Goal: Task Accomplishment & Management: Manage account settings

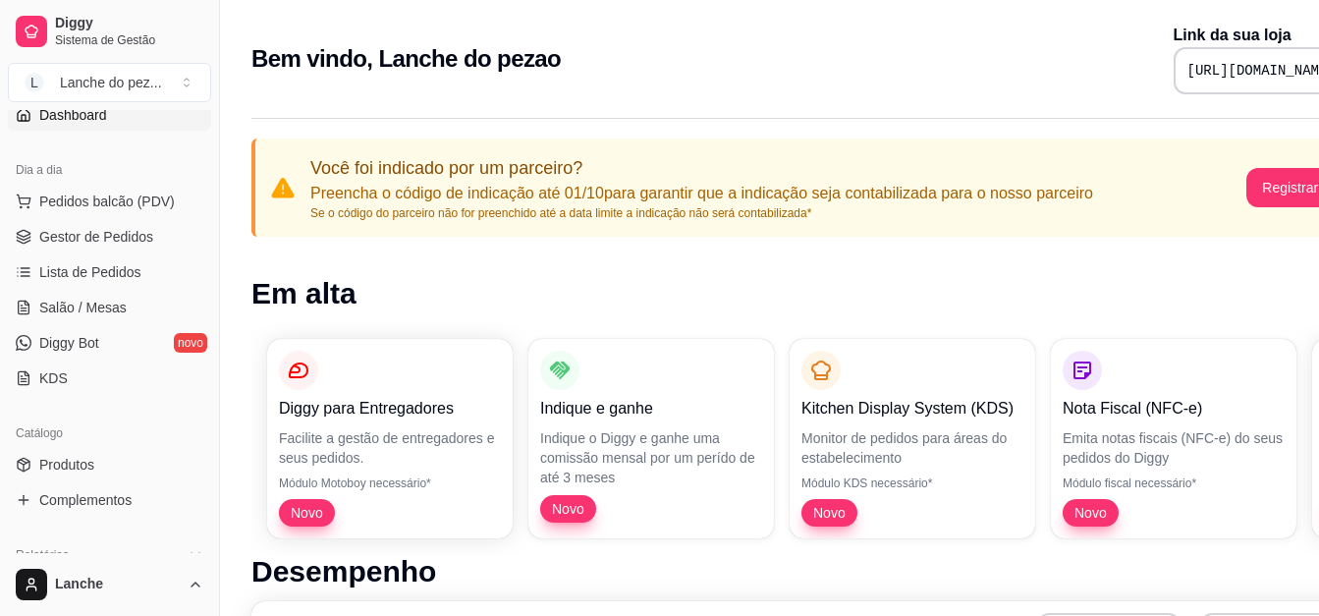
scroll to position [196, 0]
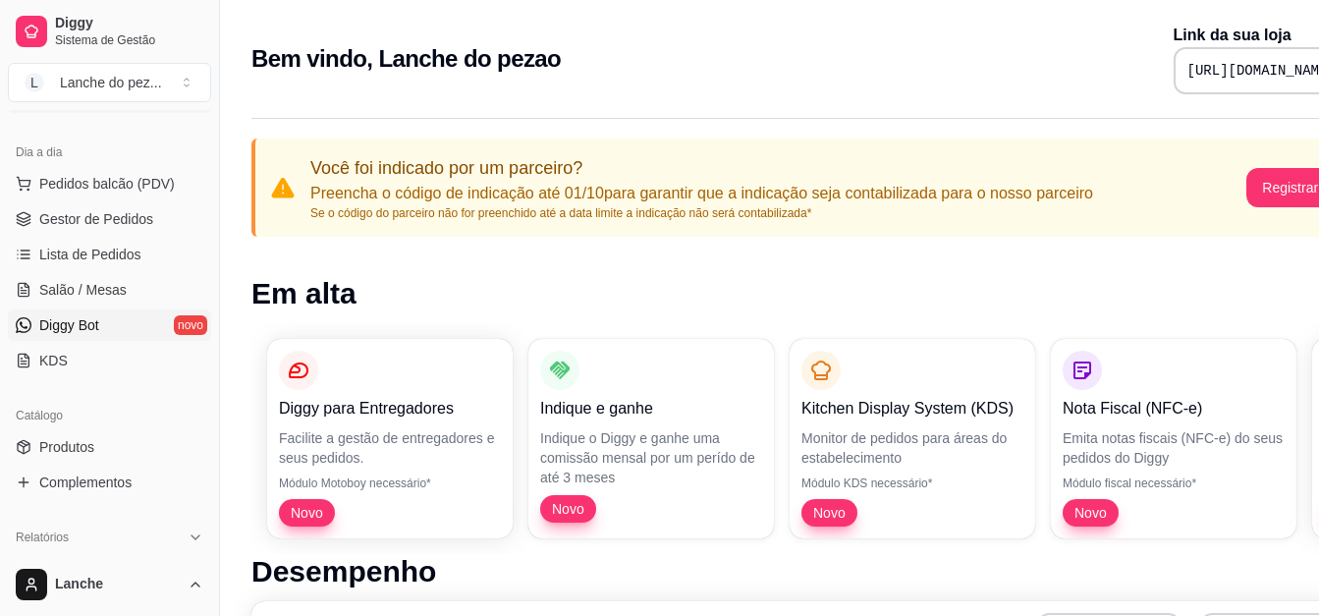
click at [104, 321] on link "Diggy Bot novo" at bounding box center [109, 324] width 203 height 31
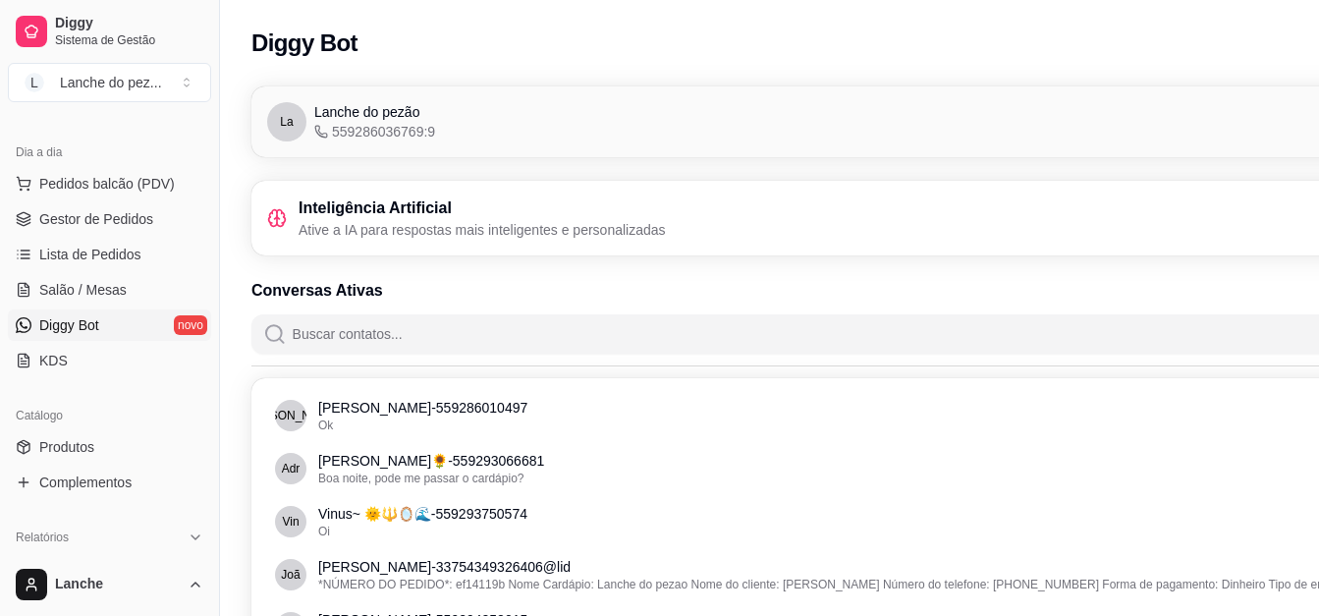
click at [657, 222] on p "Ative a IA para respostas mais inteligentes e personalizadas" at bounding box center [482, 230] width 367 height 20
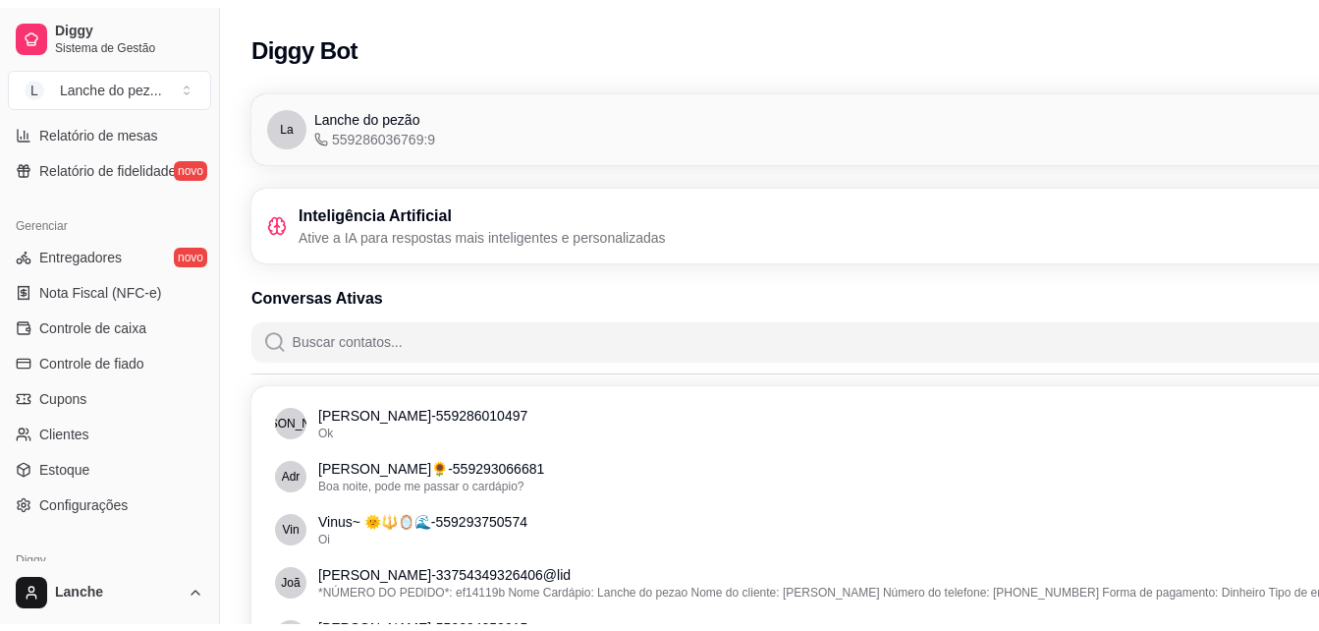
scroll to position [747, 0]
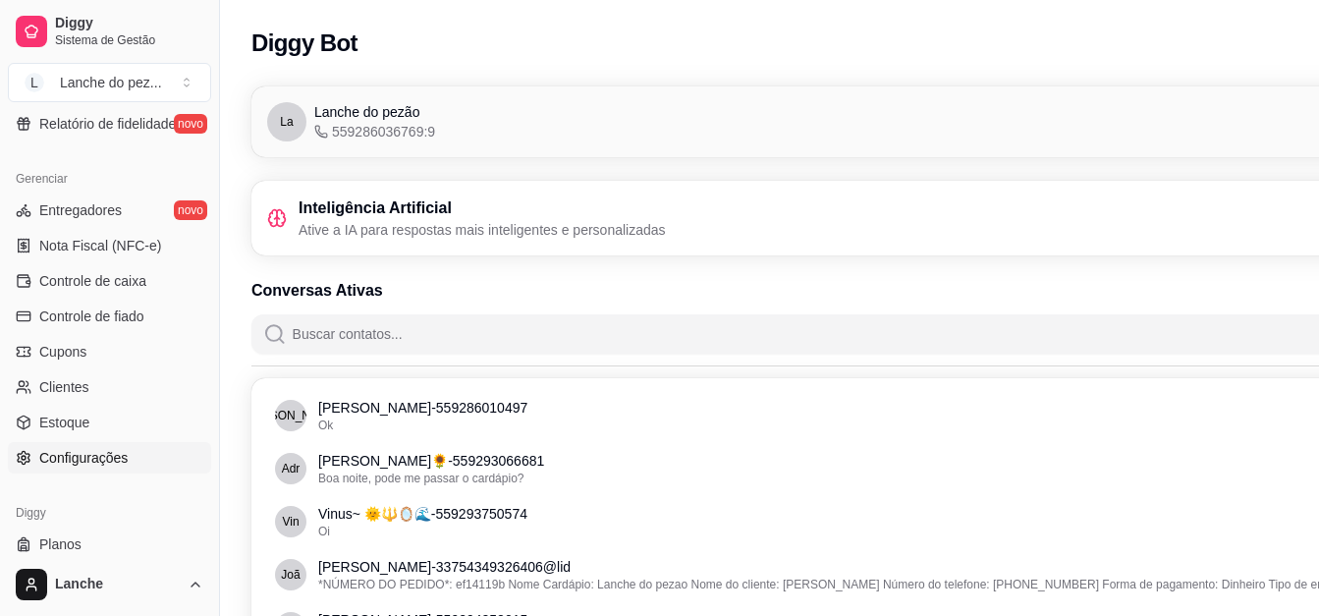
click at [123, 452] on span "Configurações" at bounding box center [83, 458] width 88 height 20
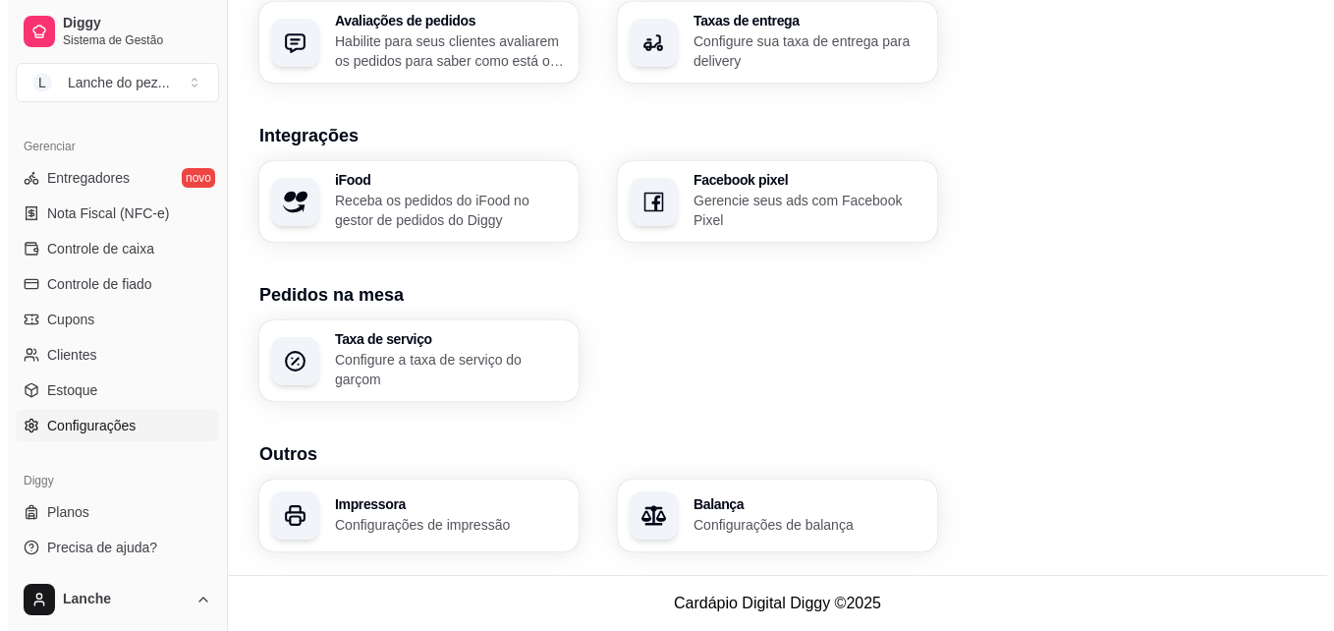
scroll to position [783, 0]
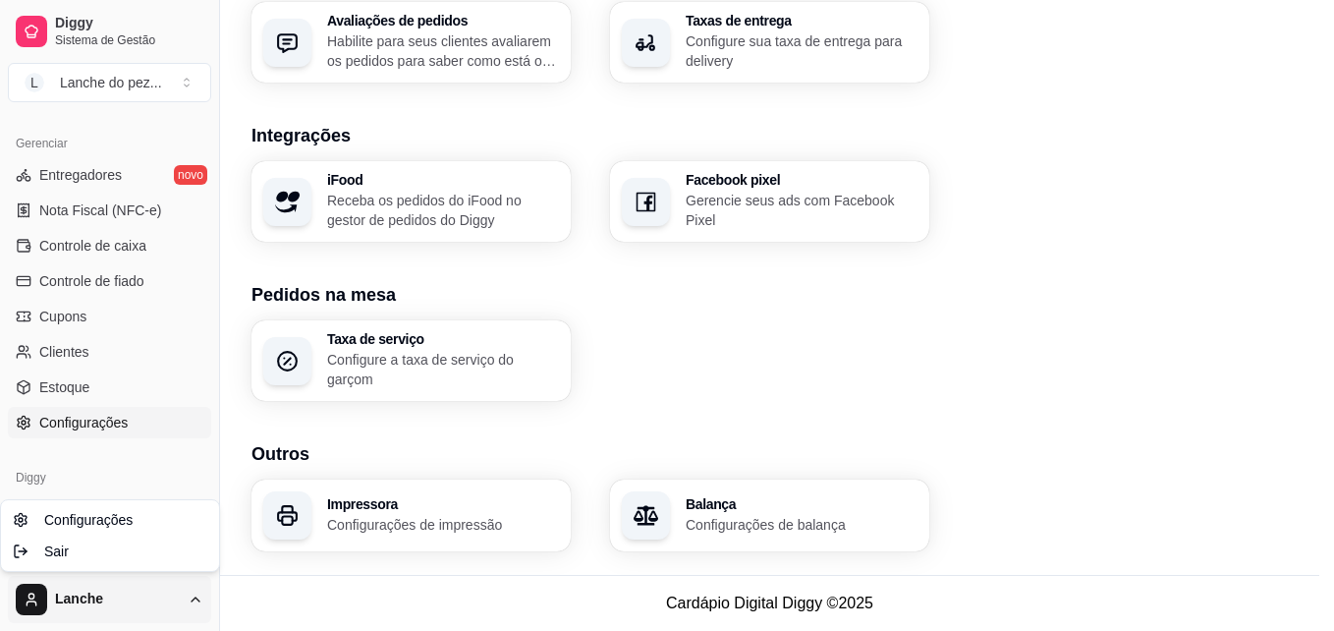
click at [125, 518] on span "Configurações" at bounding box center [88, 520] width 88 height 20
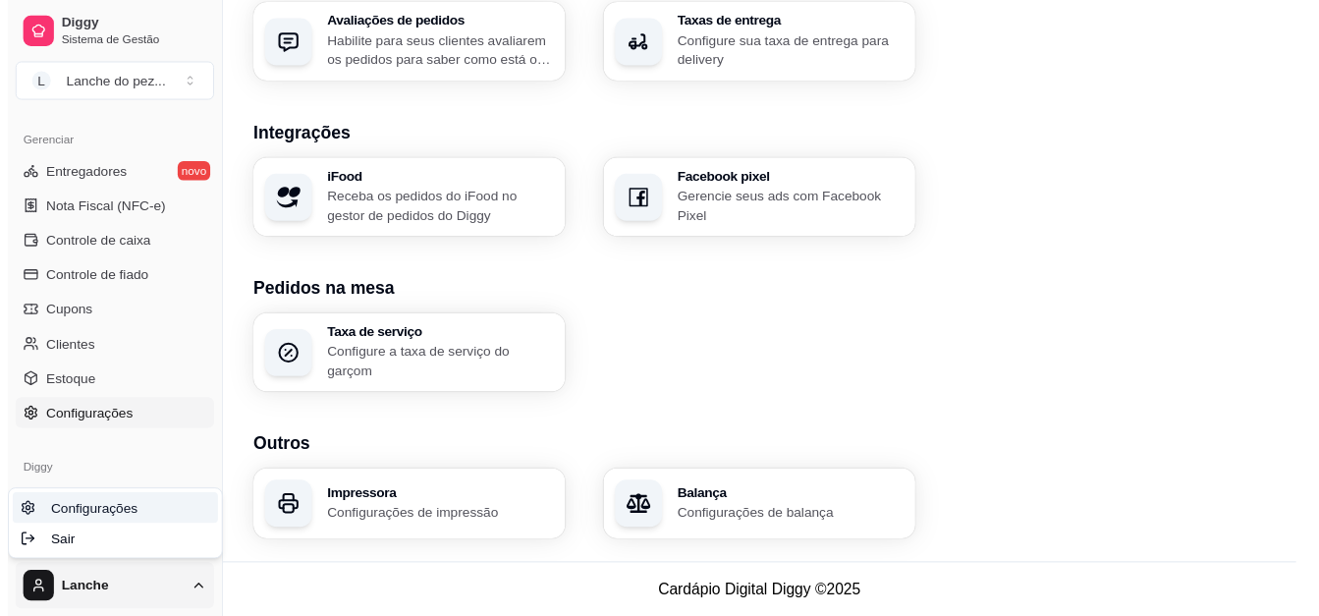
scroll to position [0, 0]
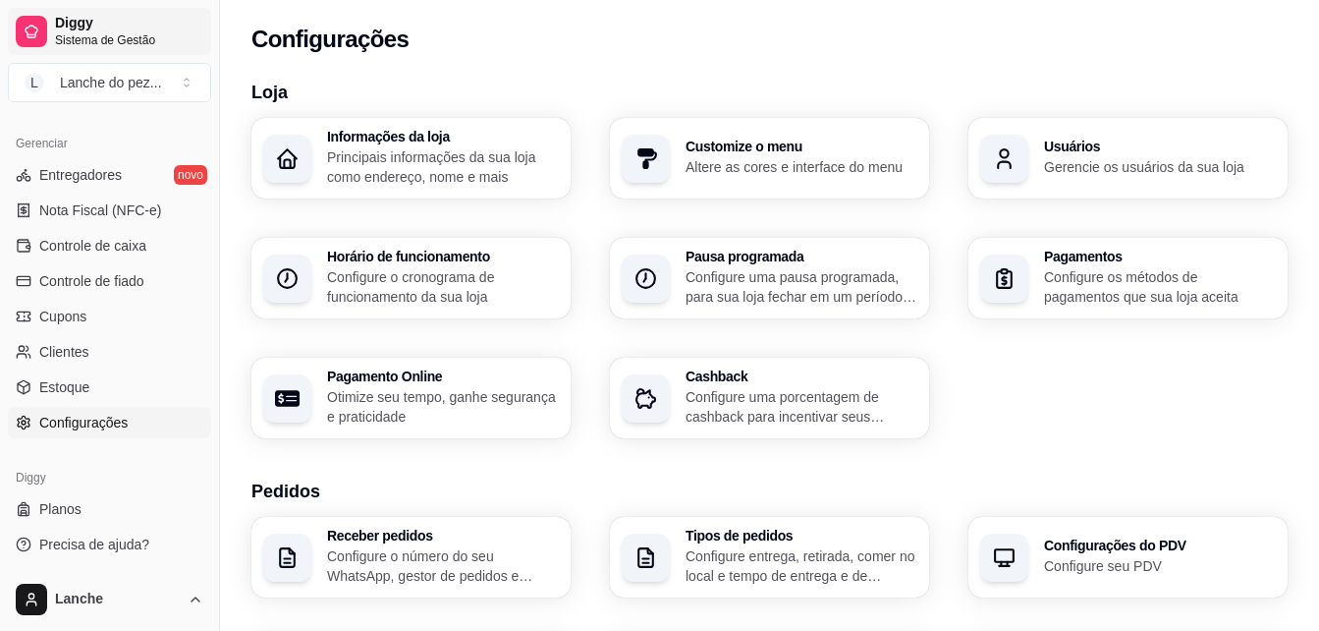
click at [110, 27] on span "Diggy" at bounding box center [129, 24] width 148 height 18
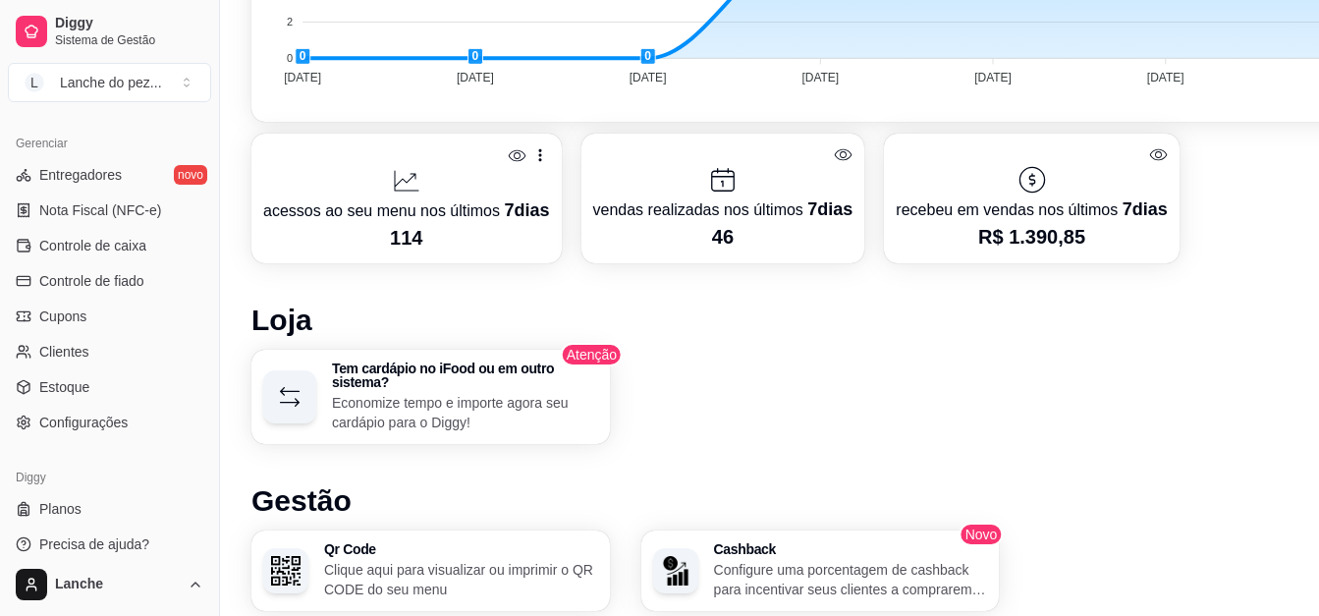
scroll to position [912, 0]
click at [122, 415] on span "Configurações" at bounding box center [83, 423] width 88 height 20
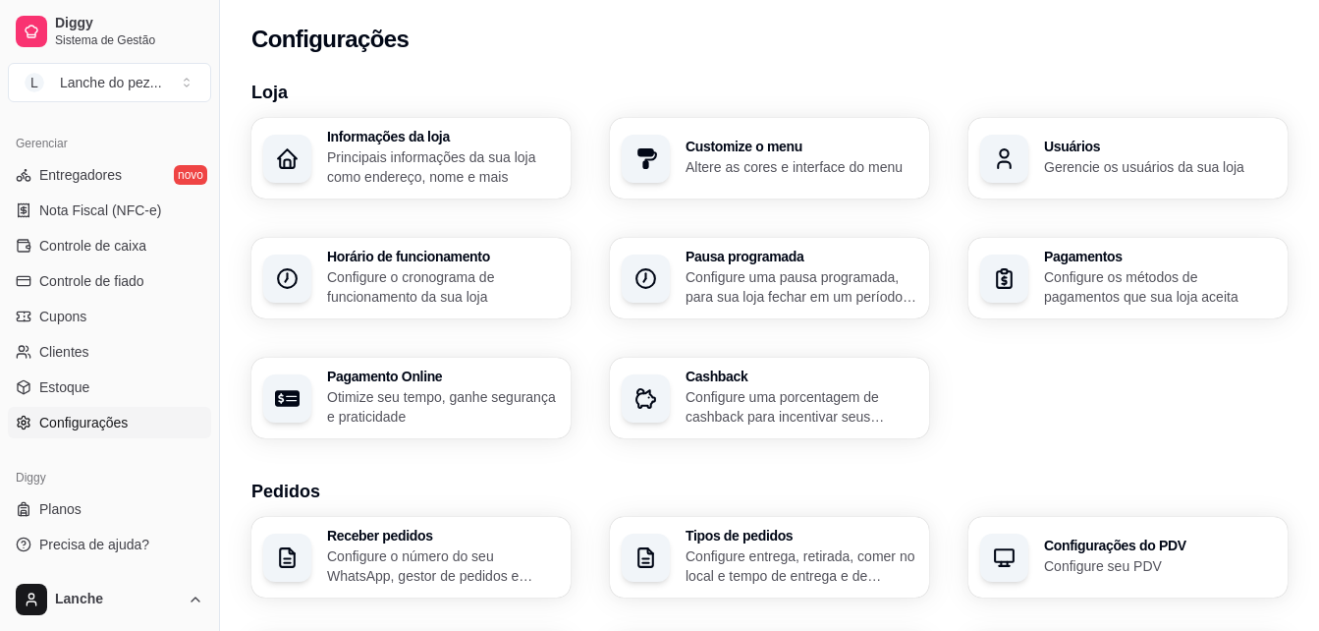
click at [771, 556] on p "Configure entrega, retirada, comer no local e tempo de entrega e de retirada" at bounding box center [802, 565] width 232 height 39
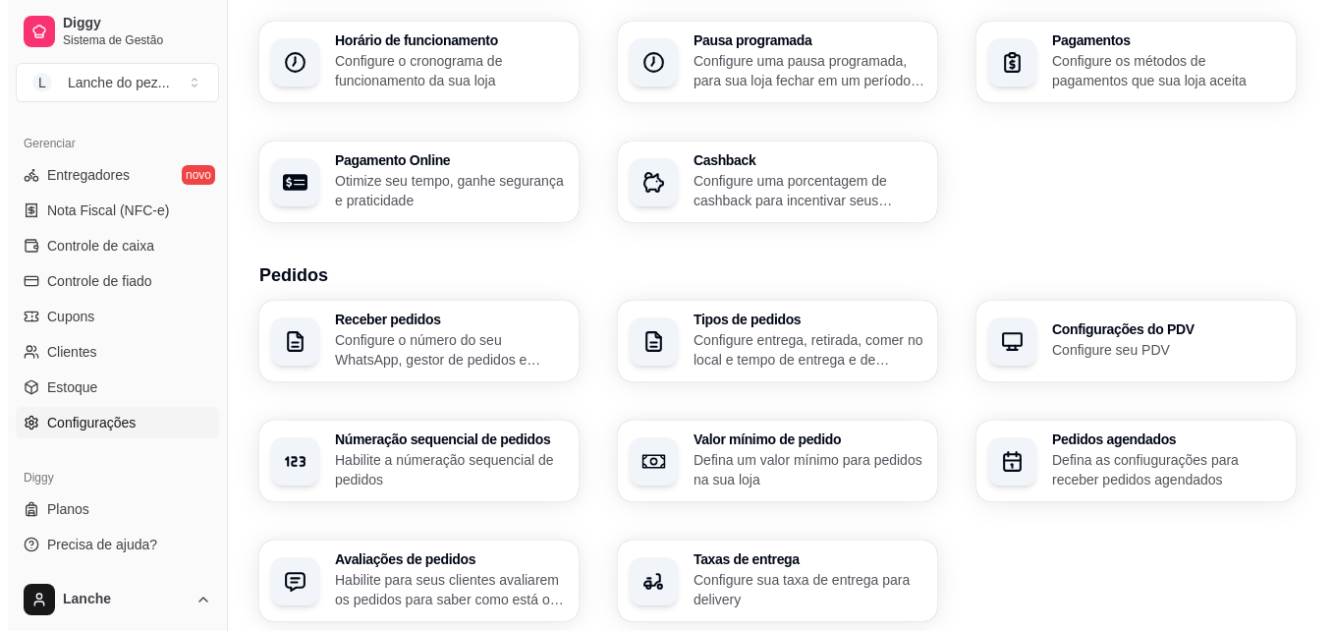
scroll to position [236, 0]
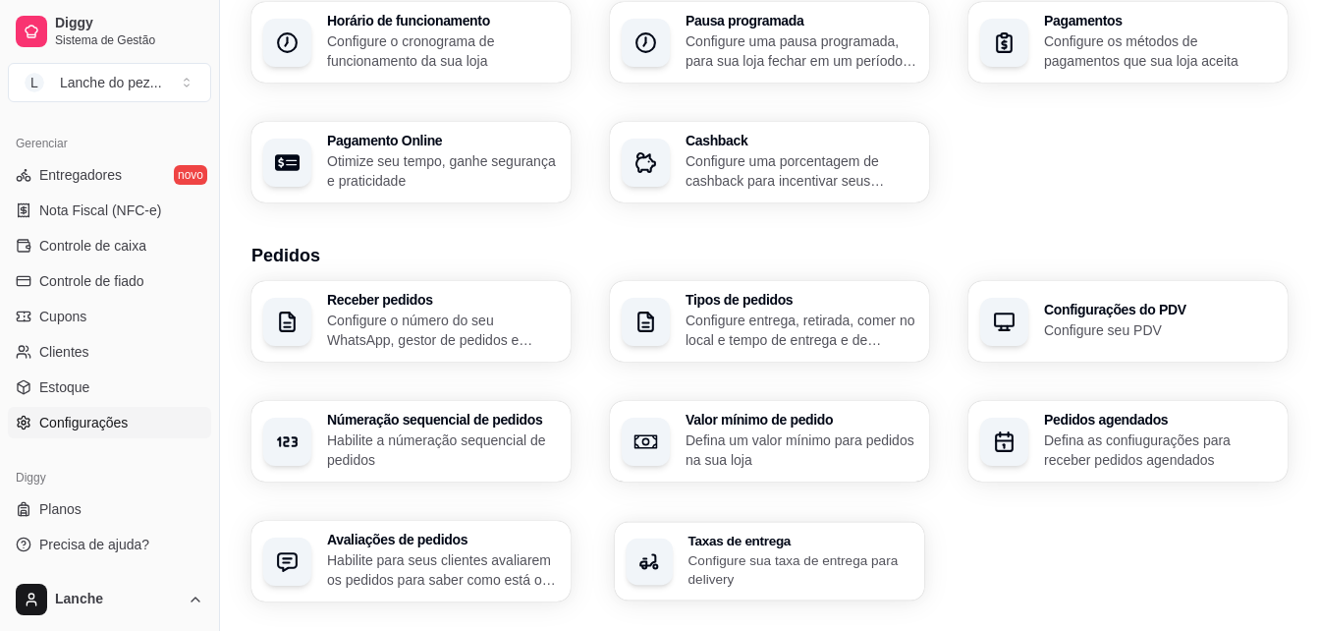
click at [780, 538] on h3 "Taxas de entrega" at bounding box center [801, 540] width 225 height 14
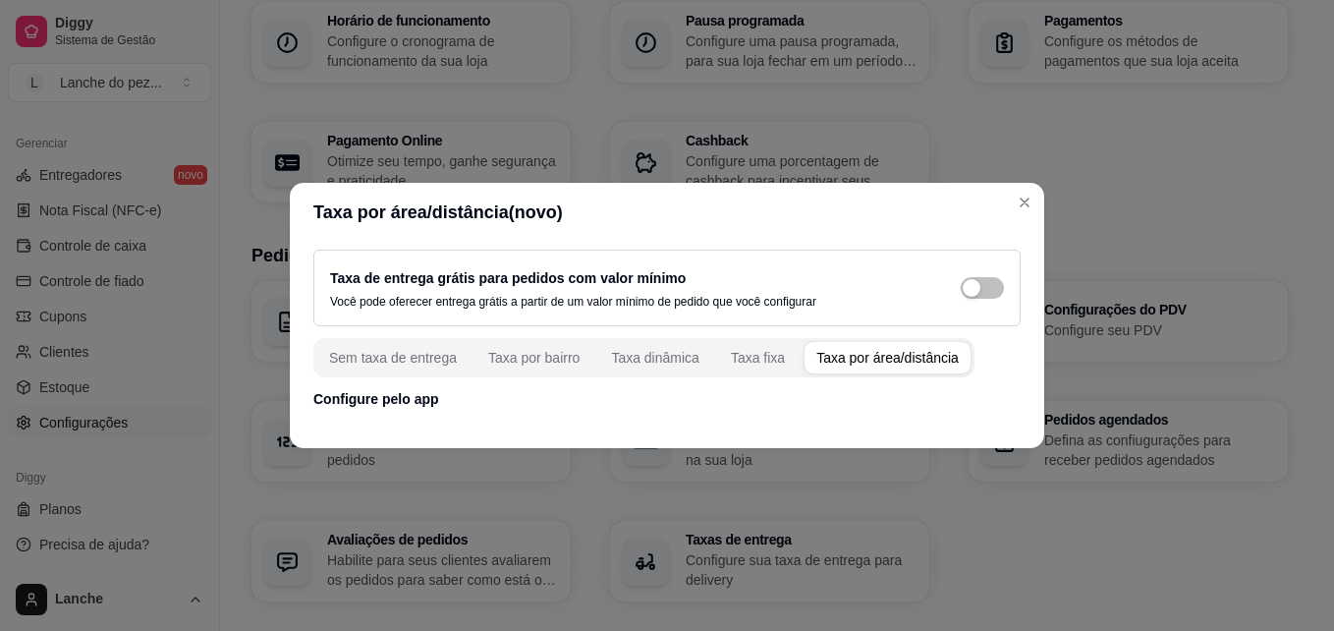
click at [560, 271] on label "Taxa de entrega grátis para pedidos com valor mínimo" at bounding box center [508, 278] width 356 height 16
click at [856, 363] on div "Taxa por área/distância" at bounding box center [887, 358] width 142 height 20
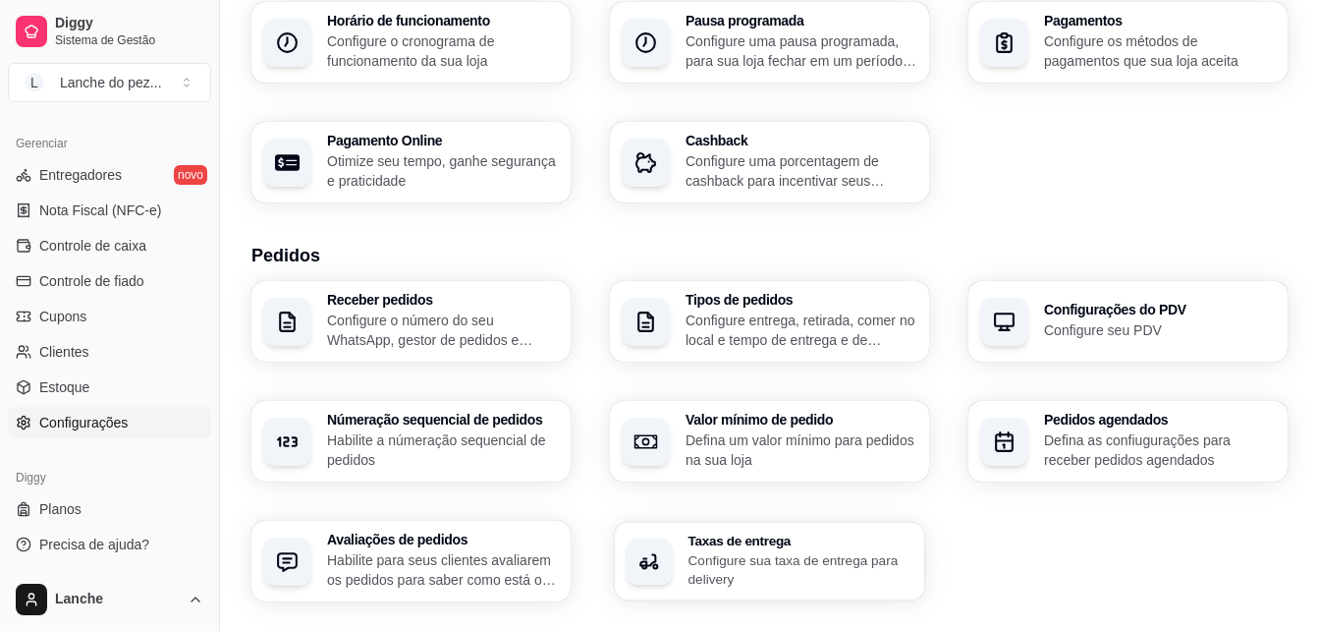
click at [709, 537] on h3 "Taxas de entrega" at bounding box center [801, 540] width 225 height 14
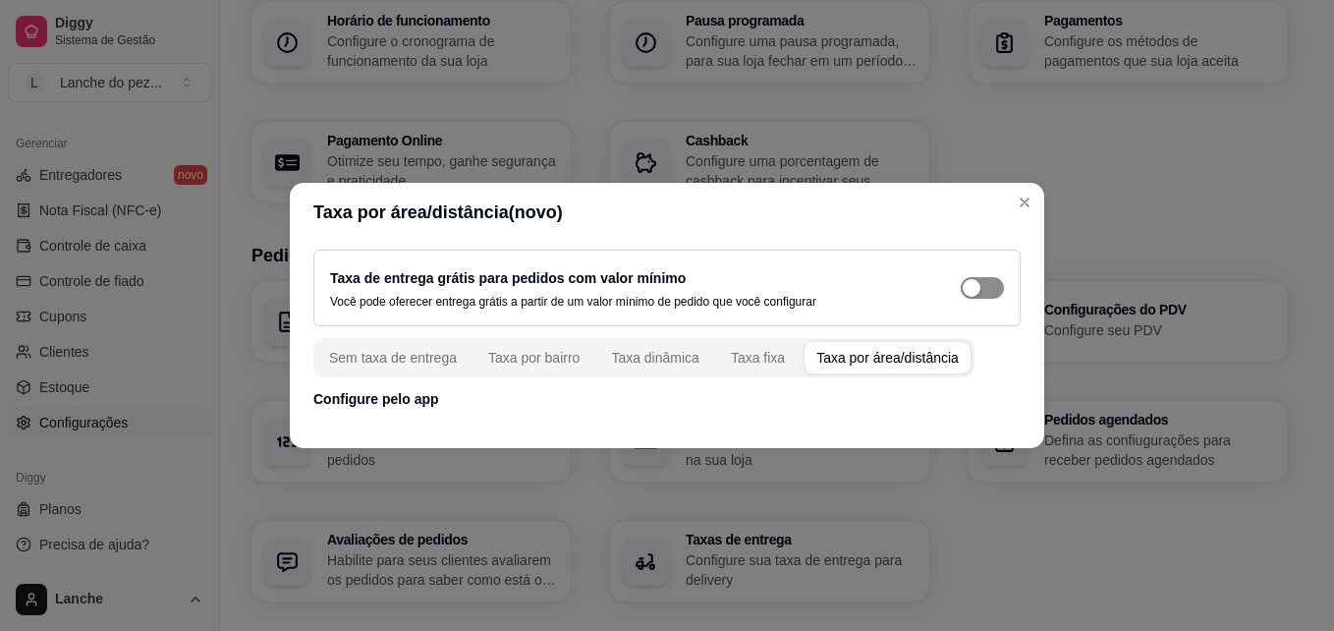
click at [988, 290] on span "button" at bounding box center [982, 288] width 43 height 22
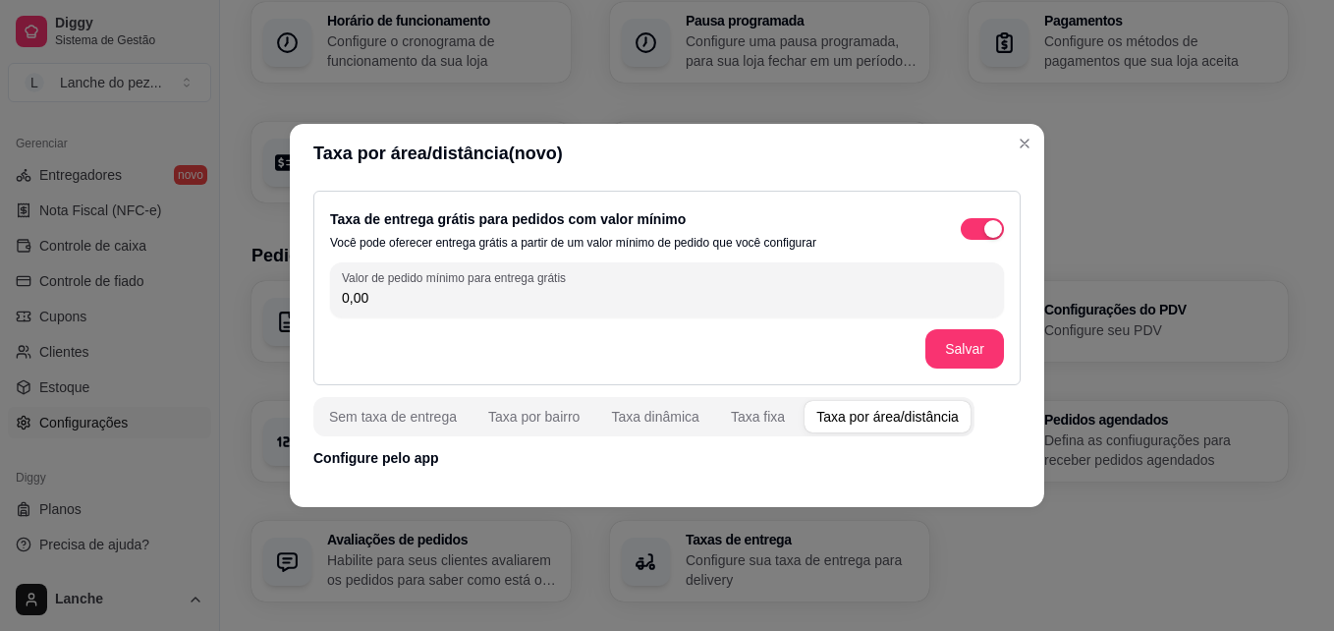
click at [970, 211] on div "Taxa de entrega grátis para pedidos com valor mínimo Você pode oferecer entrega…" at bounding box center [667, 228] width 674 height 43
click at [968, 232] on span "button" at bounding box center [982, 229] width 43 height 22
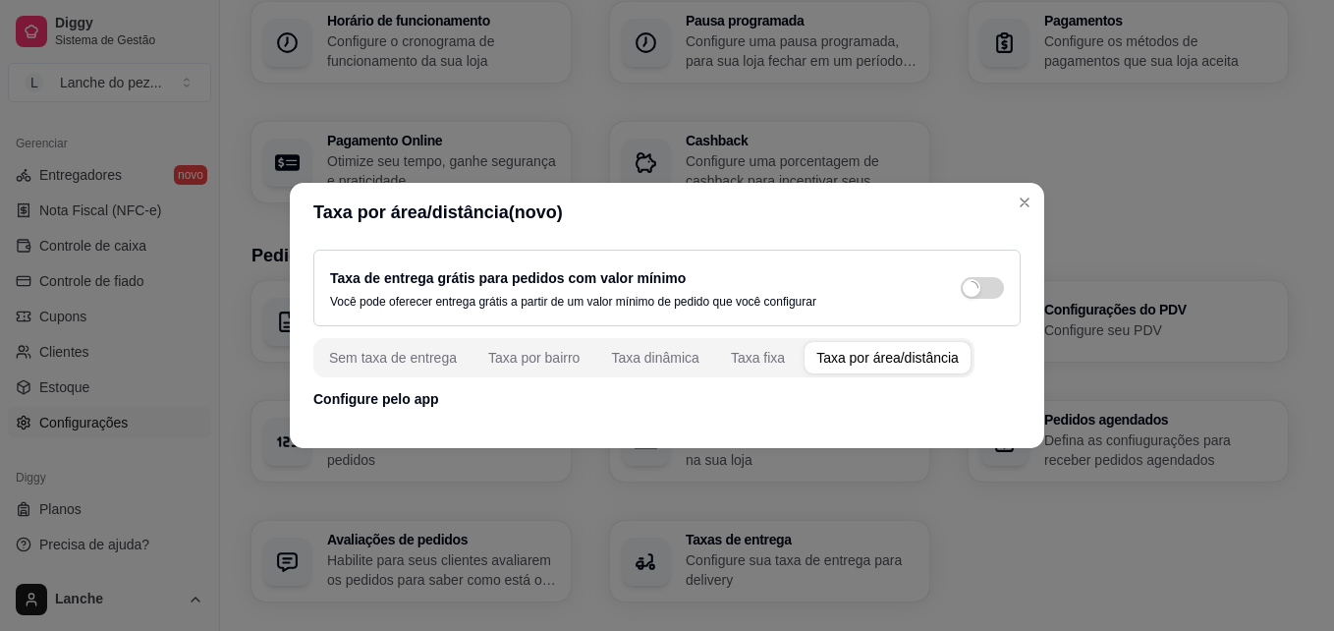
click at [884, 357] on div "Taxa por área/distância" at bounding box center [887, 358] width 142 height 20
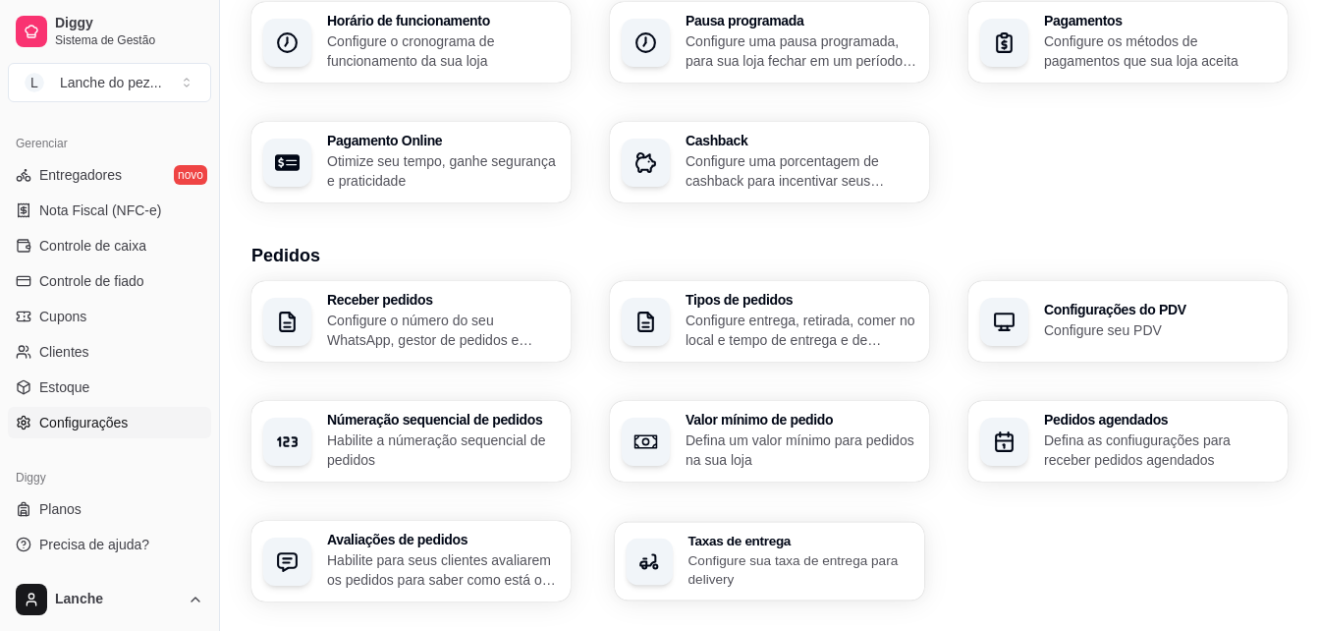
click at [812, 557] on p "Configure sua taxa de entrega para delivery" at bounding box center [801, 569] width 225 height 38
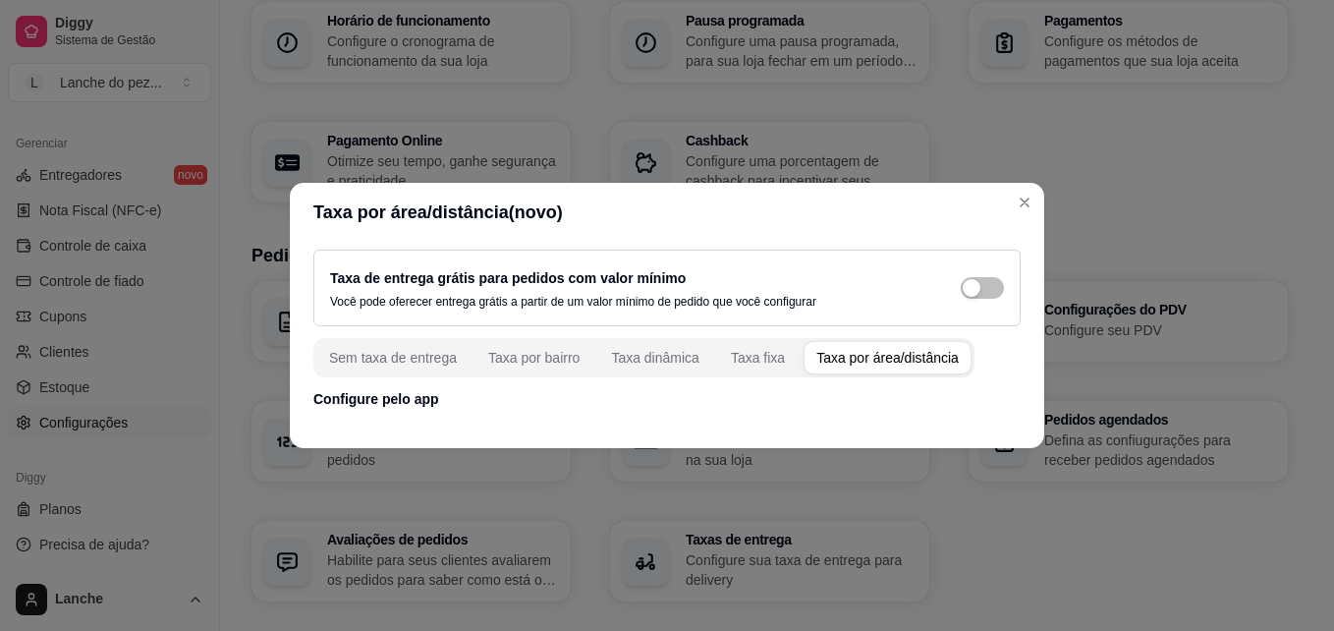
click at [842, 357] on div "Taxa por área/distância" at bounding box center [887, 358] width 142 height 20
click at [759, 361] on div "Taxa fixa" at bounding box center [758, 358] width 54 height 20
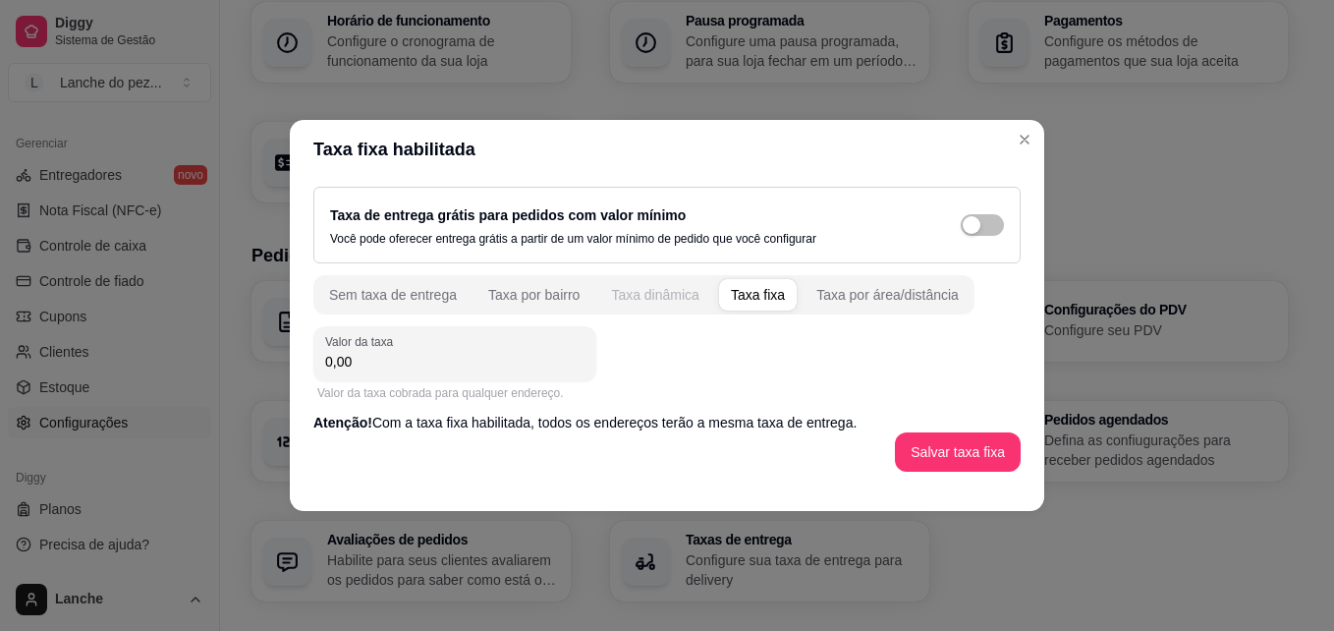
click at [658, 291] on div "Taxa dinâmica" at bounding box center [655, 295] width 88 height 20
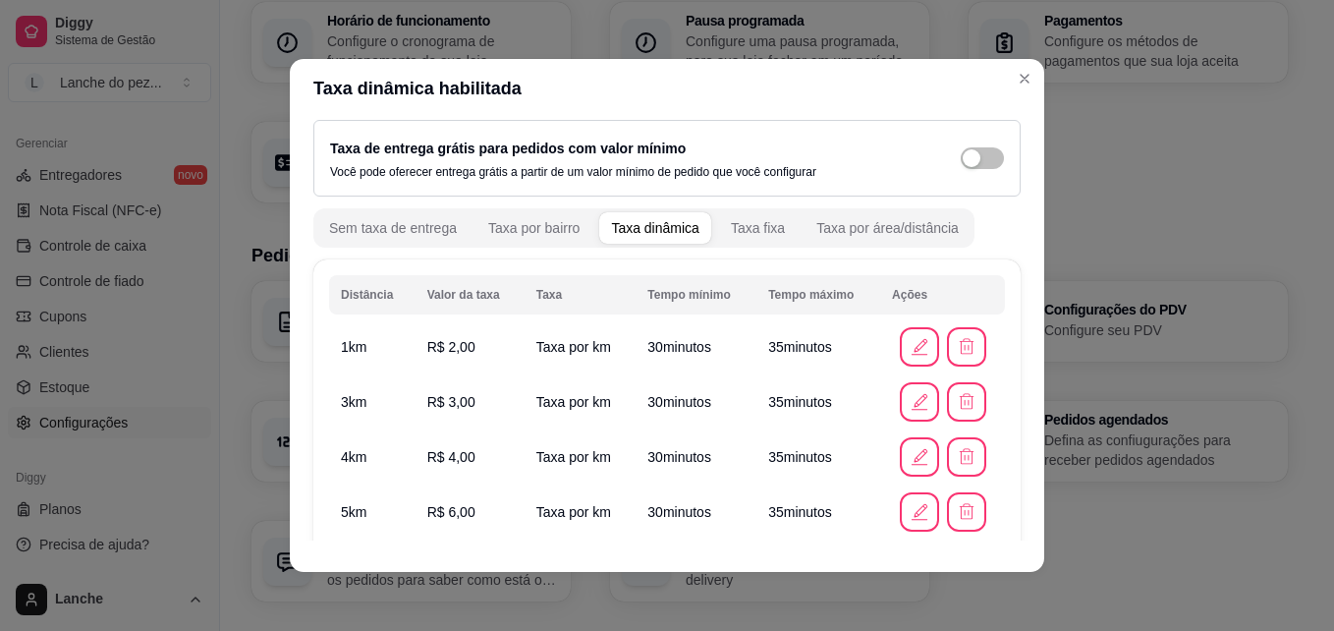
scroll to position [0, 0]
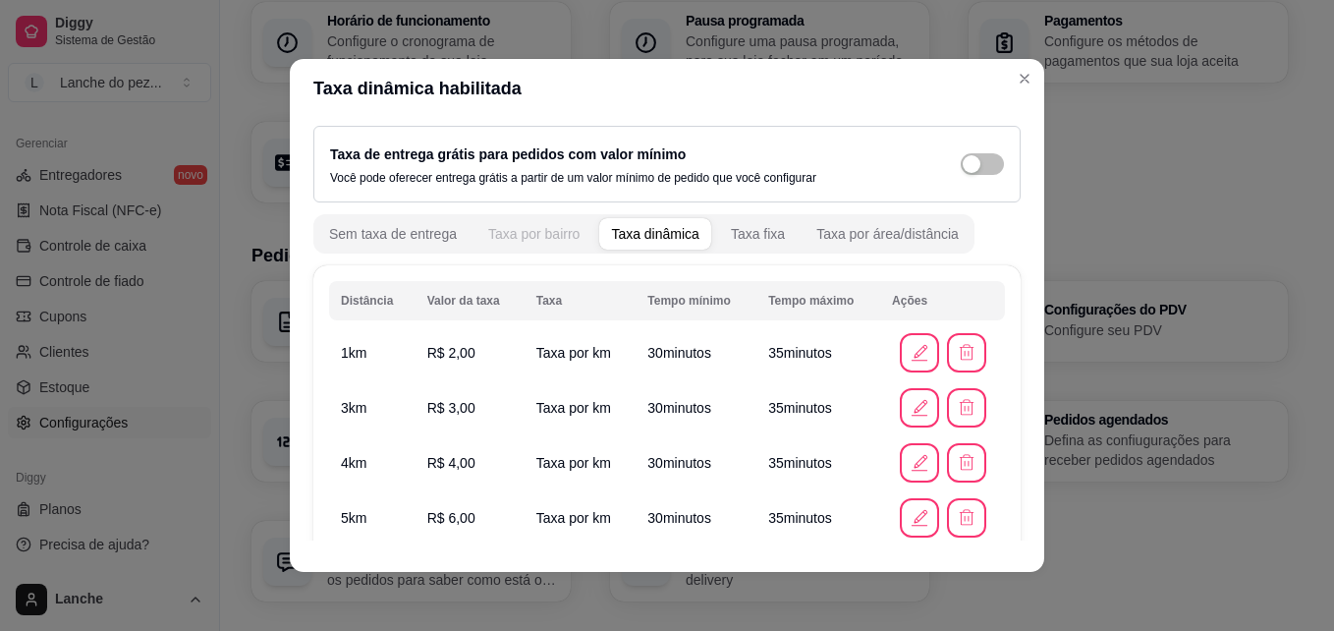
click at [553, 234] on div "Taxa por bairro" at bounding box center [533, 234] width 91 height 20
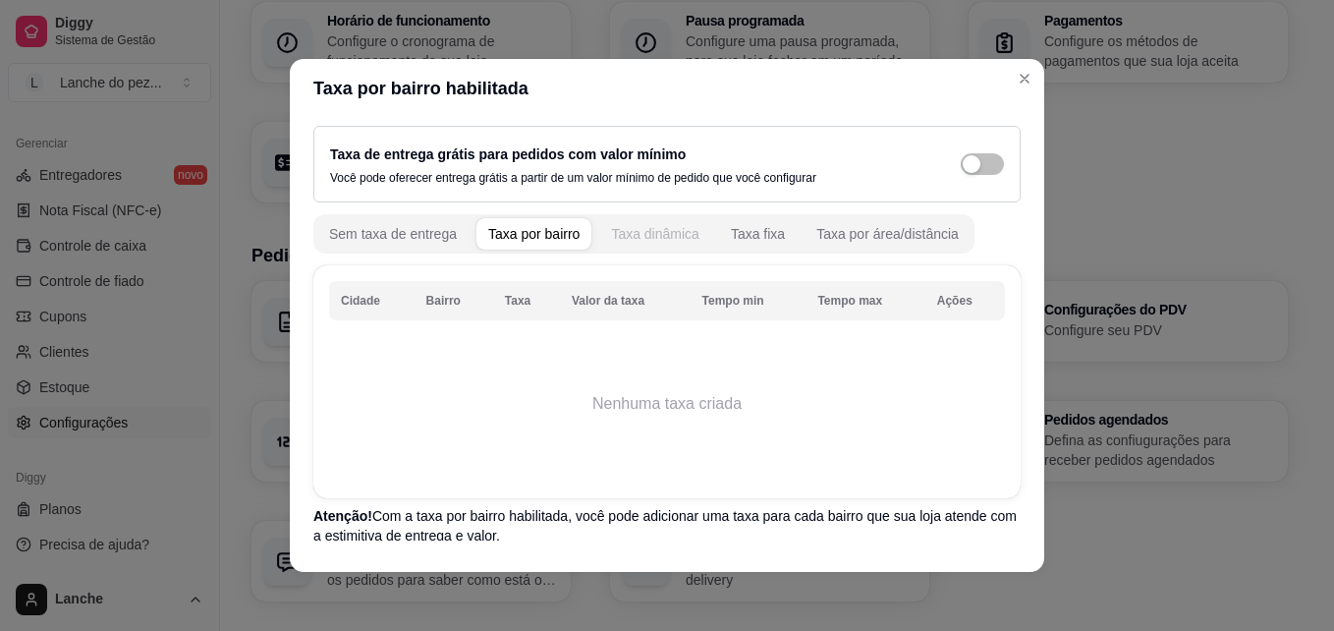
click at [644, 230] on div "Taxa dinâmica" at bounding box center [655, 234] width 88 height 20
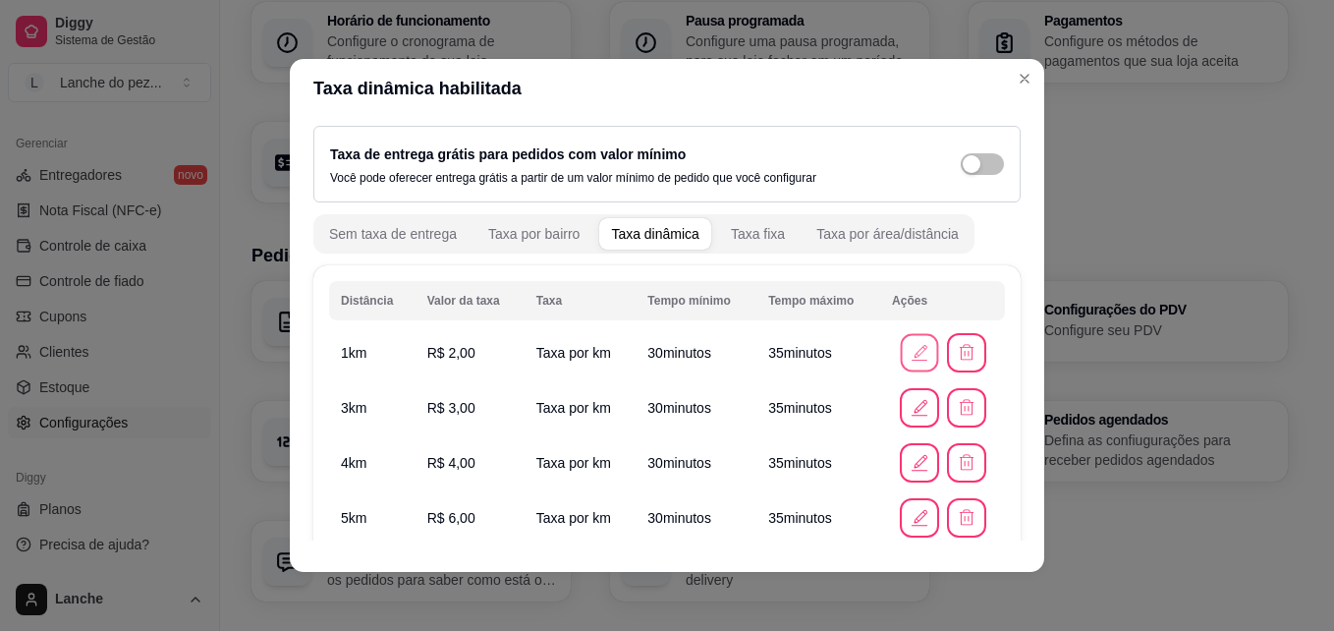
click at [909, 348] on icon "button" at bounding box center [919, 352] width 21 height 21
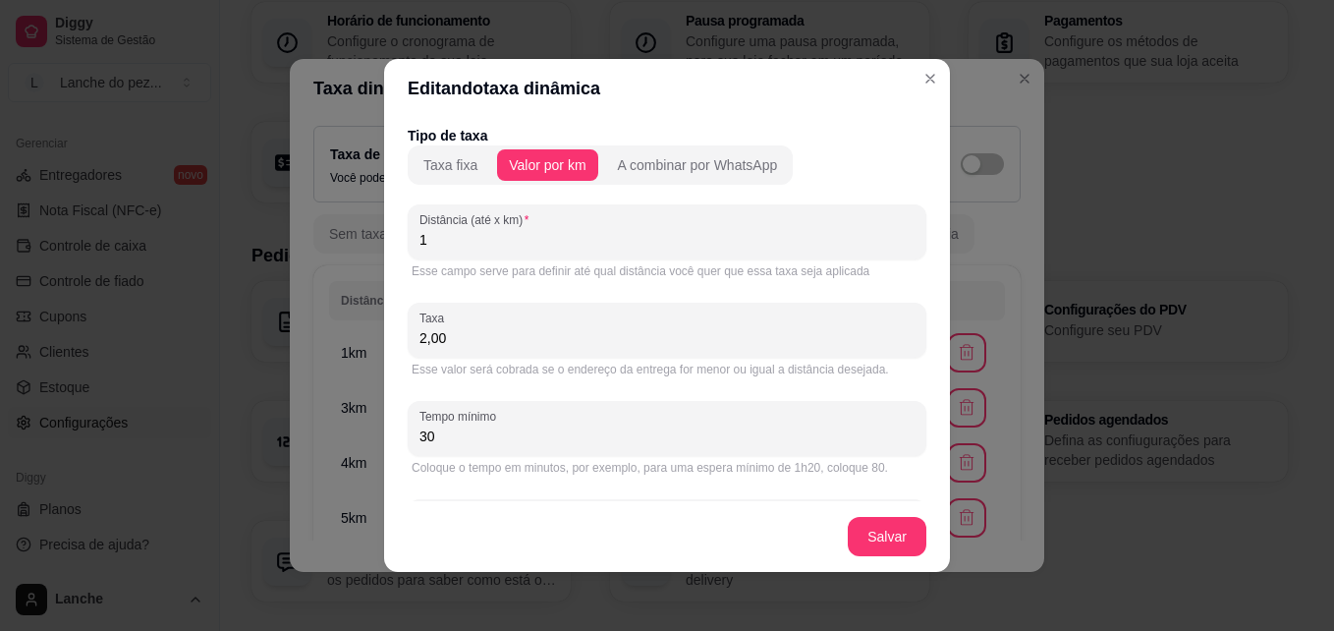
click at [538, 328] on input "2,00" at bounding box center [666, 338] width 495 height 20
type input "5,00"
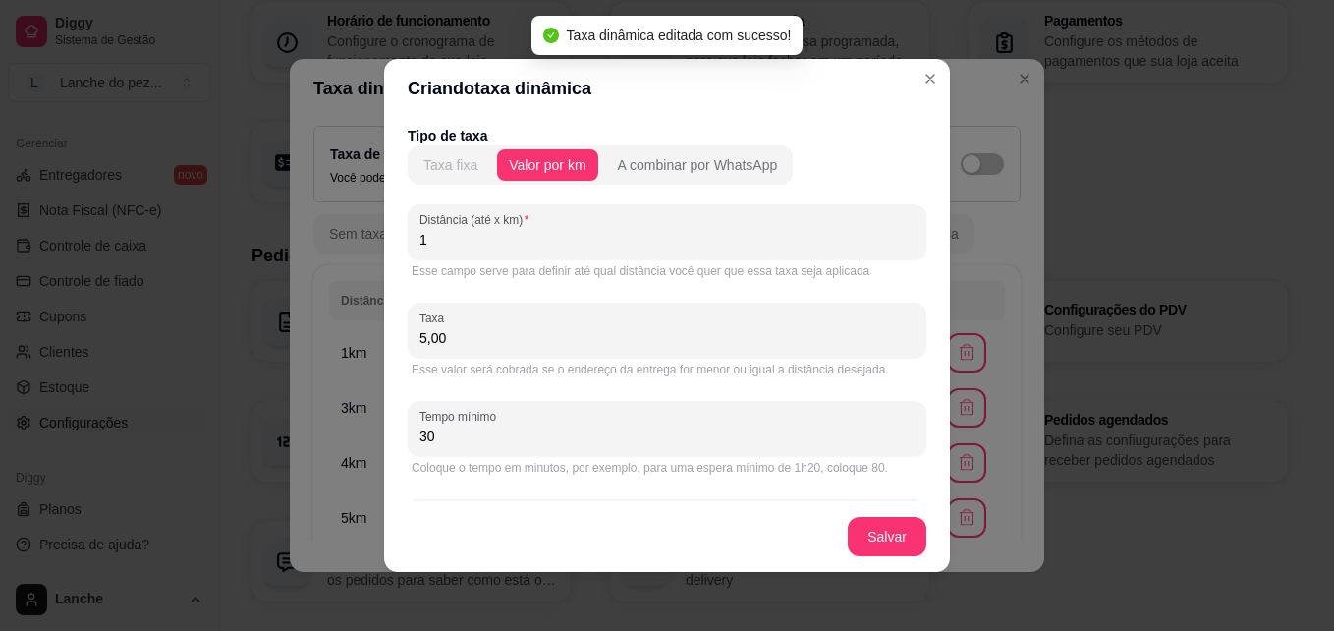
click at [450, 170] on div "Taxa fixa" at bounding box center [450, 165] width 54 height 20
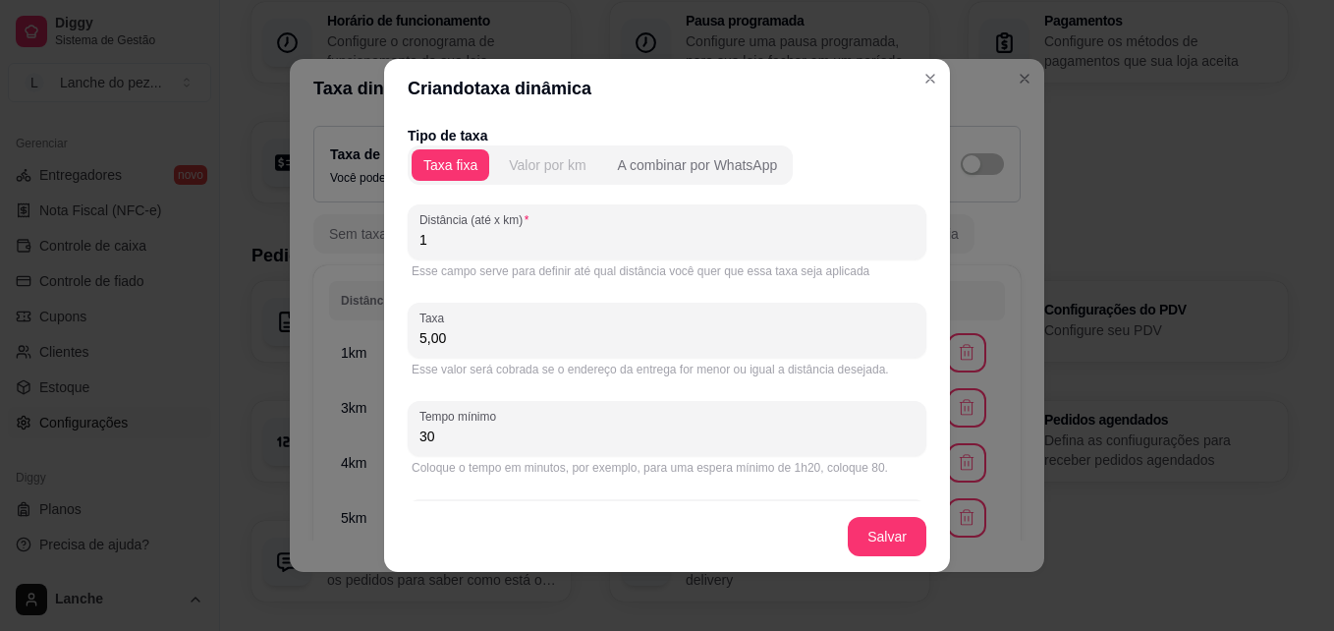
click at [532, 160] on div "Valor por km" at bounding box center [547, 165] width 77 height 20
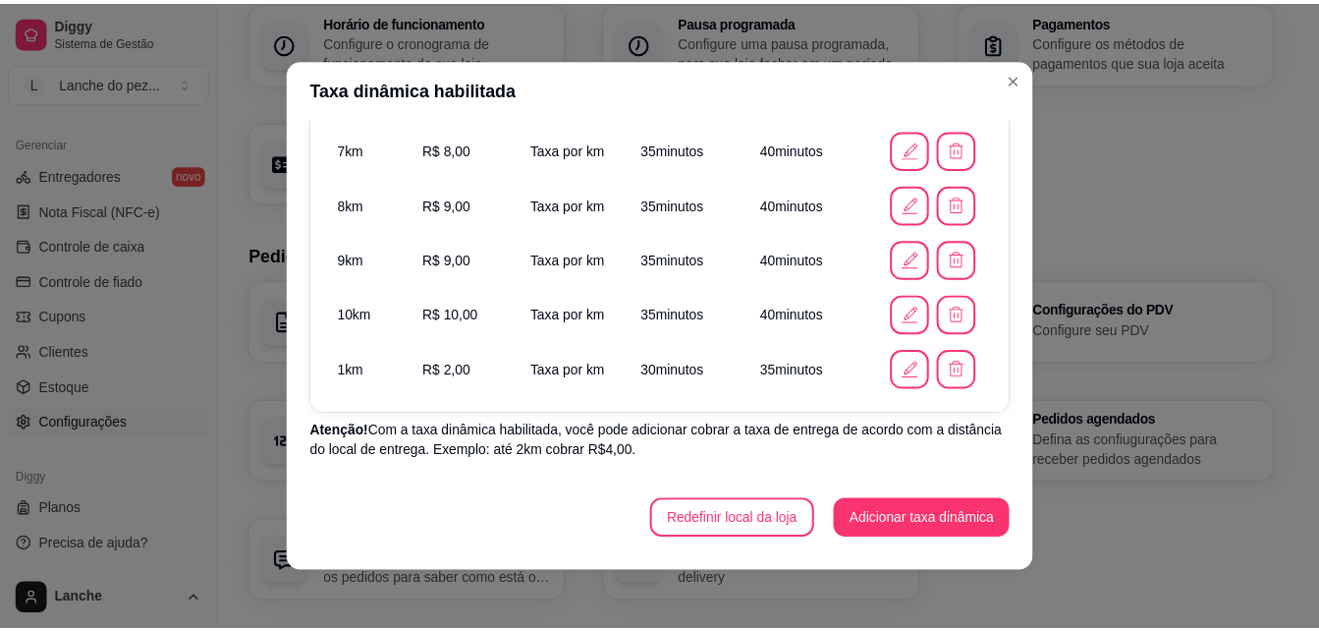
scroll to position [484, 0]
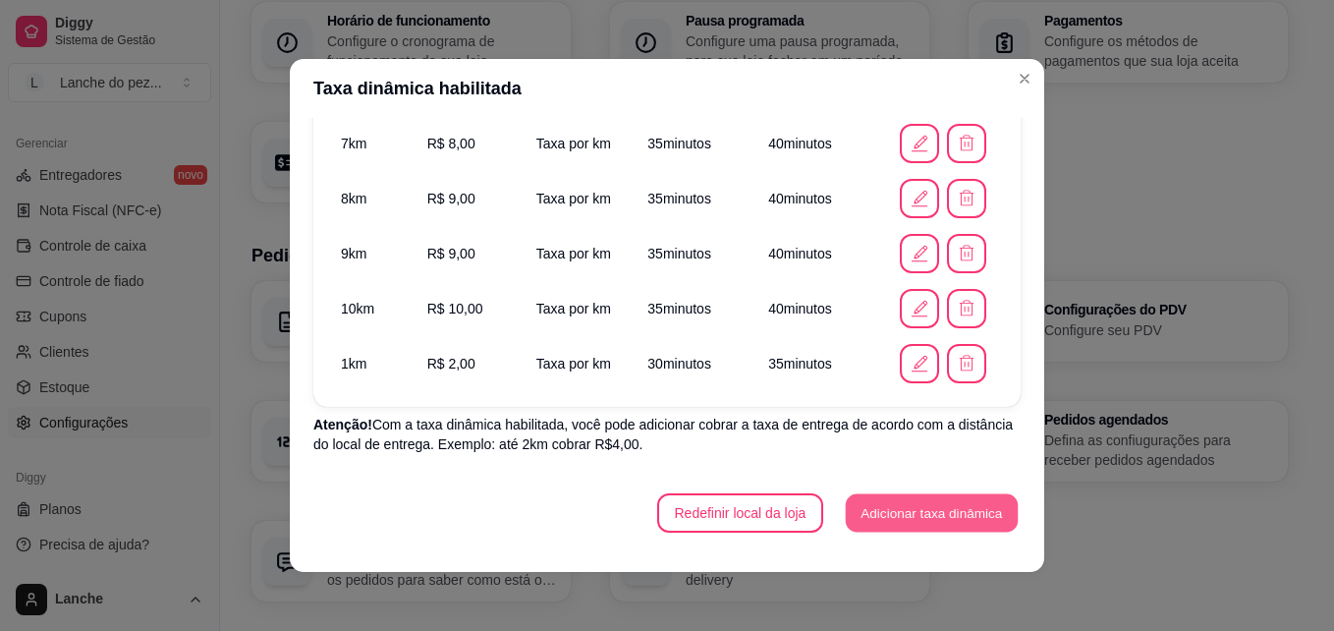
click at [878, 524] on button "Adicionar taxa dinâmica" at bounding box center [932, 513] width 172 height 38
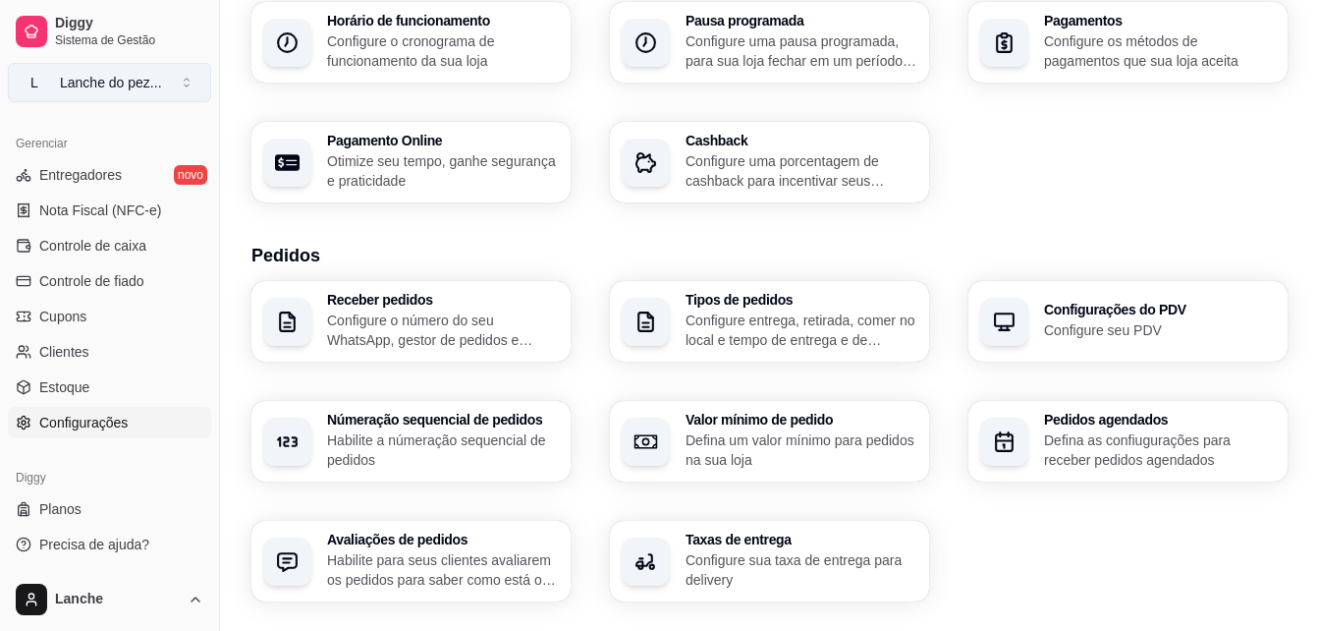
click at [122, 87] on div "Lanche do pez ..." at bounding box center [111, 83] width 102 height 20
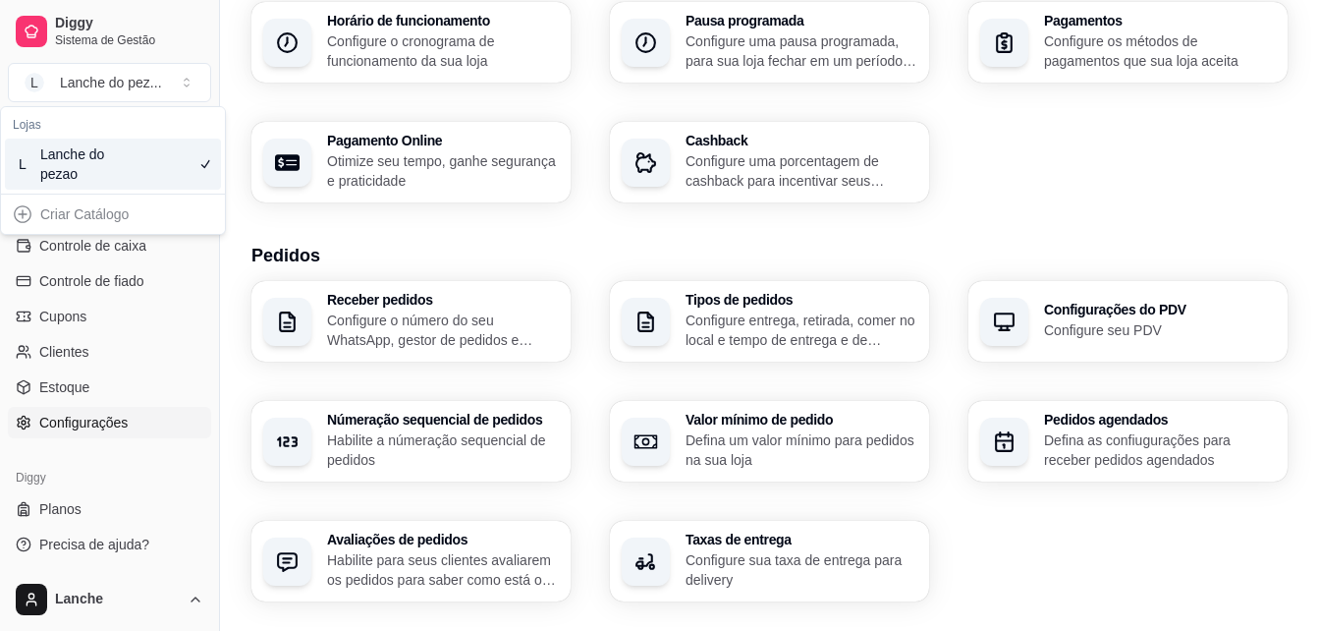
click at [84, 152] on div "Lanche do pezao" at bounding box center [84, 163] width 88 height 39
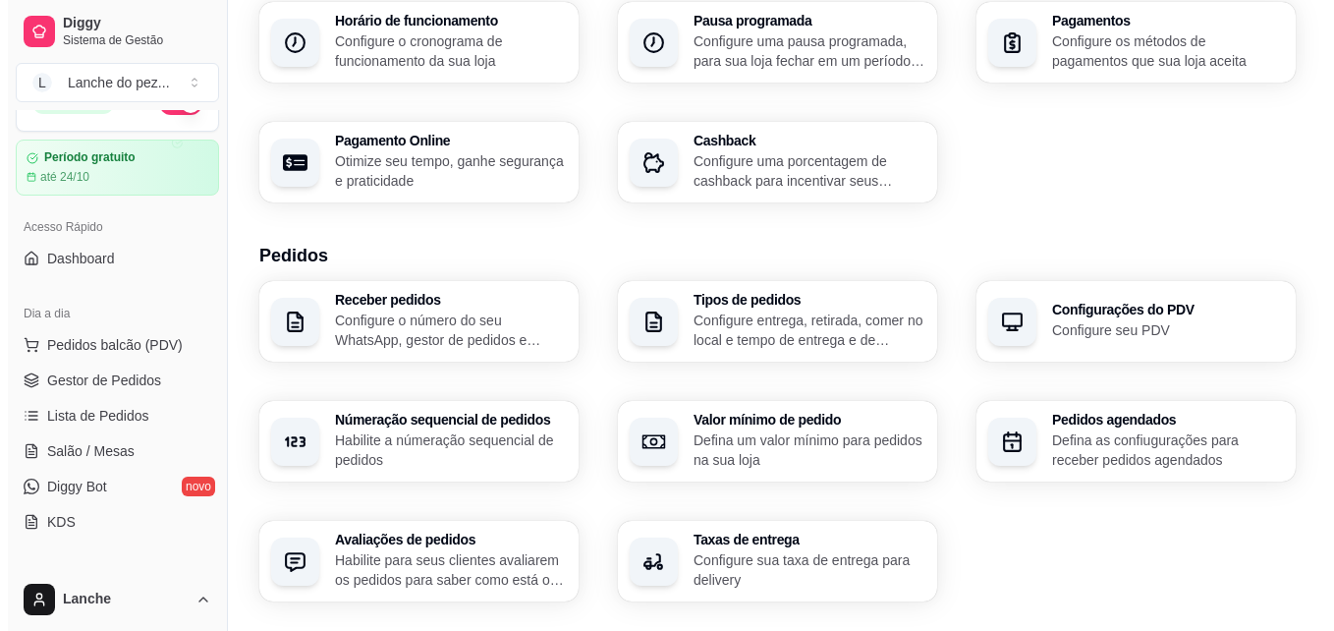
scroll to position [0, 0]
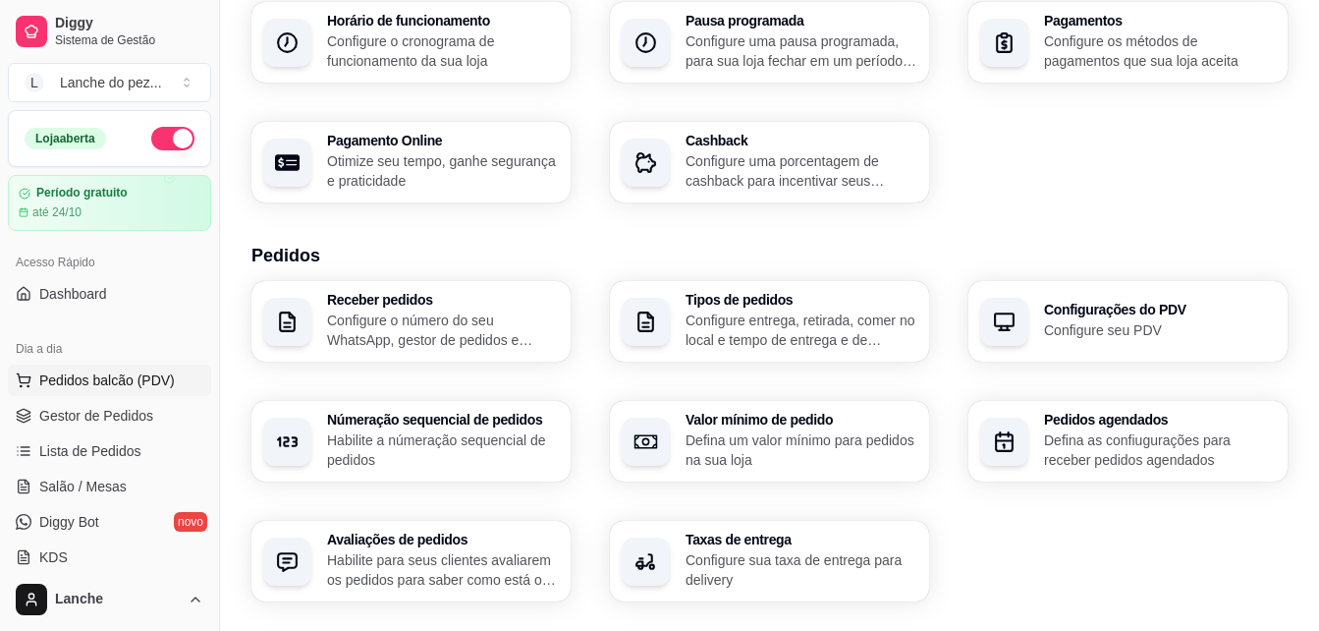
click at [109, 374] on span "Pedidos balcão (PDV)" at bounding box center [107, 380] width 136 height 20
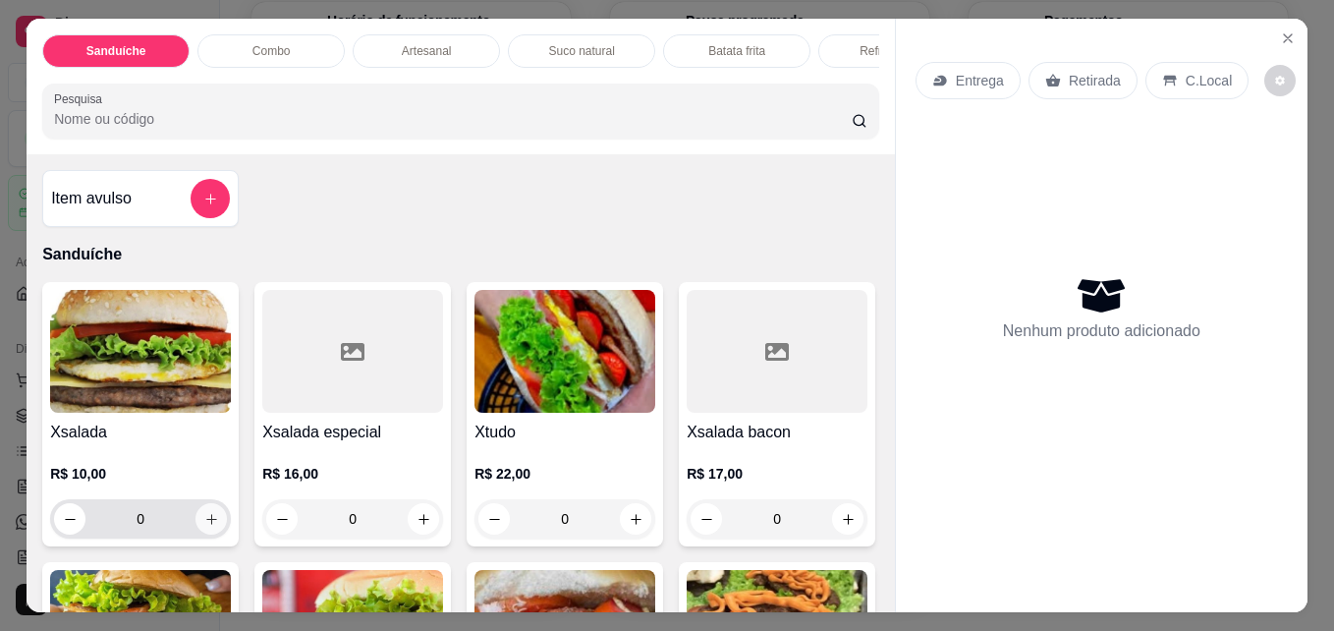
click at [209, 520] on icon "increase-product-quantity" at bounding box center [211, 519] width 15 height 15
type input "1"
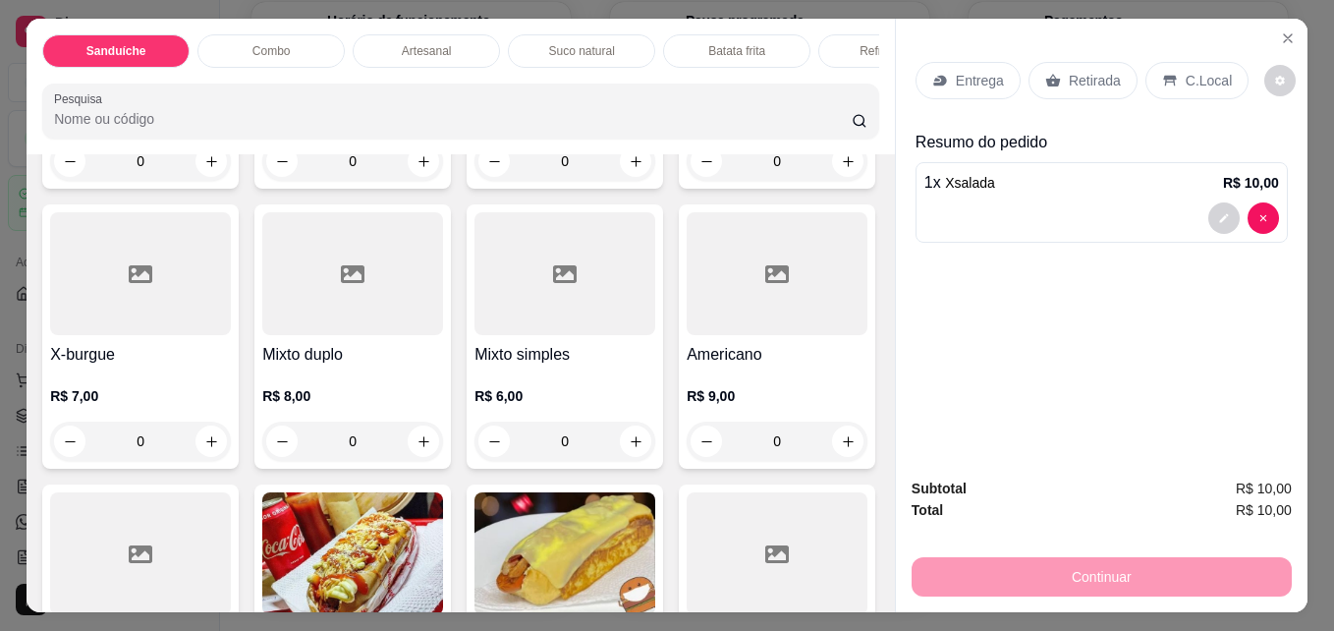
scroll to position [982, 0]
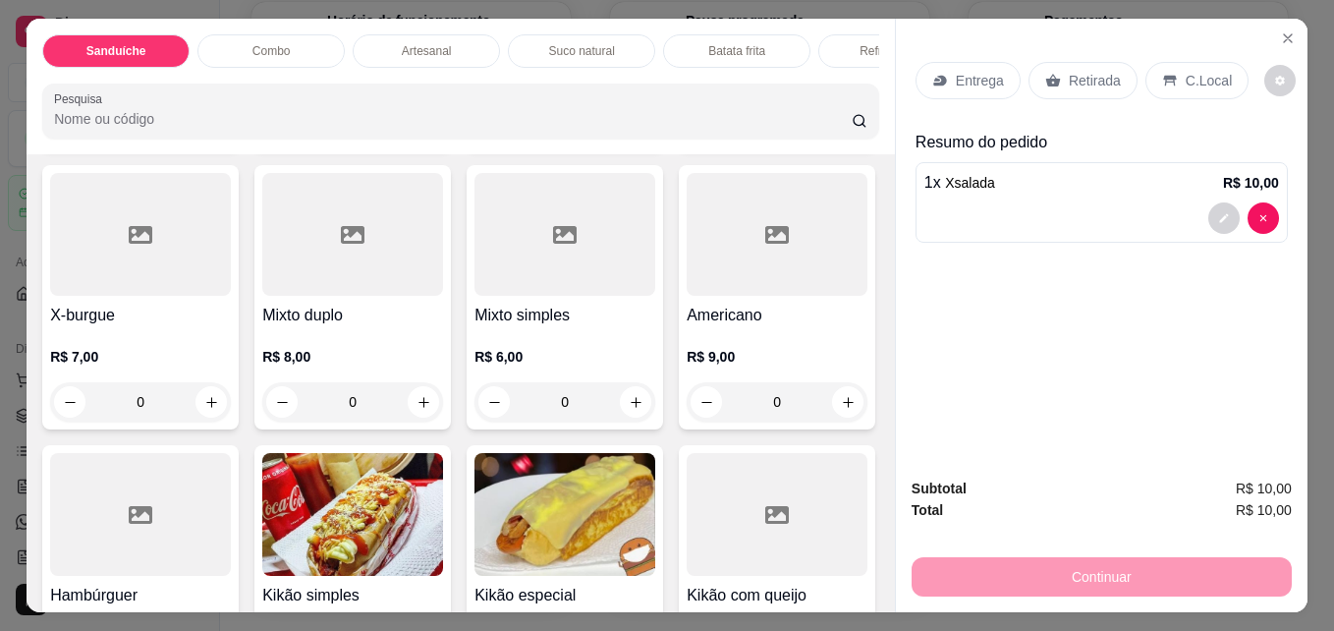
click at [841, 130] on icon "increase-product-quantity" at bounding box center [848, 122] width 15 height 15
type input "1"
click at [871, 588] on div "Item avulso Sanduíche Xsalada R$ 10,00 1 Xsalada especial R$ 16,00 0 Xtudo R$ 2…" at bounding box center [461, 382] width 868 height 457
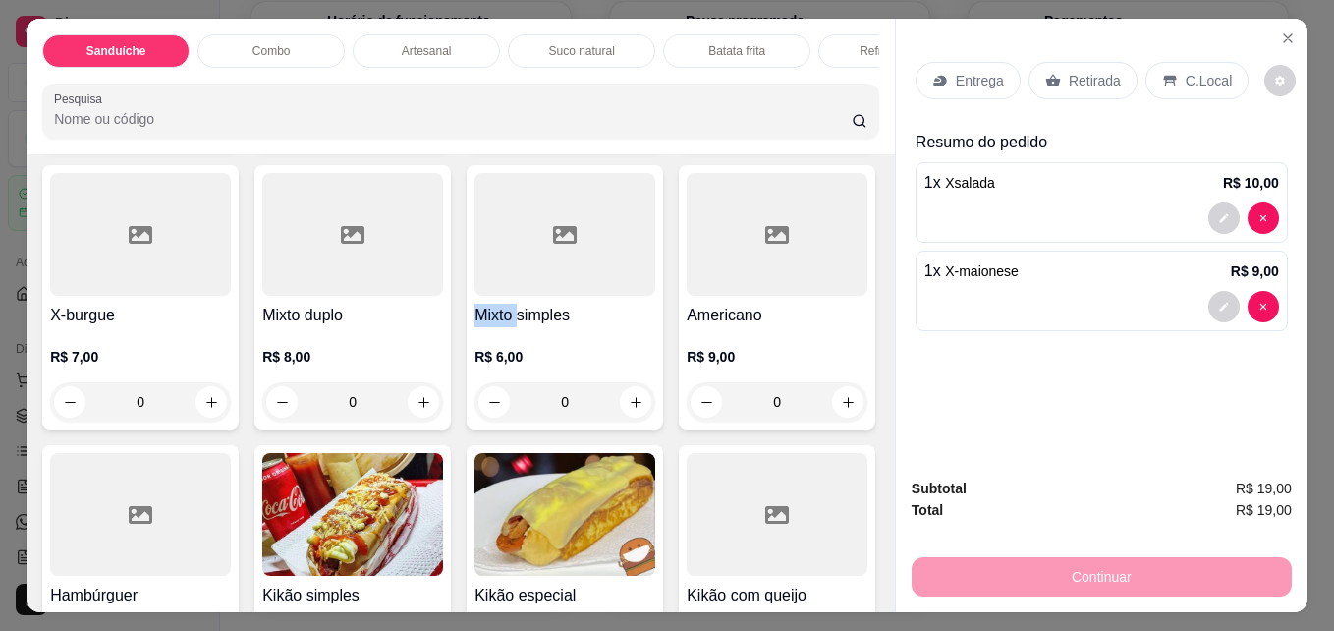
click at [871, 588] on div "Item avulso Sanduíche Xsalada R$ 10,00 1 Xsalada especial R$ 16,00 0 Xtudo R$ 2…" at bounding box center [461, 382] width 868 height 457
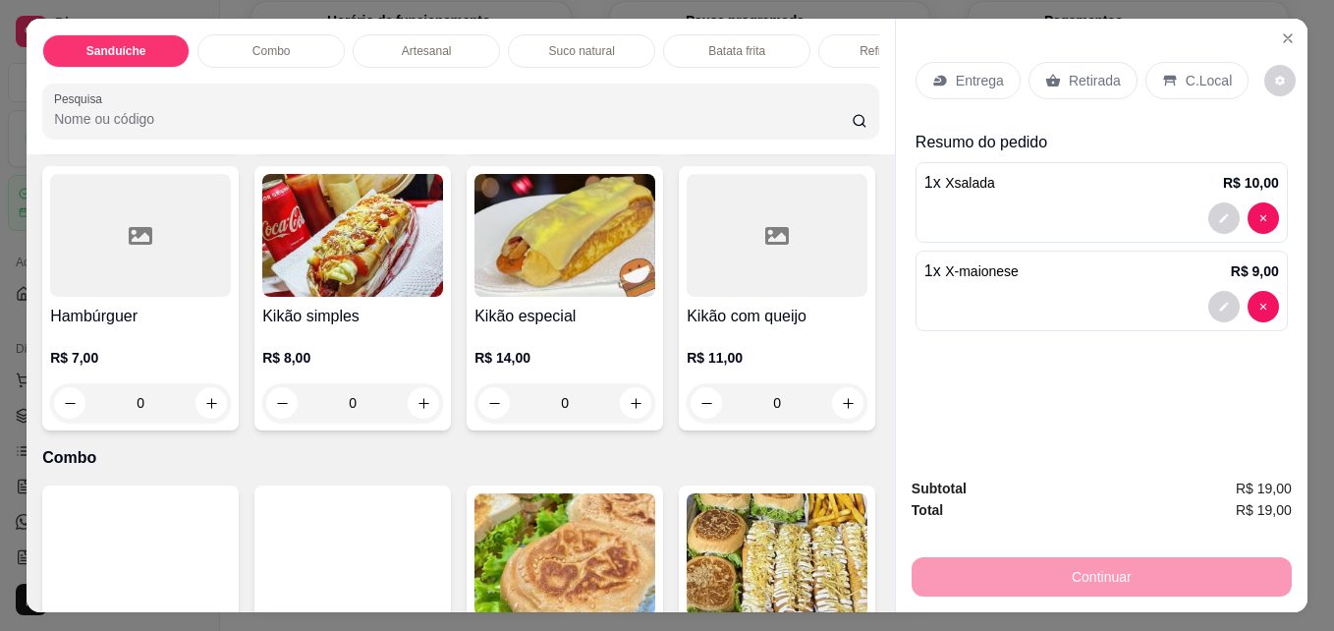
scroll to position [1262, 0]
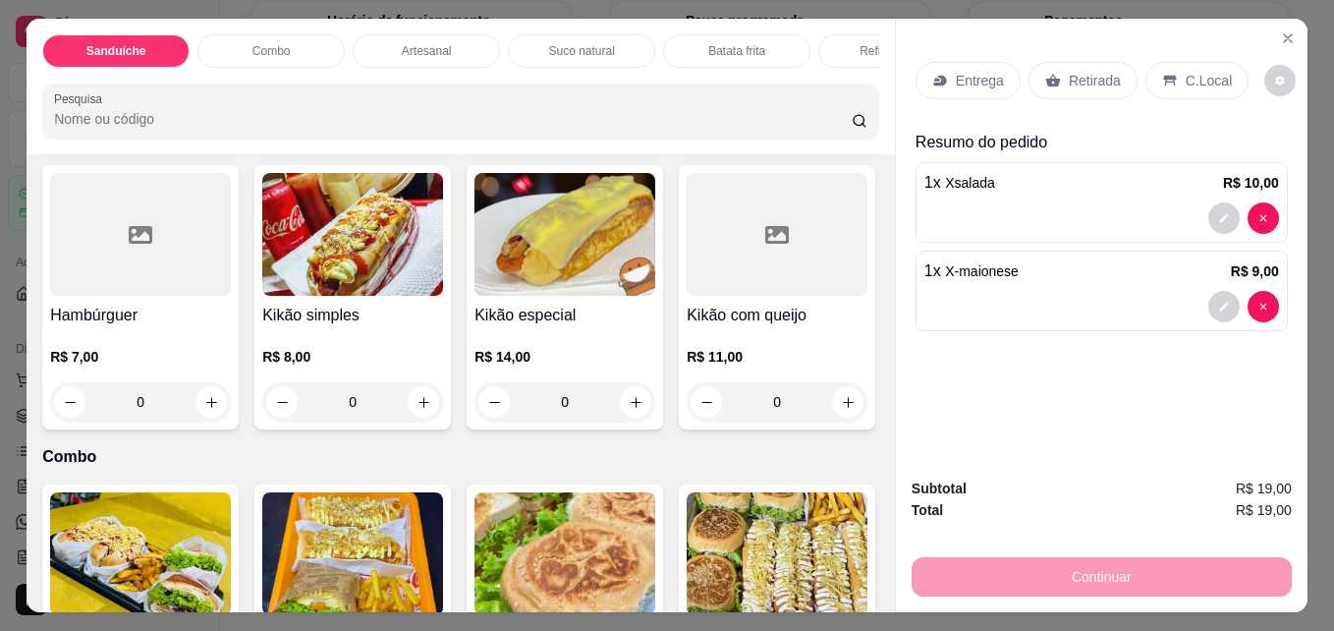
click at [632, 127] on icon "increase-product-quantity" at bounding box center [636, 122] width 10 height 10
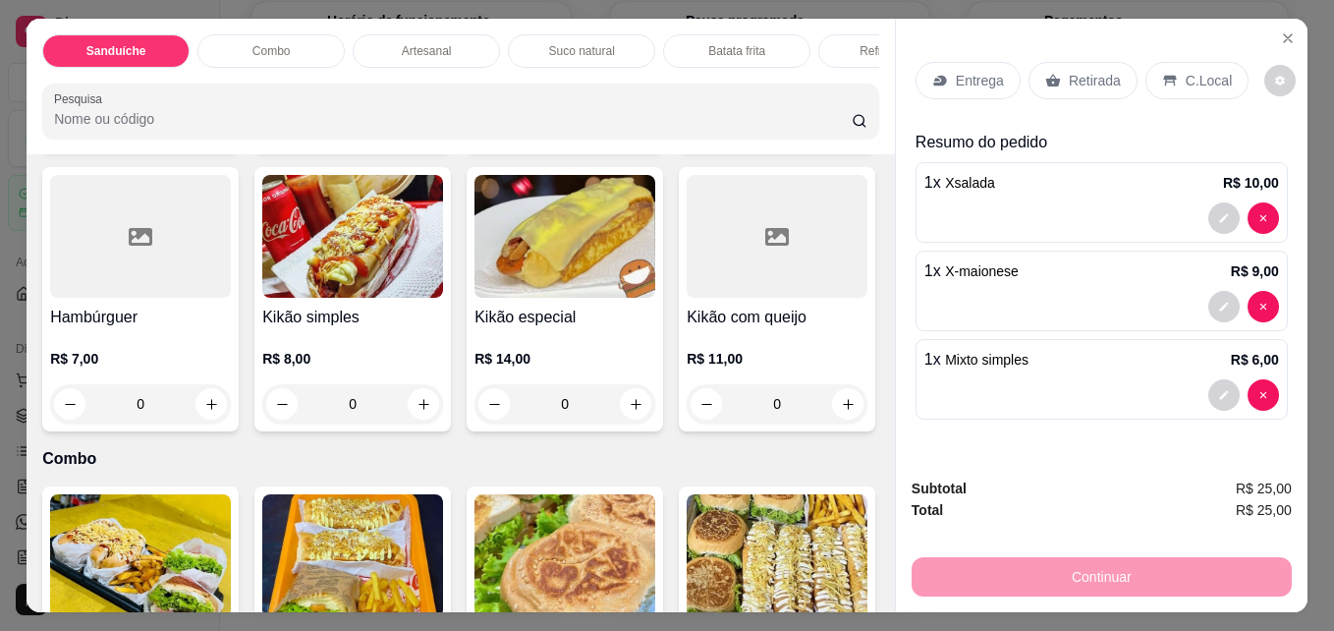
click at [632, 131] on icon "increase-product-quantity" at bounding box center [635, 123] width 15 height 15
type input "2"
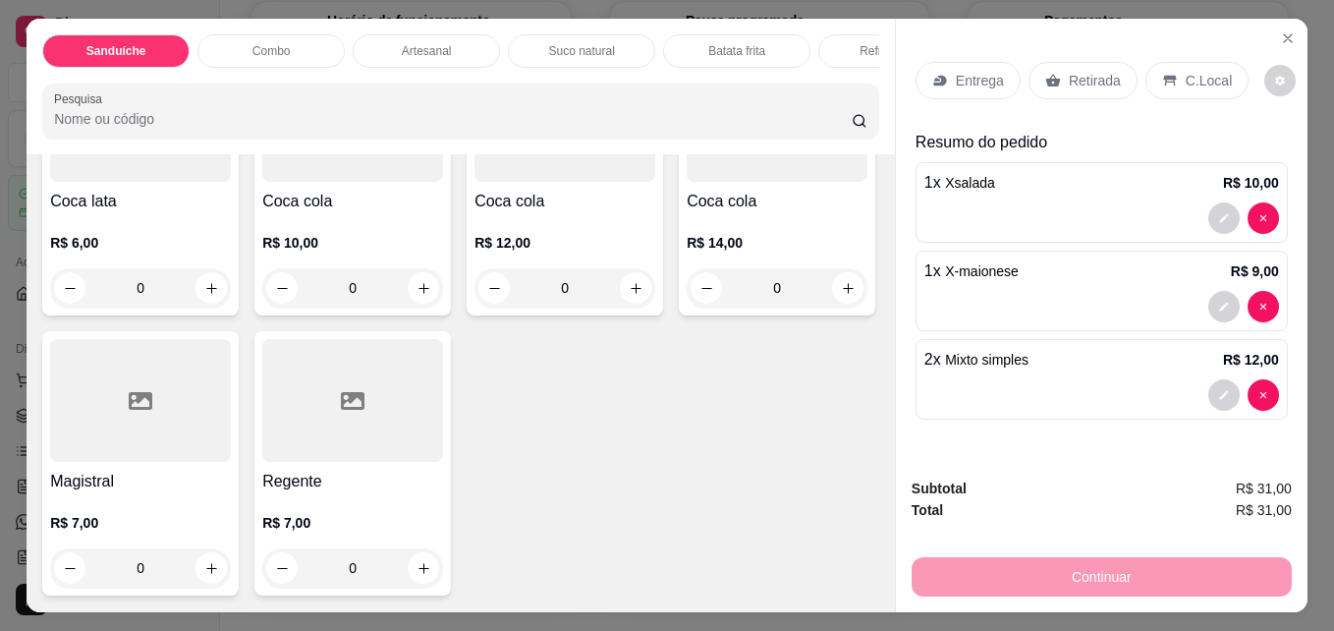
scroll to position [5152, 0]
click at [209, 296] on icon "increase-product-quantity" at bounding box center [211, 288] width 15 height 15
type input "1"
click at [1168, 66] on div "C.Local" at bounding box center [1196, 80] width 103 height 37
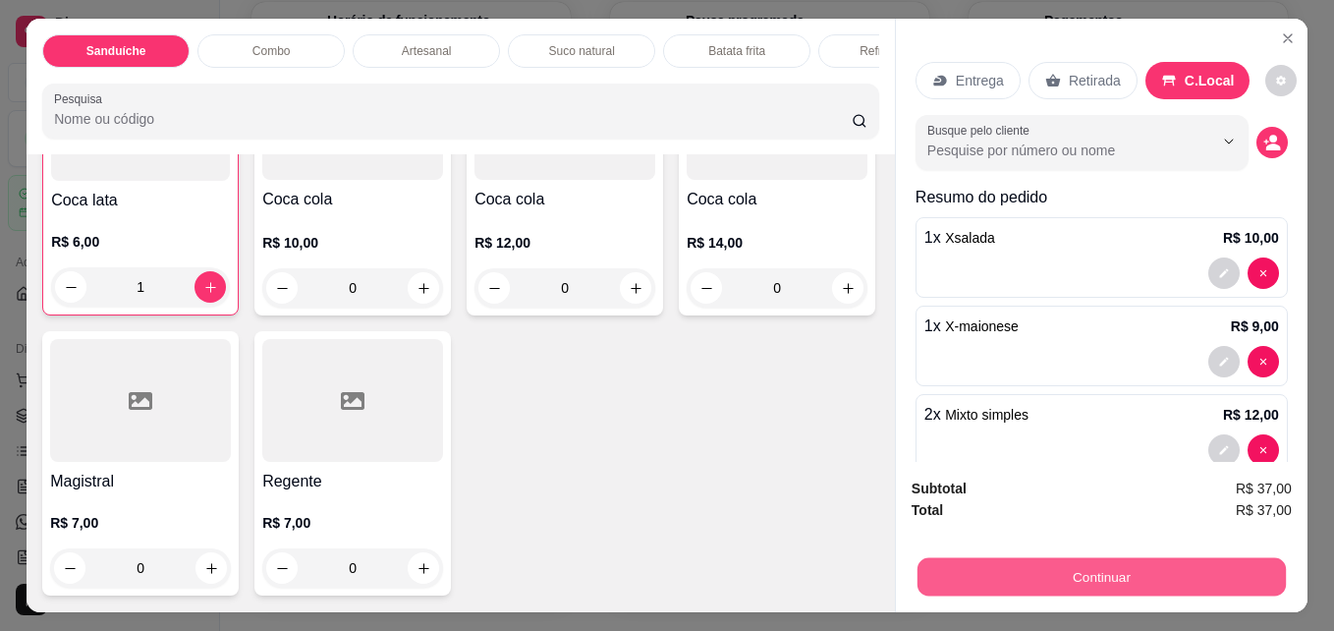
click at [1042, 559] on button "Continuar" at bounding box center [1101, 576] width 368 height 38
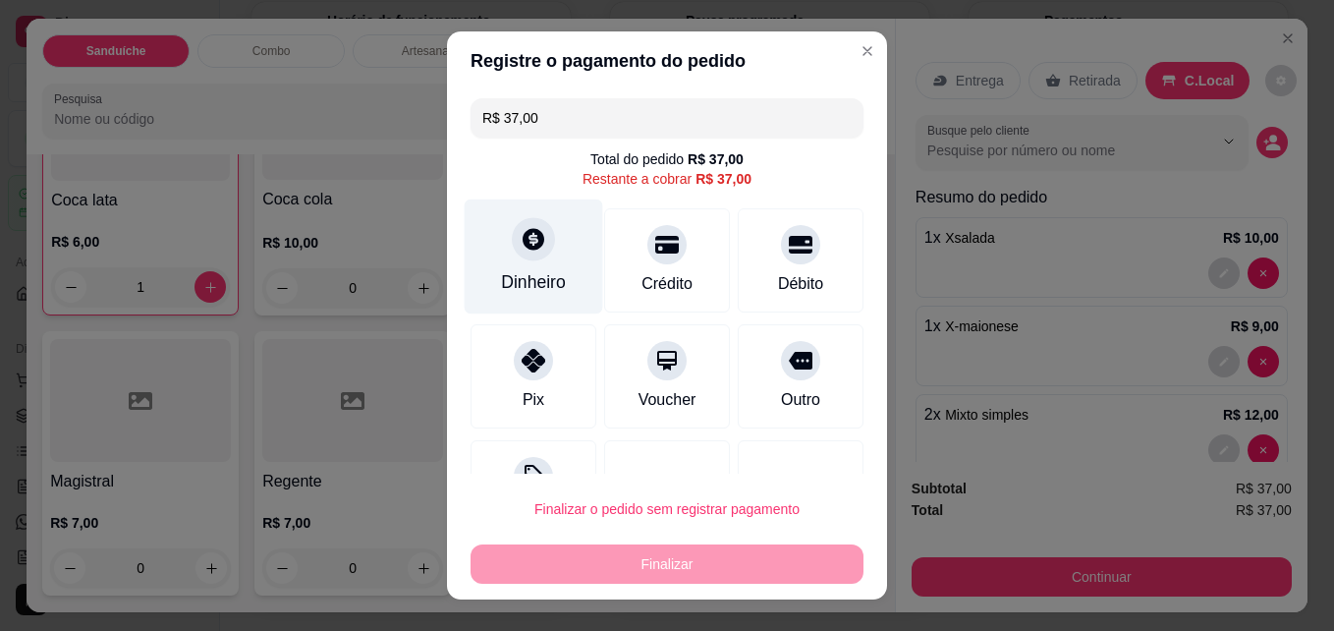
click at [528, 262] on div "Dinheiro" at bounding box center [534, 256] width 138 height 115
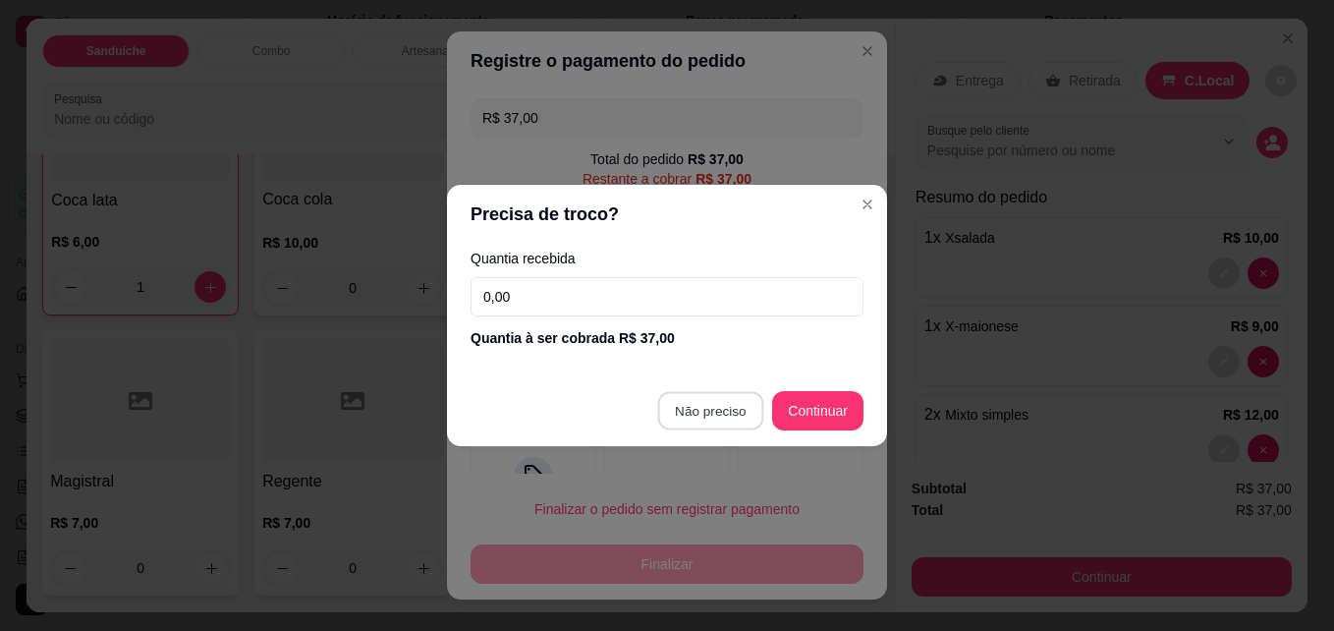
type input "R$ 0,00"
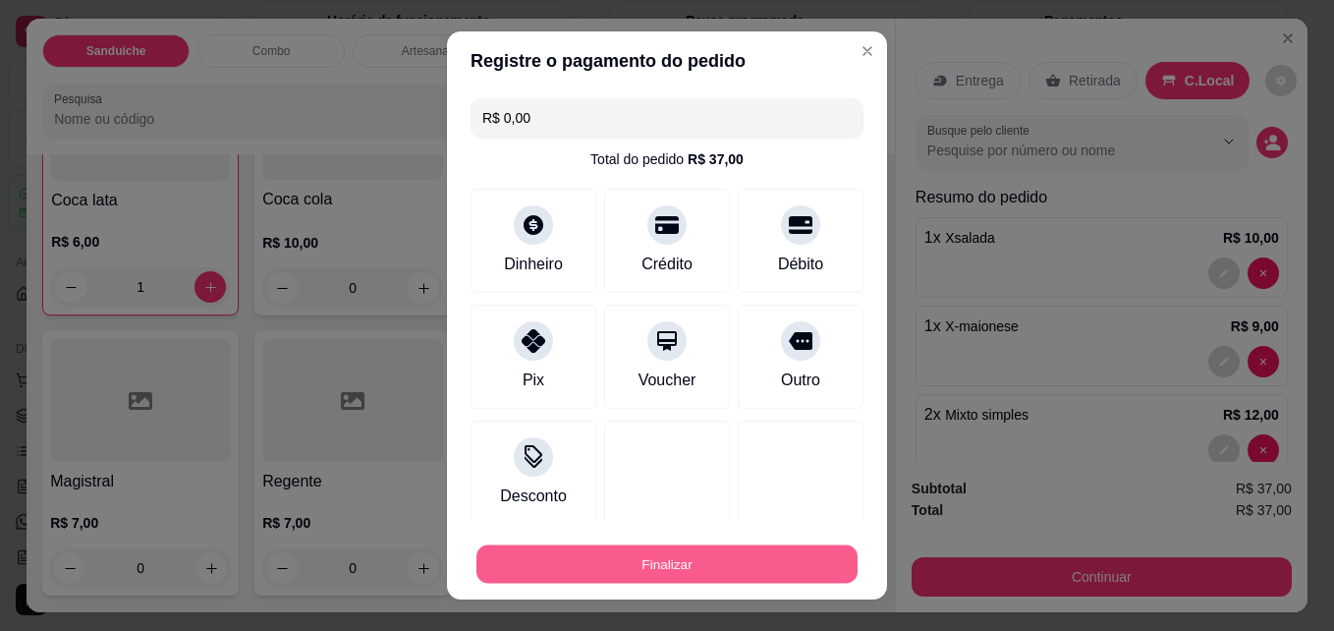
click at [606, 567] on button "Finalizar" at bounding box center [666, 564] width 381 height 38
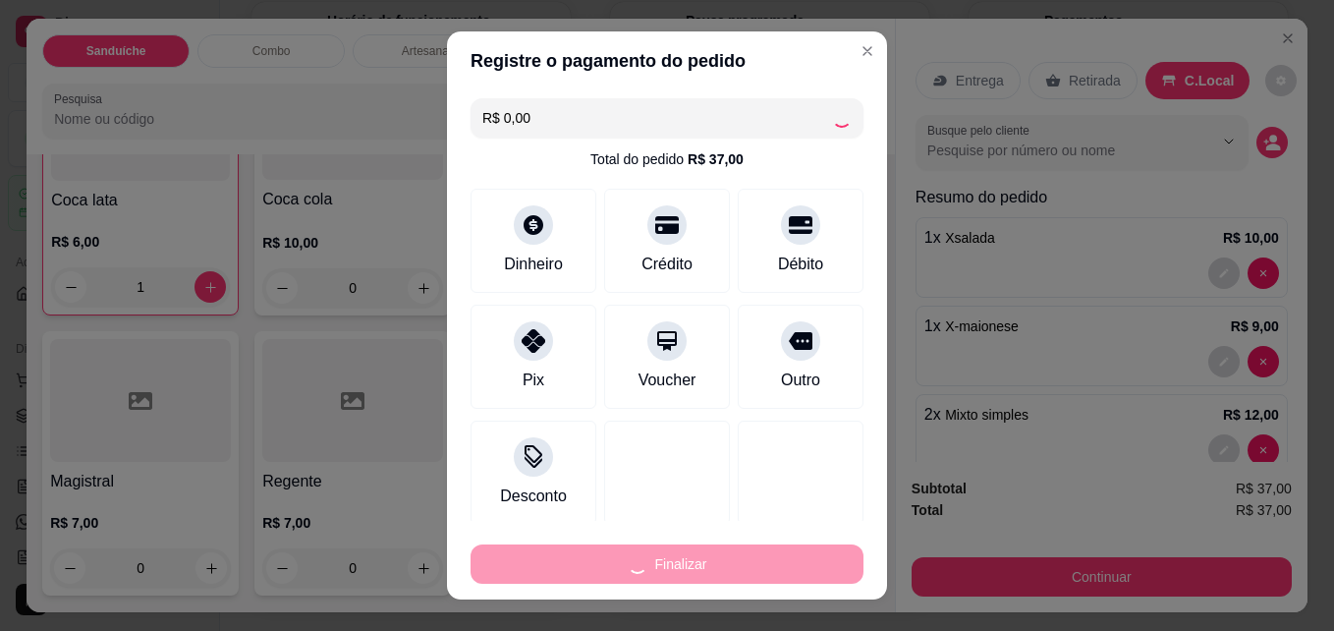
type input "0"
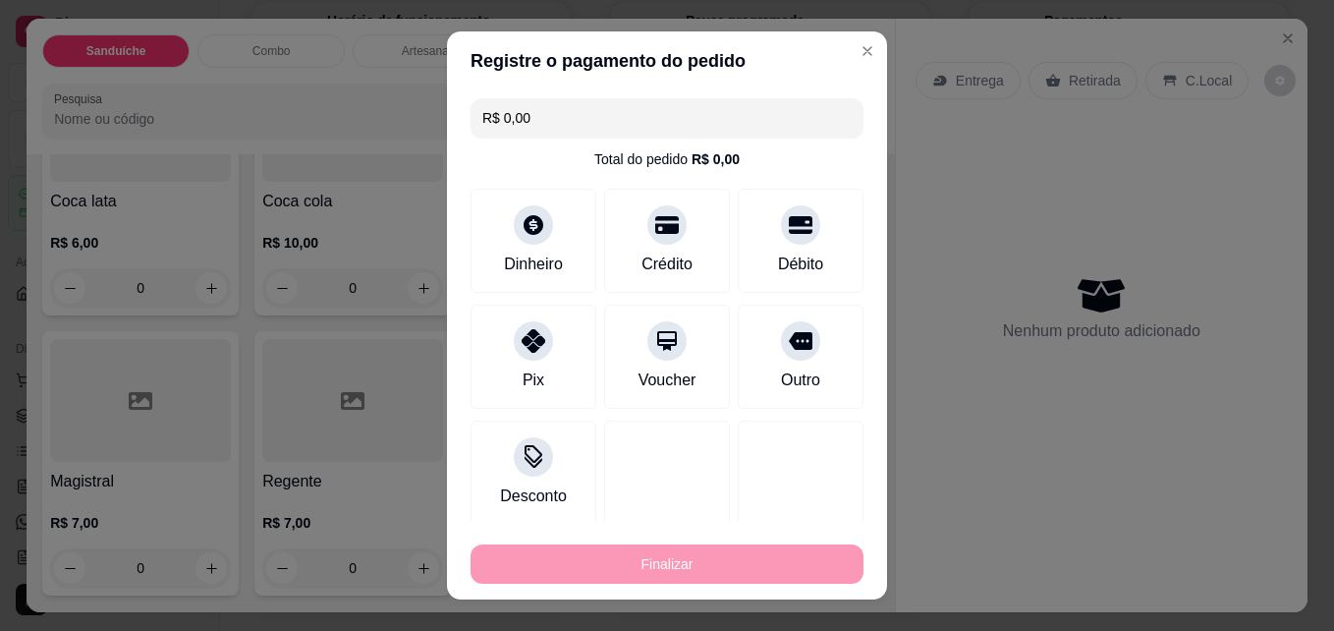
type input "-R$ 37,00"
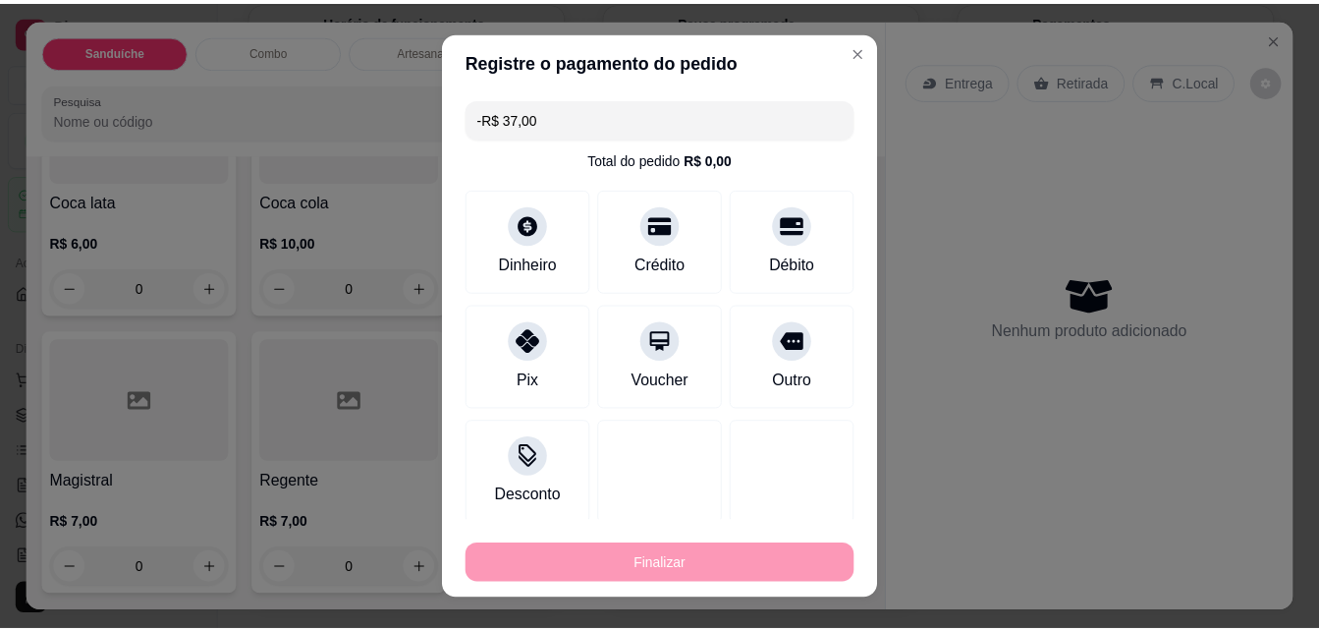
scroll to position [5146, 0]
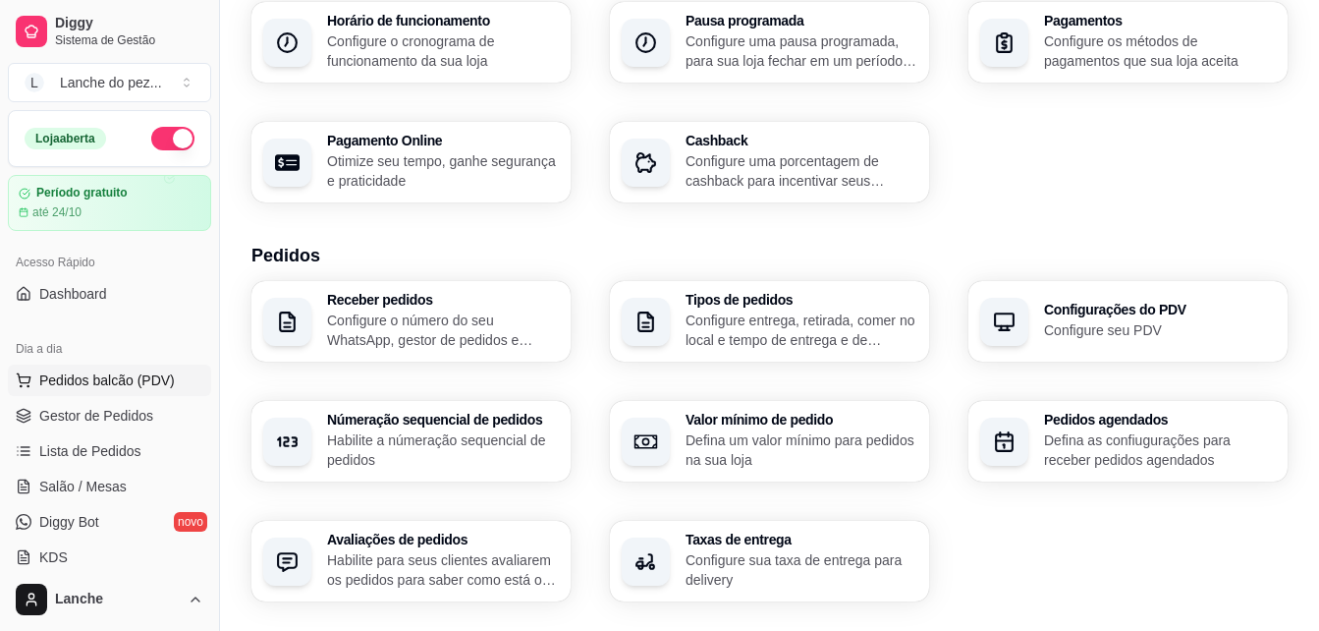
click at [104, 379] on span "Pedidos balcão (PDV)" at bounding box center [107, 380] width 136 height 20
click at [107, 411] on span "Gestor de Pedidos" at bounding box center [96, 416] width 114 height 20
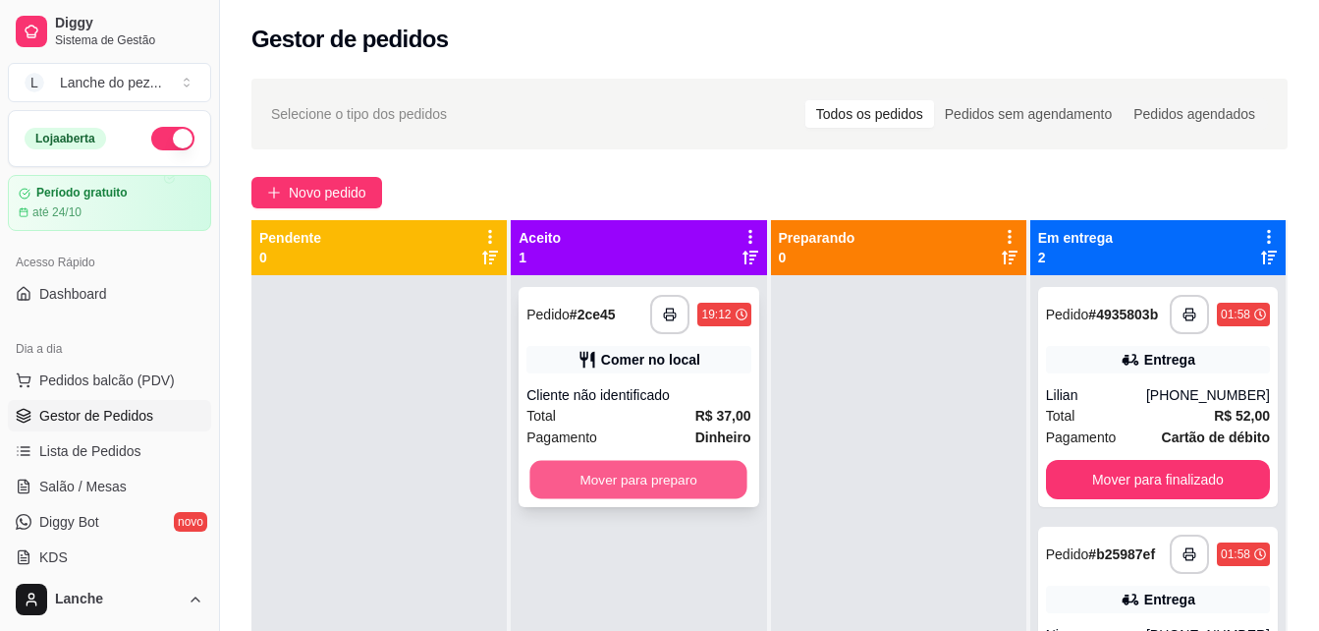
click at [708, 481] on button "Mover para preparo" at bounding box center [638, 480] width 217 height 38
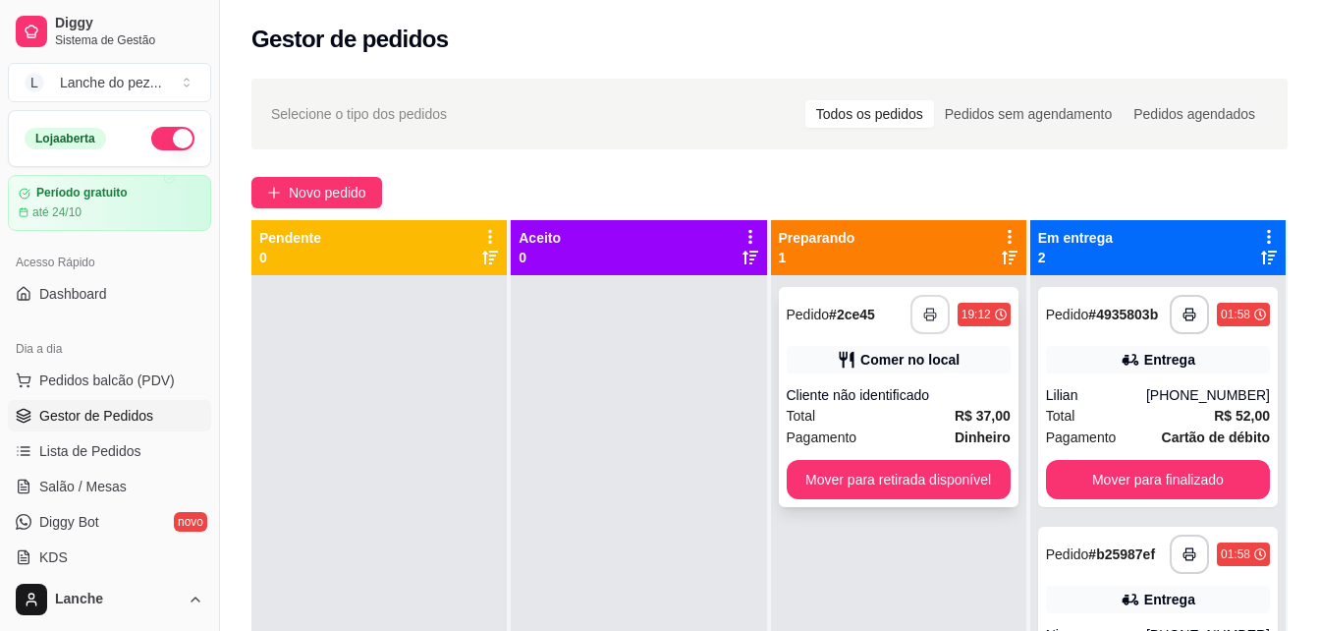
click at [912, 312] on button "button" at bounding box center [930, 314] width 39 height 39
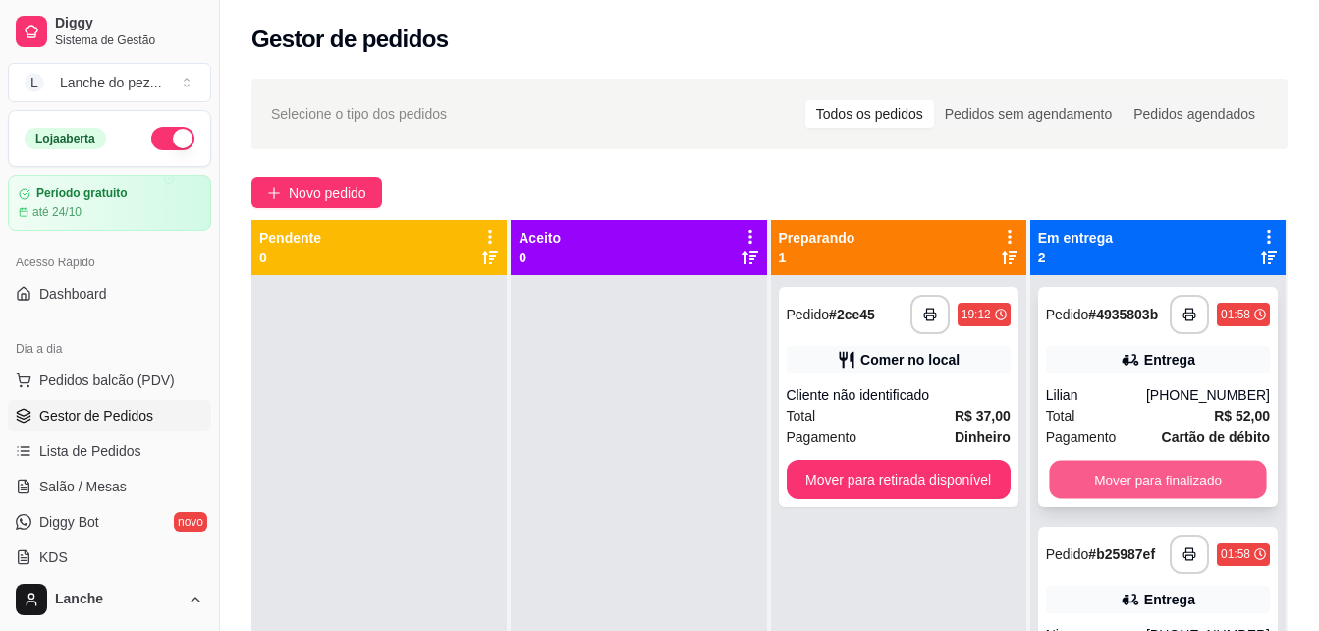
click at [1184, 483] on button "Mover para finalizado" at bounding box center [1157, 480] width 217 height 38
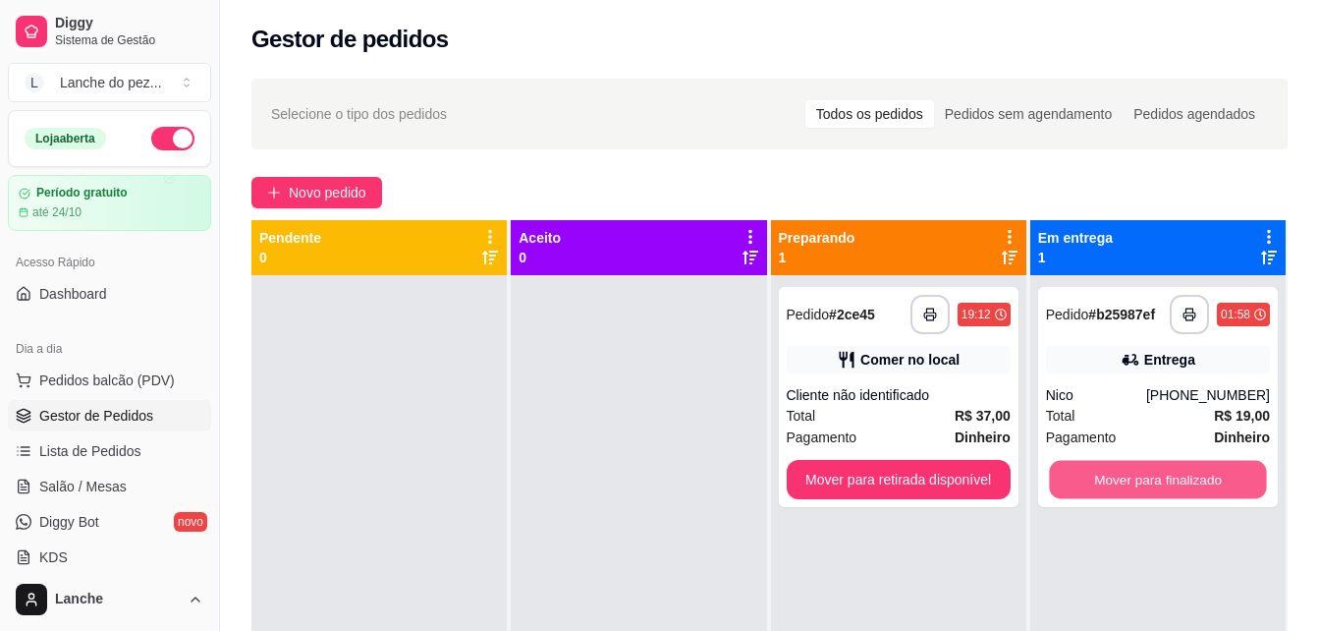
click at [1184, 483] on button "Mover para finalizado" at bounding box center [1157, 480] width 217 height 38
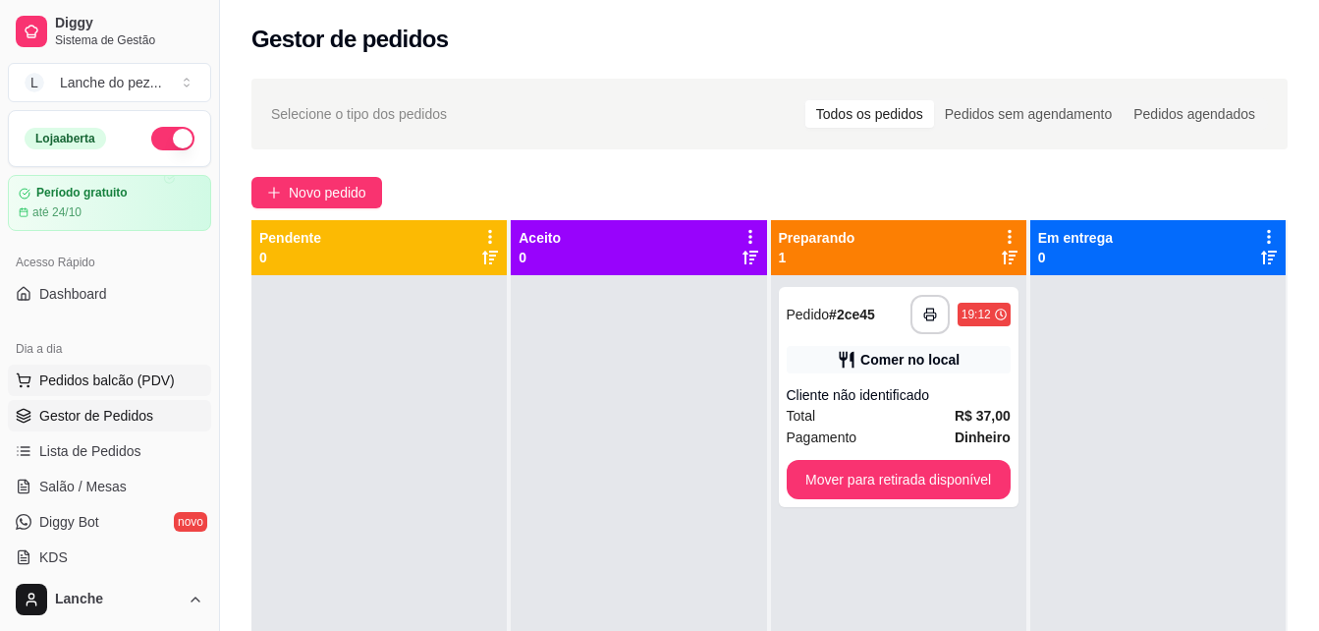
click at [143, 374] on span "Pedidos balcão (PDV)" at bounding box center [107, 380] width 136 height 20
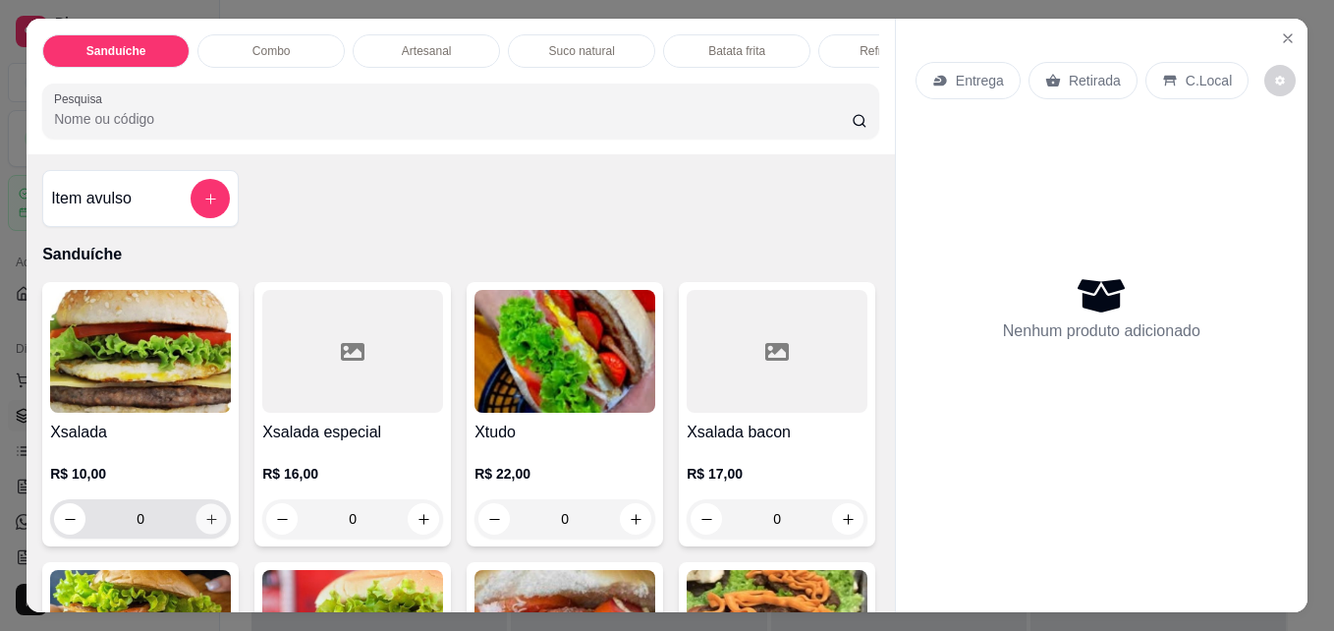
click at [204, 526] on icon "increase-product-quantity" at bounding box center [211, 519] width 15 height 15
type input "1"
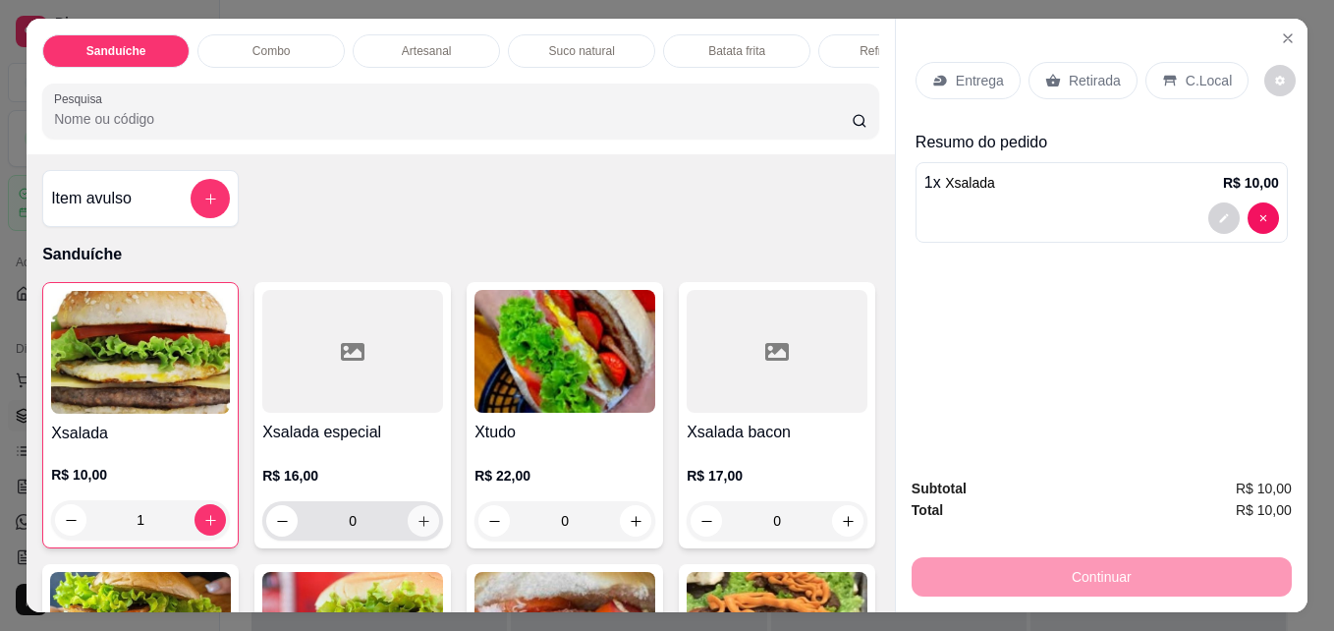
click at [417, 528] on icon "increase-product-quantity" at bounding box center [423, 521] width 15 height 15
type input "1"
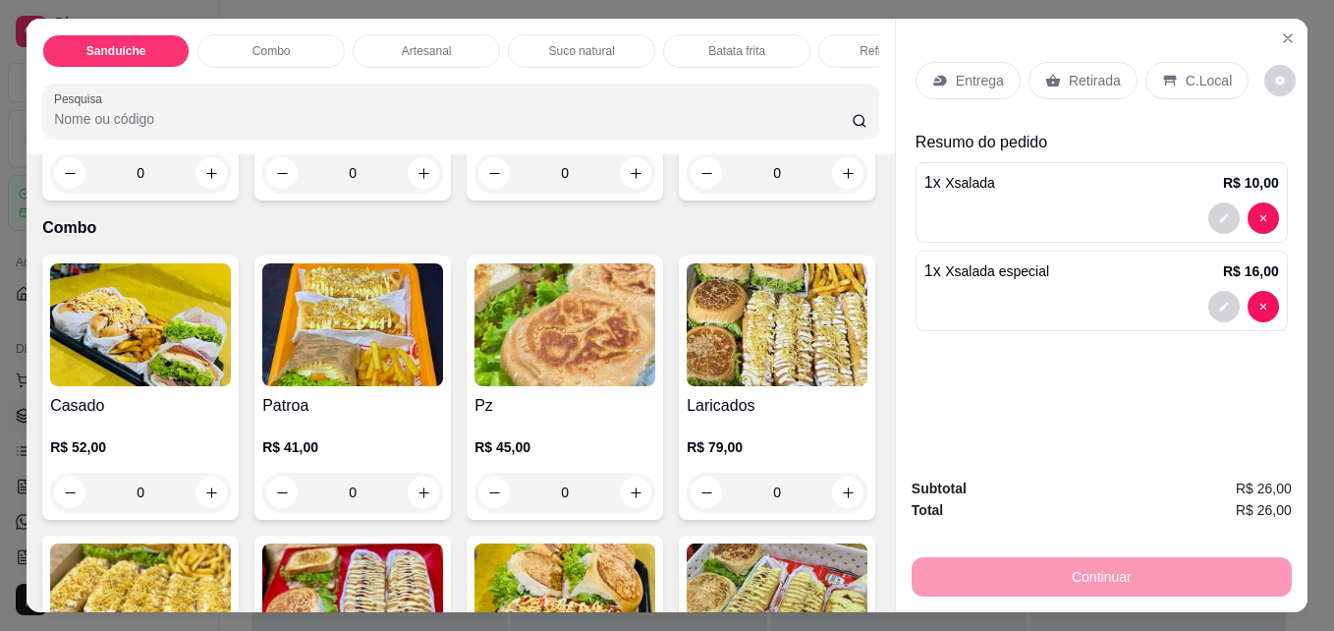
scroll to position [1493, 0]
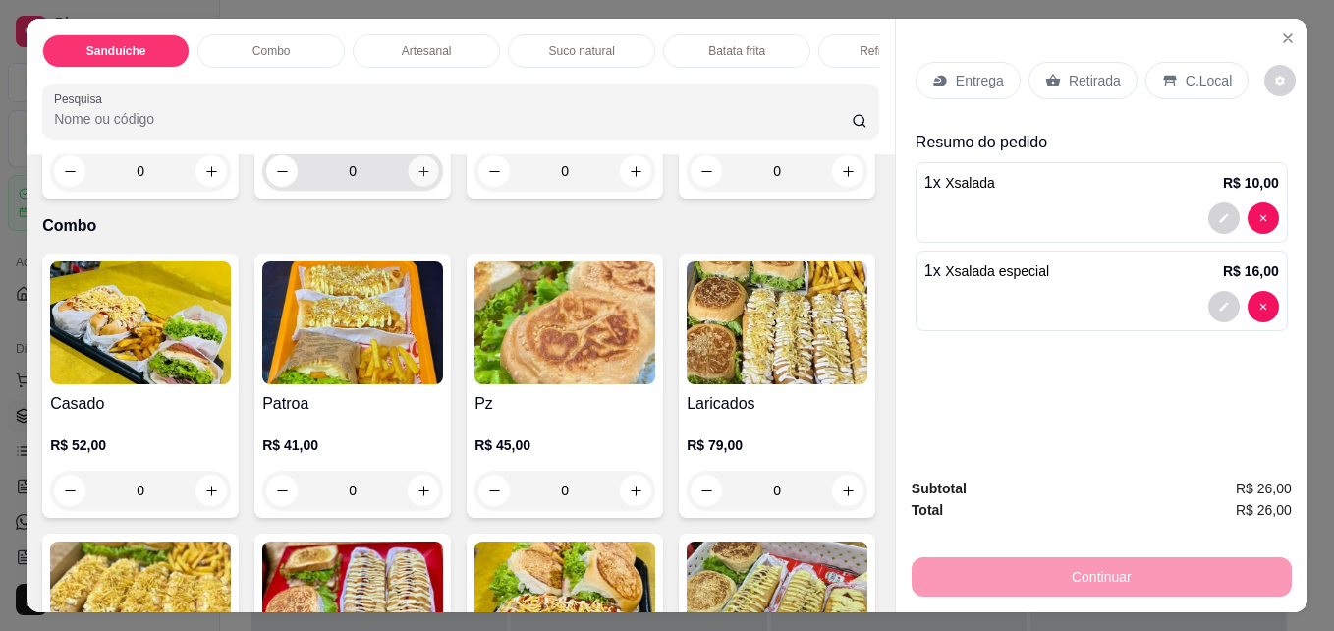
click at [431, 179] on icon "increase-product-quantity" at bounding box center [423, 171] width 15 height 15
type input "1"
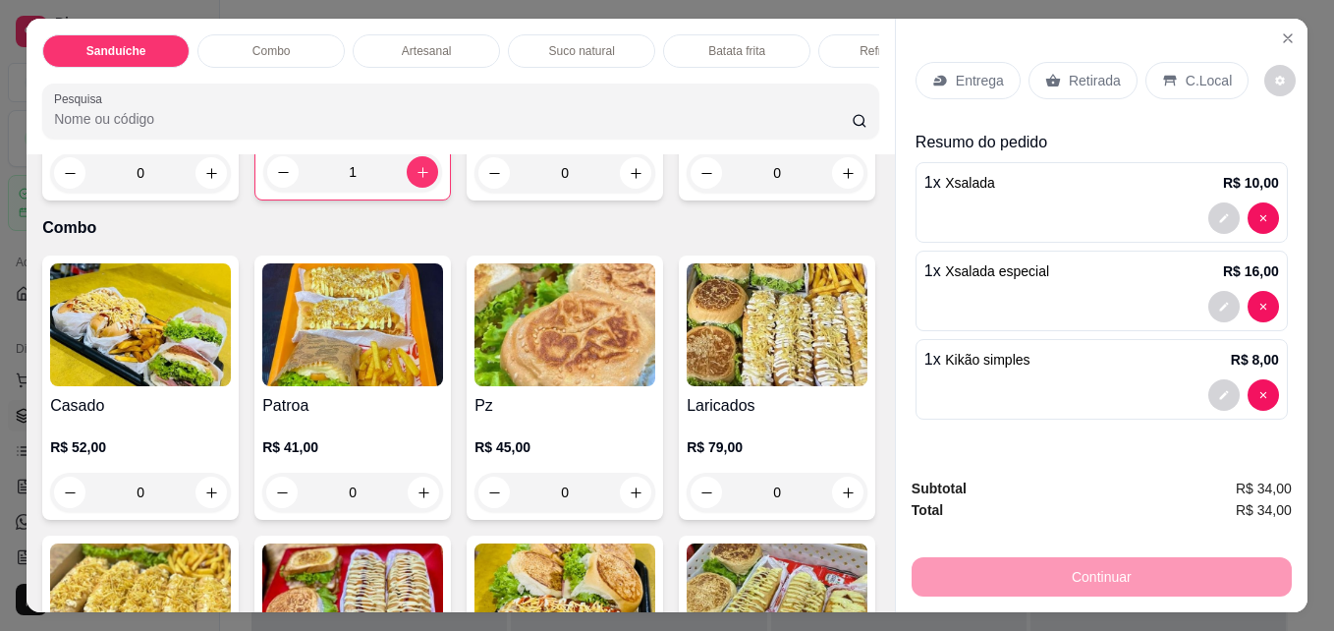
click at [1173, 68] on div "C.Local" at bounding box center [1196, 80] width 103 height 37
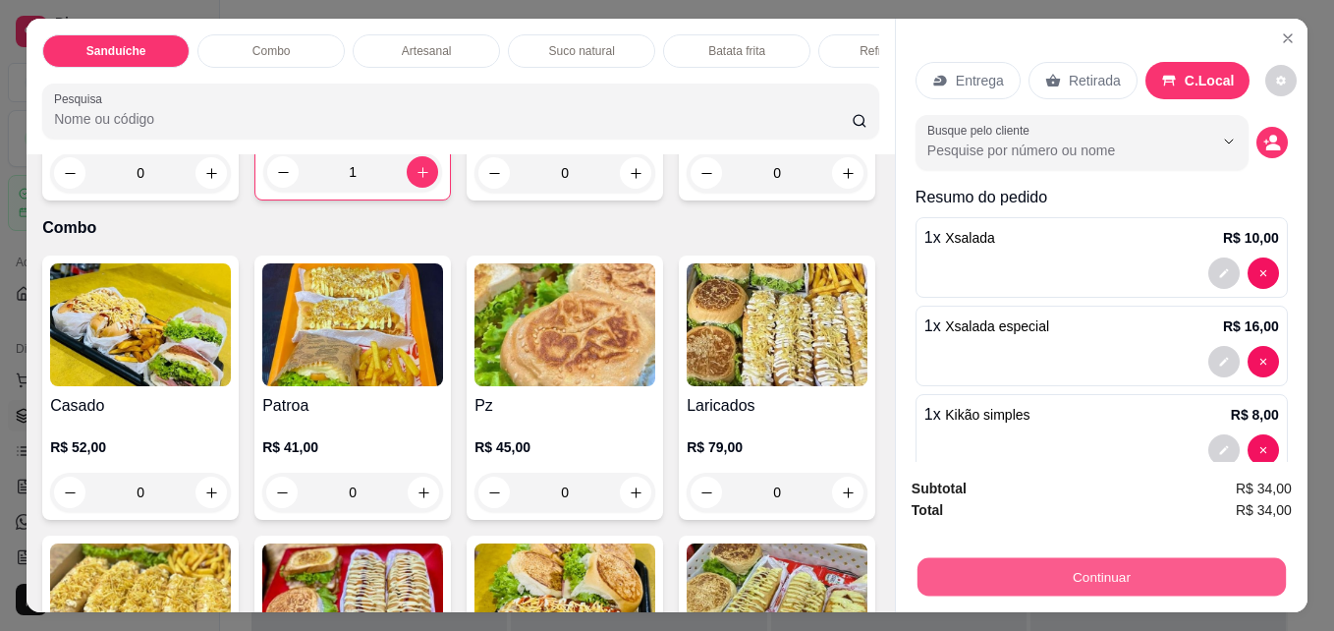
click at [1144, 561] on button "Continuar" at bounding box center [1101, 576] width 368 height 38
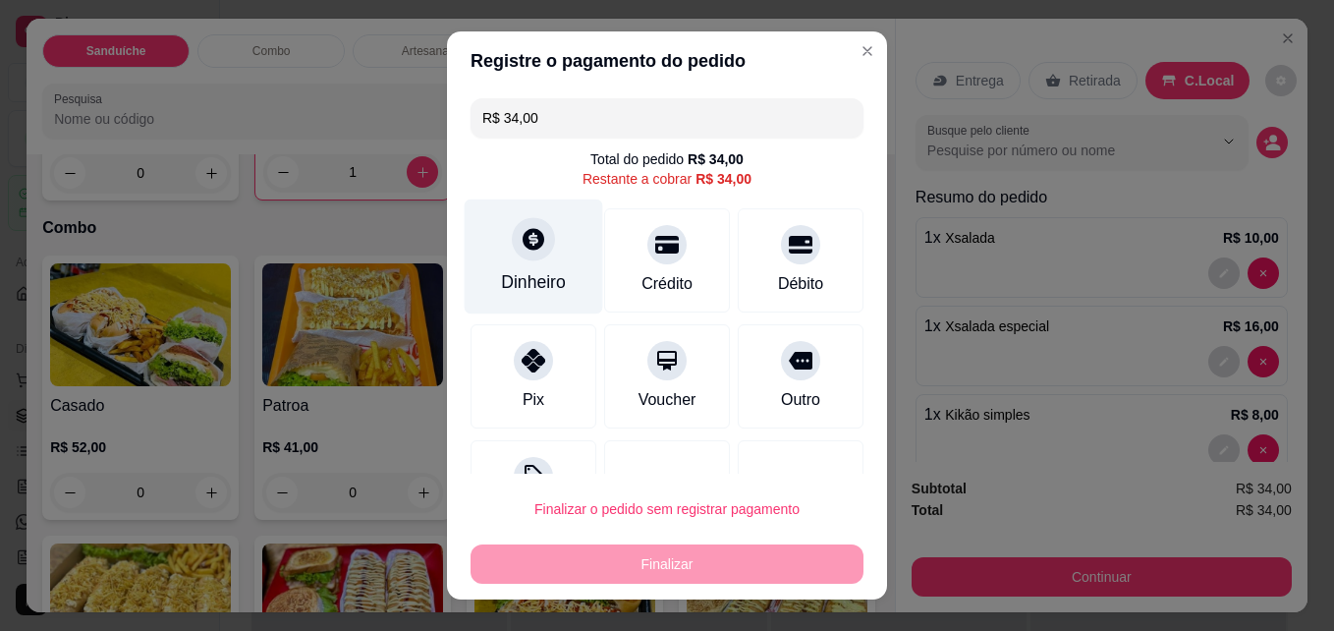
click at [484, 254] on div "Dinheiro" at bounding box center [534, 256] width 138 height 115
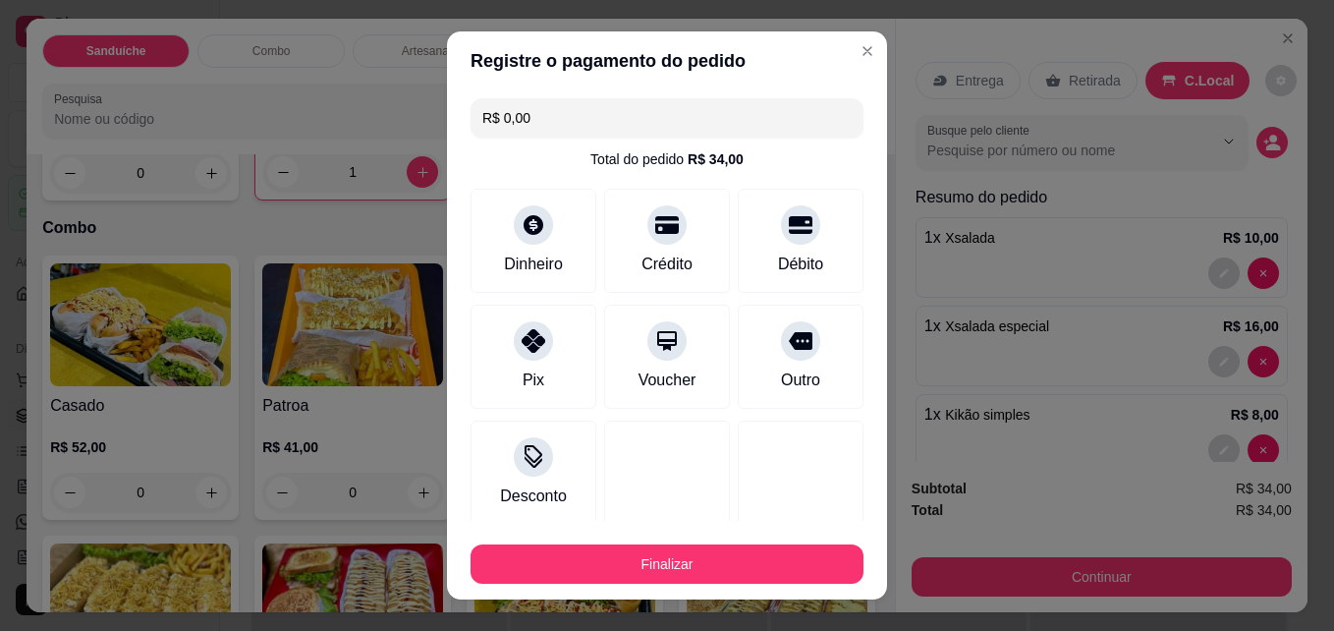
type input "R$ 0,00"
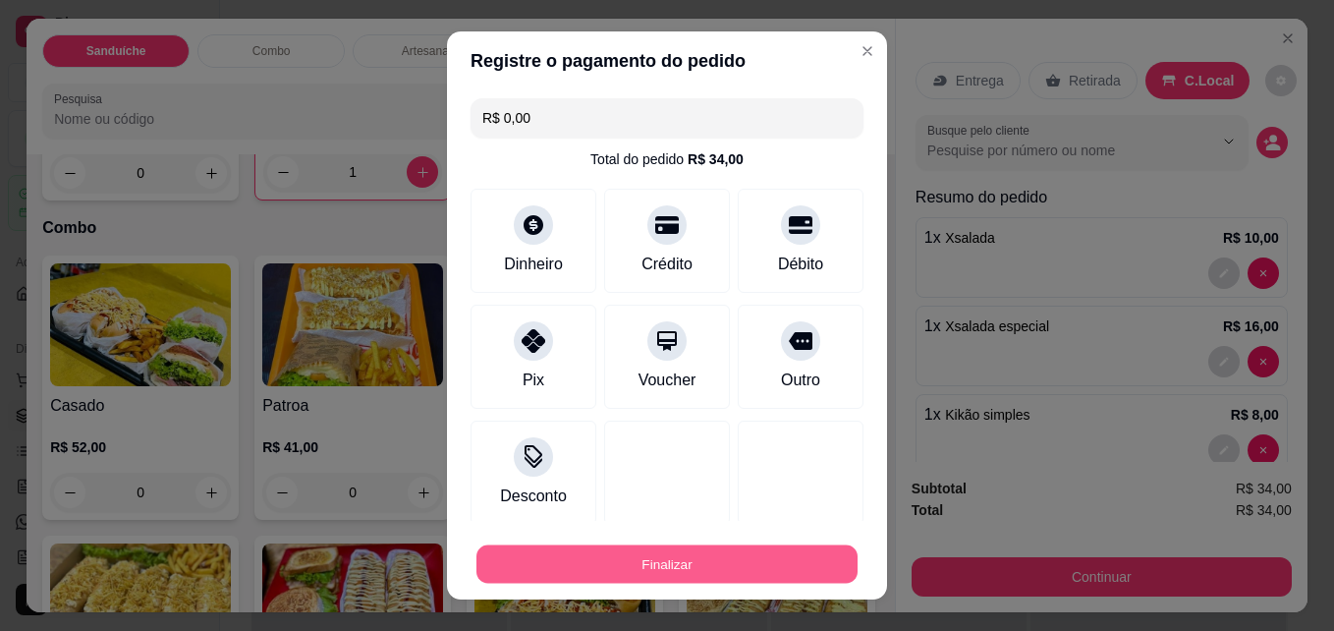
click at [693, 574] on button "Finalizar" at bounding box center [666, 564] width 381 height 38
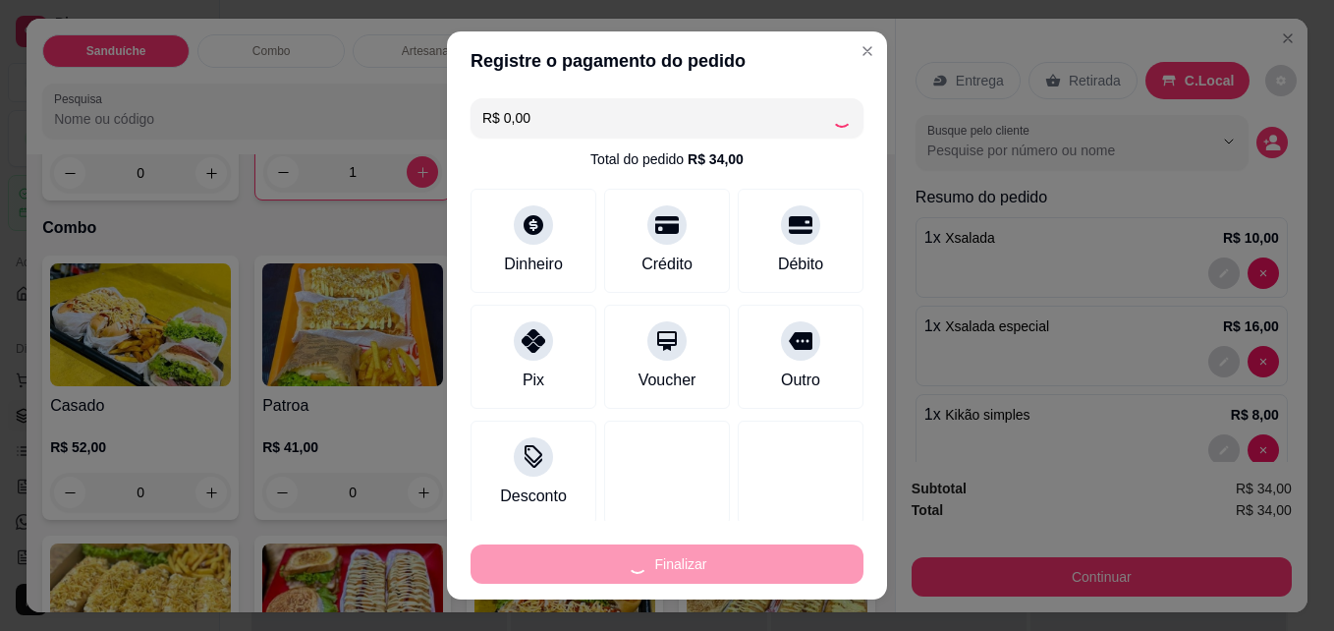
type input "0"
type input "-R$ 34,00"
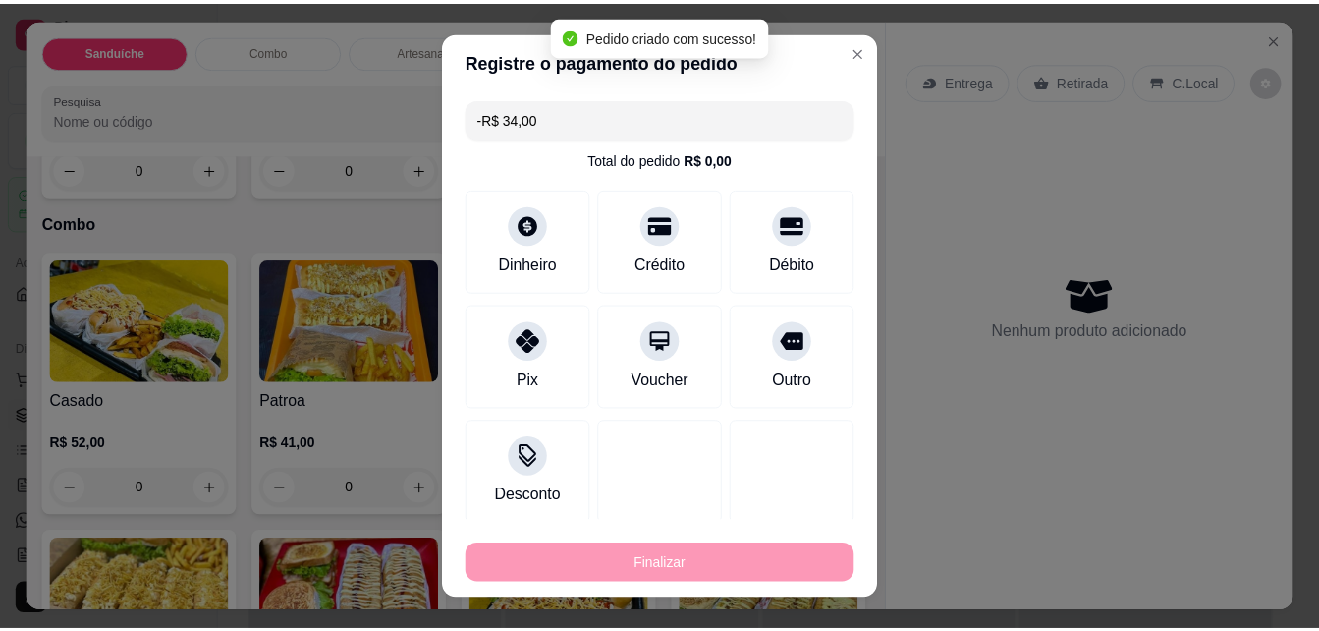
scroll to position [1491, 0]
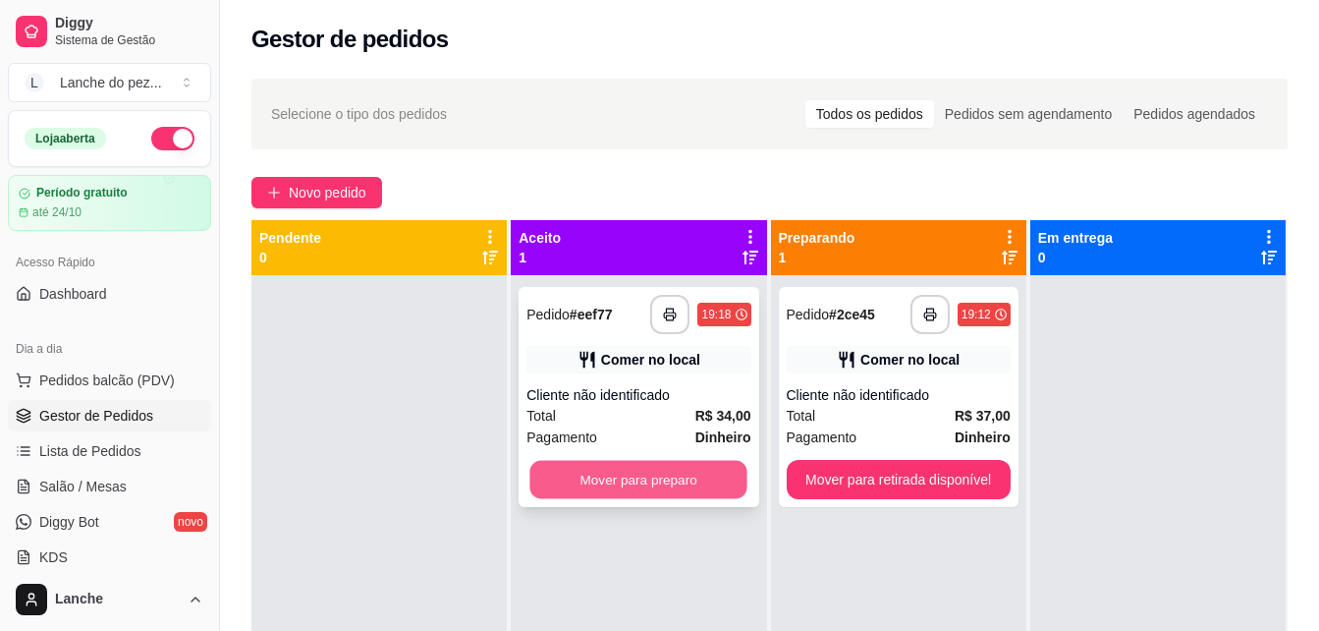
click at [645, 467] on button "Mover para preparo" at bounding box center [638, 480] width 217 height 38
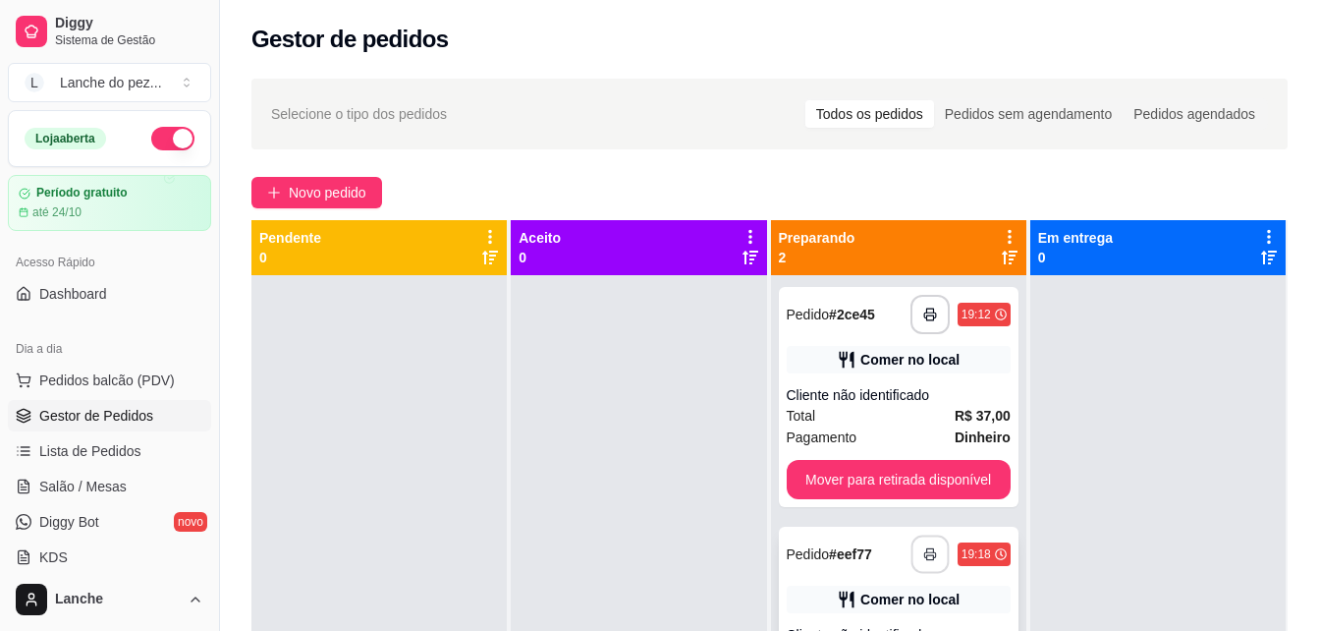
click at [925, 551] on icon "button" at bounding box center [930, 554] width 14 height 14
click at [146, 375] on span "Pedidos balcão (PDV)" at bounding box center [107, 380] width 136 height 20
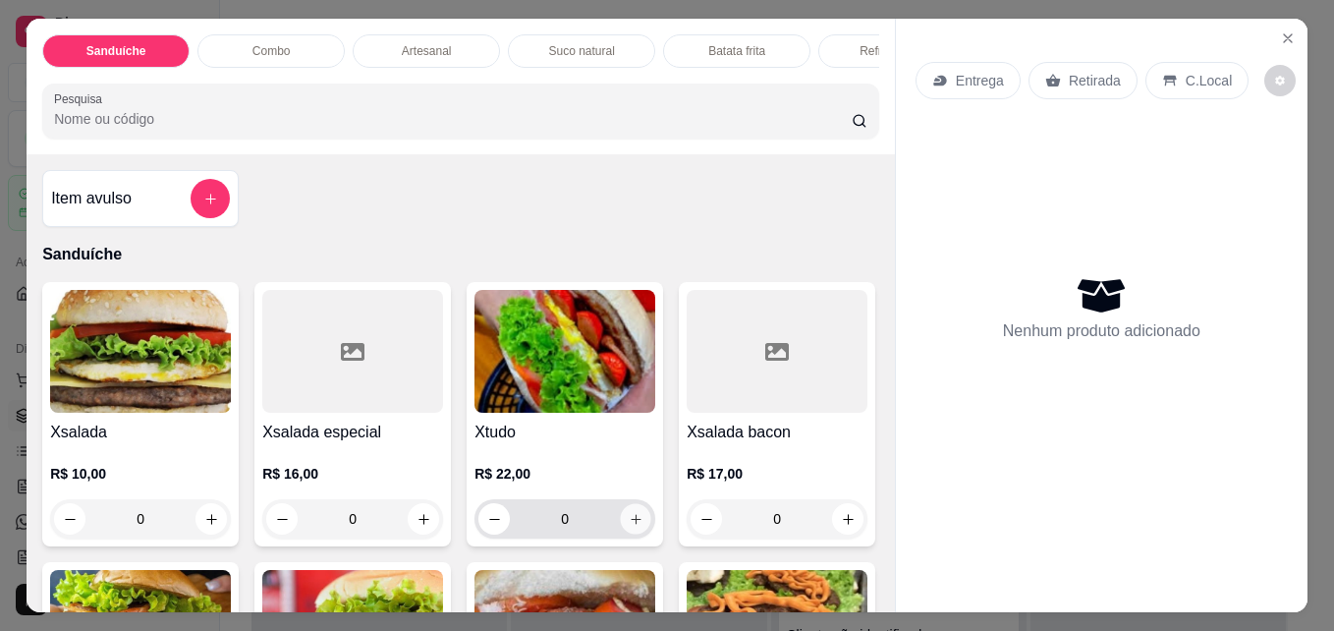
click at [636, 526] on icon "increase-product-quantity" at bounding box center [636, 519] width 15 height 15
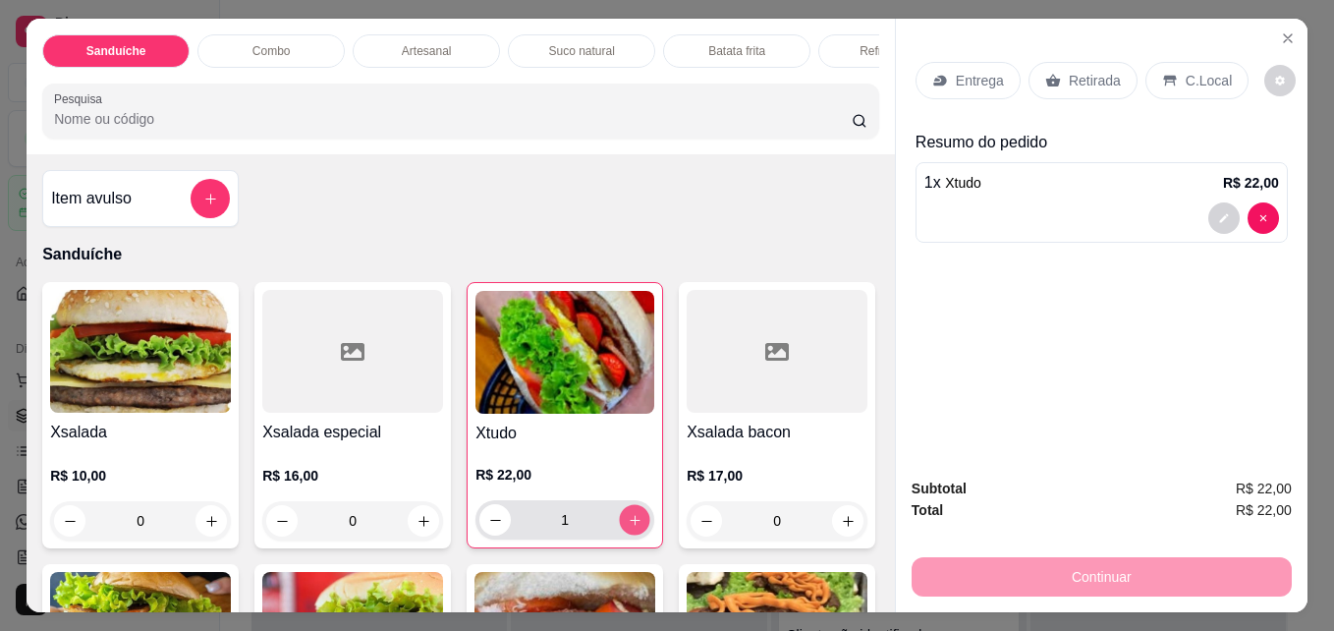
click at [636, 529] on button "increase-product-quantity" at bounding box center [635, 520] width 30 height 30
type input "2"
click at [1088, 80] on p "Retirada" at bounding box center [1095, 81] width 52 height 20
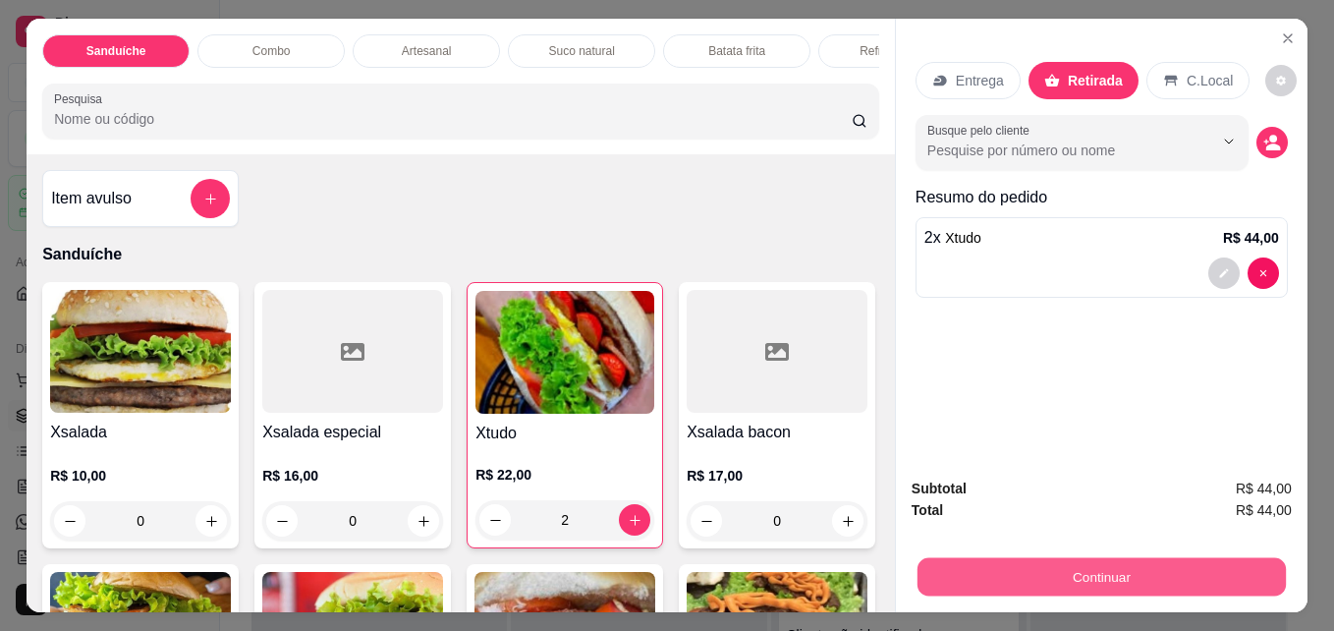
click at [1131, 577] on button "Continuar" at bounding box center [1101, 576] width 368 height 38
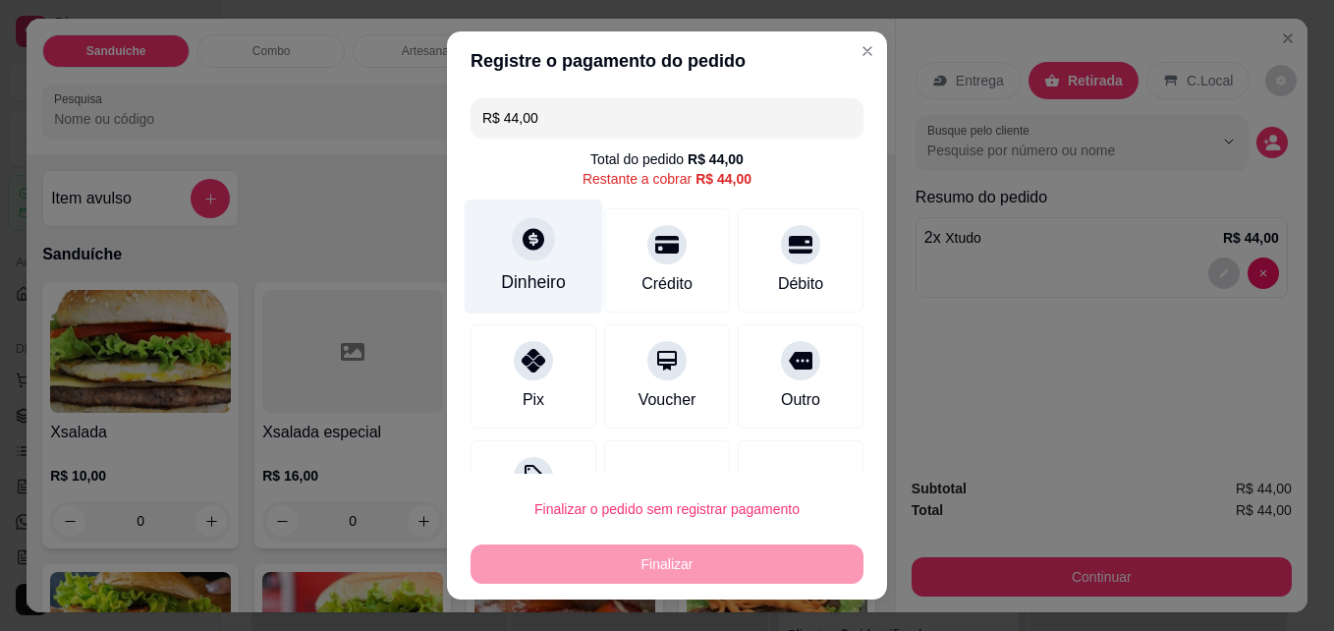
click at [512, 249] on div at bounding box center [533, 239] width 43 height 43
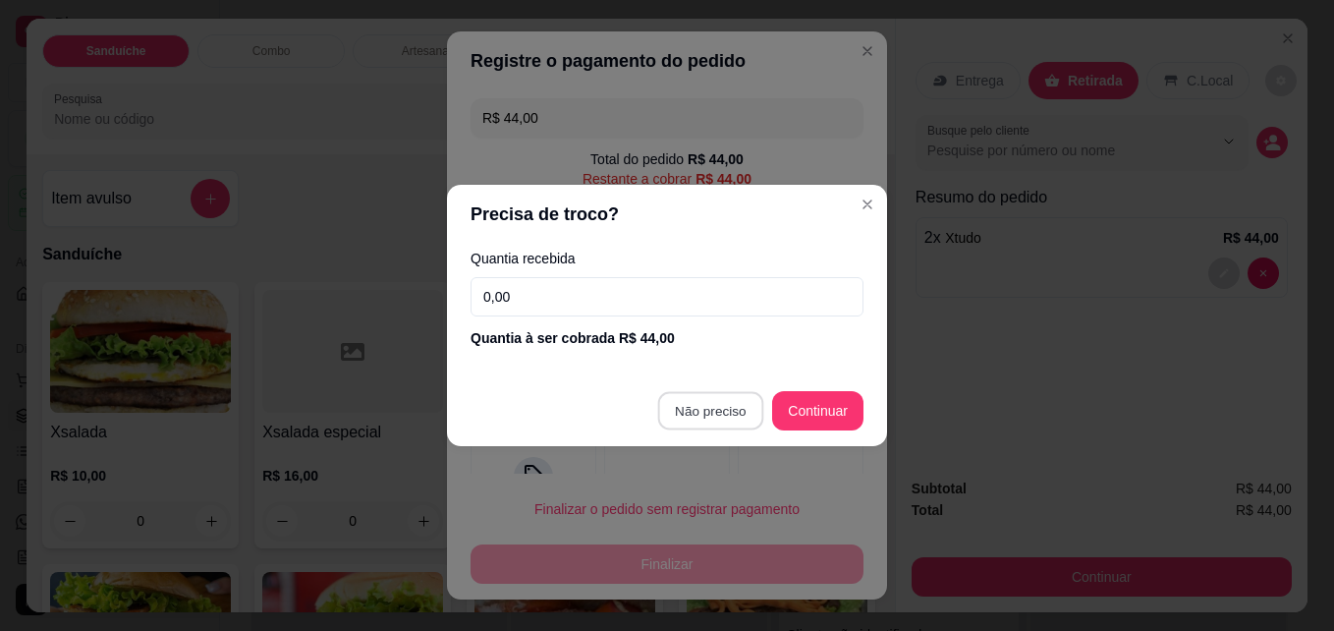
type input "R$ 0,00"
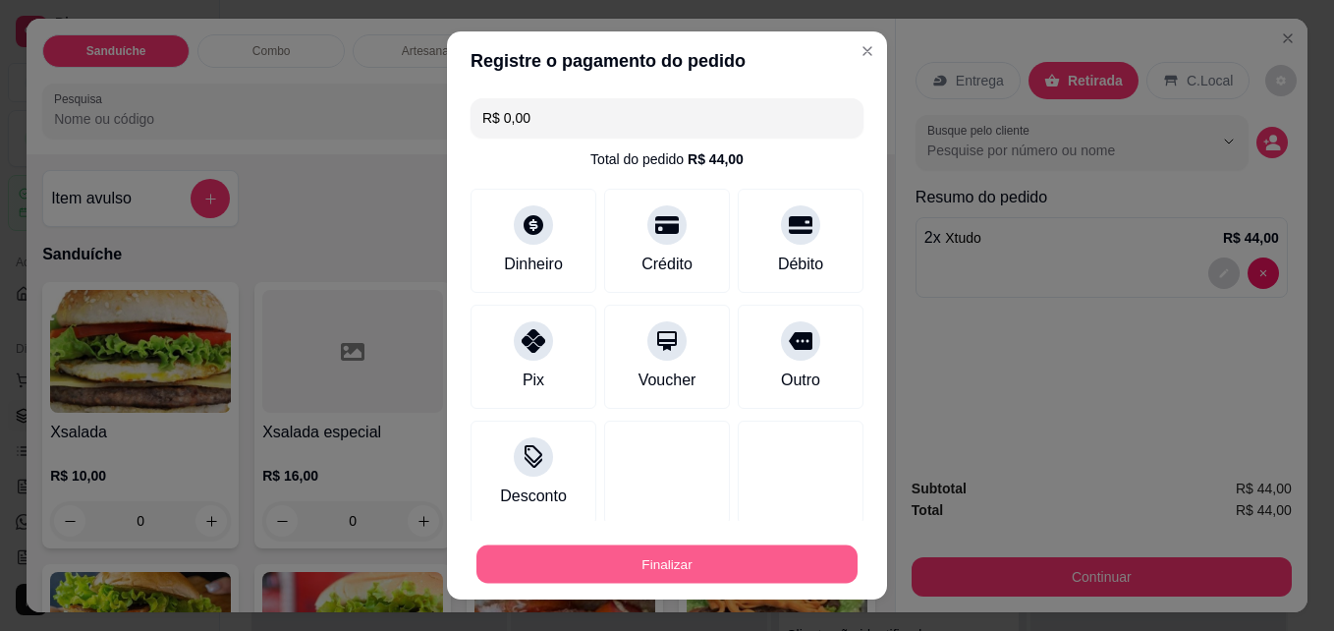
click at [650, 559] on button "Finalizar" at bounding box center [666, 564] width 381 height 38
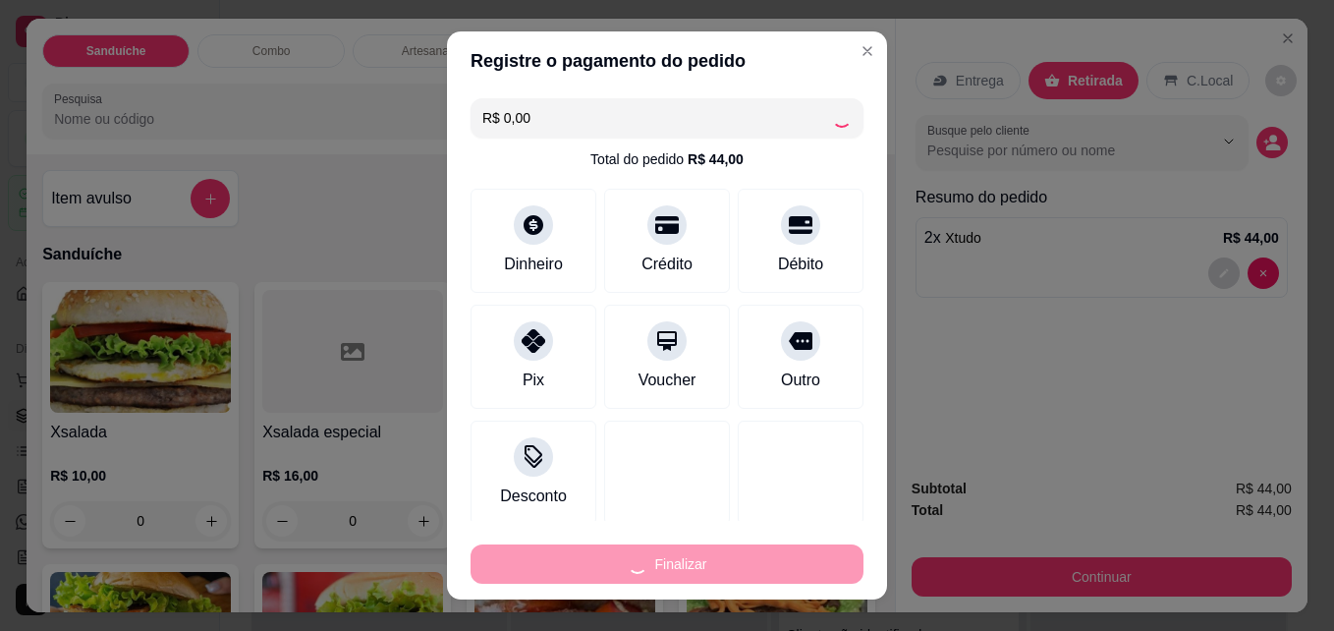
type input "0"
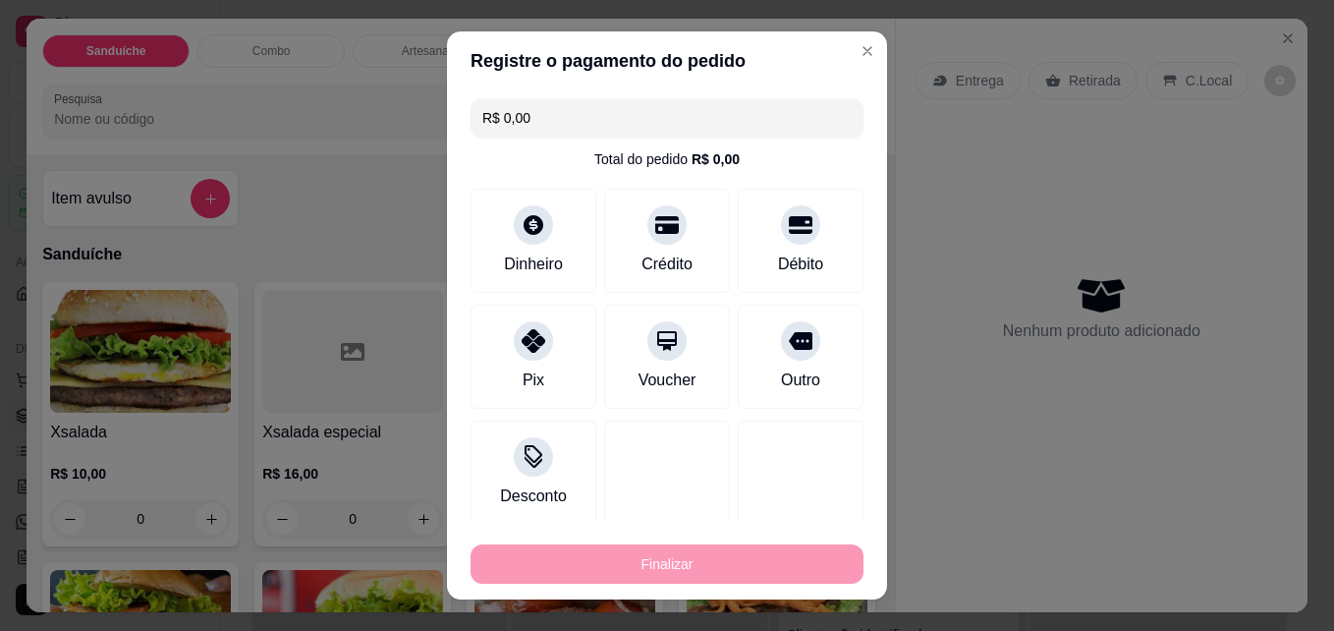
type input "-R$ 44,00"
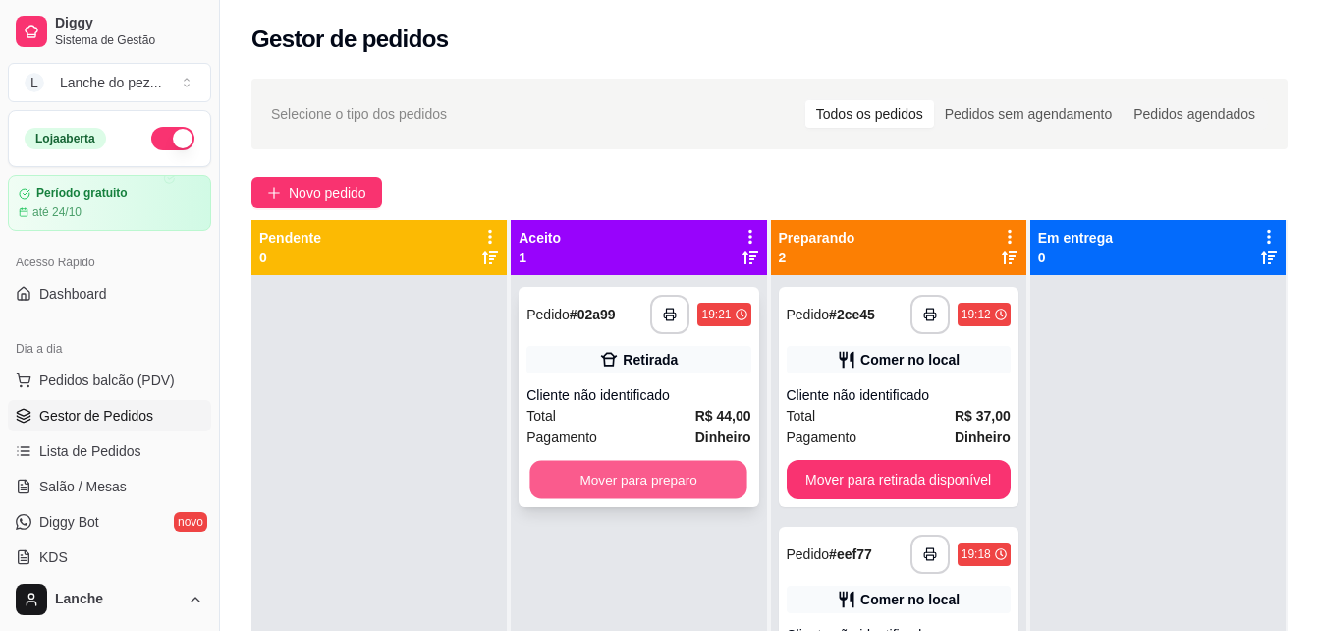
click at [653, 475] on button "Mover para preparo" at bounding box center [638, 480] width 217 height 38
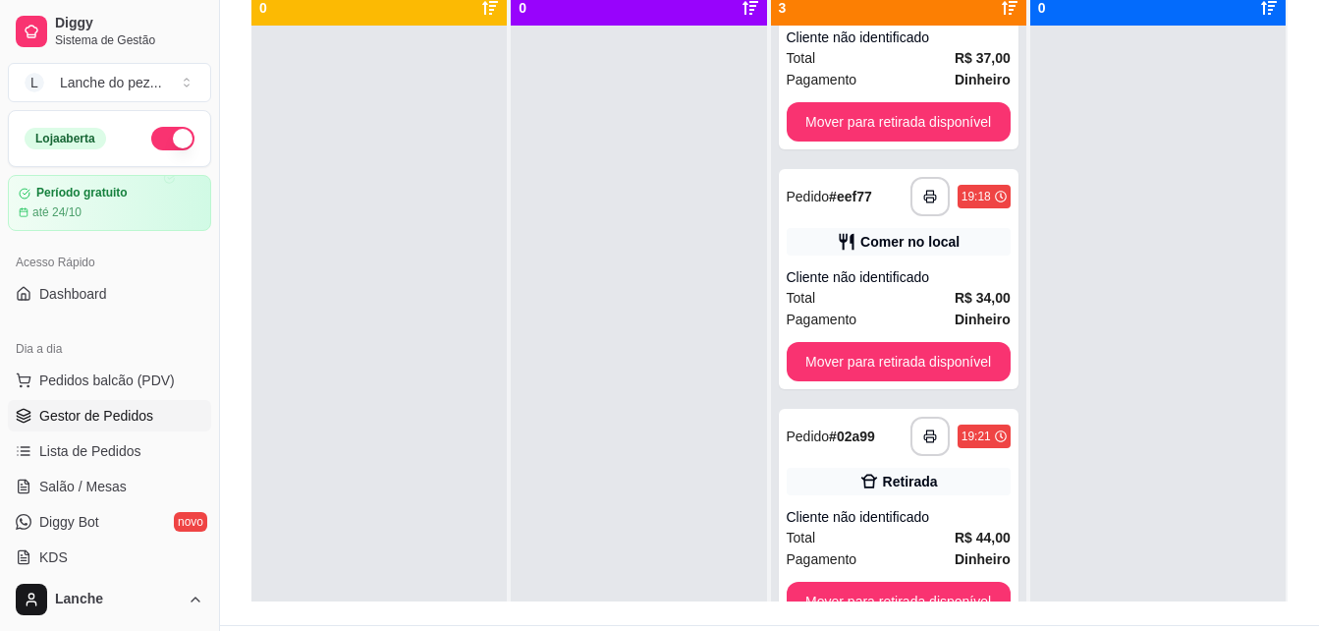
scroll to position [251, 0]
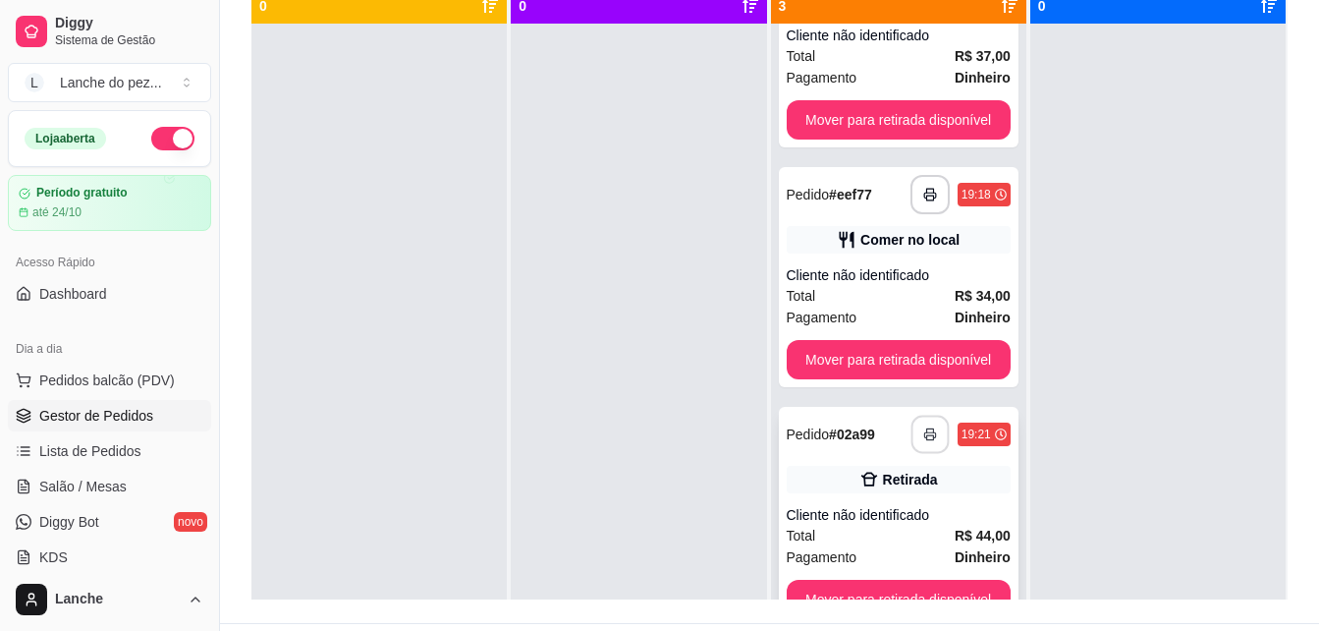
click at [923, 431] on icon "button" at bounding box center [930, 434] width 14 height 14
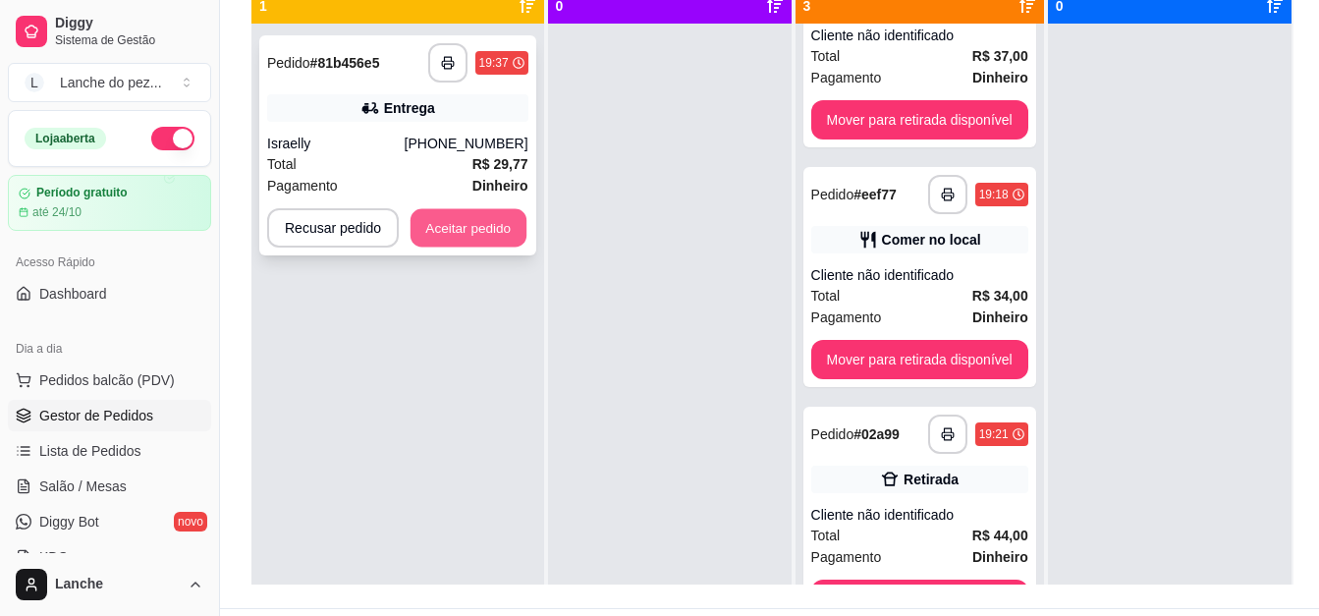
click at [494, 227] on button "Aceitar pedido" at bounding box center [469, 228] width 116 height 38
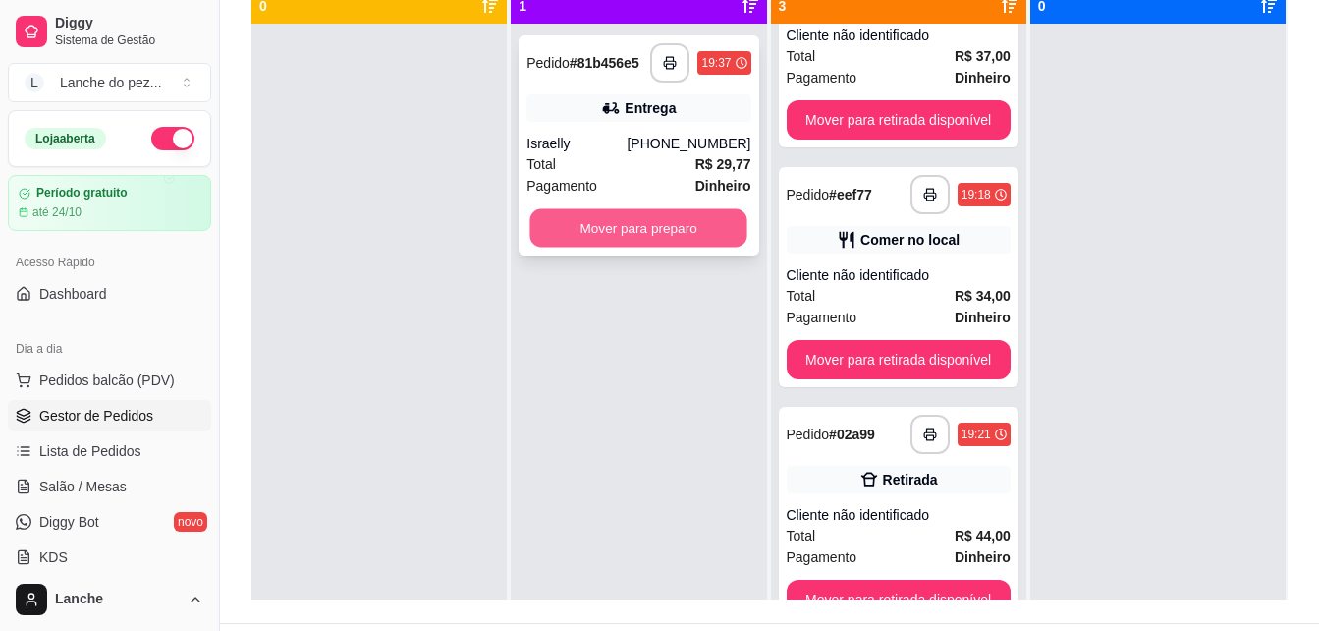
click at [594, 233] on button "Mover para preparo" at bounding box center [638, 228] width 217 height 38
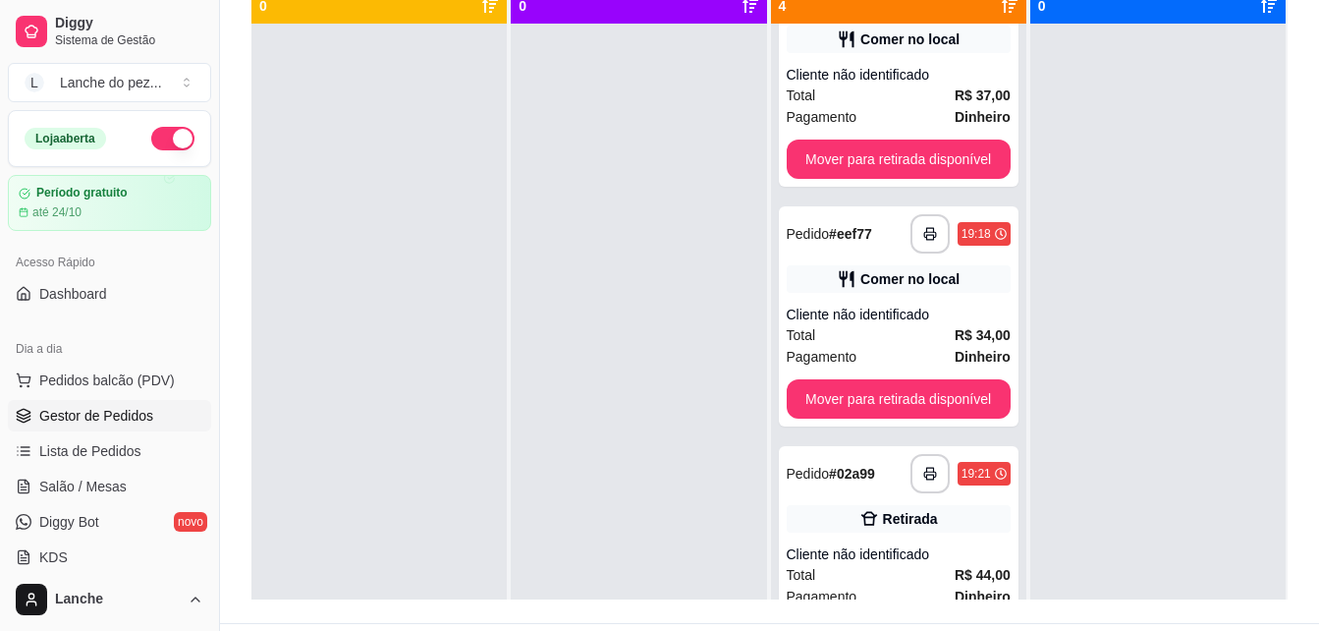
scroll to position [29, 0]
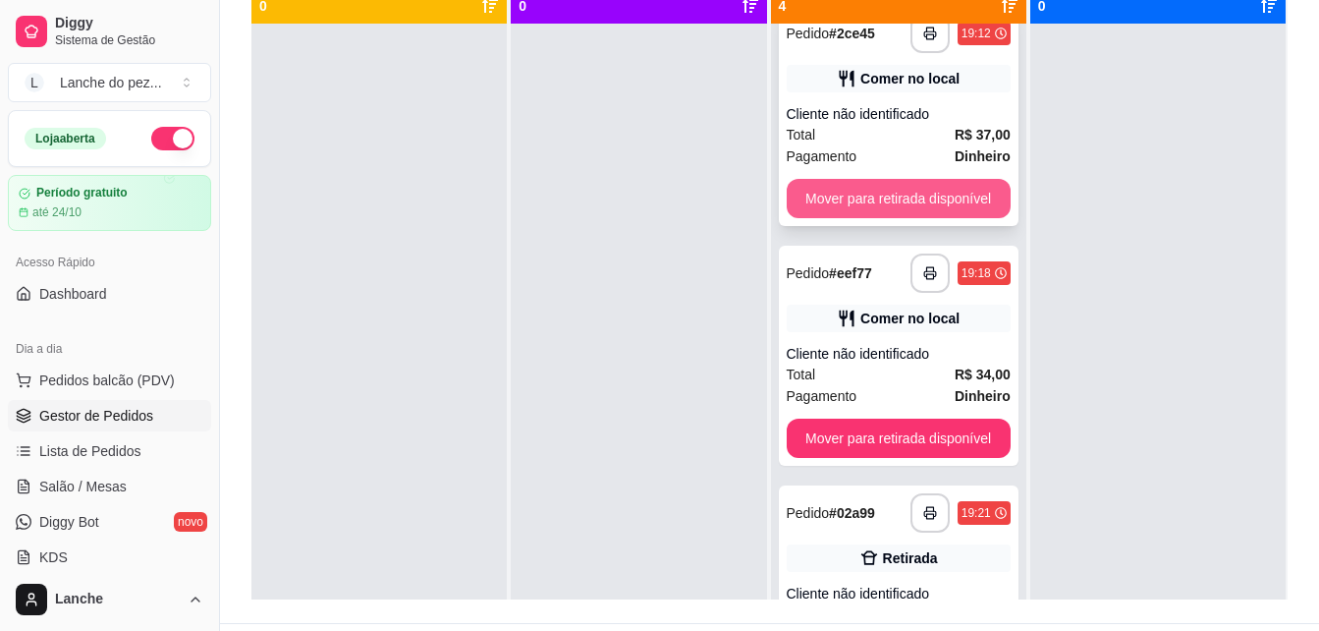
click at [902, 198] on button "Mover para retirada disponível" at bounding box center [899, 198] width 224 height 39
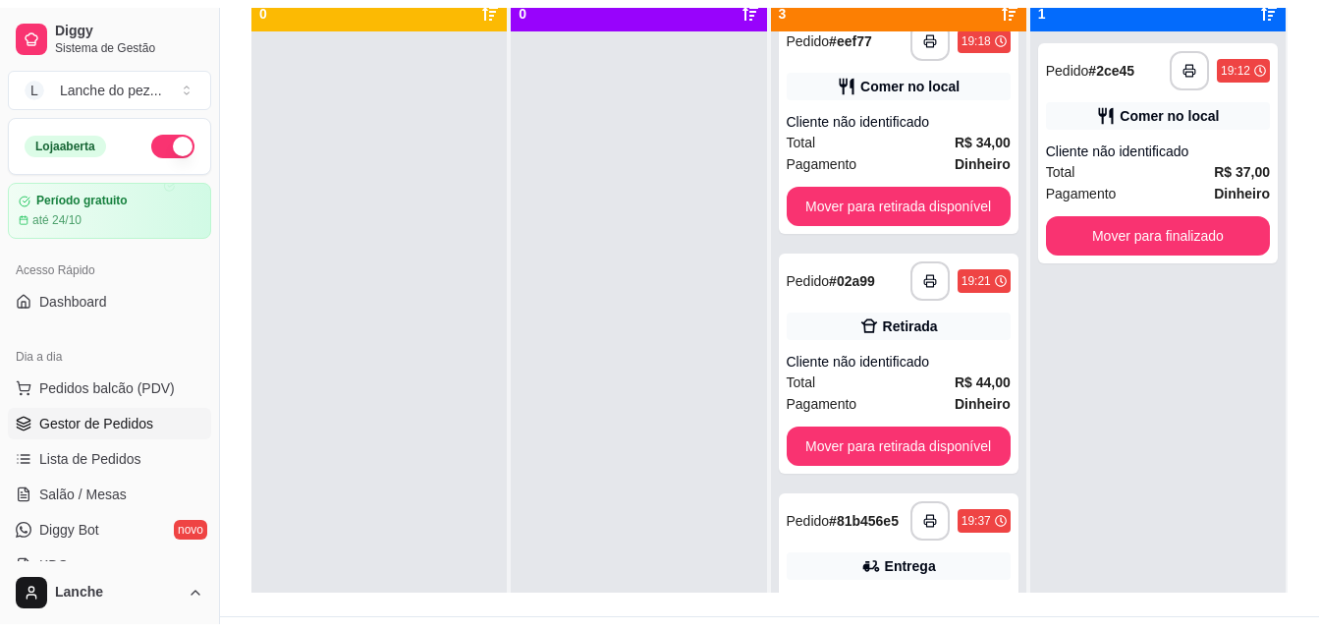
scroll to position [0, 0]
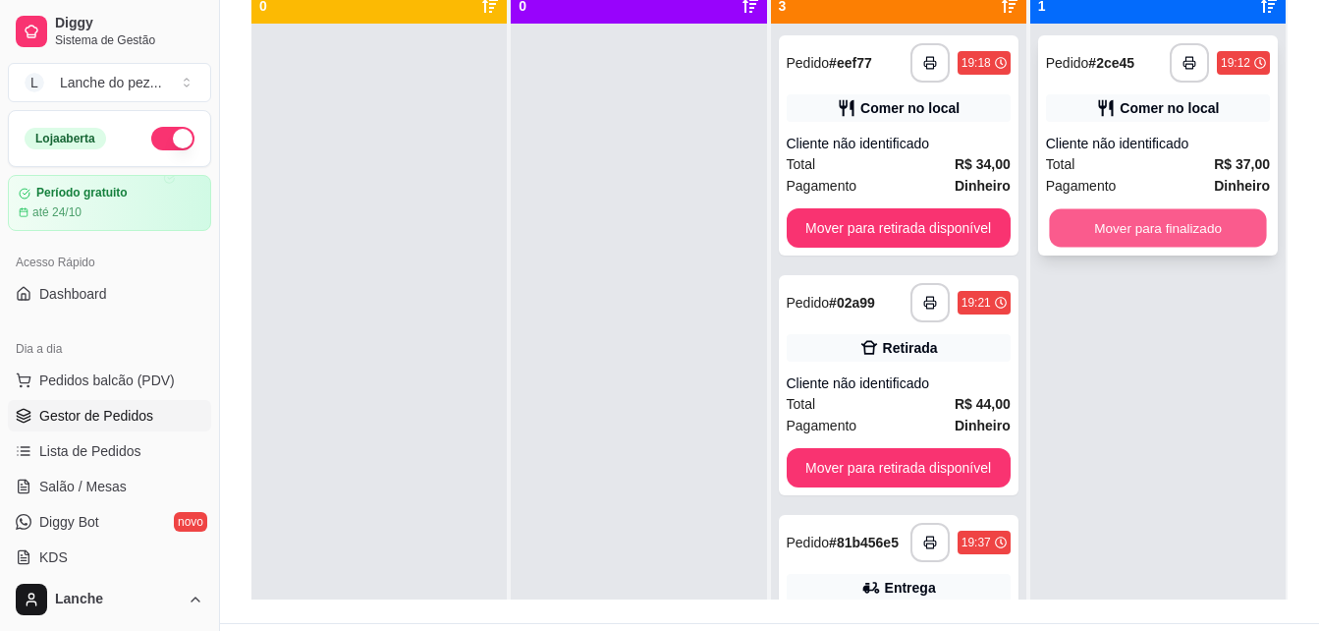
click at [1161, 225] on button "Mover para finalizado" at bounding box center [1157, 228] width 217 height 38
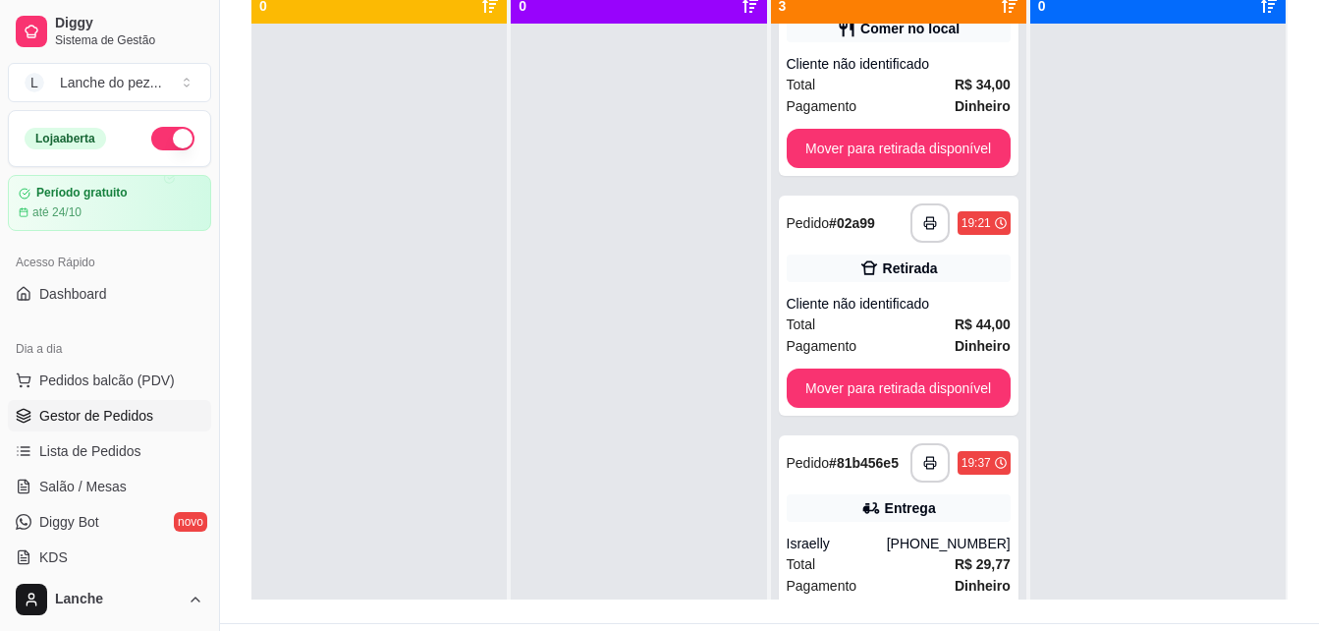
scroll to position [108, 0]
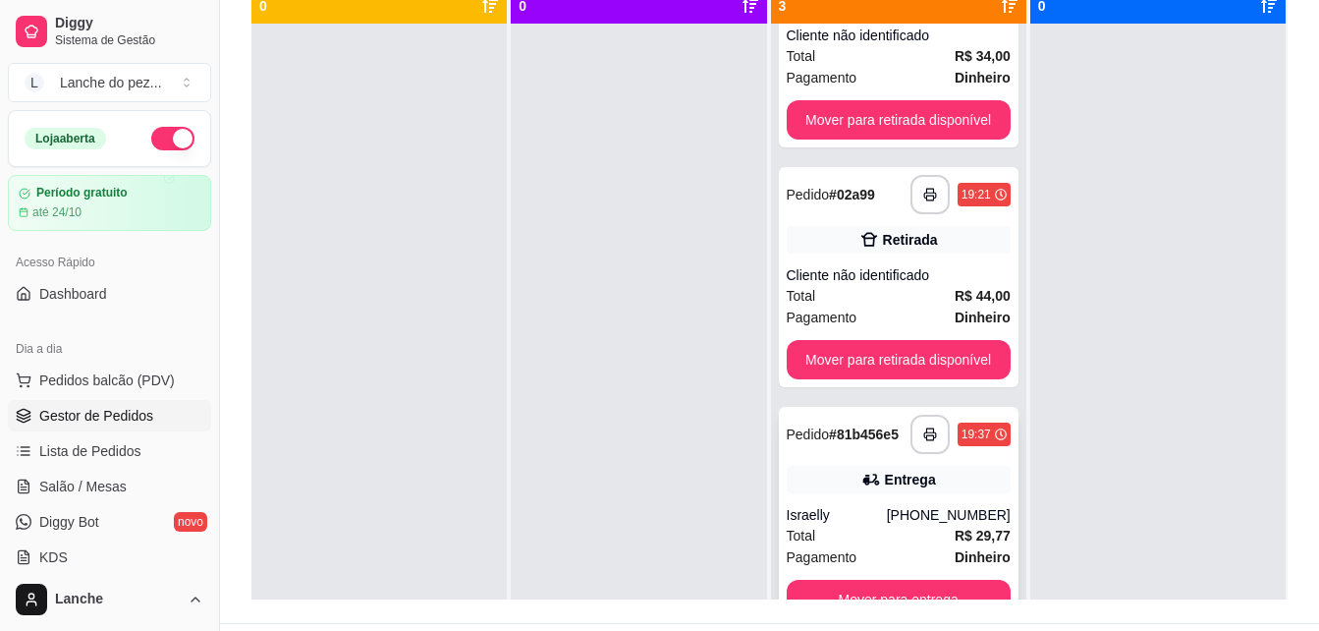
click at [876, 489] on div "Entrega" at bounding box center [899, 480] width 224 height 28
click at [911, 420] on button "button" at bounding box center [930, 434] width 38 height 38
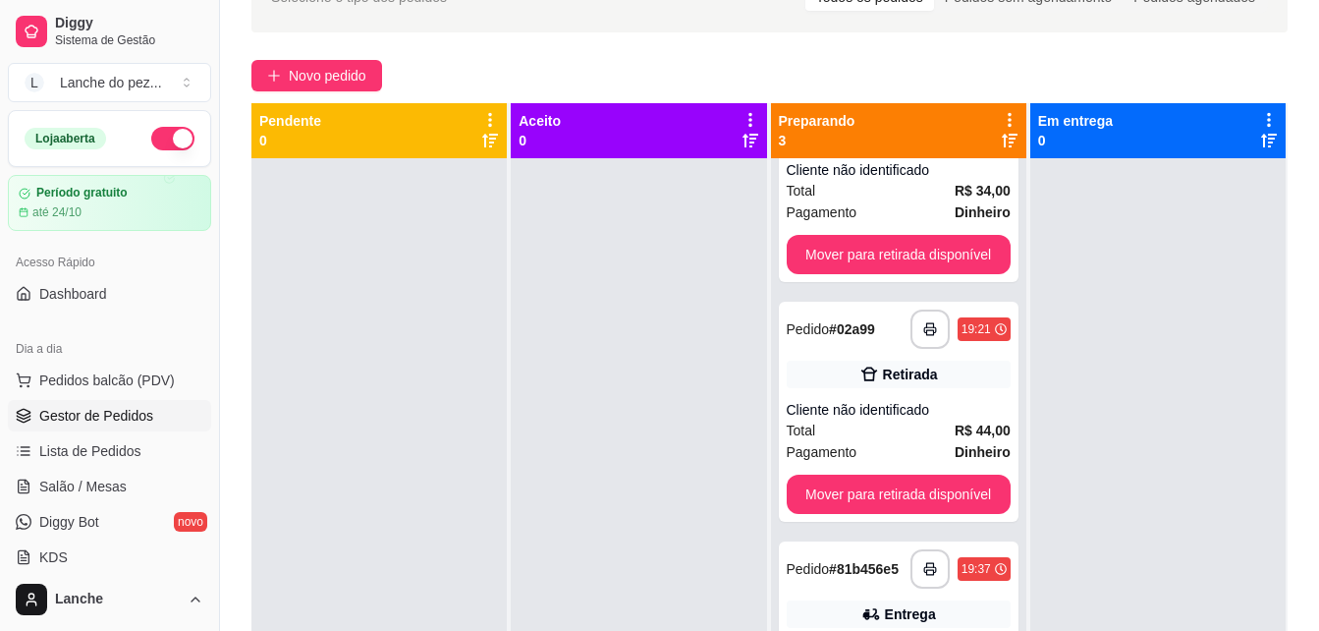
scroll to position [122, 0]
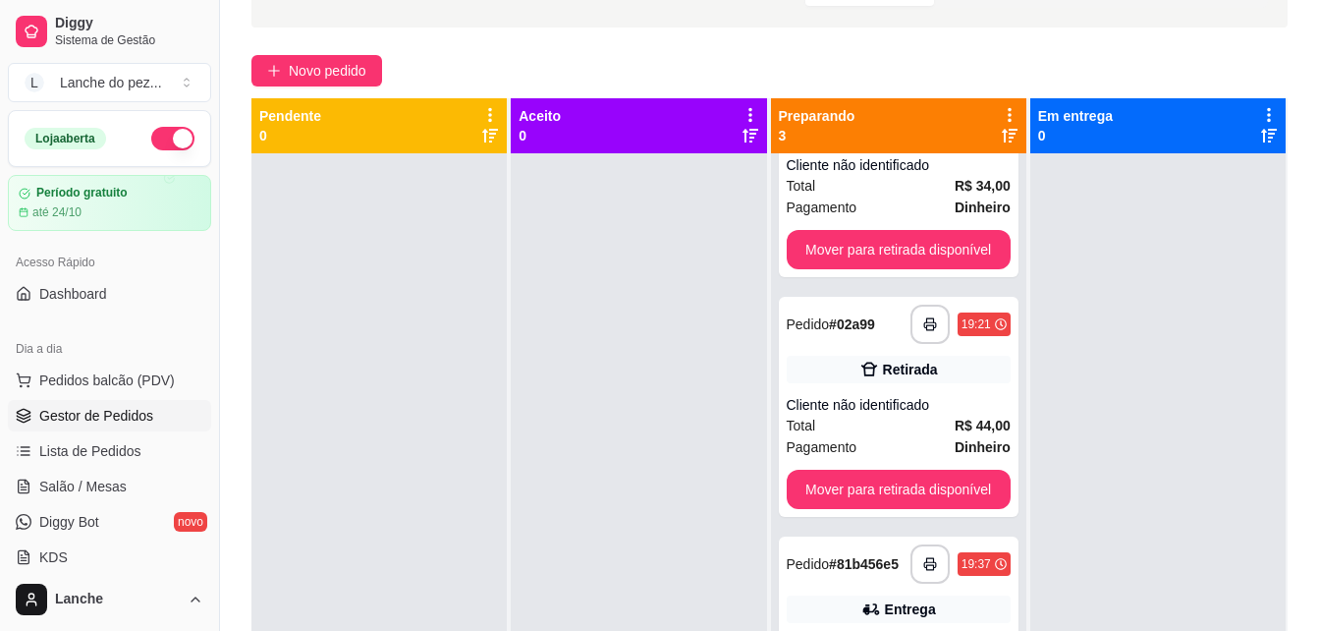
click at [1019, 169] on div "**********" at bounding box center [898, 468] width 255 height 631
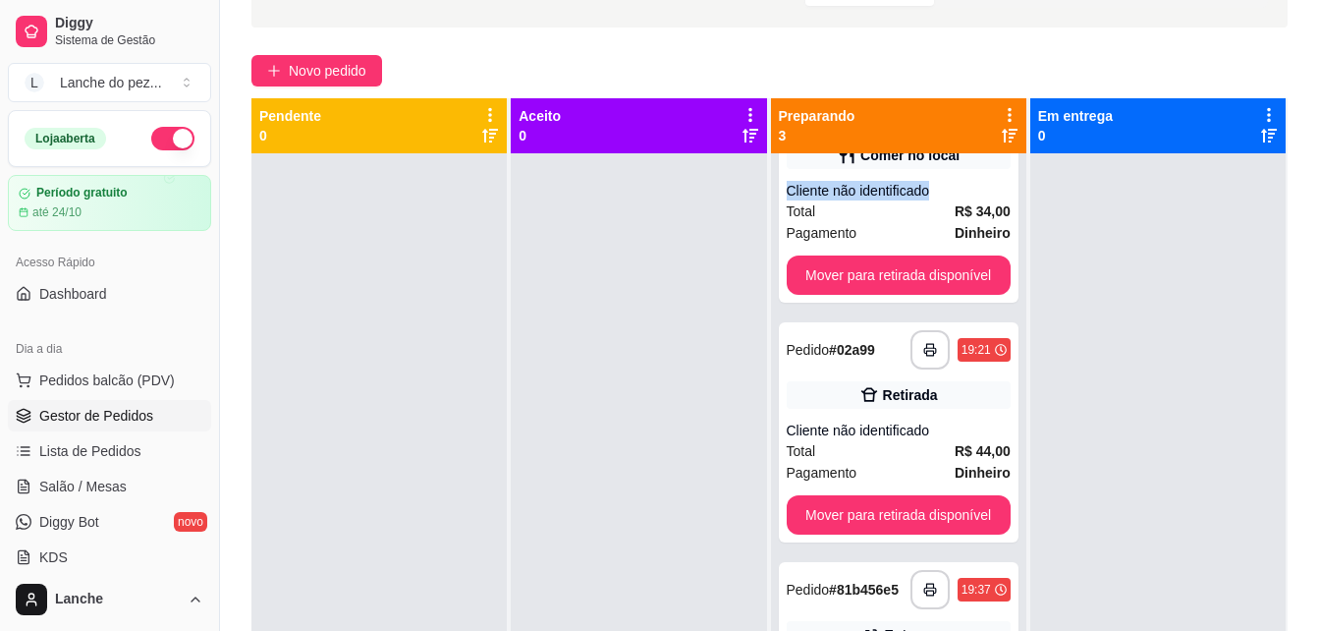
scroll to position [28, 0]
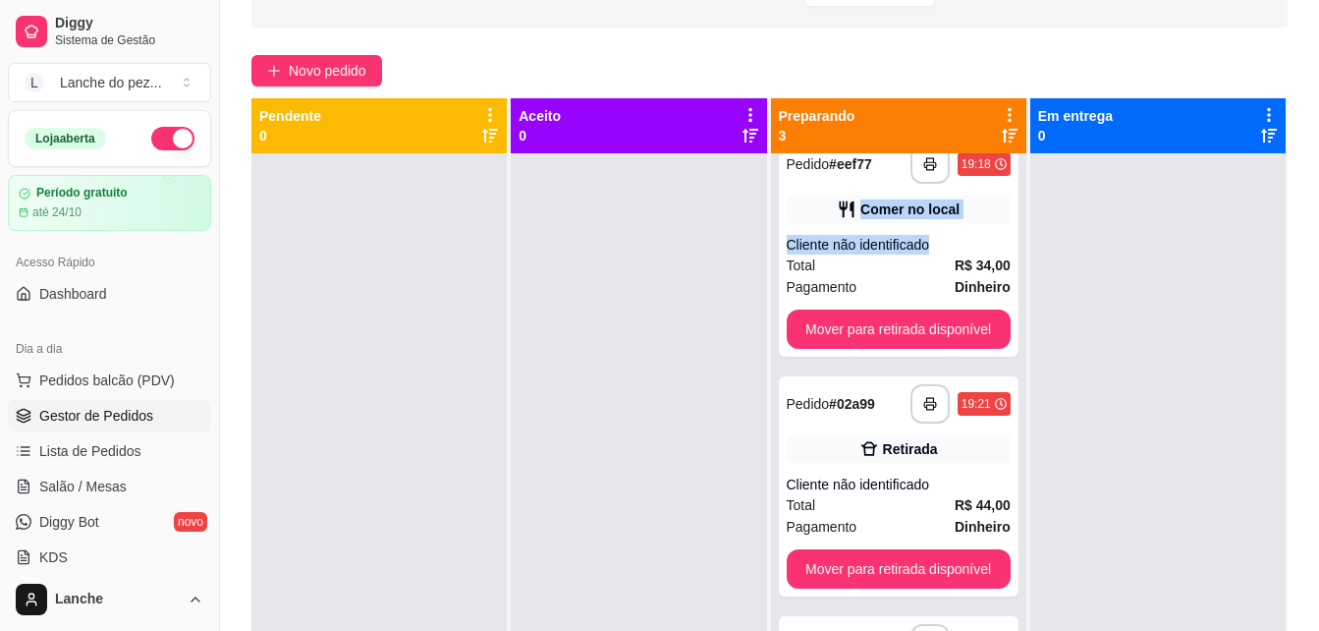
click at [1012, 165] on div "**********" at bounding box center [898, 468] width 255 height 631
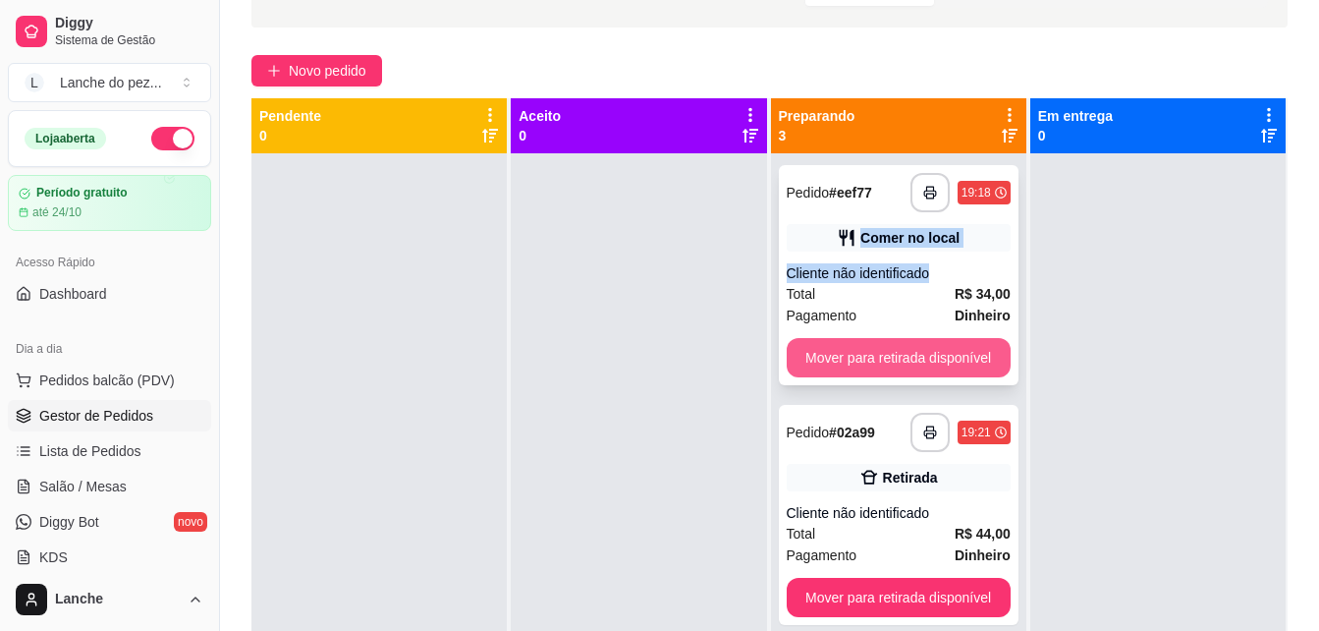
click at [889, 353] on button "Mover para retirada disponível" at bounding box center [899, 357] width 224 height 39
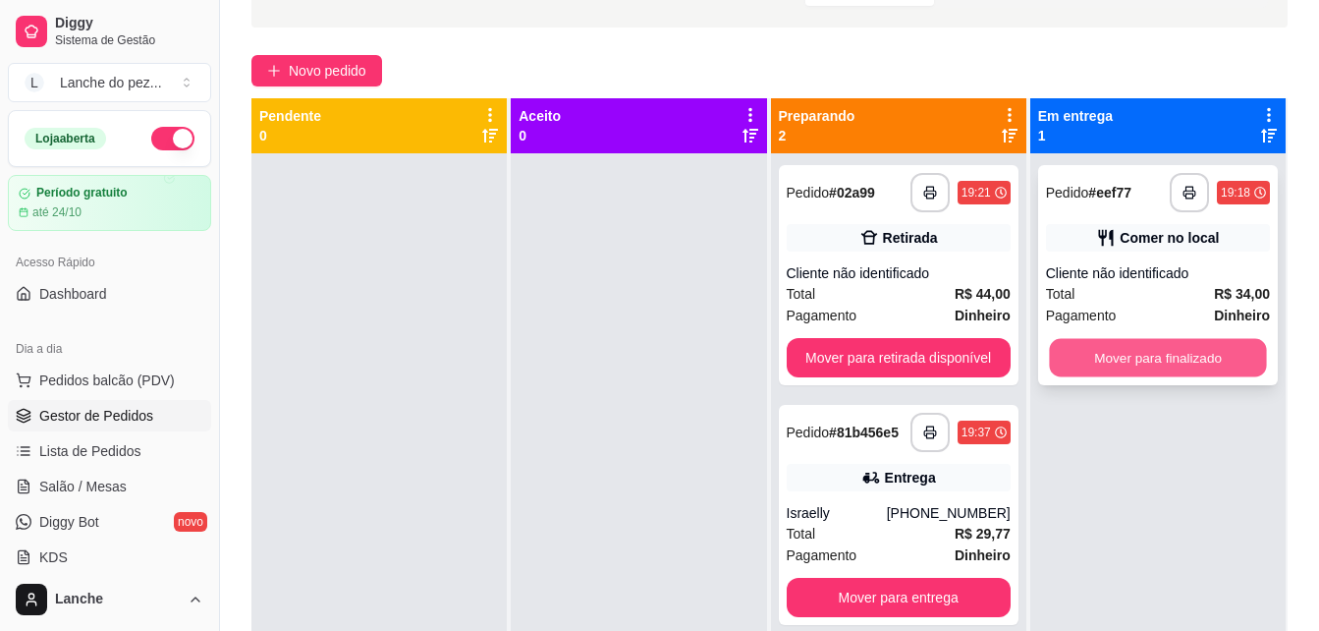
click at [1171, 351] on button "Mover para finalizado" at bounding box center [1157, 358] width 217 height 38
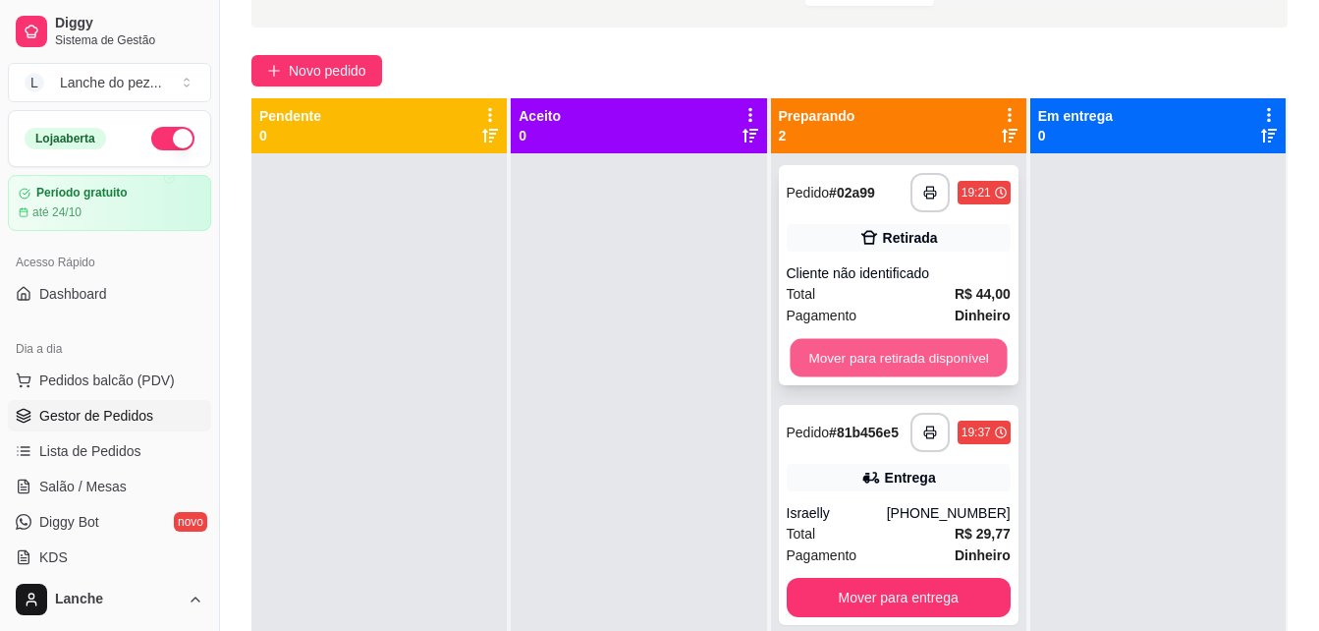
click at [859, 350] on button "Mover para retirada disponível" at bounding box center [898, 358] width 217 height 38
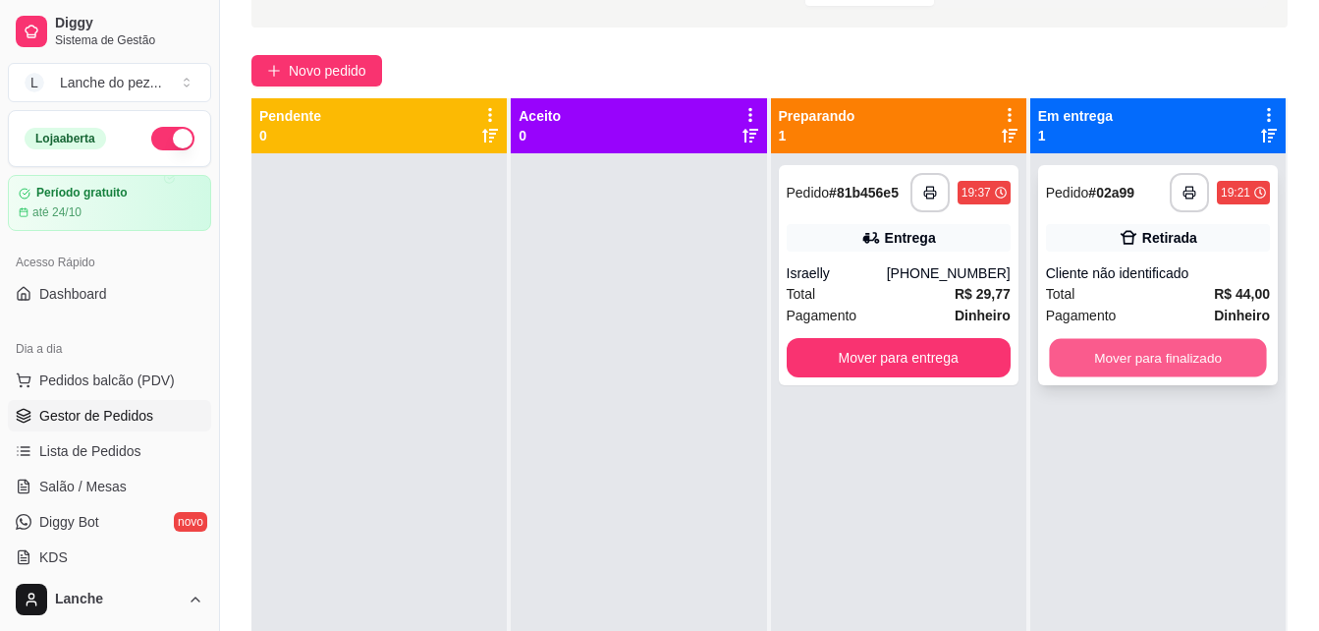
click at [1150, 354] on button "Mover para finalizado" at bounding box center [1157, 358] width 217 height 38
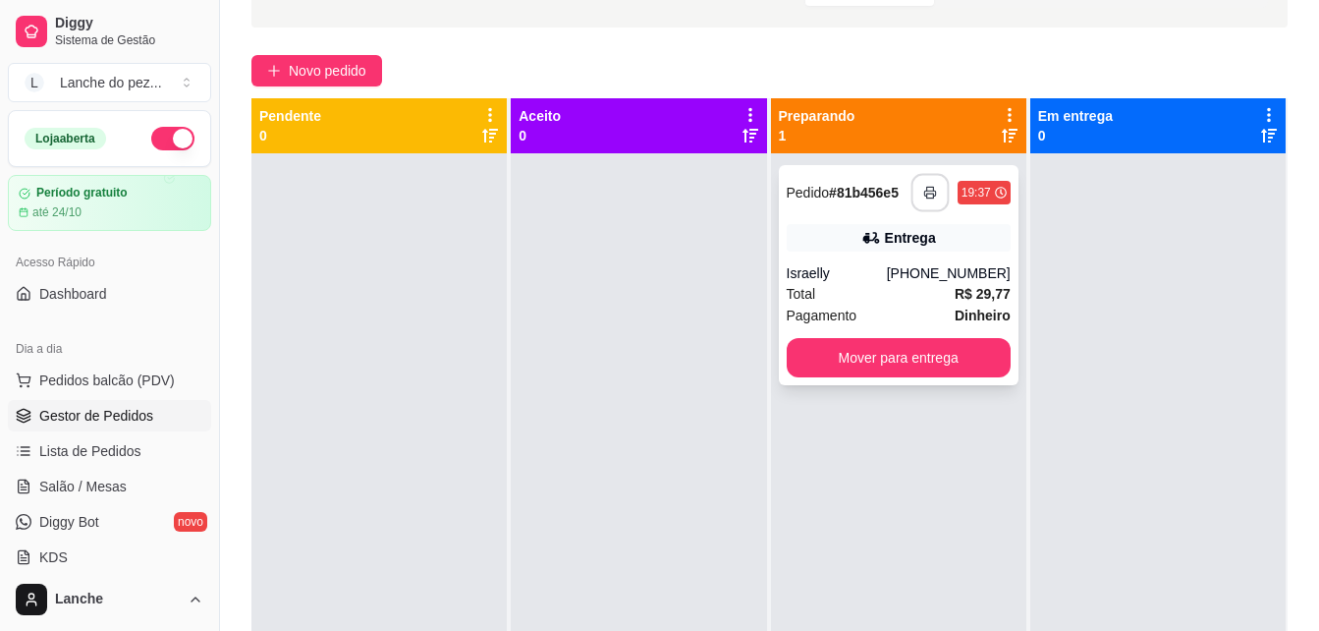
click at [926, 196] on rect "button" at bounding box center [929, 195] width 7 height 5
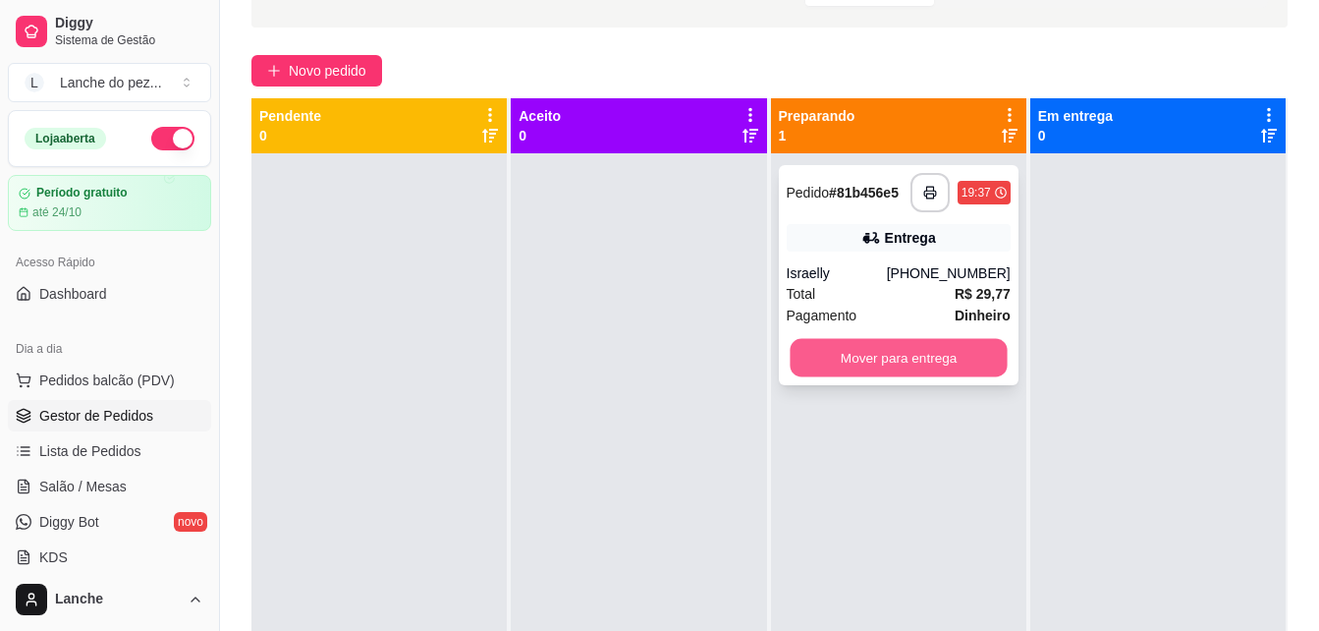
click at [920, 353] on button "Mover para entrega" at bounding box center [898, 358] width 217 height 38
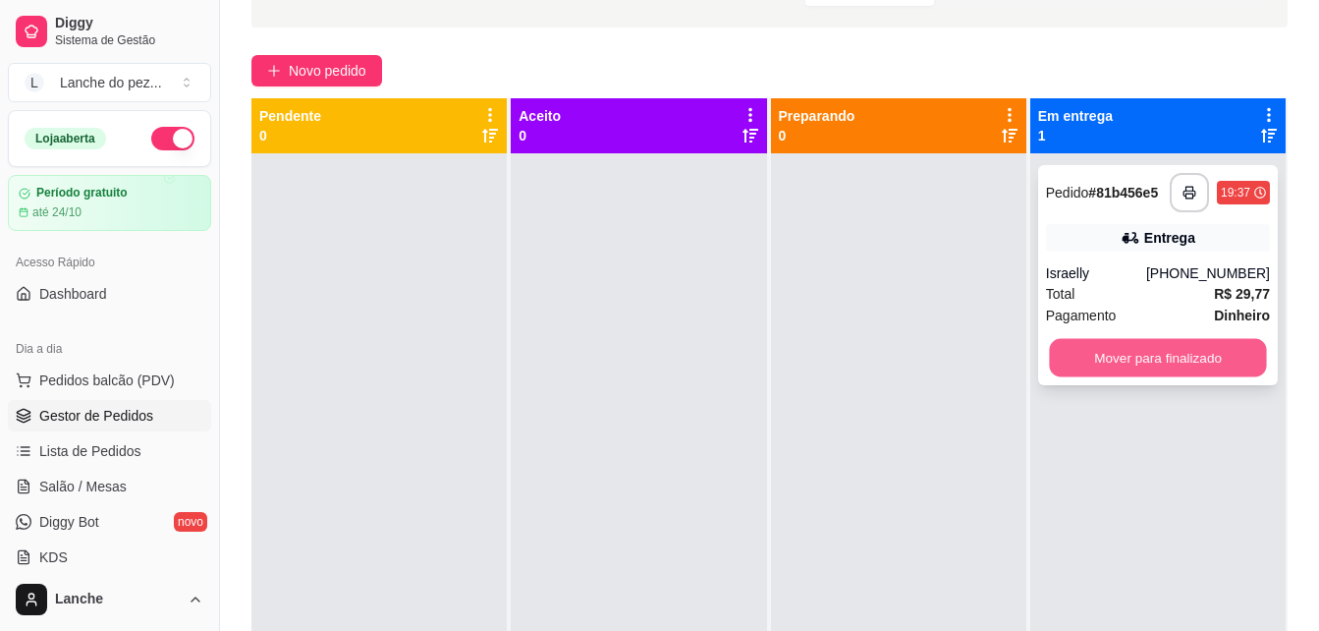
click at [1135, 365] on button "Mover para finalizado" at bounding box center [1157, 358] width 217 height 38
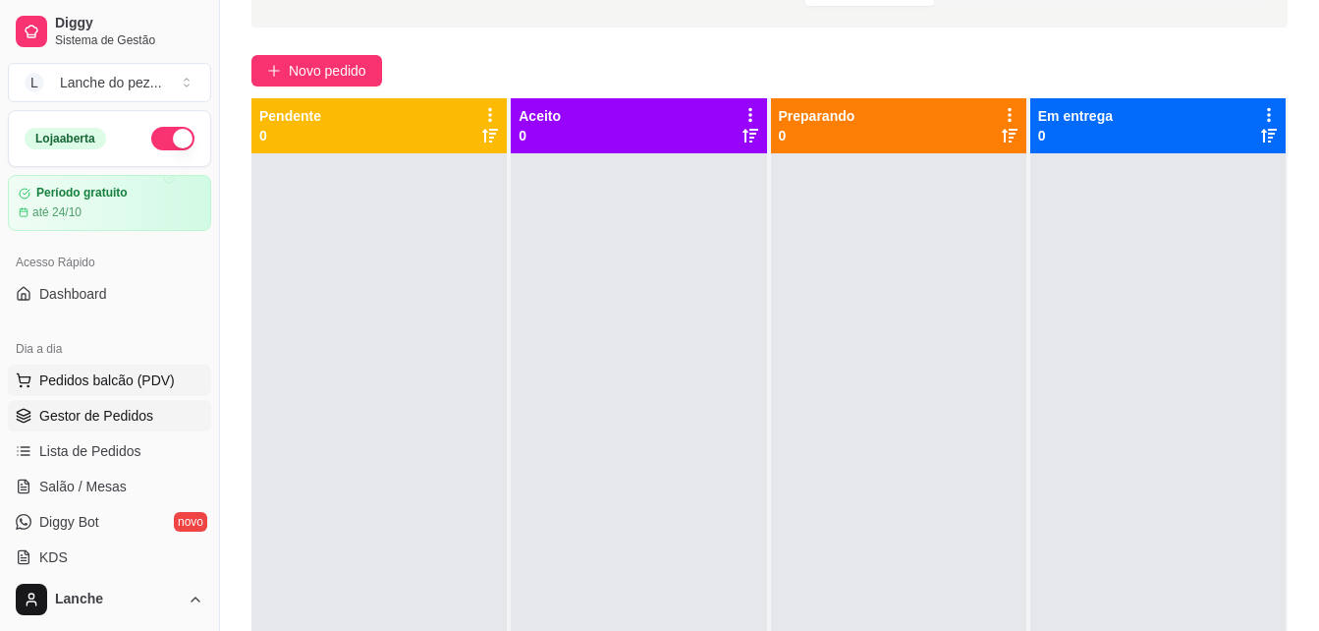
click at [113, 381] on span "Pedidos balcão (PDV)" at bounding box center [107, 380] width 136 height 20
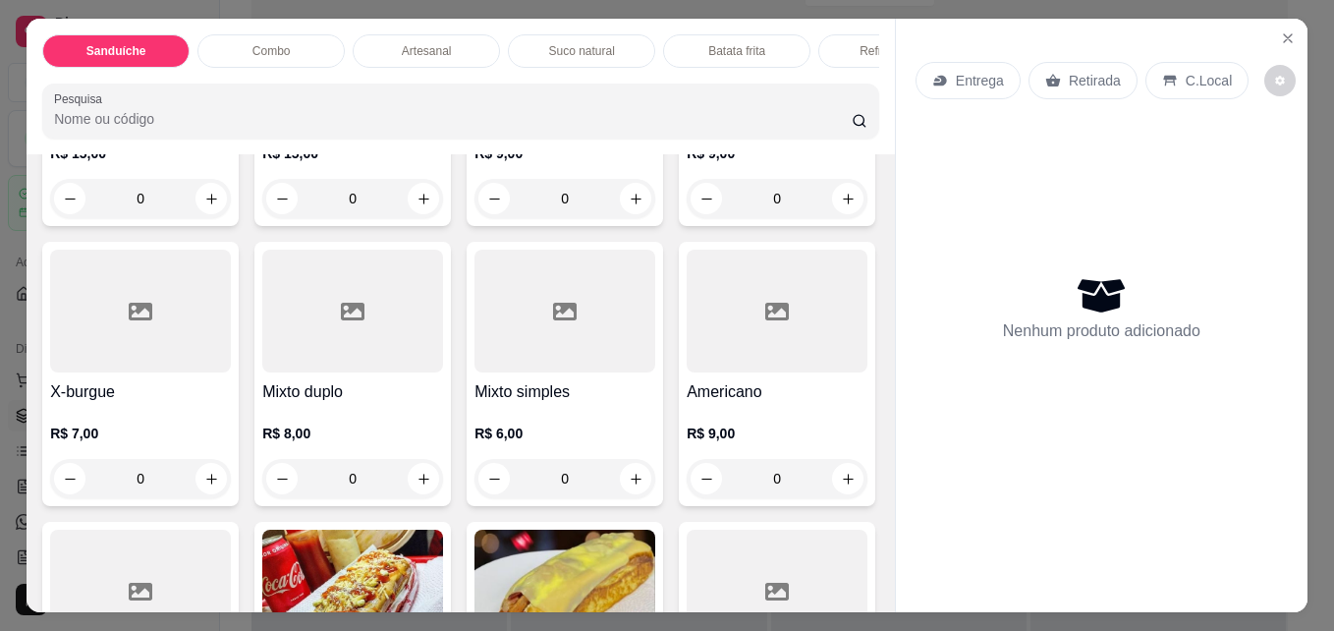
scroll to position [943, 0]
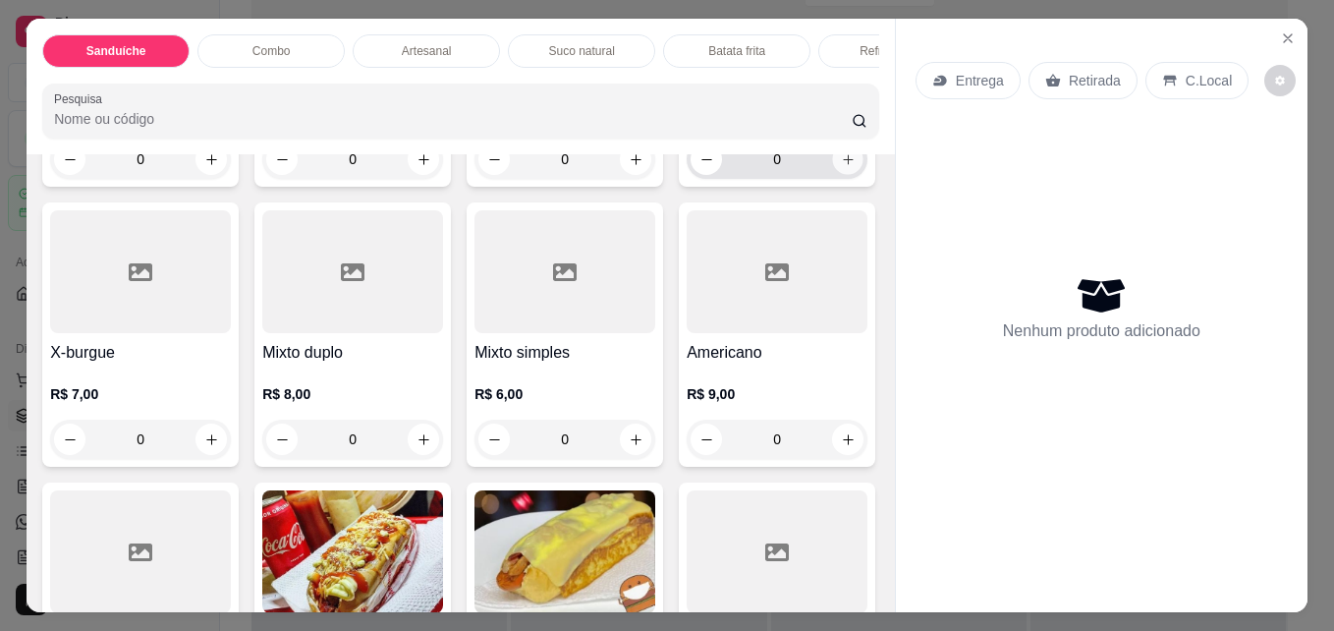
click at [841, 167] on icon "increase-product-quantity" at bounding box center [848, 159] width 15 height 15
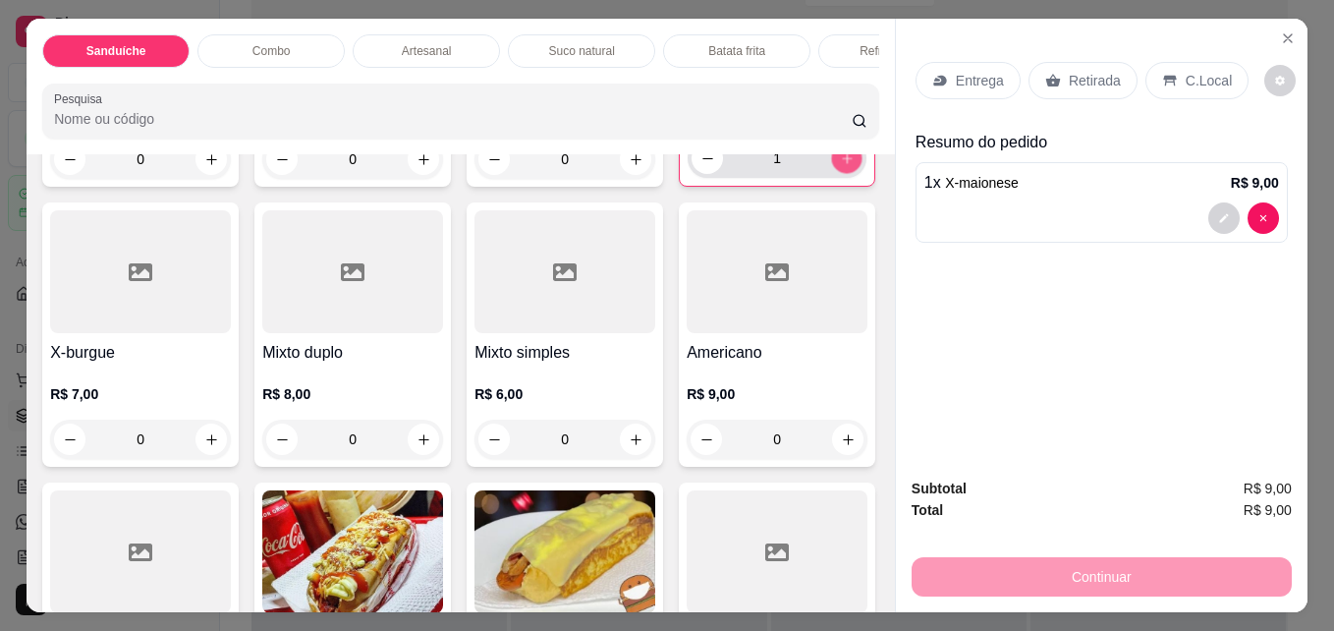
click at [840, 166] on icon "increase-product-quantity" at bounding box center [847, 158] width 15 height 15
type input "4"
click at [1192, 71] on p "C.Local" at bounding box center [1209, 81] width 46 height 20
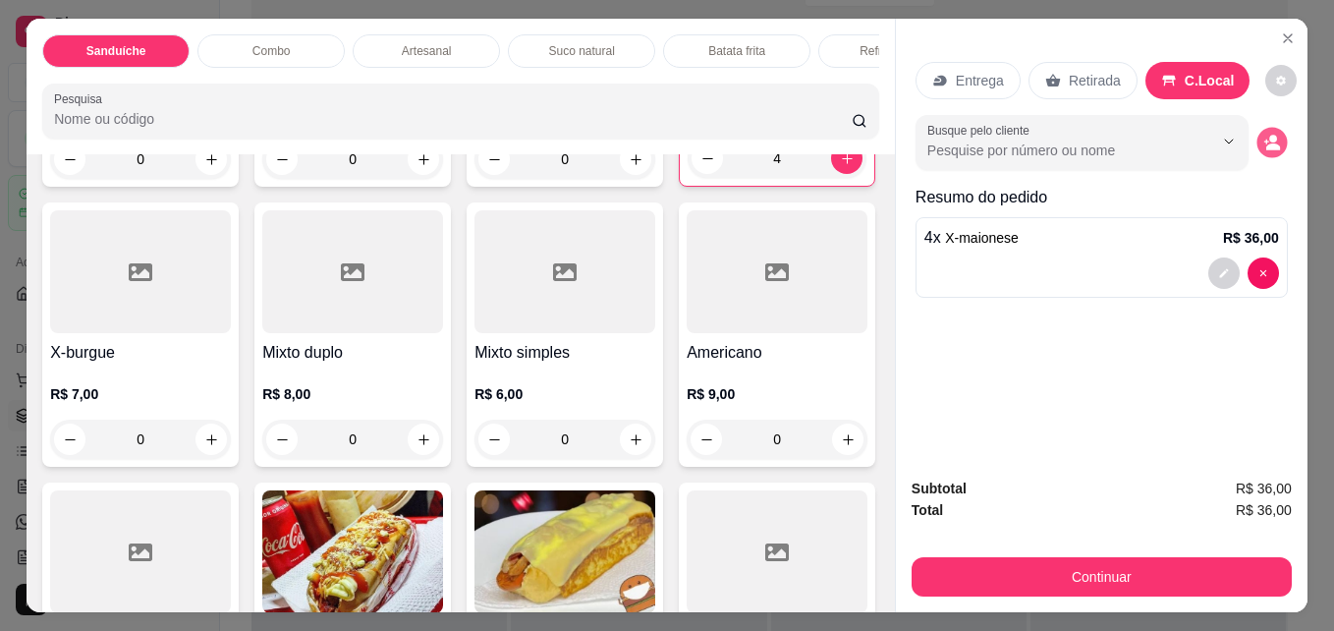
click at [1267, 143] on icon "decrease-product-quantity" at bounding box center [1273, 146] width 14 height 7
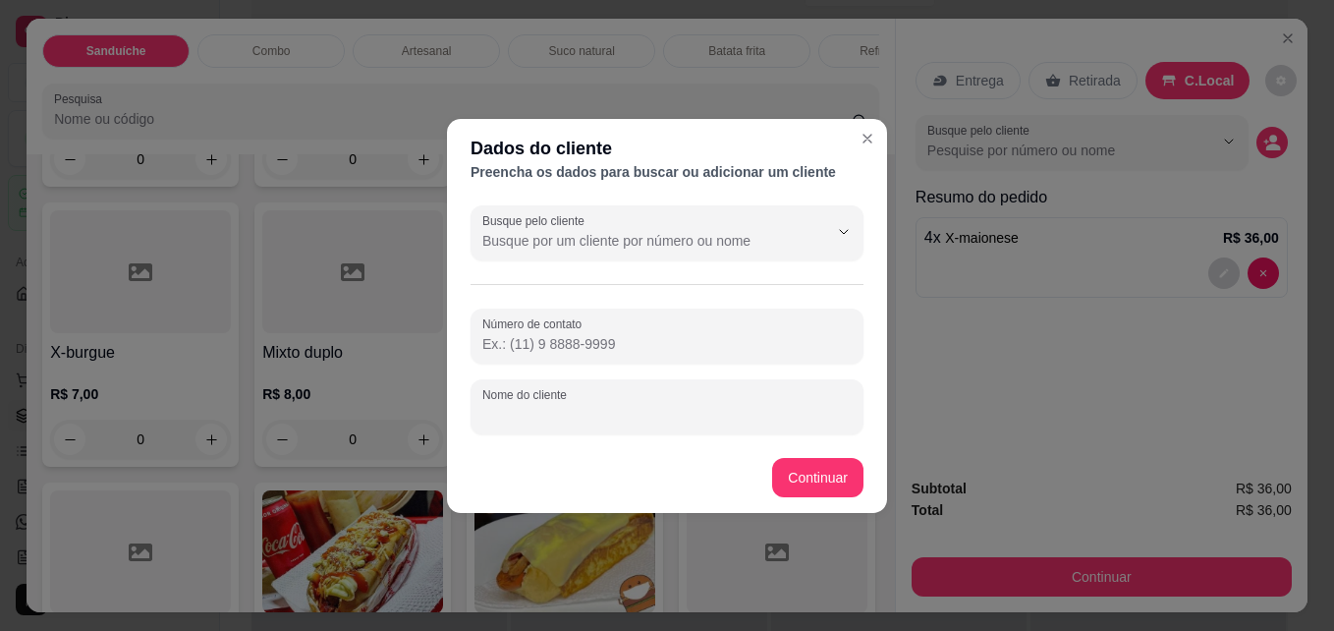
click at [579, 406] on input "Nome do cliente" at bounding box center [666, 415] width 369 height 20
type input "MESA 02"
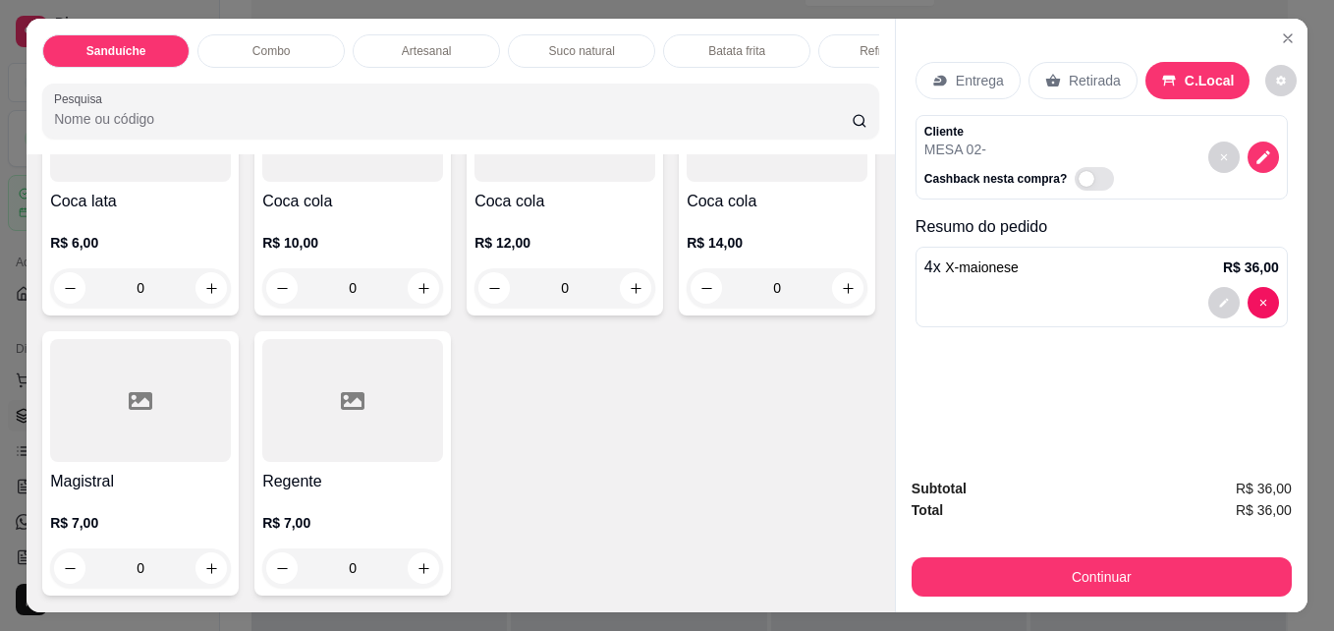
scroll to position [4558, 0]
type input "1"
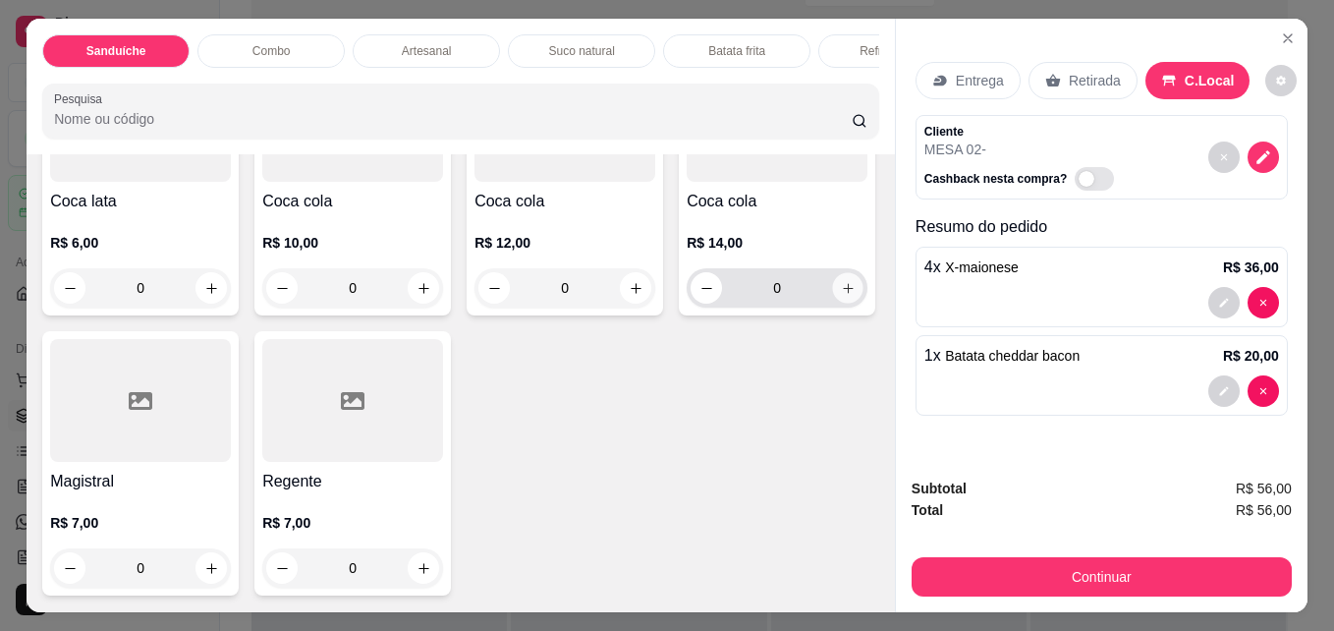
click at [841, 296] on icon "increase-product-quantity" at bounding box center [848, 288] width 15 height 15
type input "1"
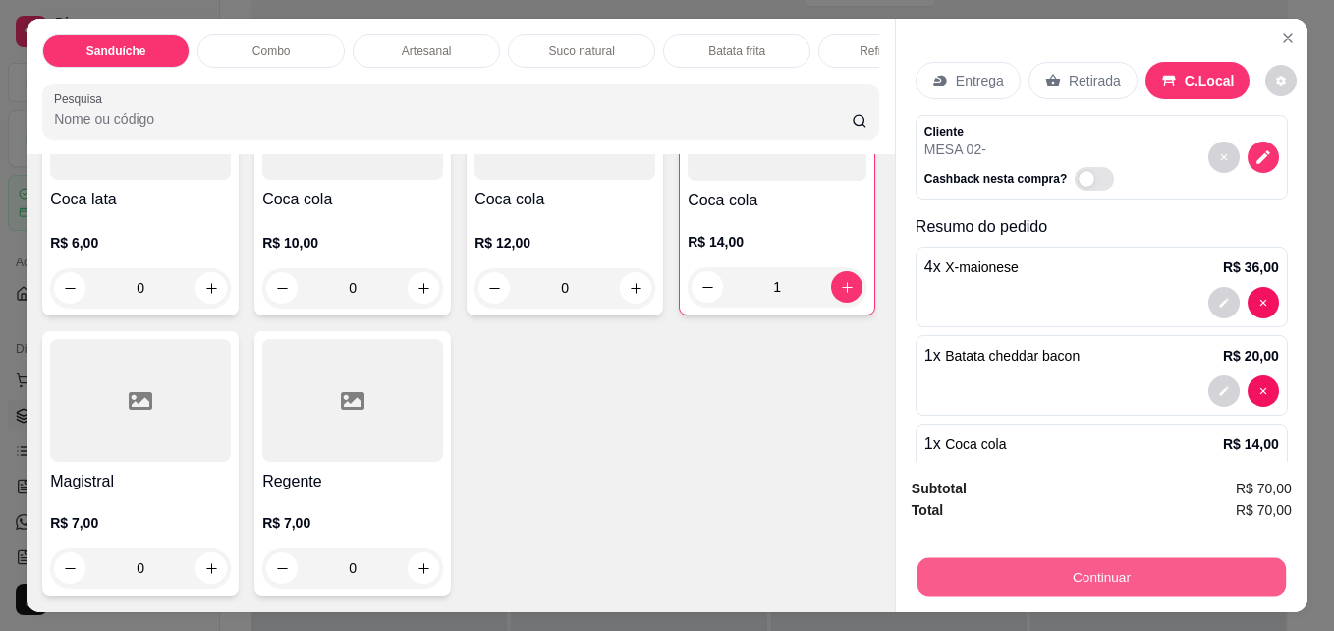
click at [1120, 577] on button "Continuar" at bounding box center [1101, 576] width 368 height 38
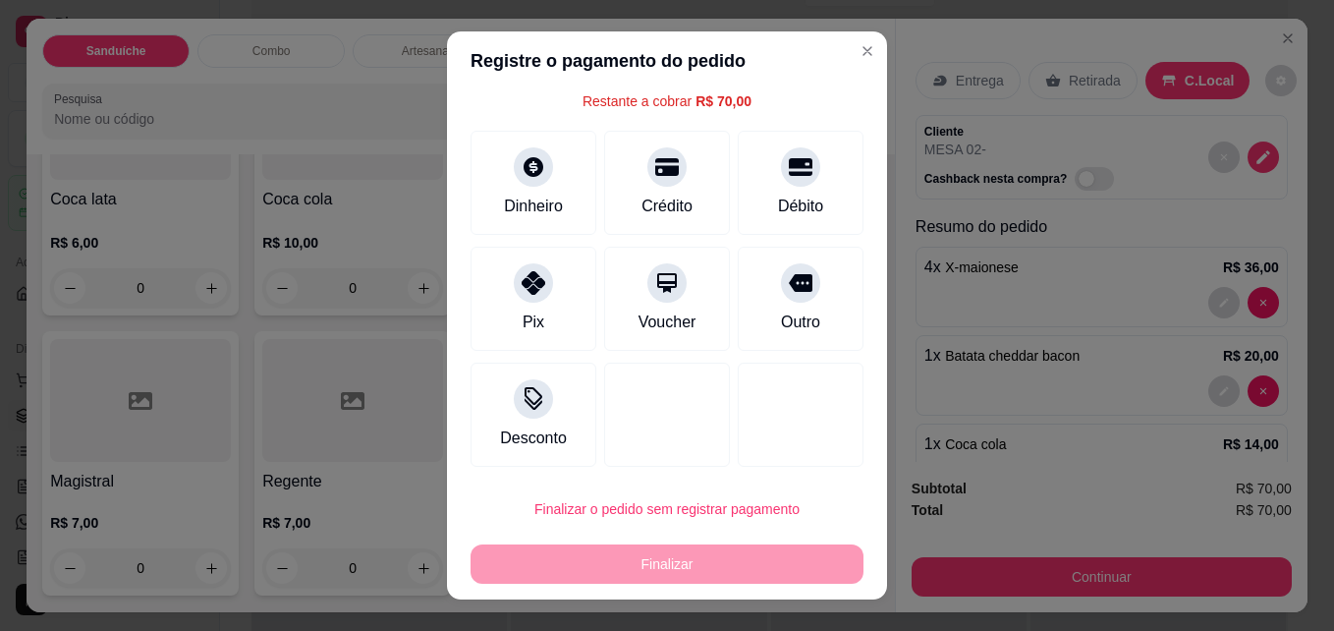
scroll to position [79, 0]
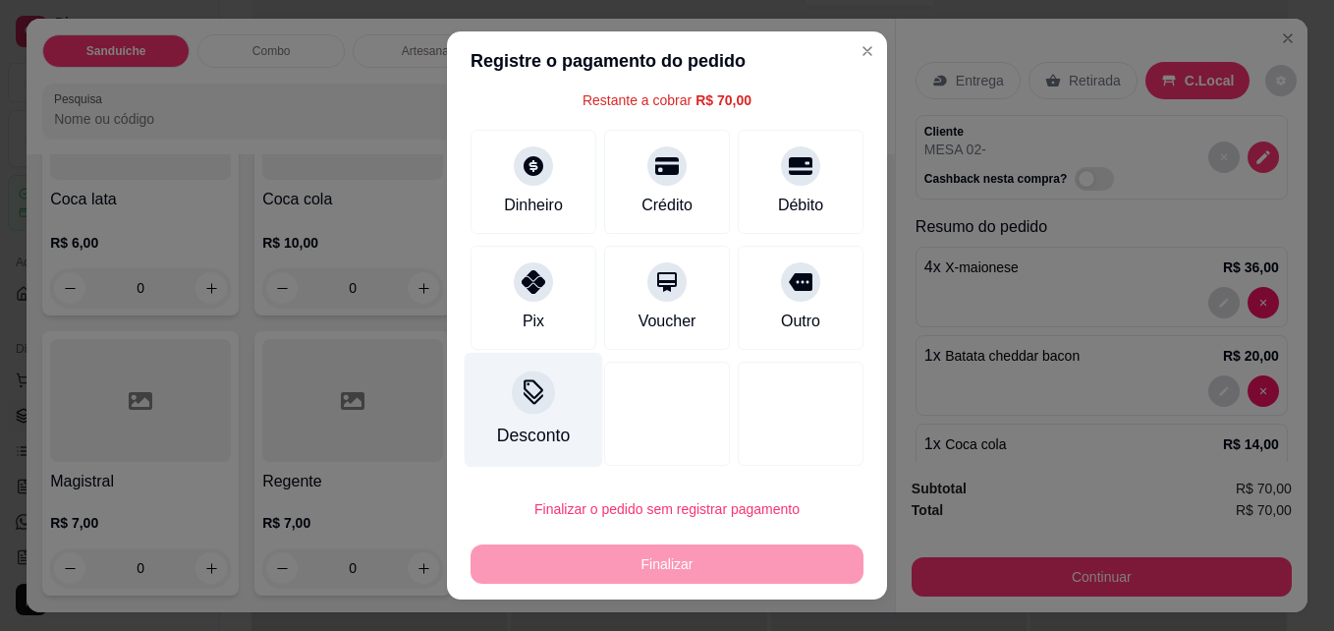
click at [521, 394] on icon at bounding box center [534, 392] width 26 height 26
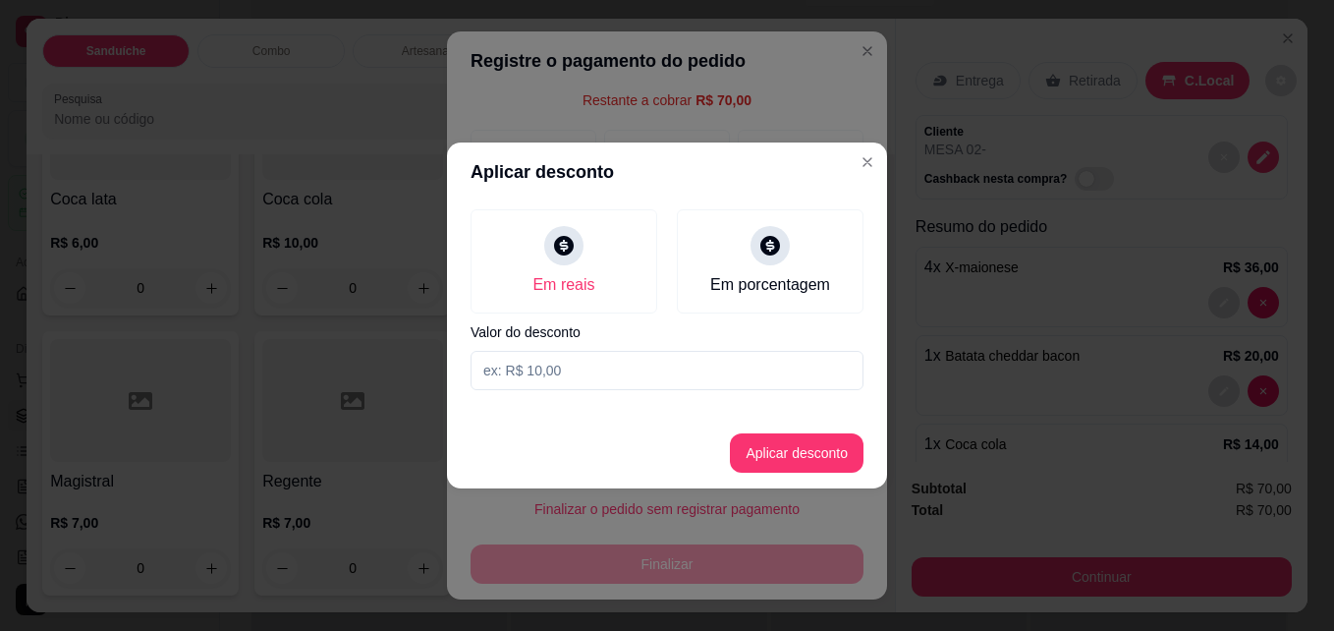
click at [559, 377] on input at bounding box center [666, 370] width 393 height 39
type input "2,00"
click at [821, 454] on button "Aplicar desconto" at bounding box center [797, 453] width 129 height 38
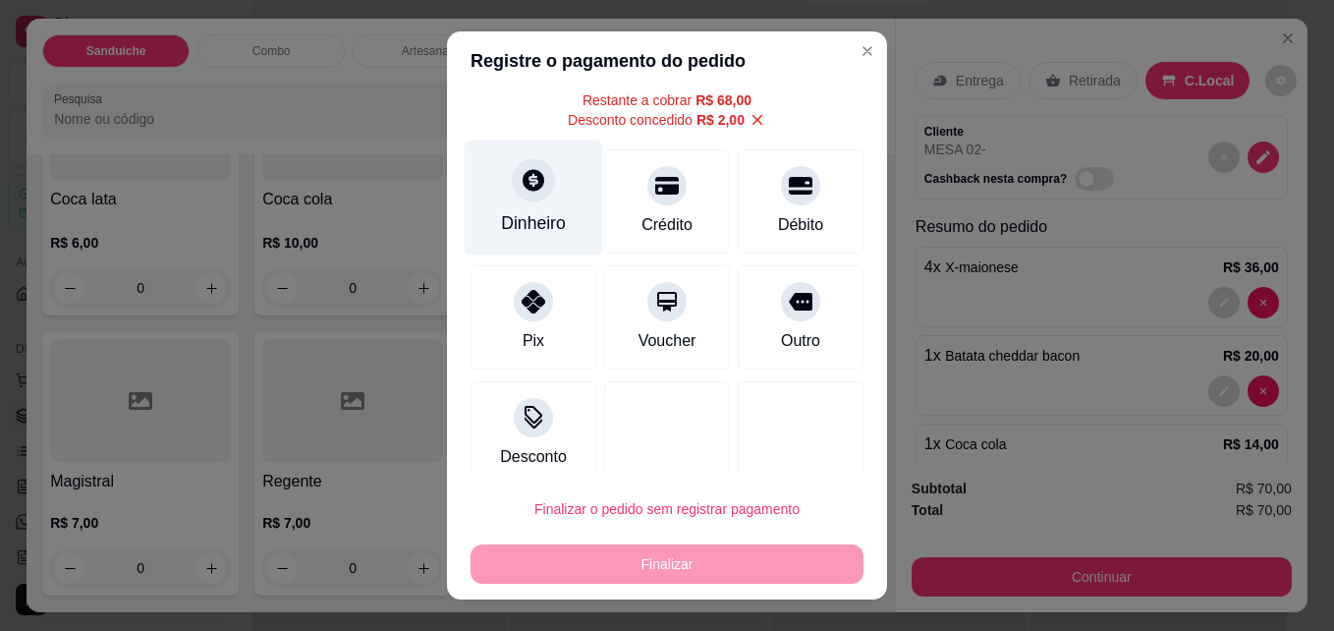
click at [521, 192] on icon at bounding box center [534, 180] width 26 height 26
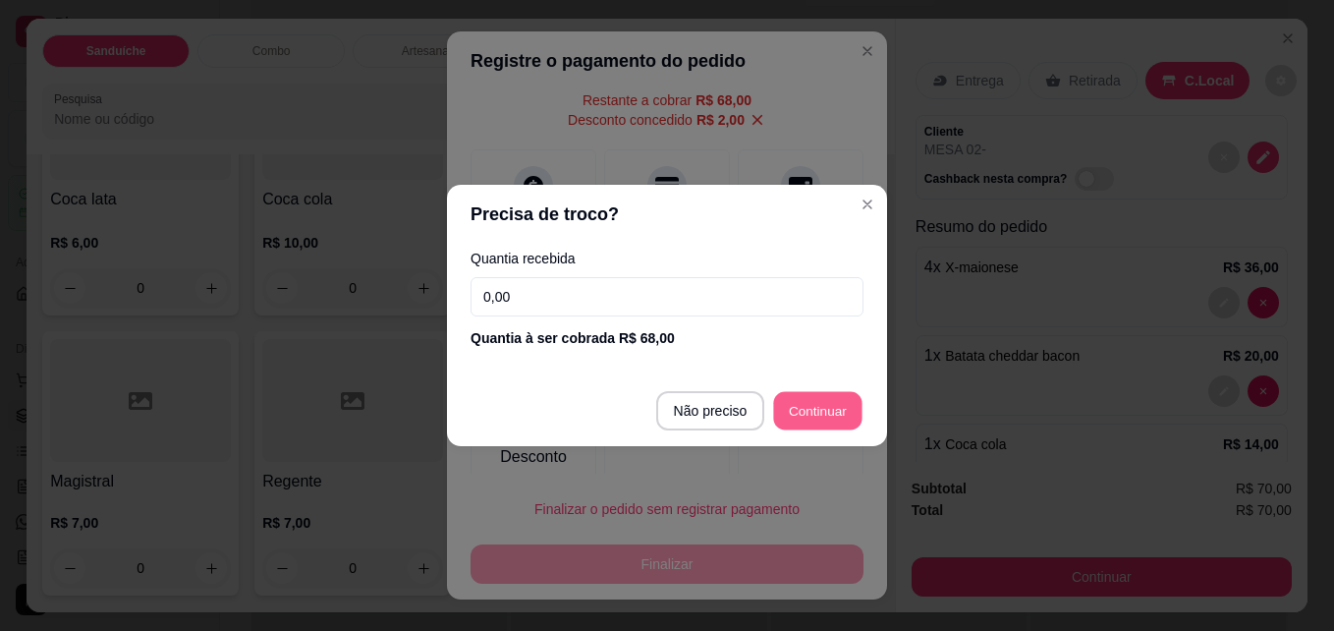
type input "R$ 0,00"
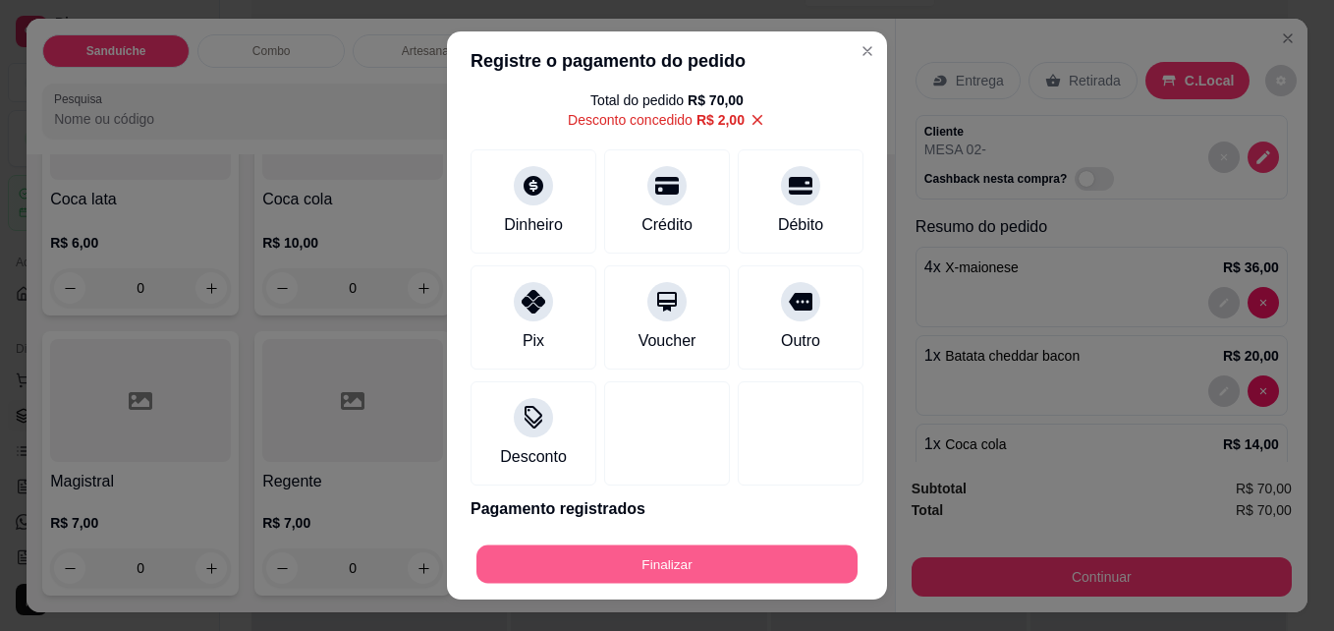
click at [785, 558] on button "Finalizar" at bounding box center [666, 564] width 381 height 38
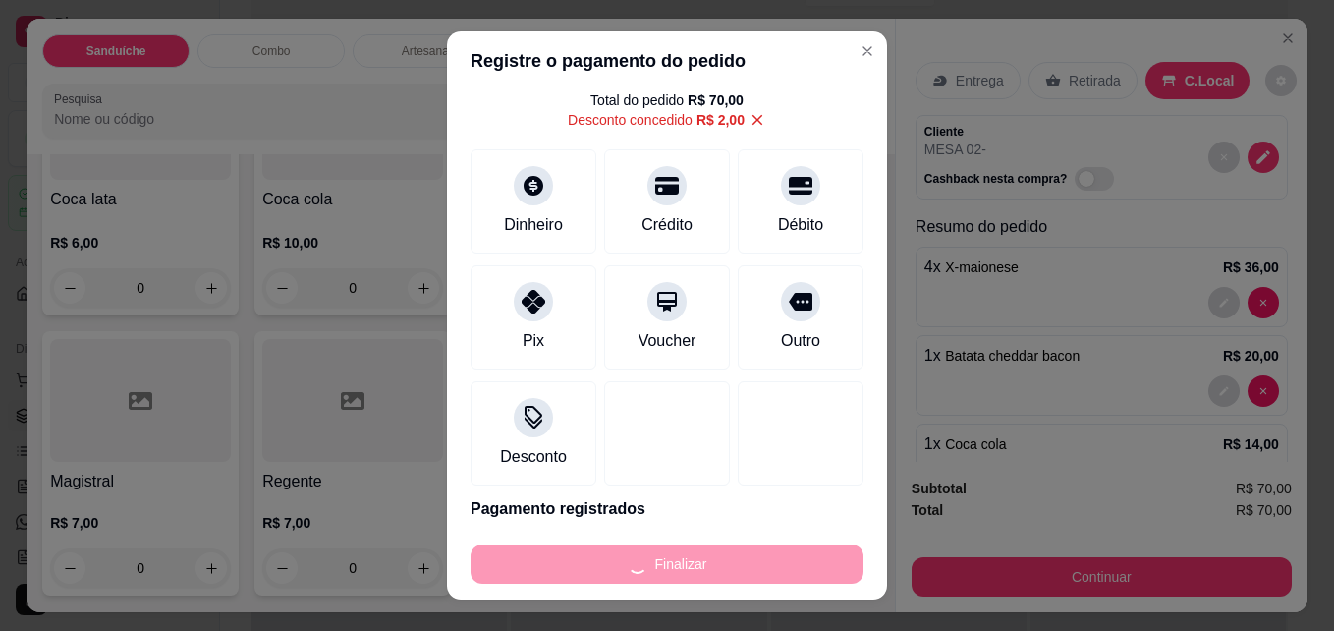
type input "0"
type input "-R$ 70,00"
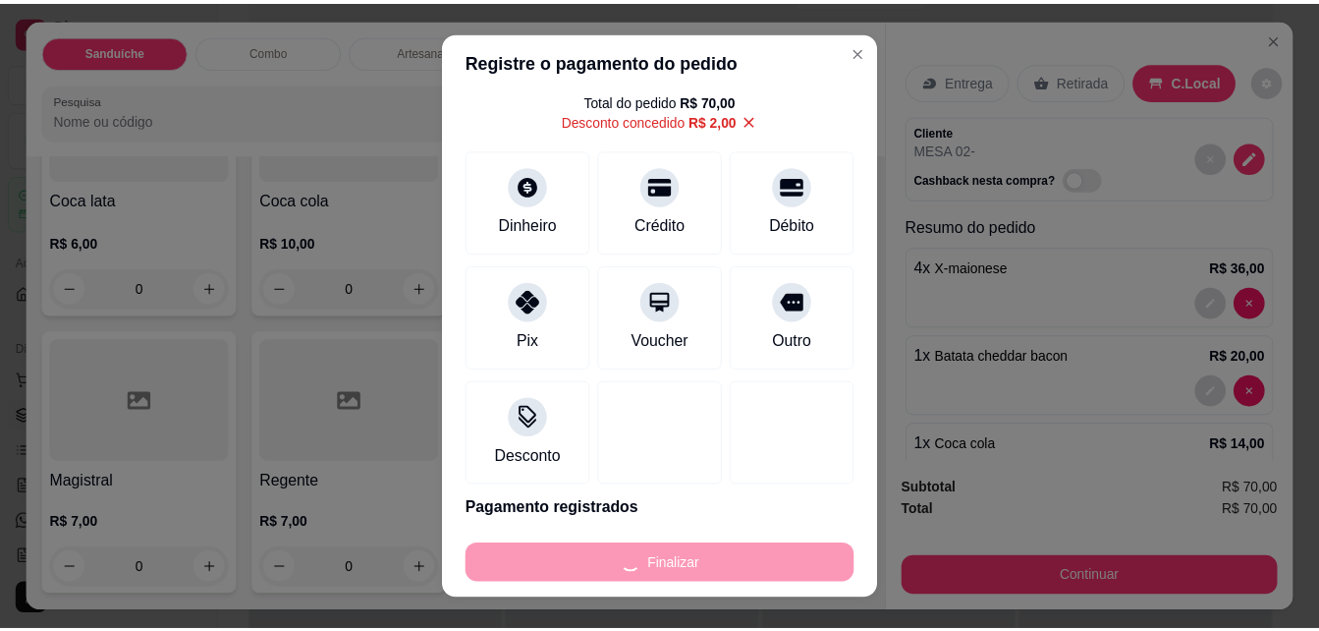
scroll to position [5272, 0]
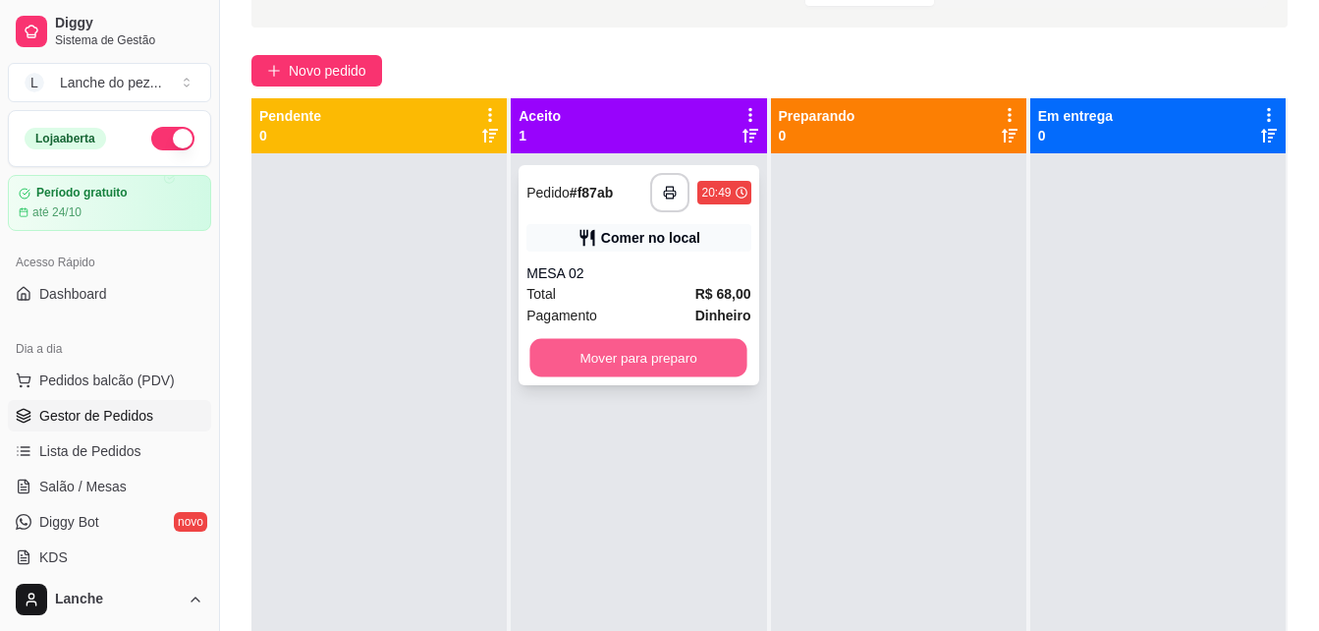
click at [583, 357] on button "Mover para preparo" at bounding box center [638, 358] width 217 height 38
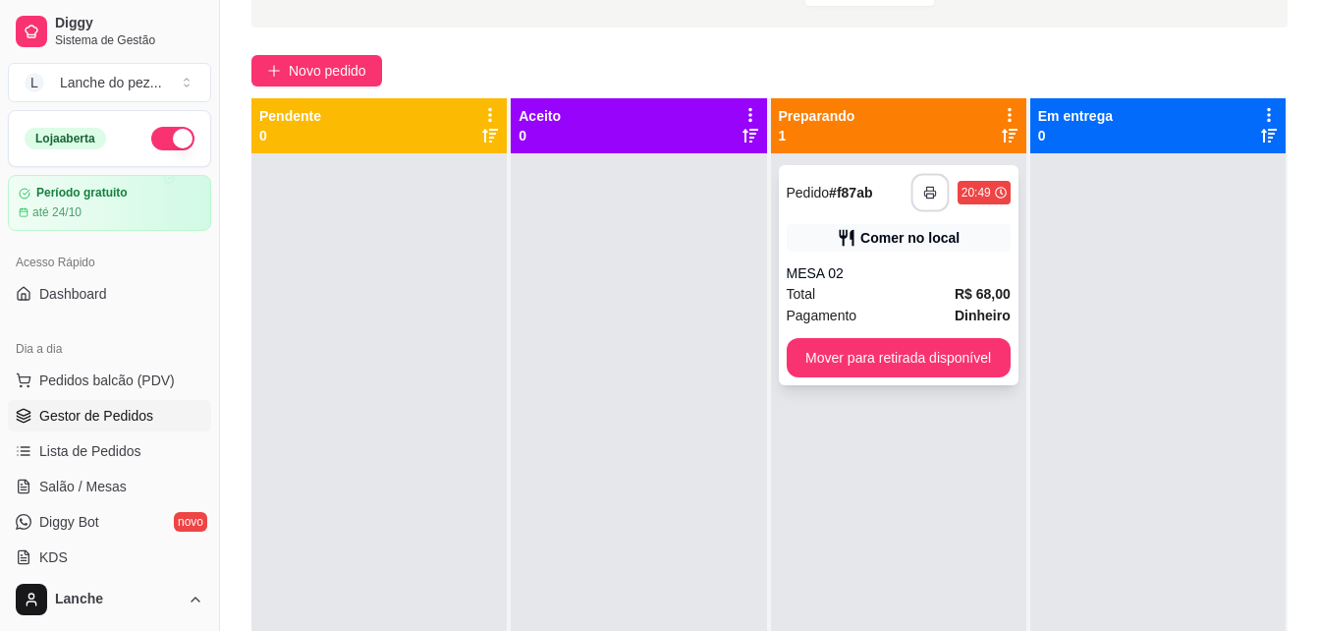
click at [911, 195] on button "button" at bounding box center [930, 193] width 38 height 38
click at [134, 378] on span "Pedidos balcão (PDV)" at bounding box center [107, 380] width 136 height 20
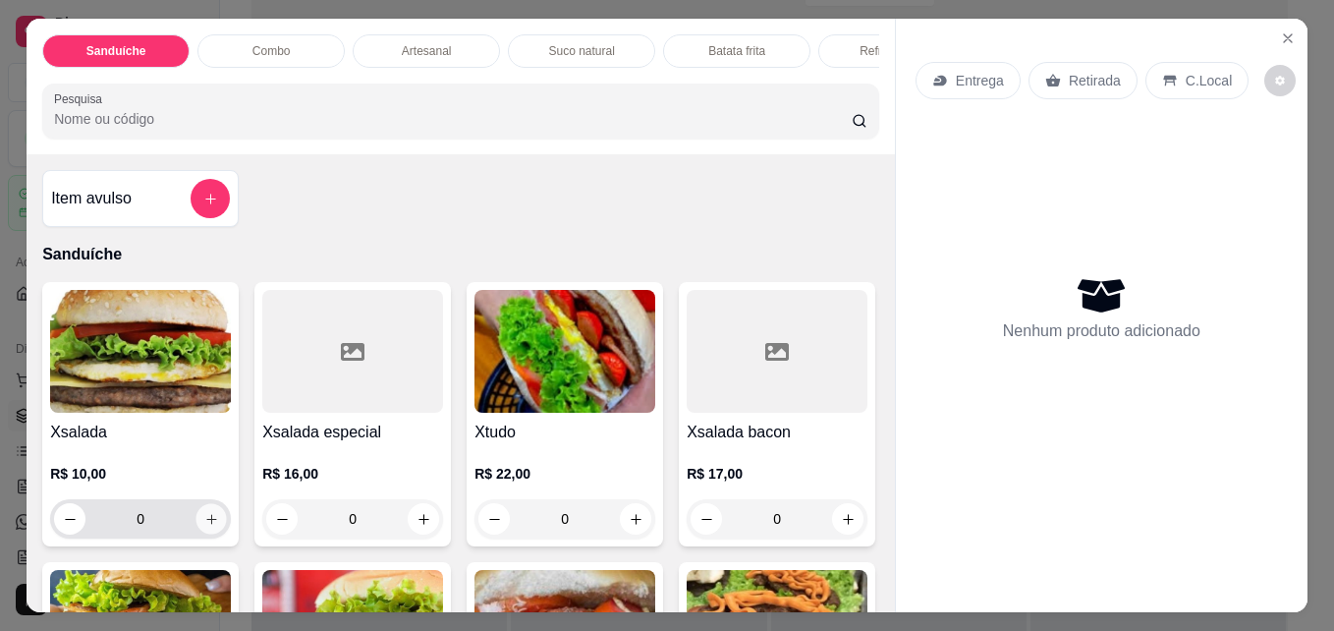
click at [207, 534] on button "increase-product-quantity" at bounding box center [211, 519] width 30 height 30
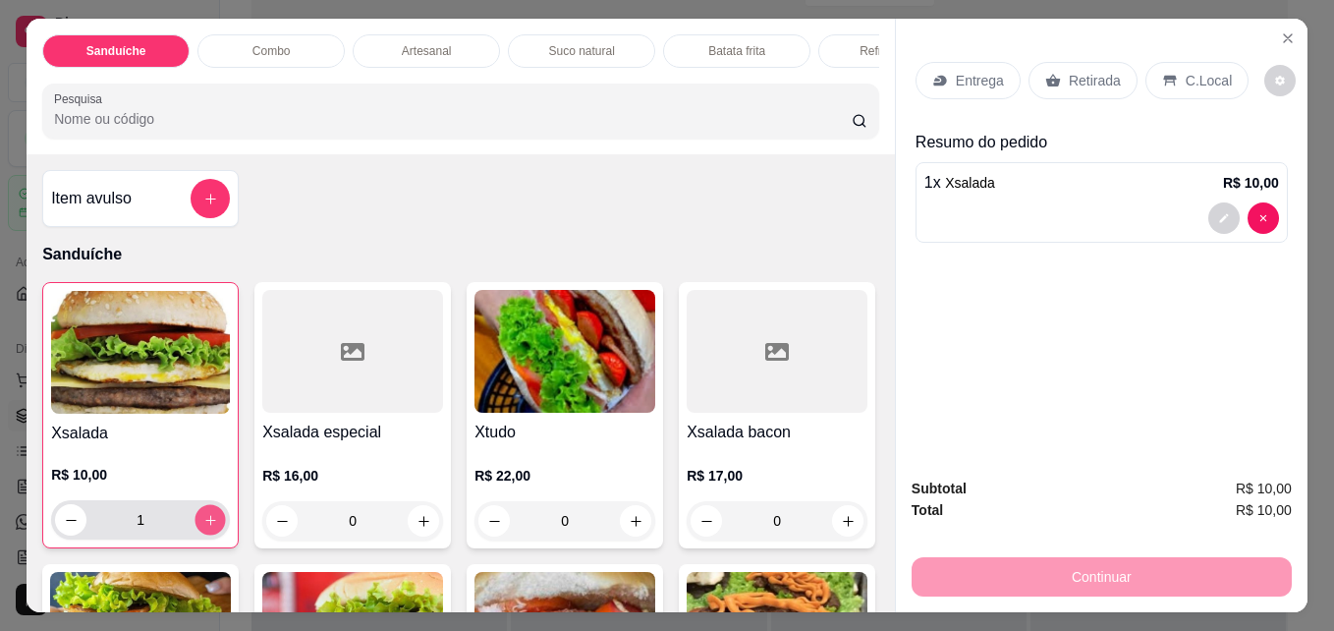
click at [207, 527] on icon "increase-product-quantity" at bounding box center [210, 520] width 15 height 15
type input "2"
click at [203, 192] on button "add-separate-item" at bounding box center [211, 199] width 38 height 38
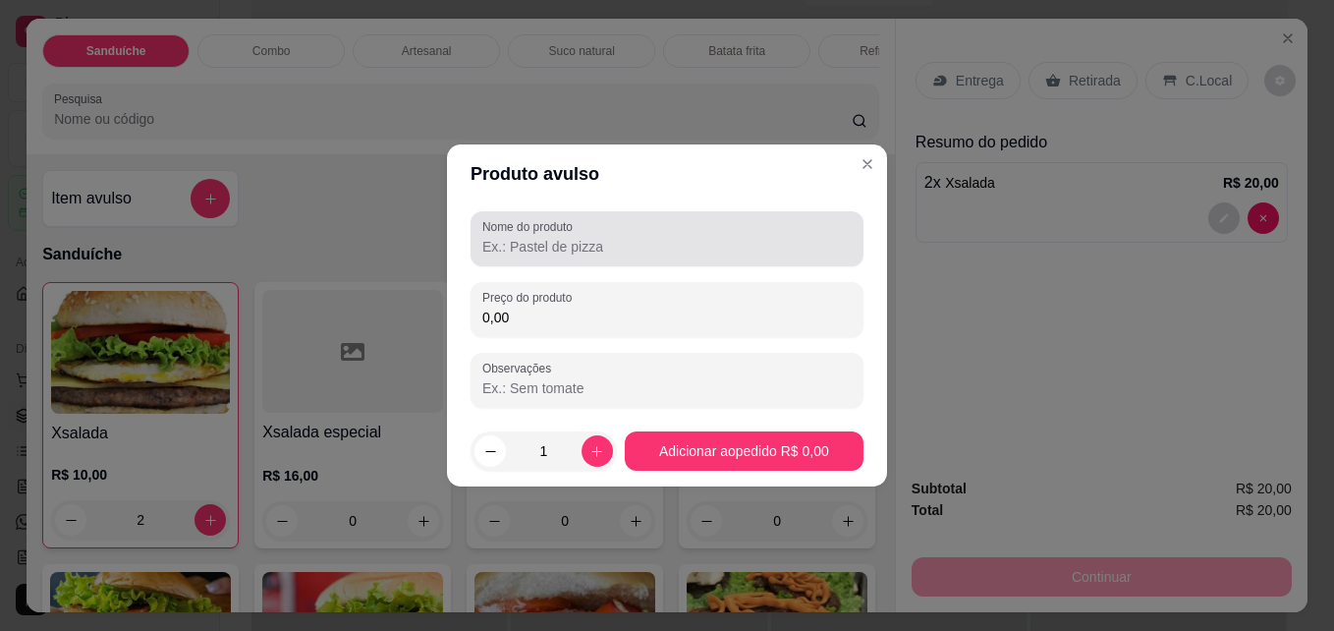
click at [682, 224] on div at bounding box center [666, 238] width 369 height 39
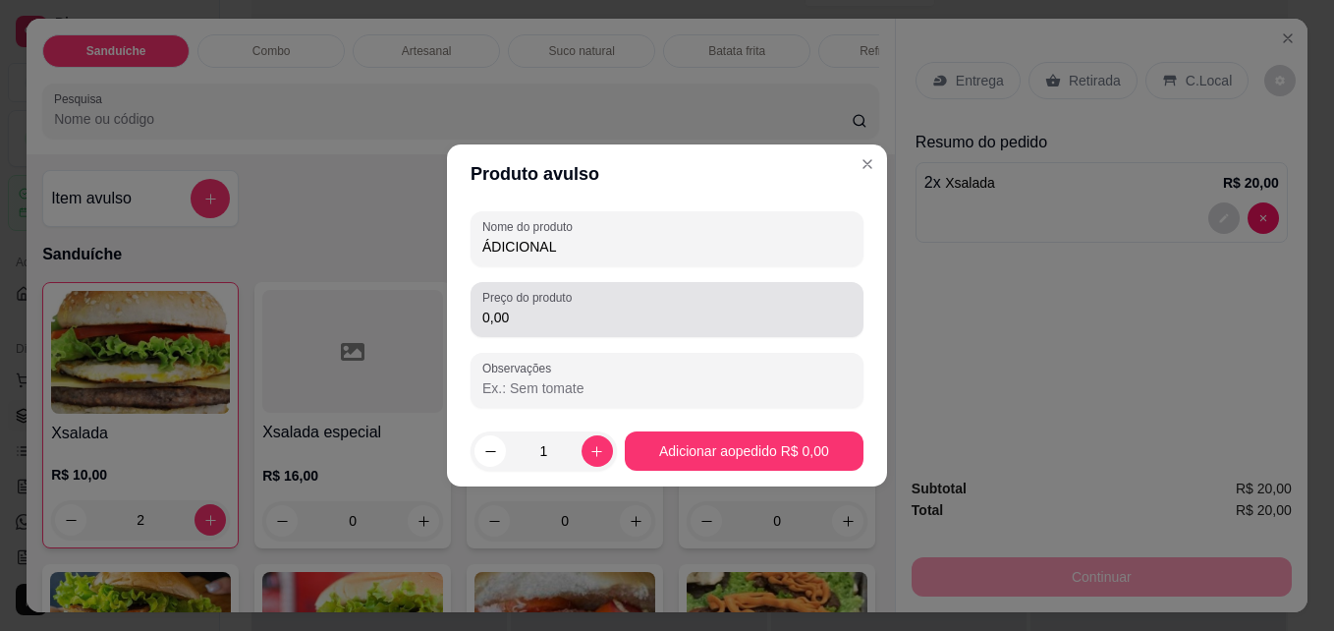
type input "ÁDICIONAL"
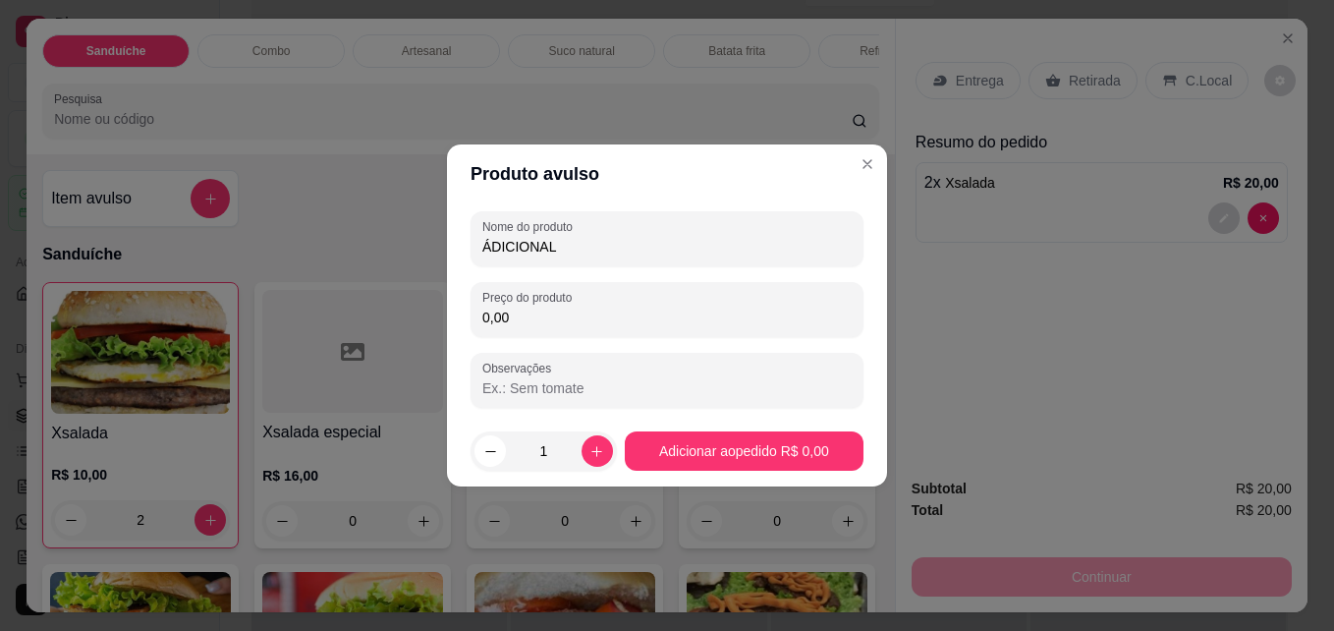
click at [621, 325] on input "0,00" at bounding box center [666, 317] width 369 height 20
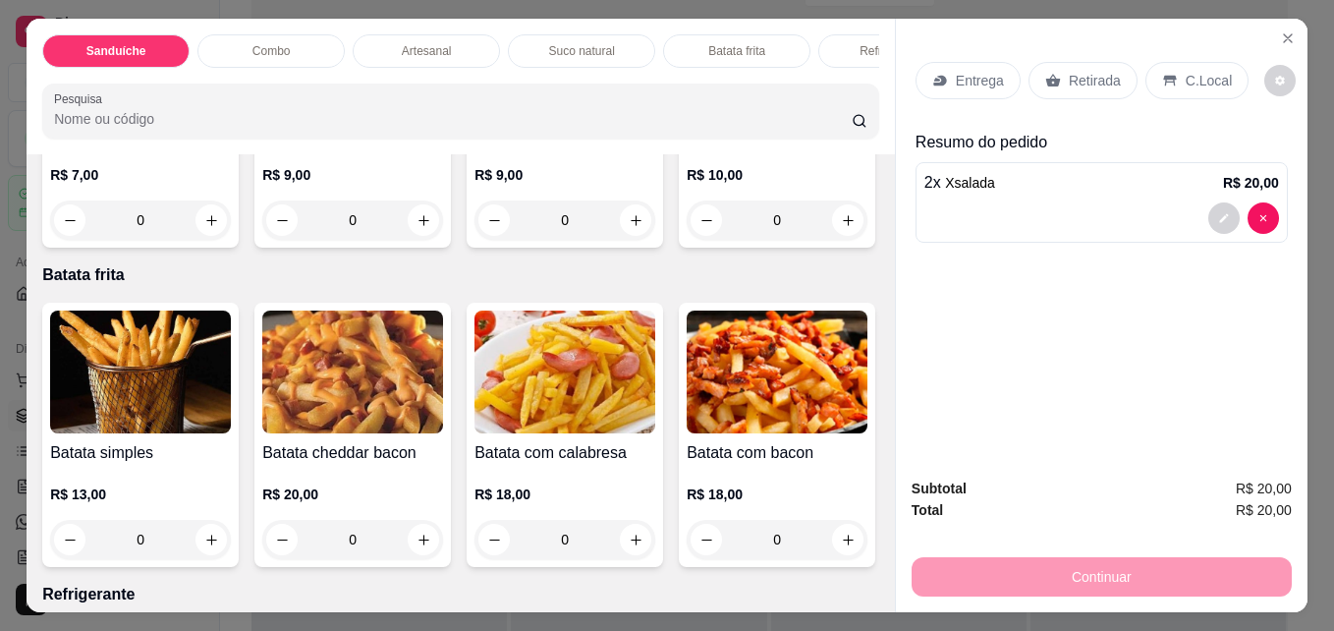
scroll to position [2986, 0]
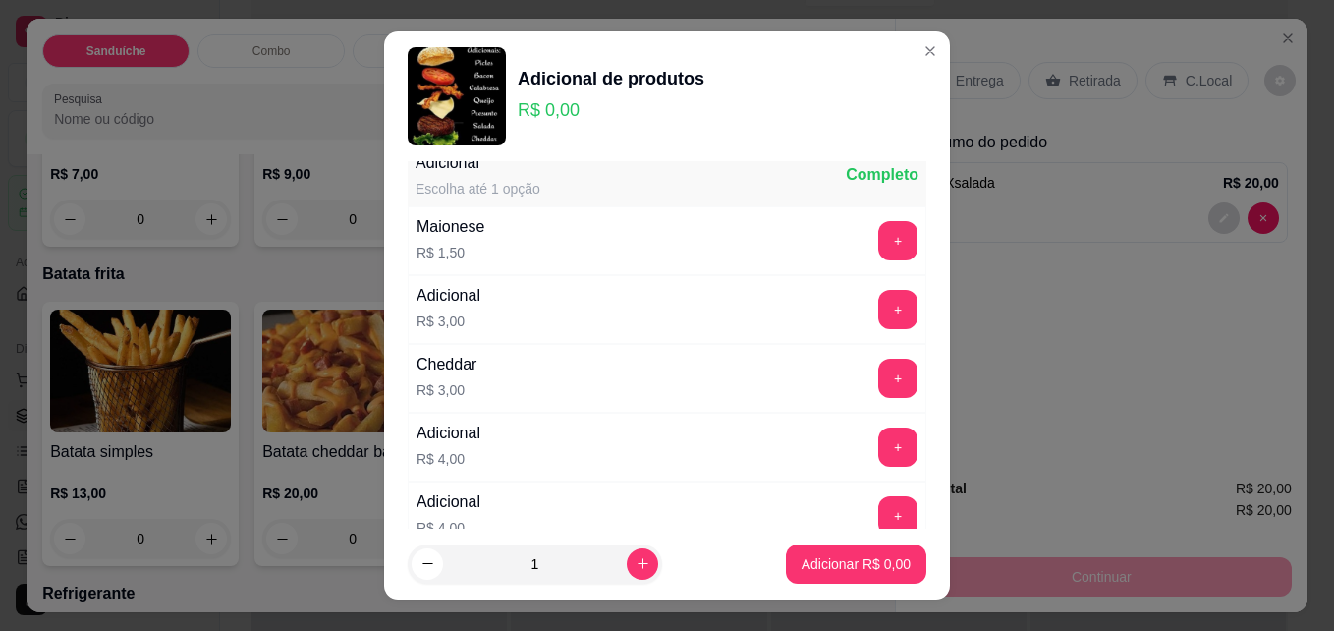
scroll to position [0, 0]
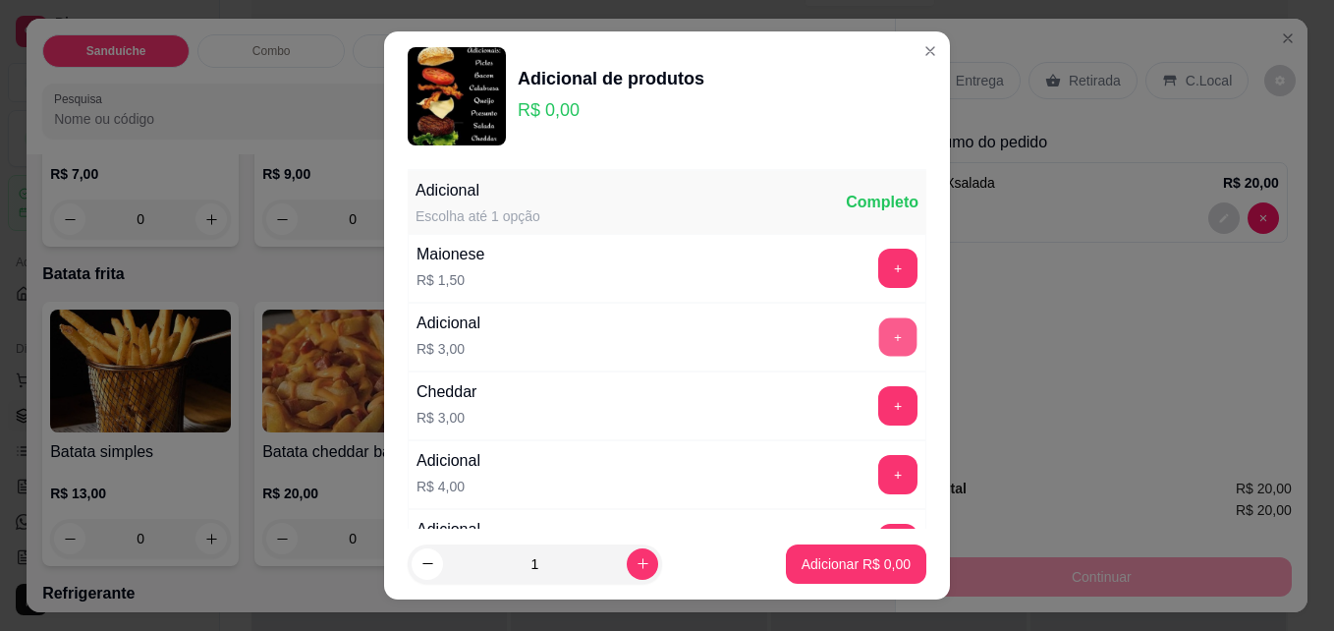
click at [879, 335] on button "+" at bounding box center [898, 337] width 38 height 38
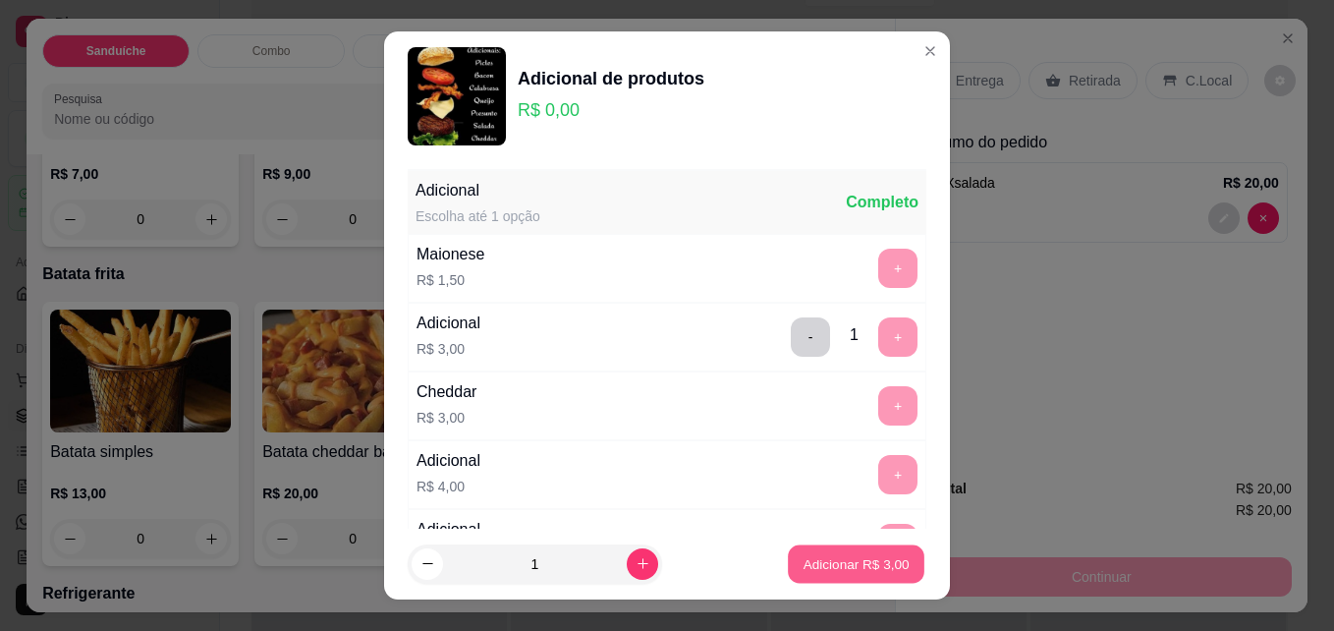
click at [877, 560] on p "Adicionar R$ 3,00" at bounding box center [855, 563] width 106 height 19
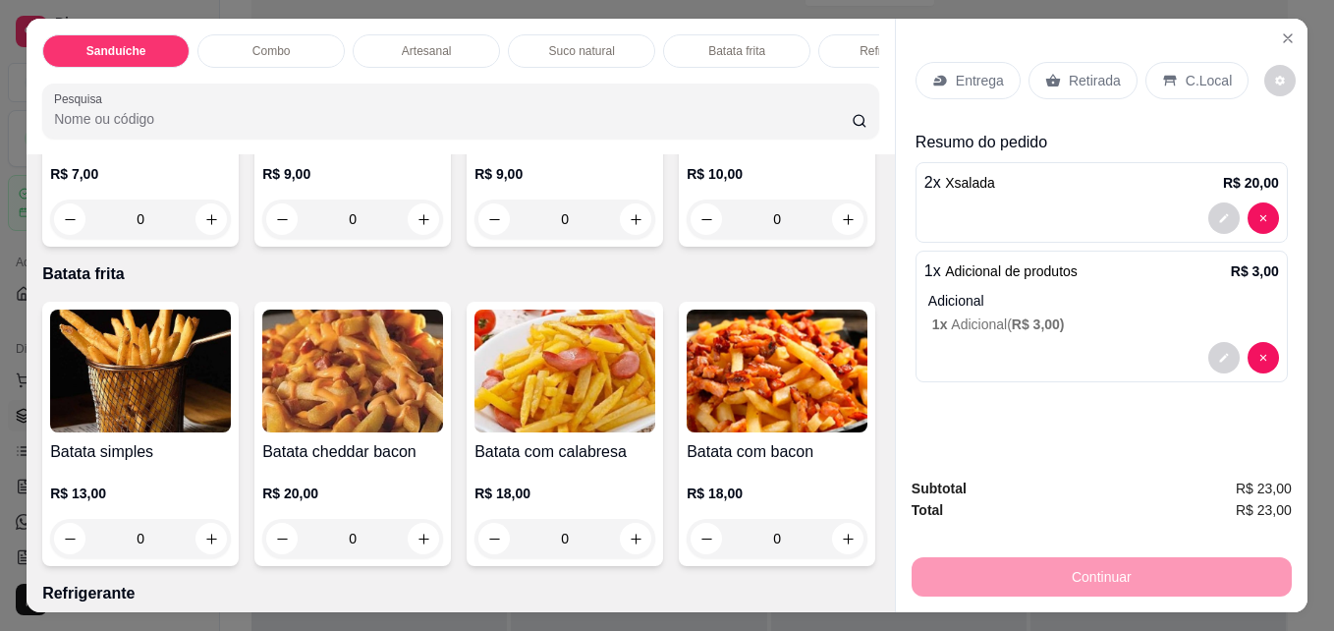
click at [1186, 83] on p "C.Local" at bounding box center [1209, 81] width 46 height 20
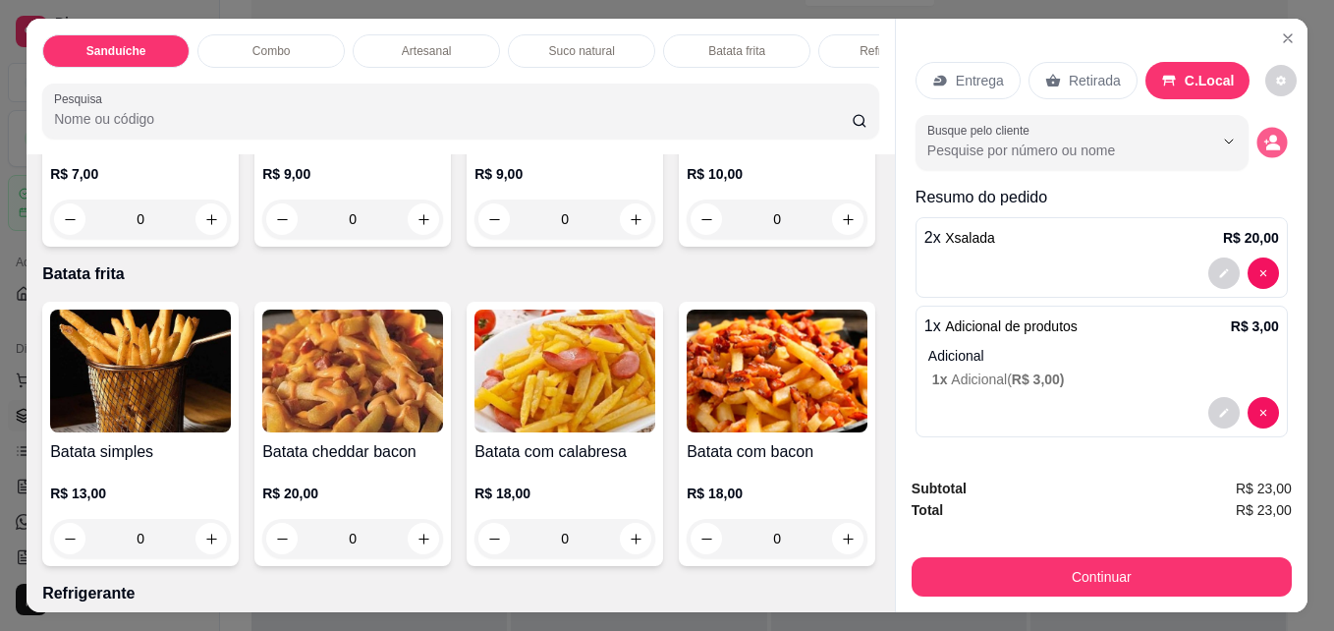
click at [1263, 135] on icon "decrease-product-quantity" at bounding box center [1271, 143] width 17 height 17
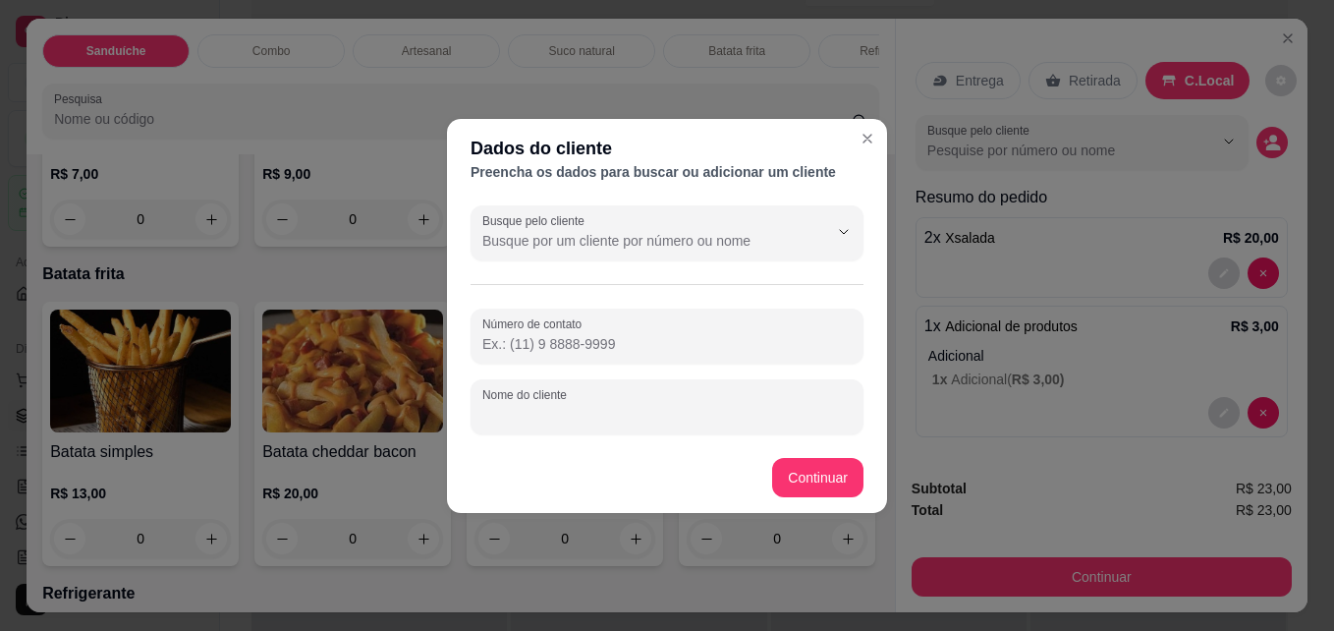
click at [666, 415] on input "Nome do cliente" at bounding box center [666, 415] width 369 height 20
type input "ESQUINA CHOPERIA"
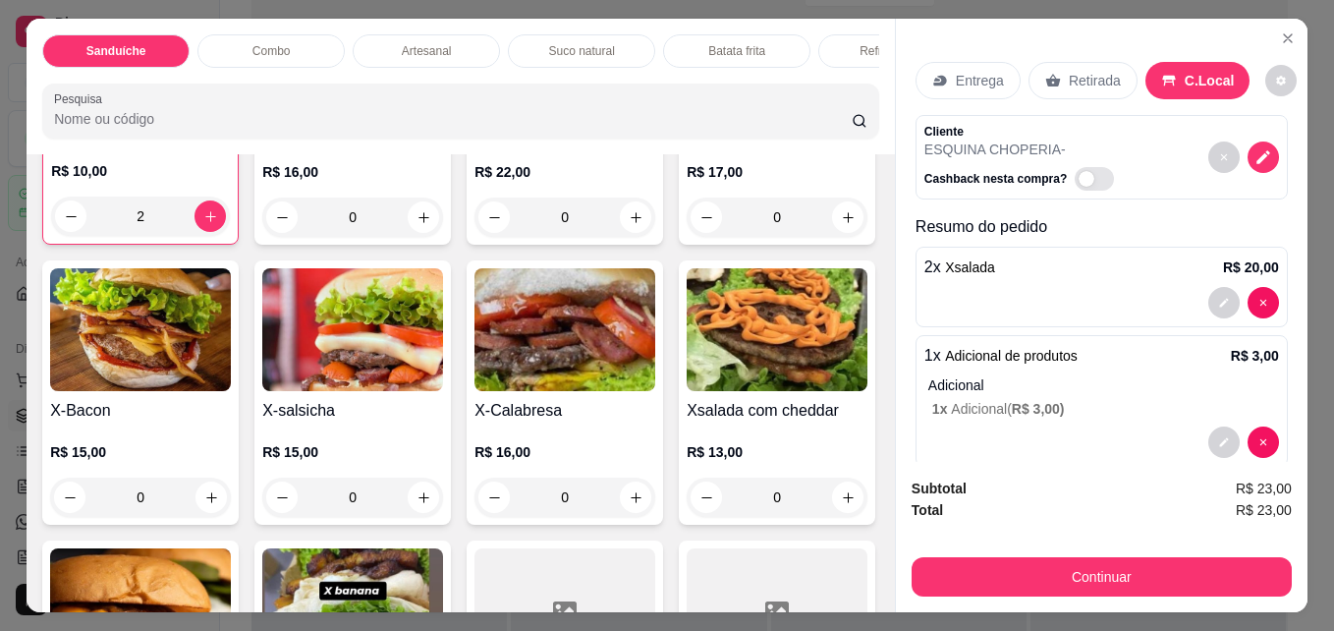
scroll to position [275, 0]
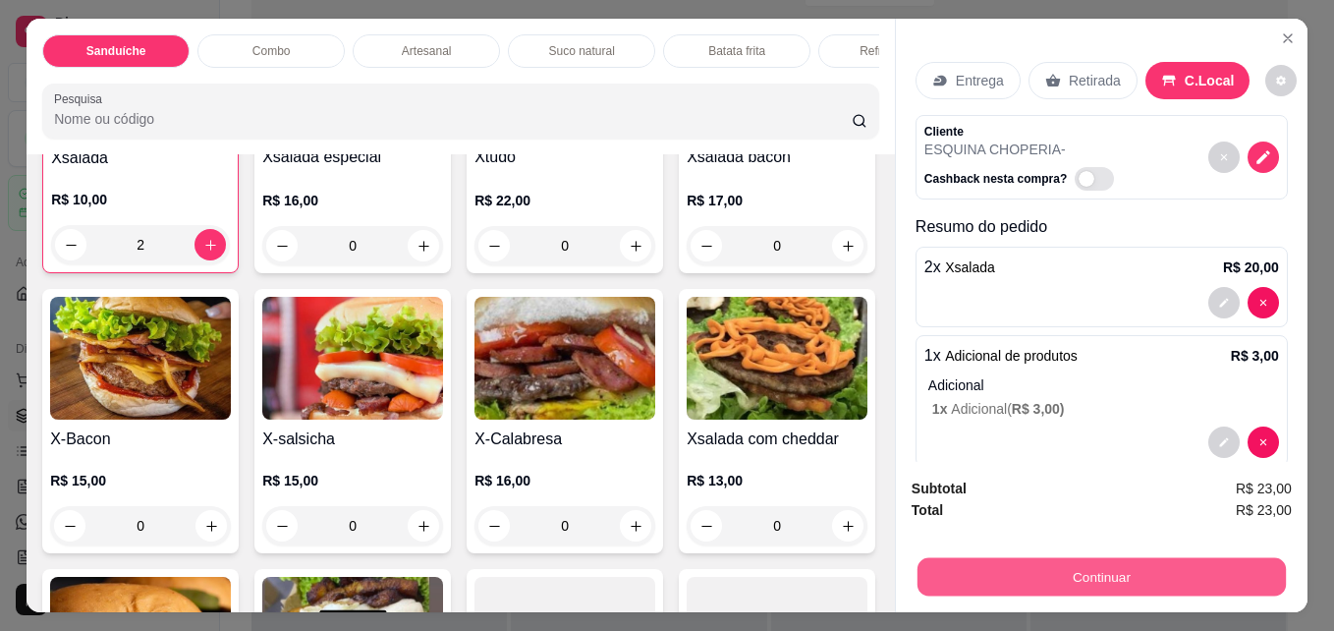
click at [1072, 560] on button "Continuar" at bounding box center [1101, 576] width 368 height 38
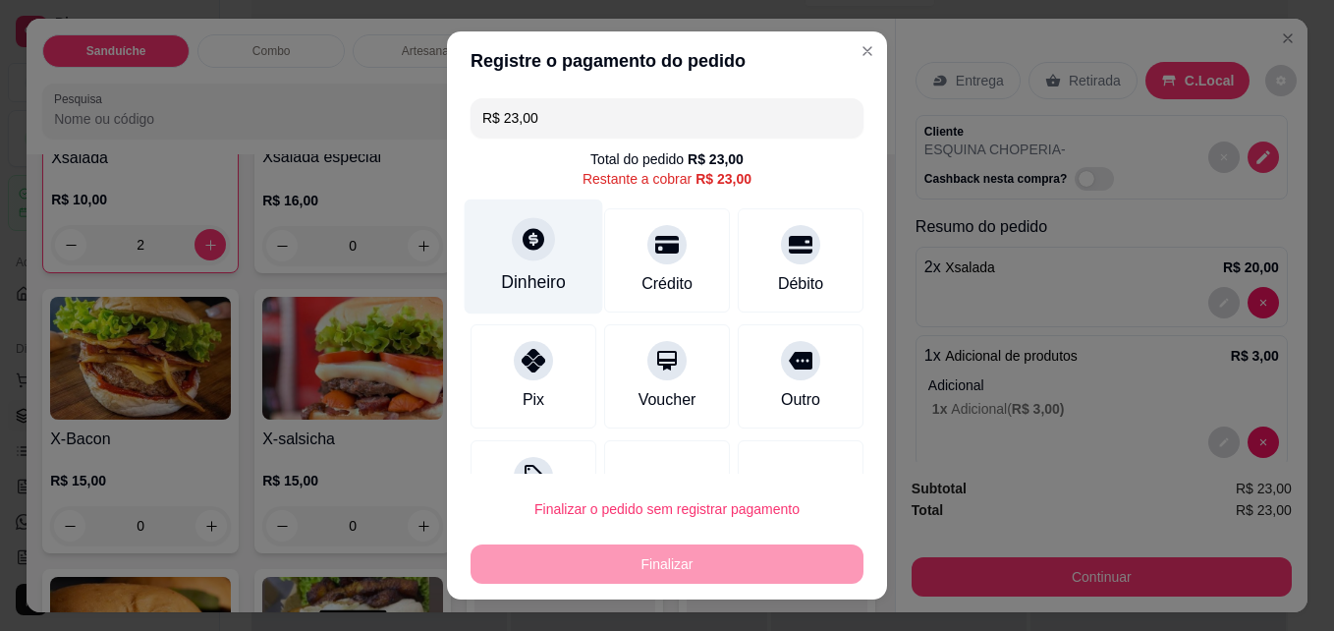
click at [501, 271] on div "Dinheiro" at bounding box center [533, 282] width 65 height 26
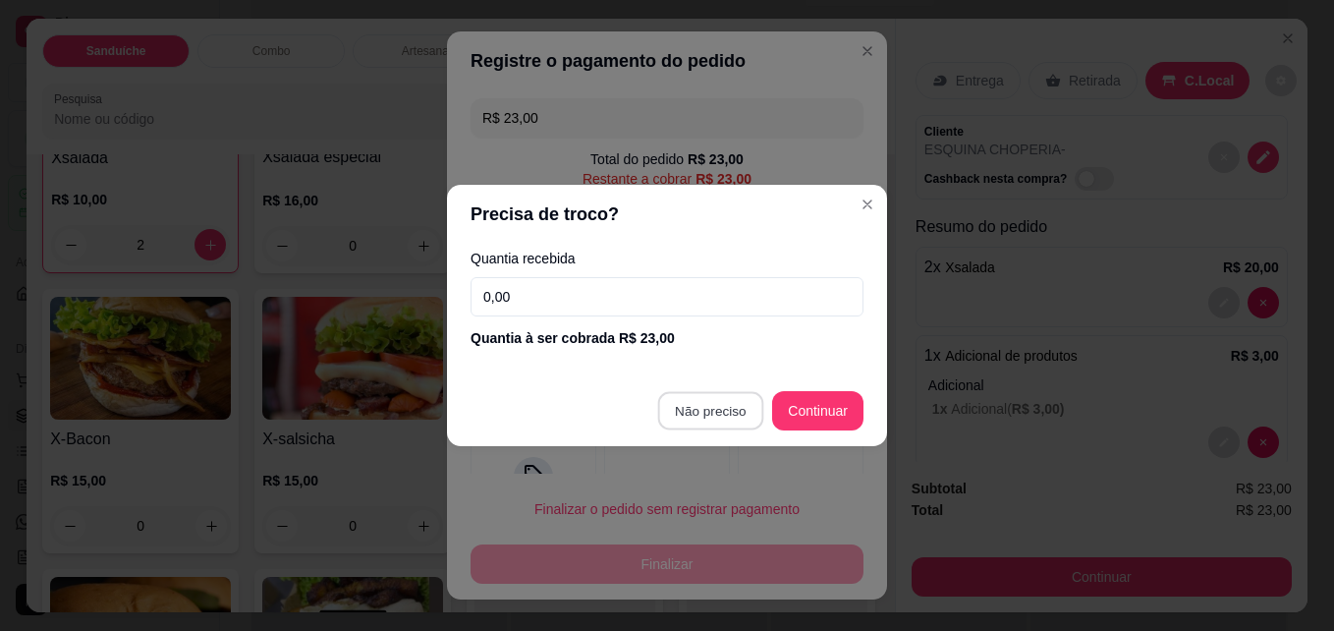
type input "R$ 0,00"
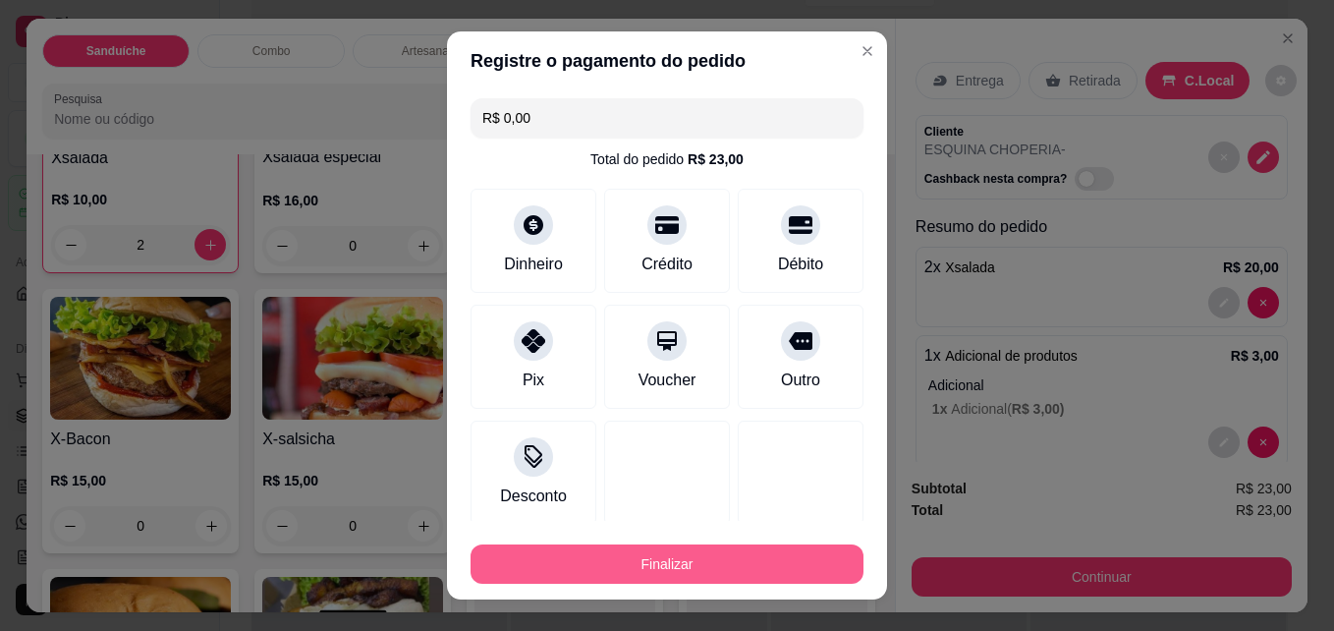
click at [651, 558] on button "Finalizar" at bounding box center [666, 563] width 393 height 39
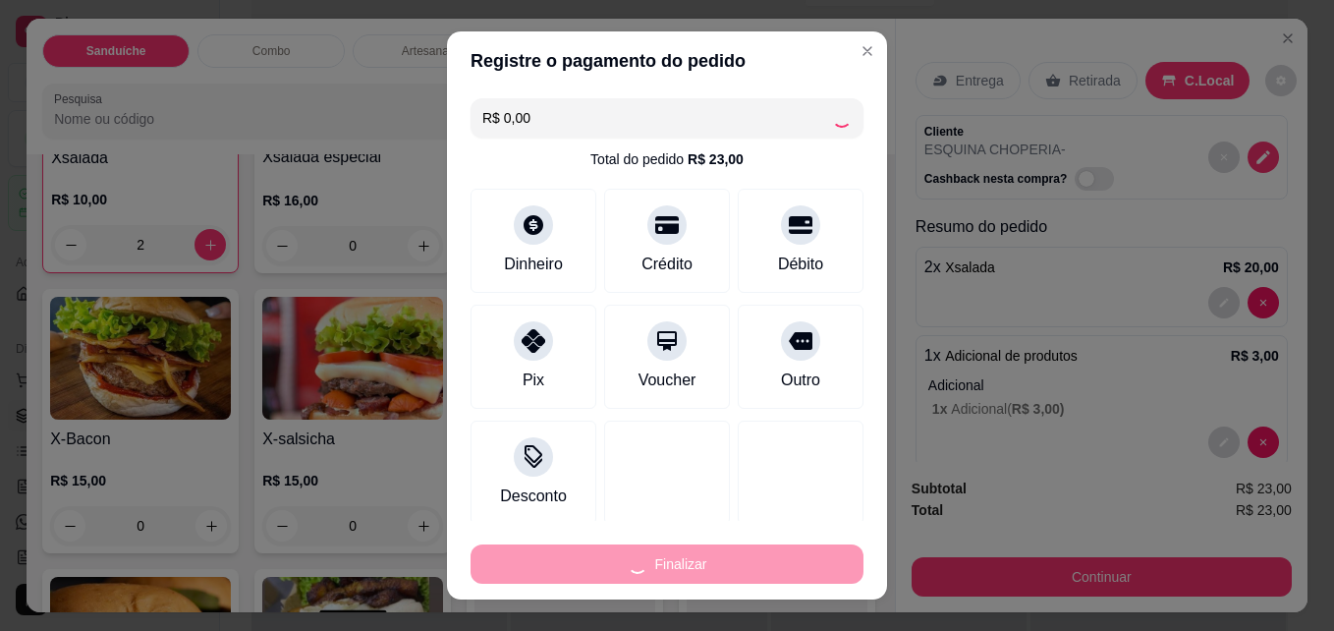
type input "0"
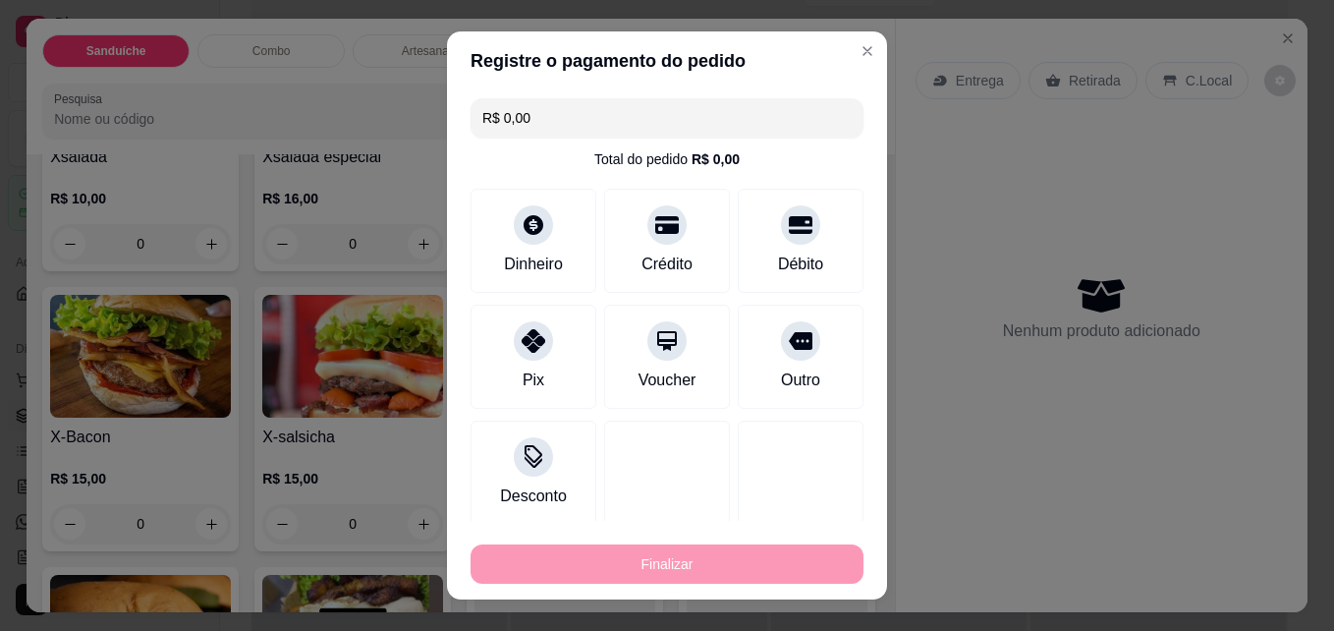
type input "-R$ 23,00"
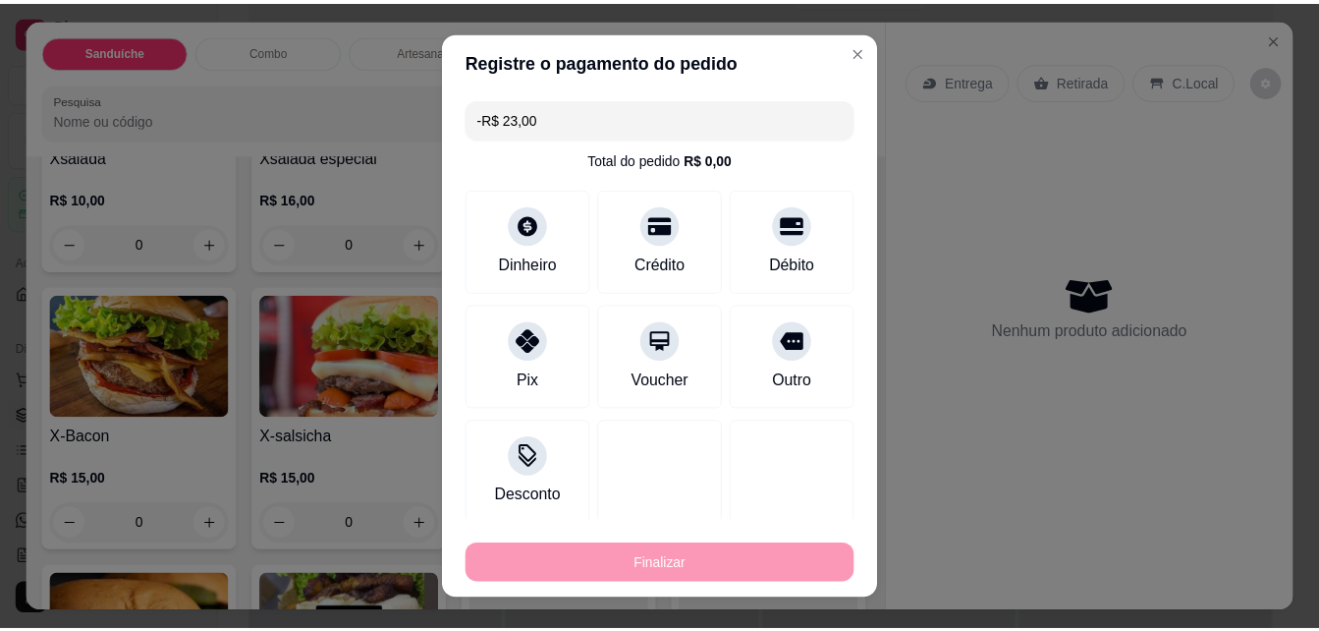
scroll to position [274, 0]
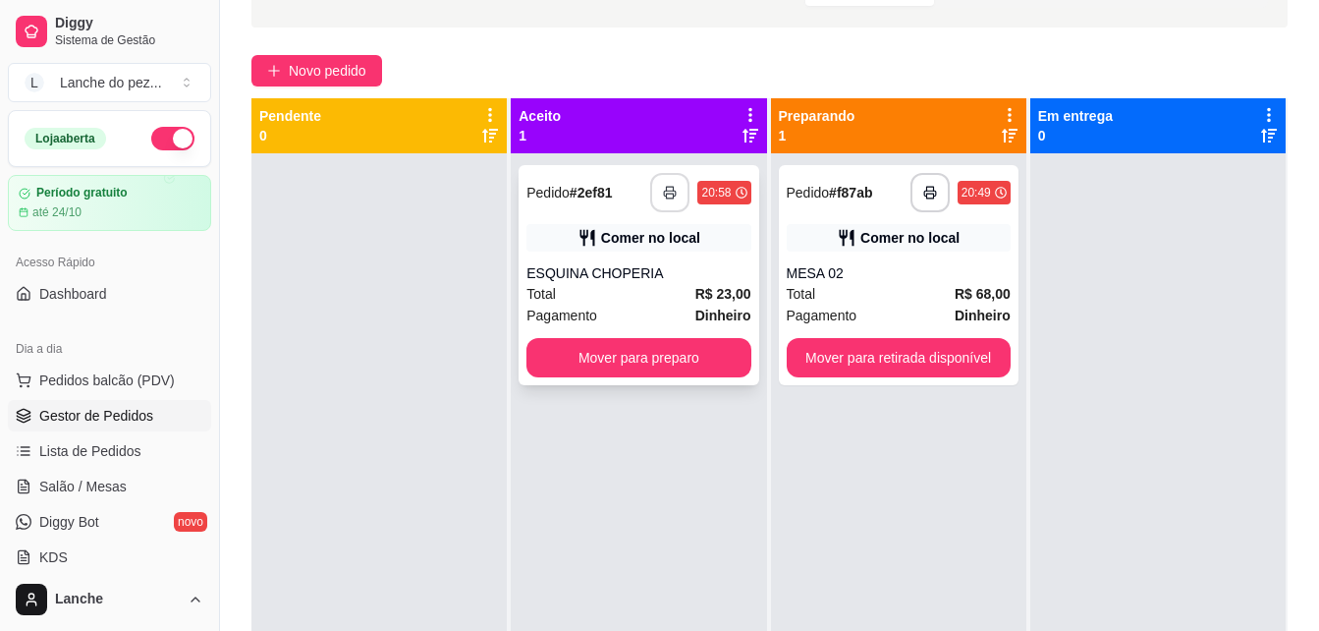
click at [668, 185] on button "button" at bounding box center [669, 192] width 39 height 39
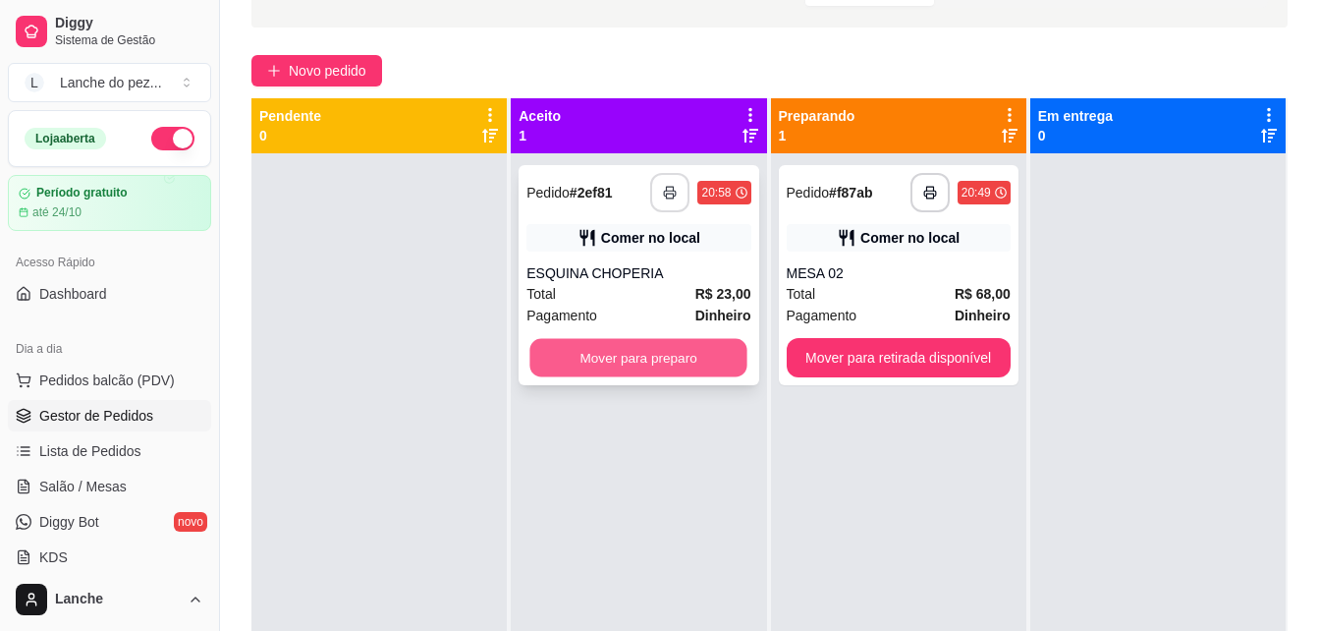
click at [632, 356] on button "Mover para preparo" at bounding box center [638, 358] width 217 height 38
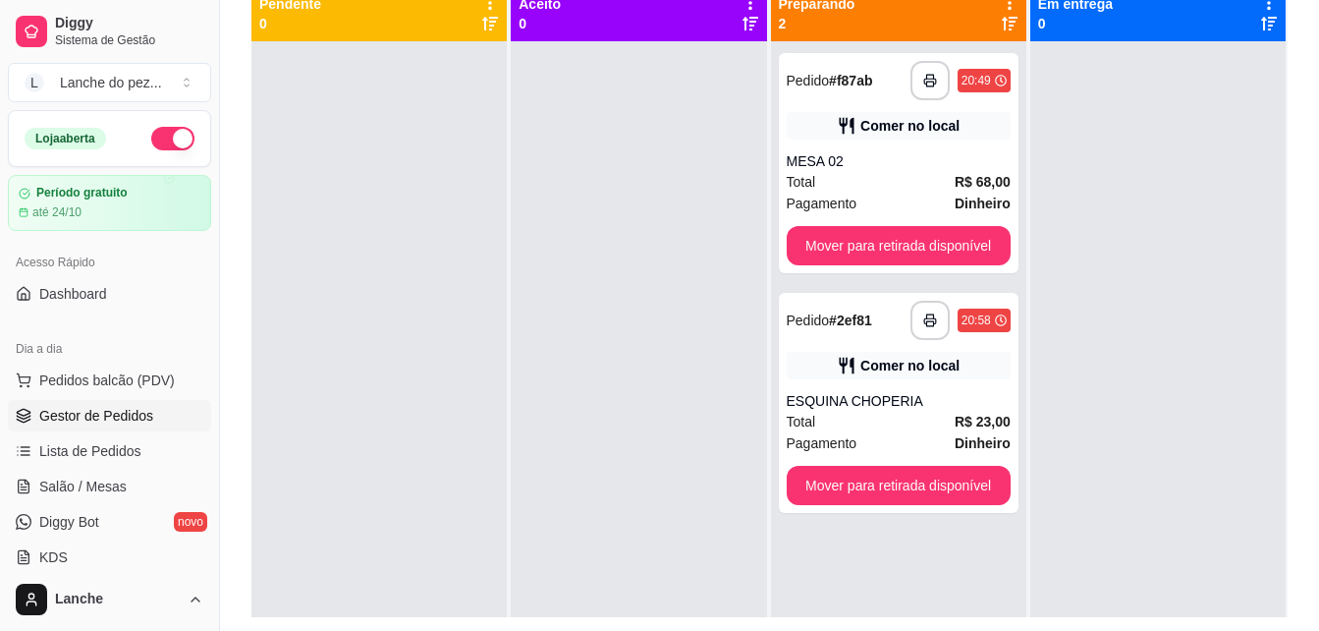
scroll to position [236, 0]
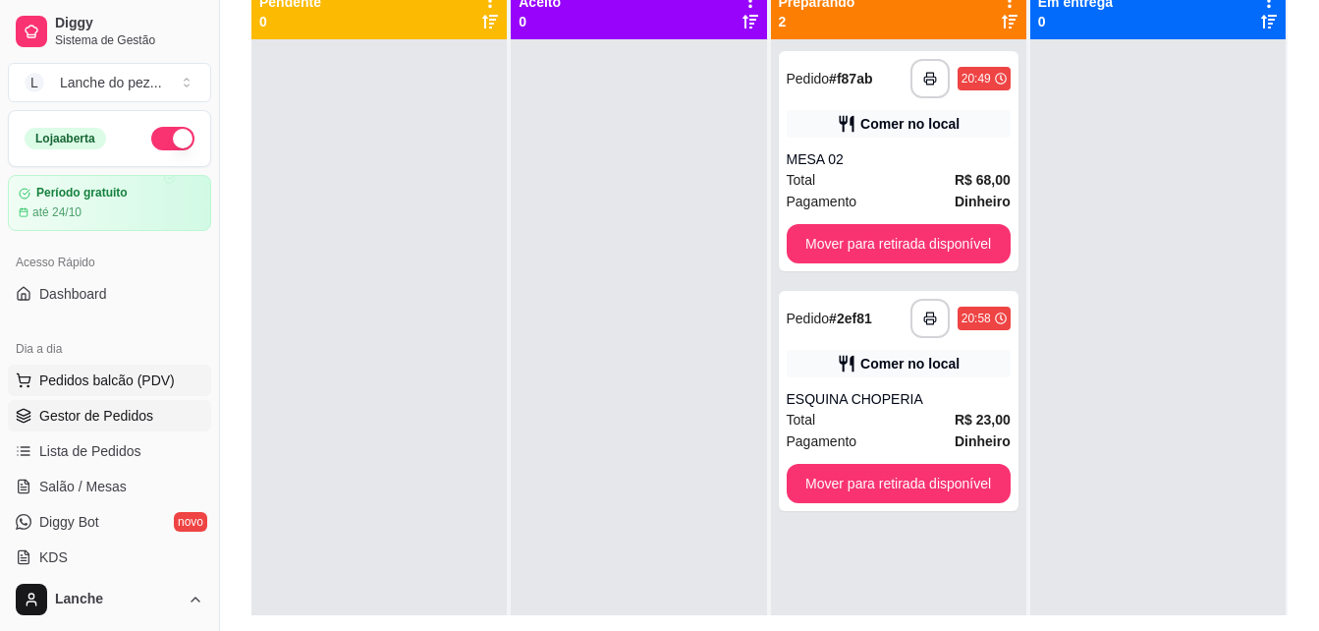
click at [92, 381] on span "Pedidos balcão (PDV)" at bounding box center [107, 380] width 136 height 20
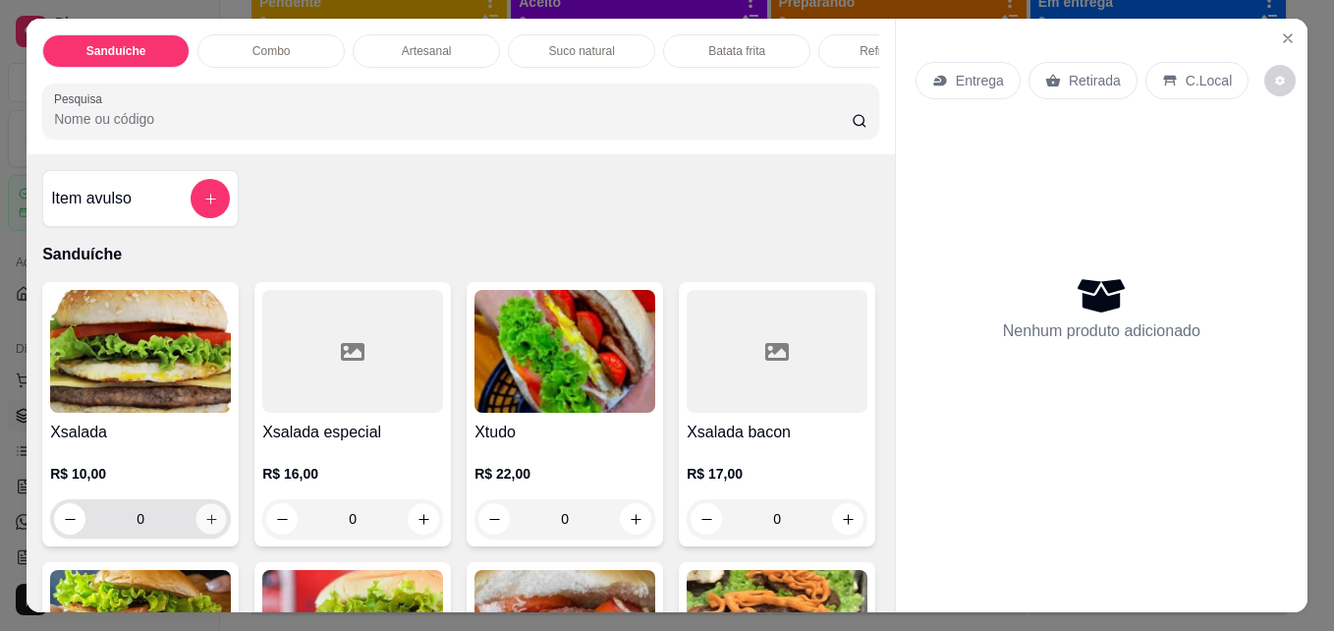
click at [208, 524] on icon "increase-product-quantity" at bounding box center [211, 519] width 15 height 15
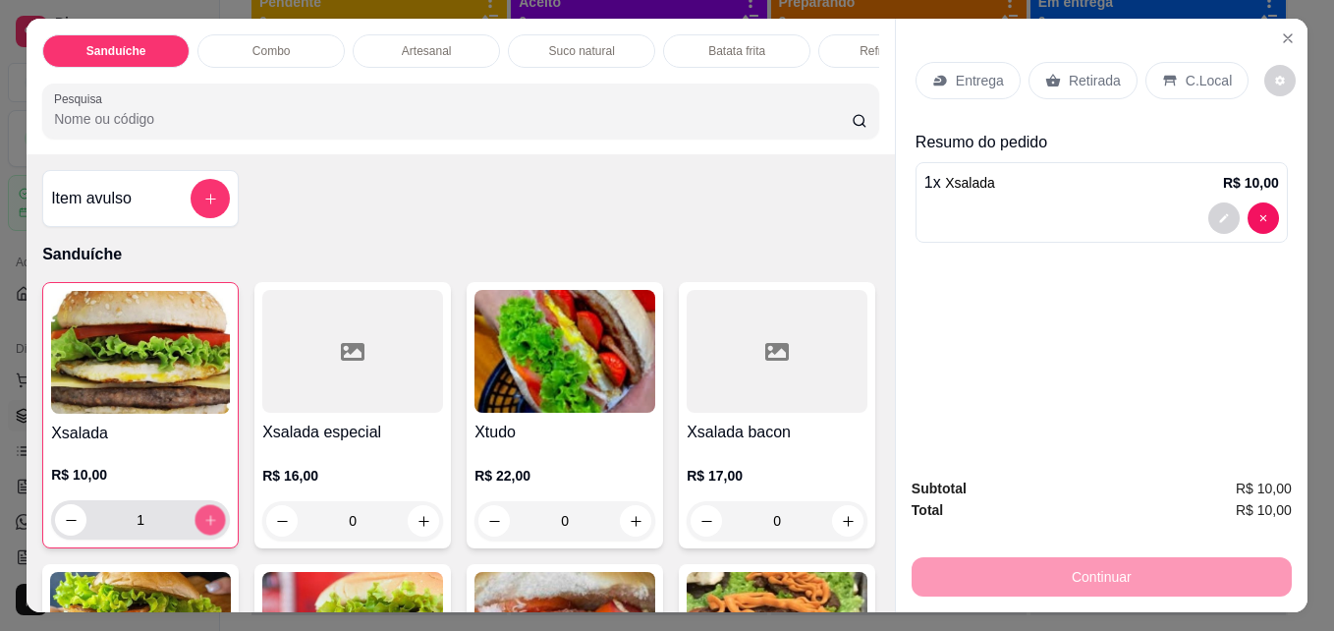
click at [208, 524] on icon "increase-product-quantity" at bounding box center [210, 520] width 15 height 15
type input "4"
click at [1195, 79] on p "C.Local" at bounding box center [1209, 81] width 46 height 20
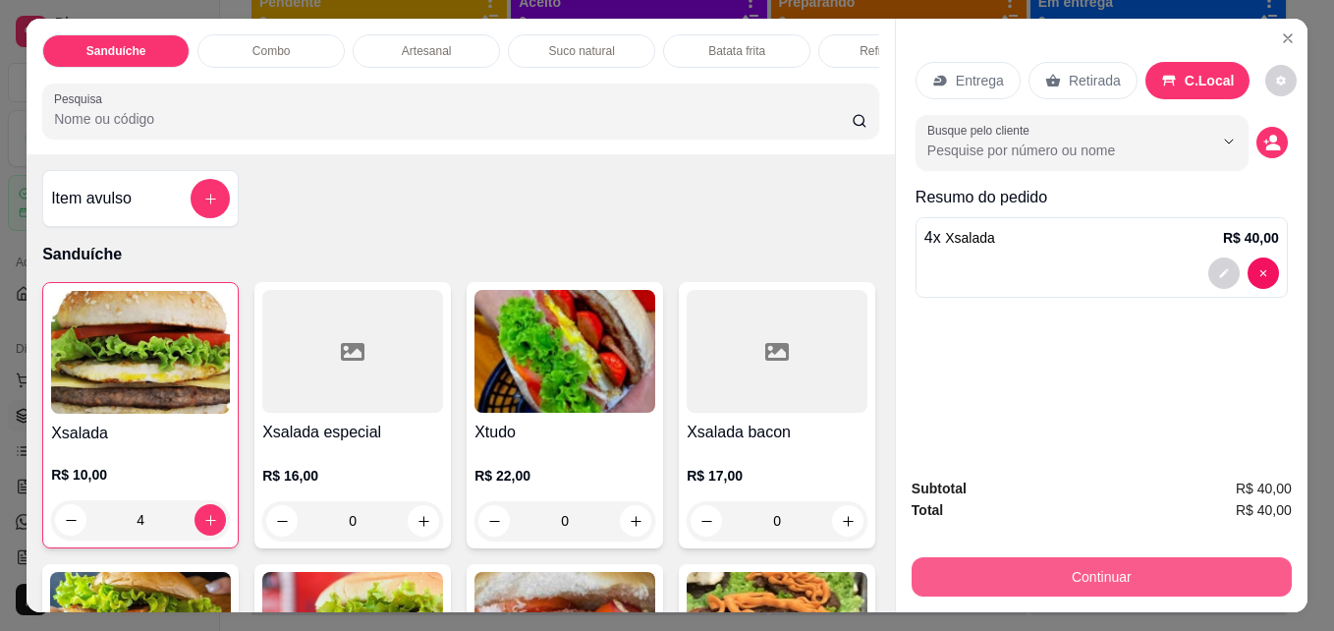
click at [1092, 568] on button "Continuar" at bounding box center [1102, 576] width 380 height 39
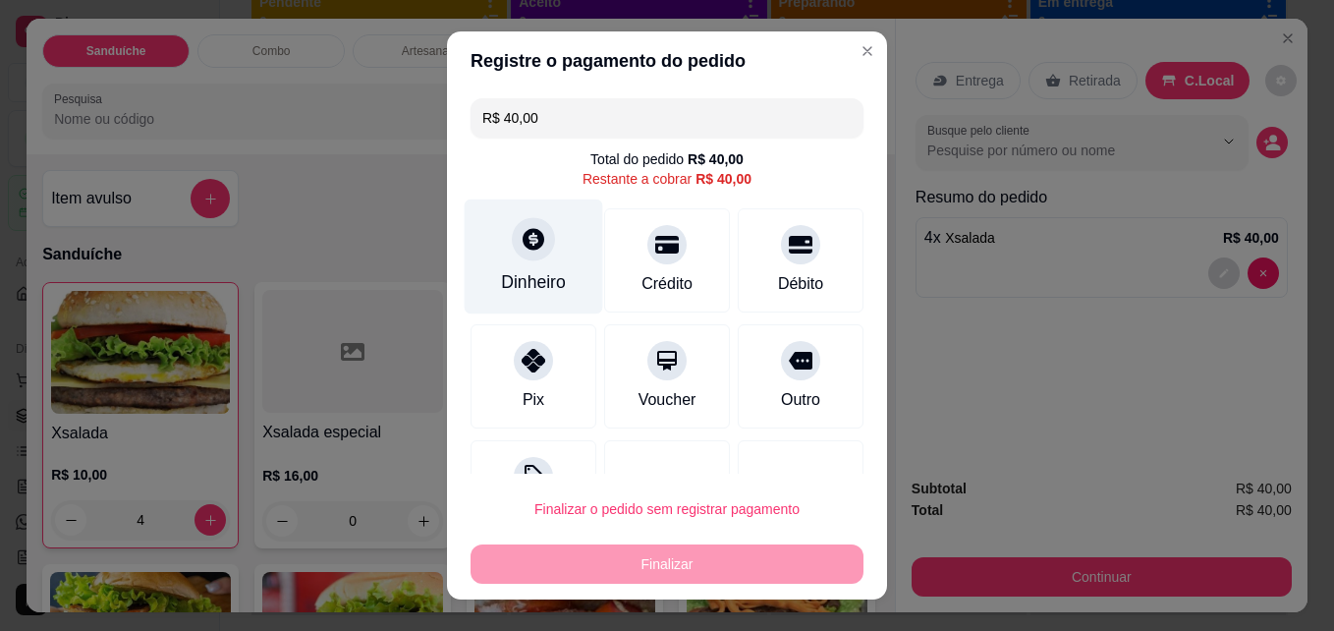
click at [520, 267] on div "Dinheiro" at bounding box center [534, 256] width 138 height 115
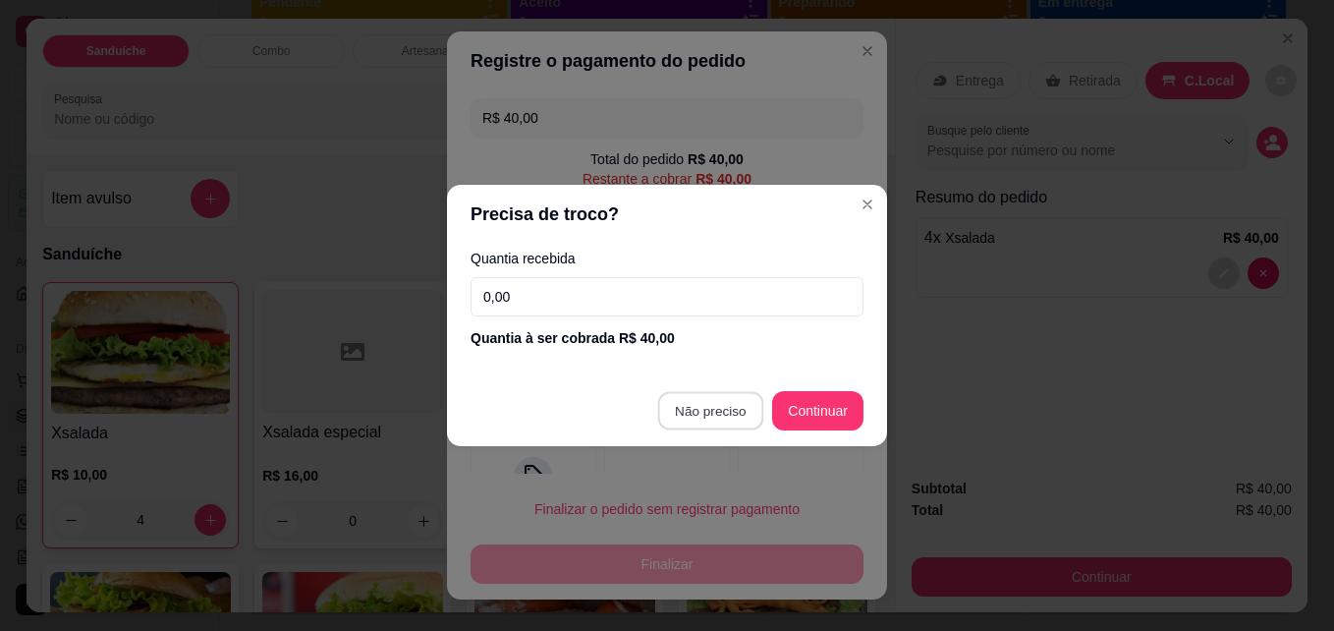
type input "R$ 0,00"
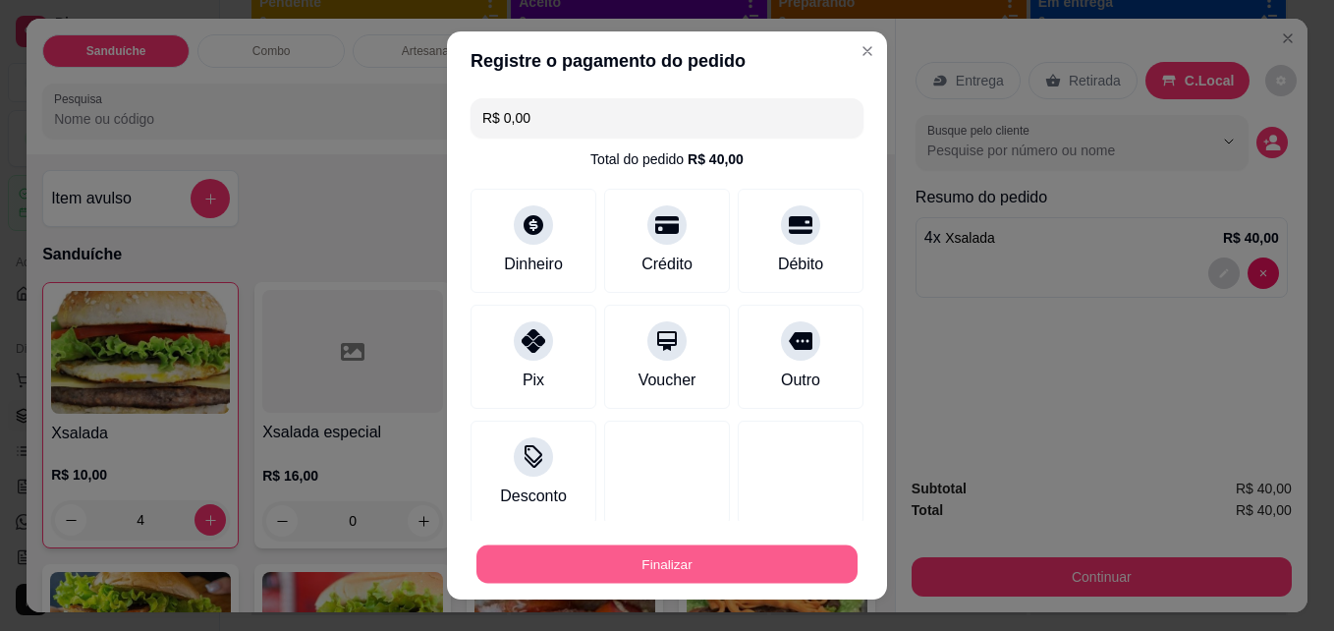
click at [674, 556] on button "Finalizar" at bounding box center [666, 564] width 381 height 38
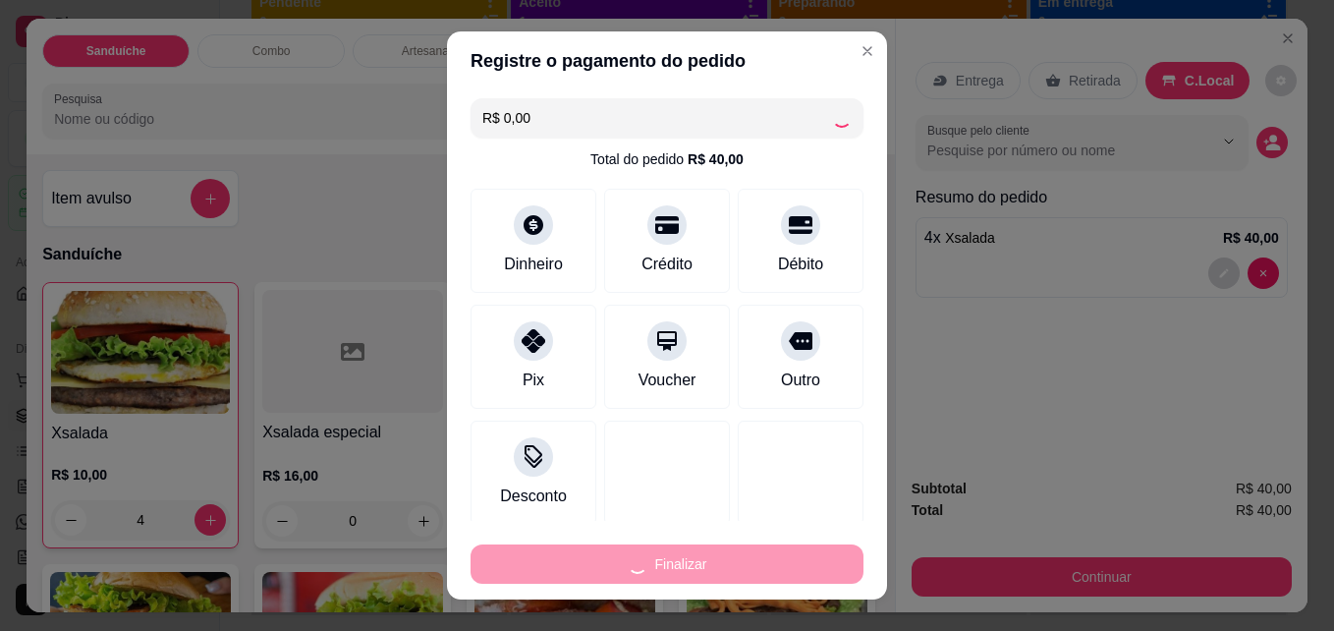
type input "0"
type input "-R$ 40,00"
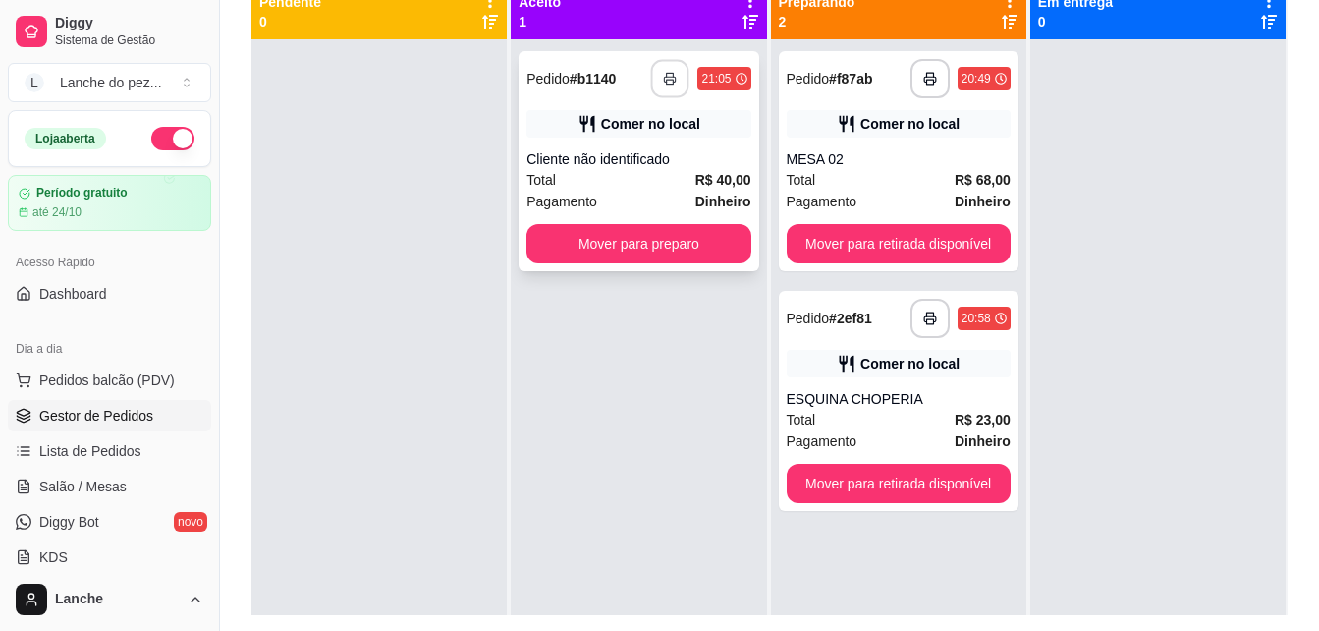
click at [661, 85] on button "button" at bounding box center [670, 79] width 38 height 38
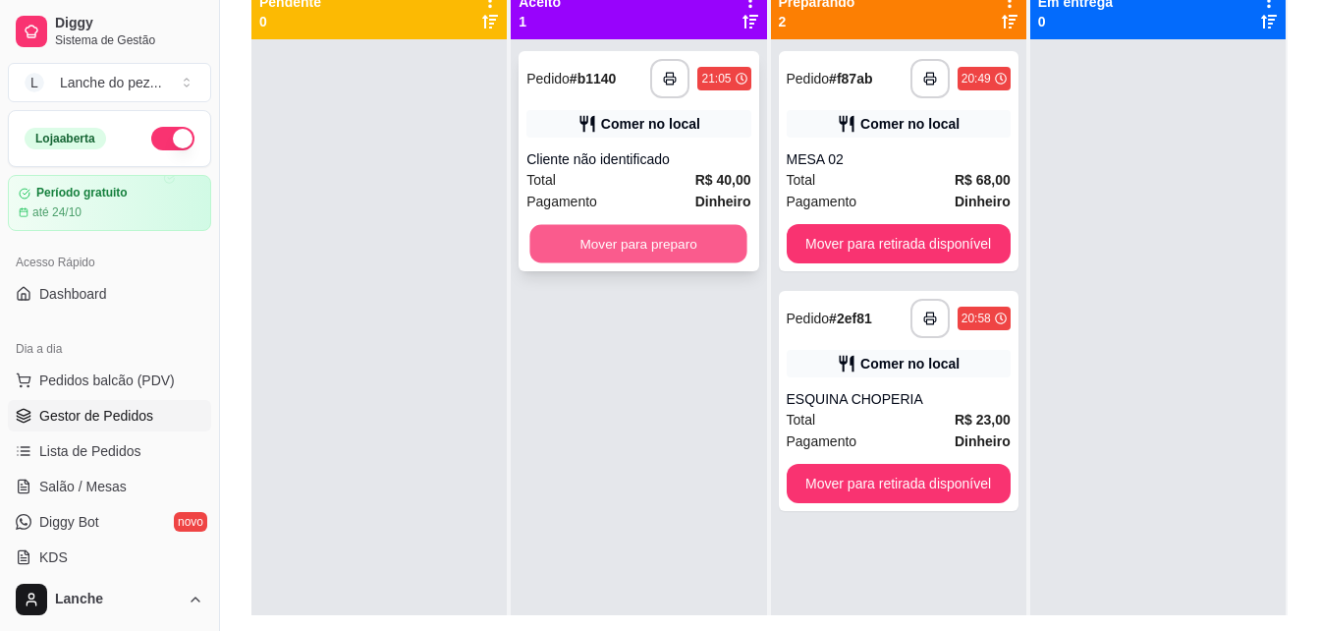
click at [648, 246] on button "Mover para preparo" at bounding box center [638, 244] width 217 height 38
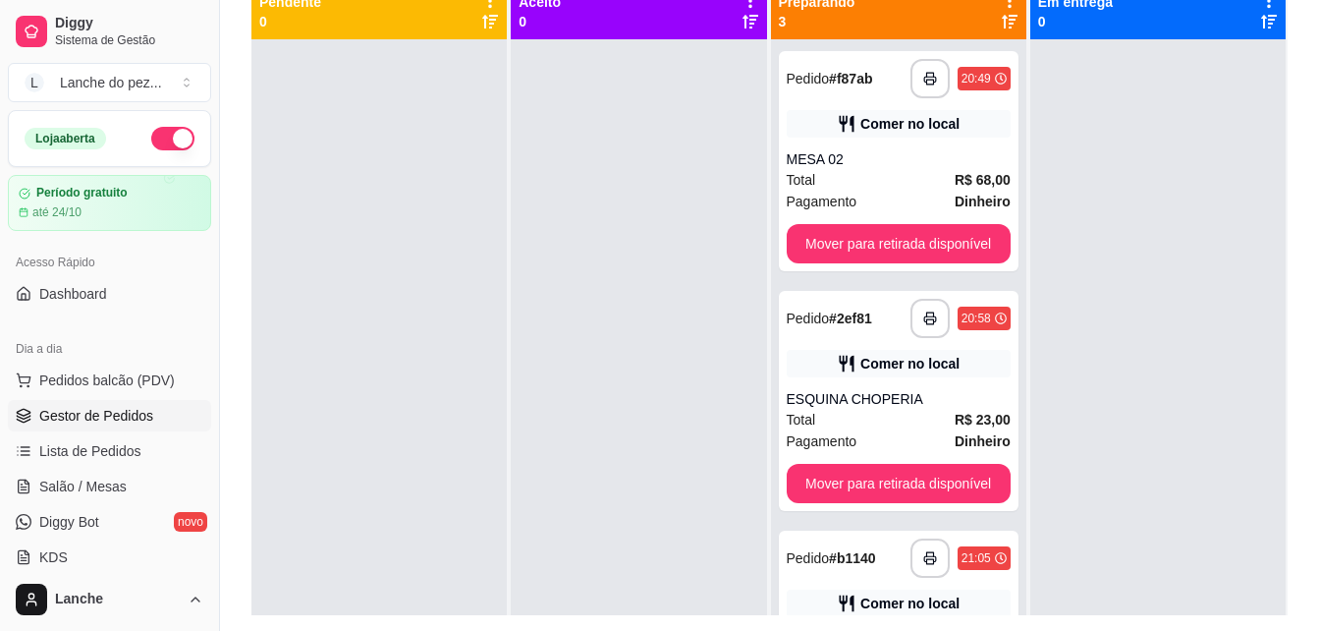
click at [648, 246] on div at bounding box center [638, 354] width 255 height 631
click at [91, 376] on span "Pedidos balcão (PDV)" at bounding box center [107, 380] width 136 height 20
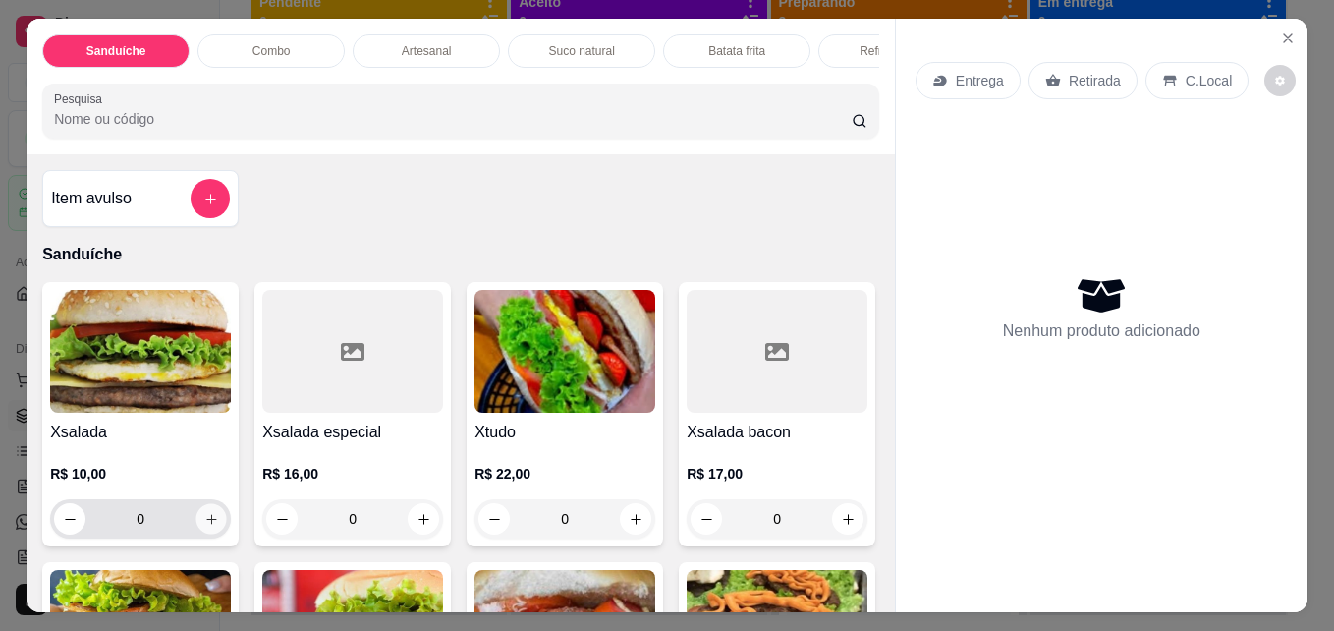
click at [204, 522] on icon "increase-product-quantity" at bounding box center [211, 519] width 15 height 15
type input "1"
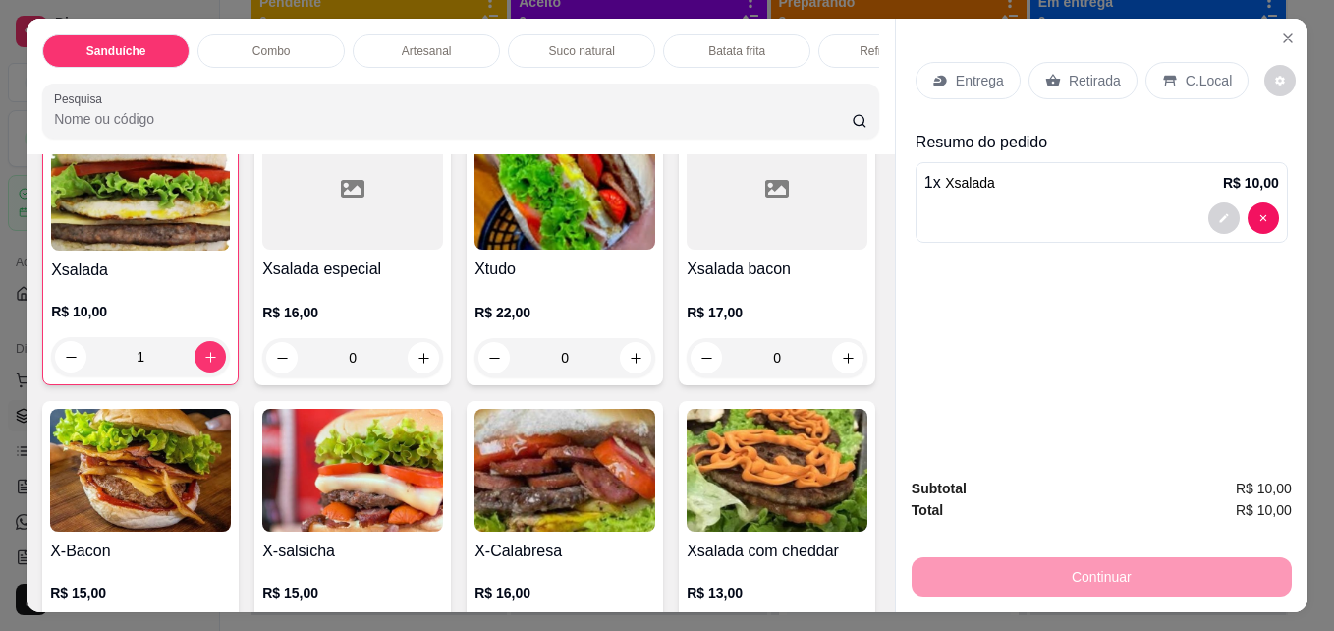
scroll to position [196, 0]
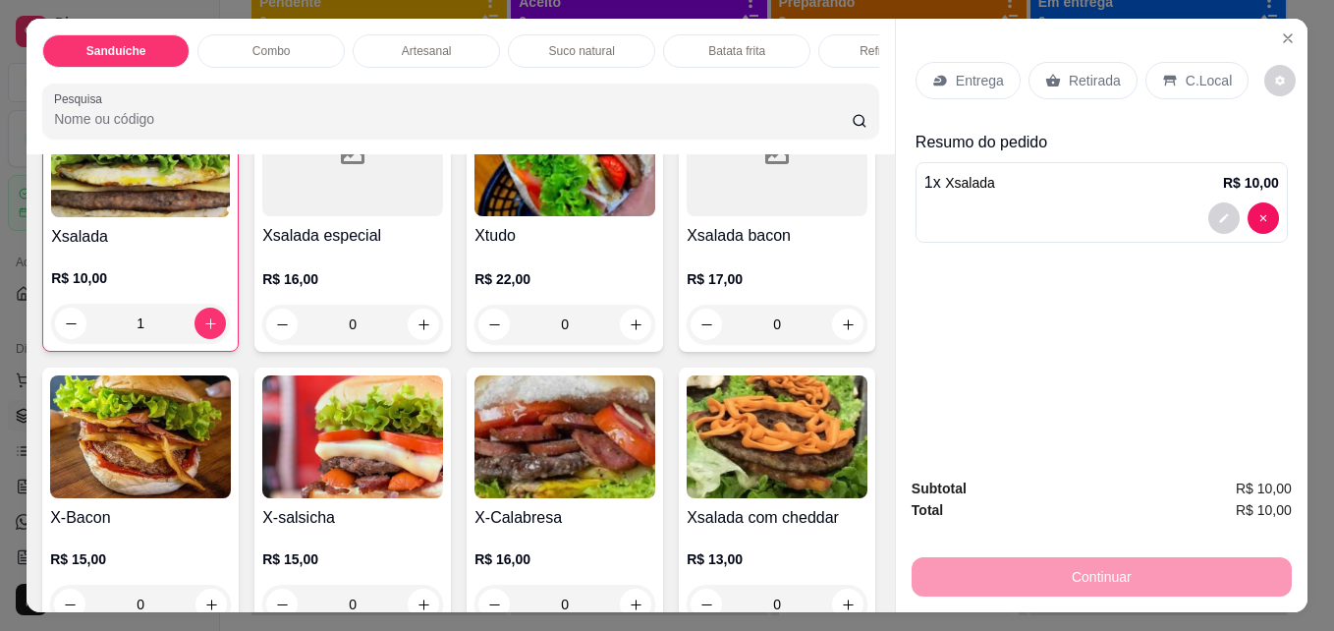
click at [687, 216] on div at bounding box center [777, 154] width 181 height 123
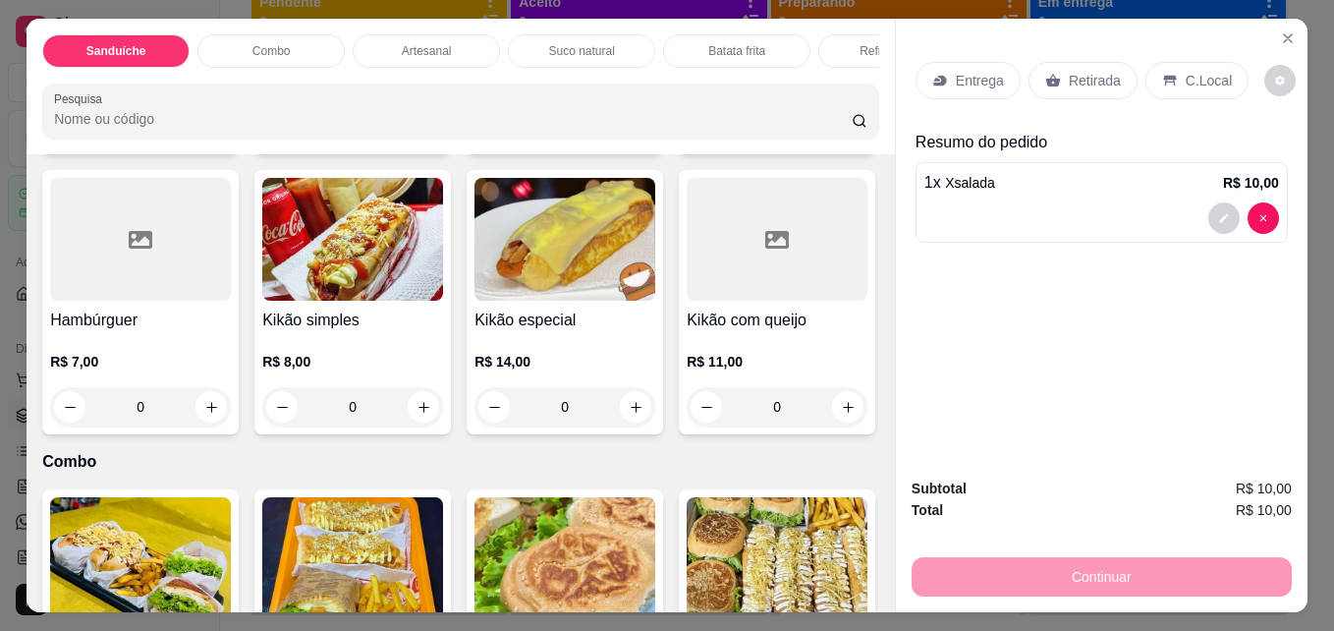
scroll to position [1375, 0]
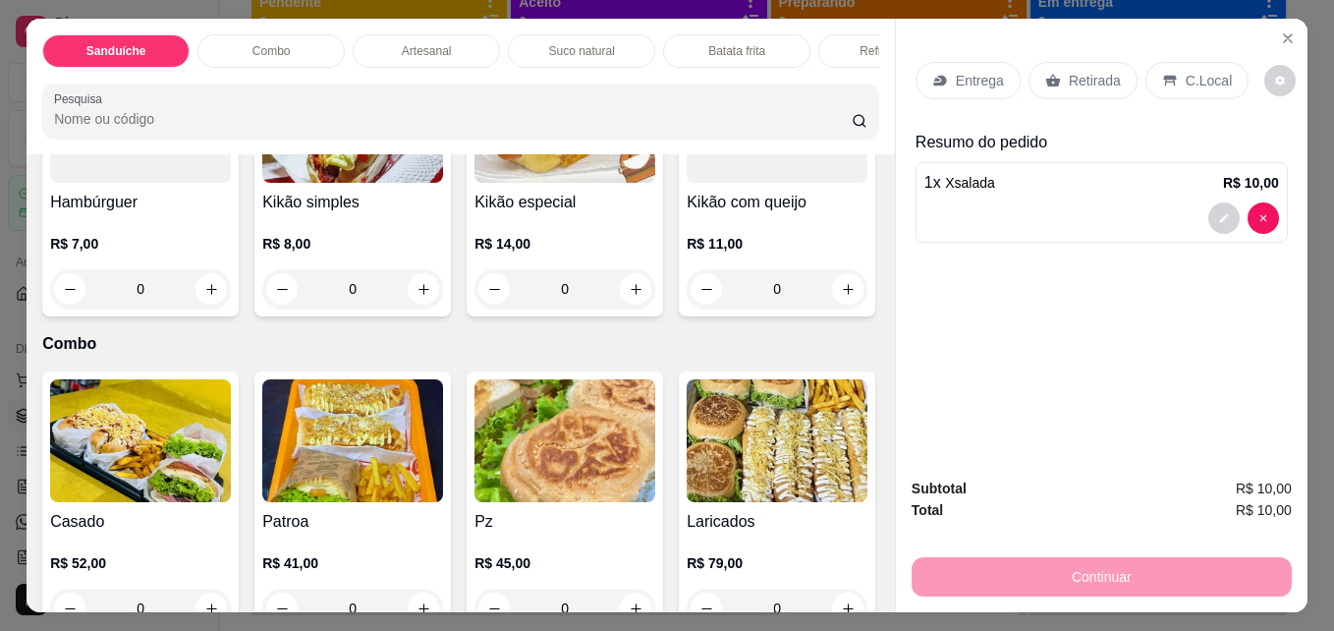
click at [621, 25] on button "increase-product-quantity" at bounding box center [636, 9] width 30 height 30
type input "1"
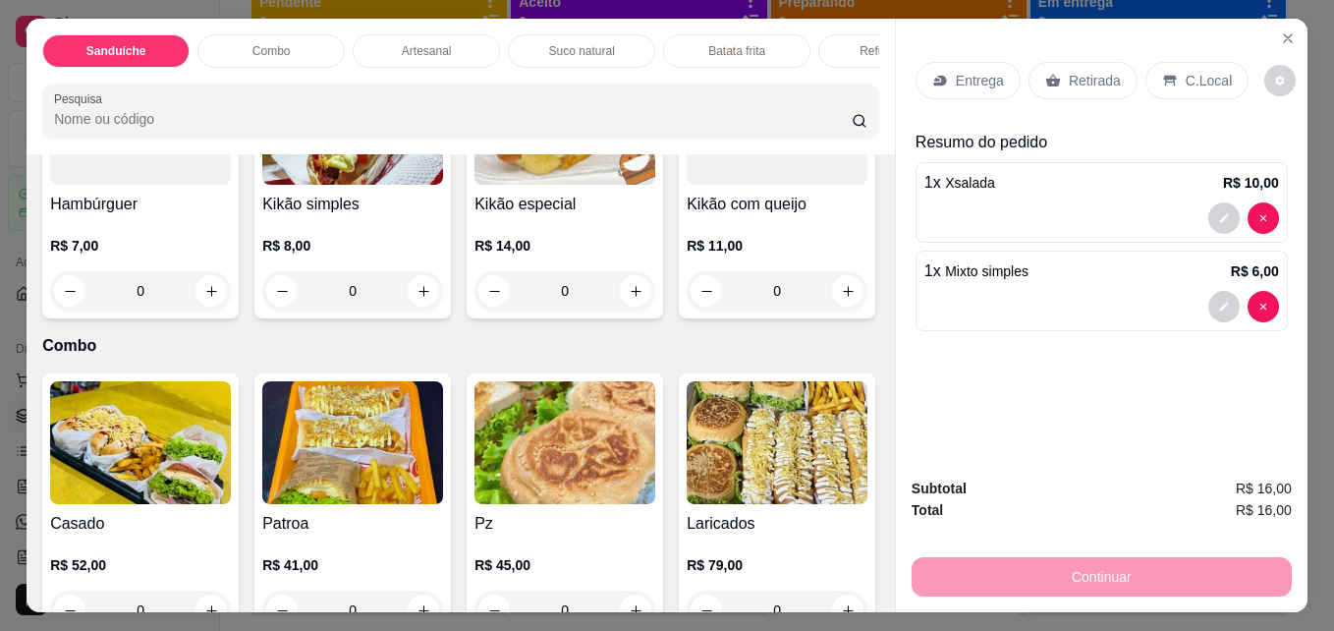
click at [1210, 74] on p "C.Local" at bounding box center [1209, 81] width 46 height 20
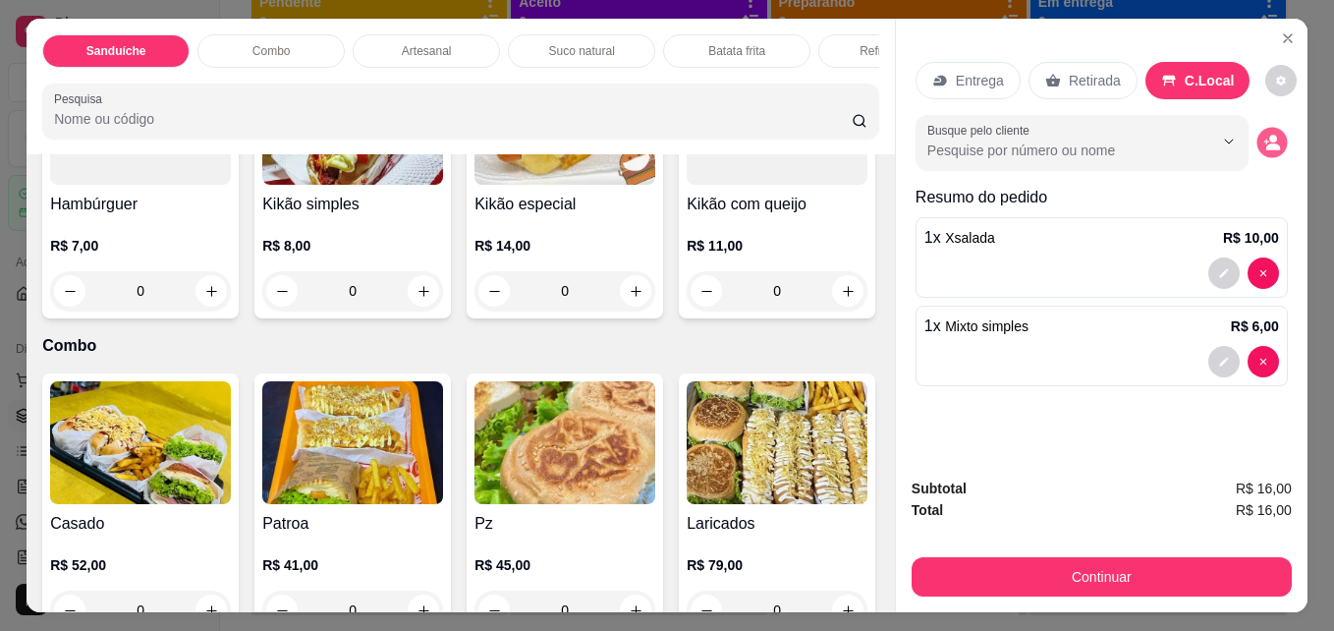
click at [1266, 143] on icon "decrease-product-quantity" at bounding box center [1273, 146] width 14 height 7
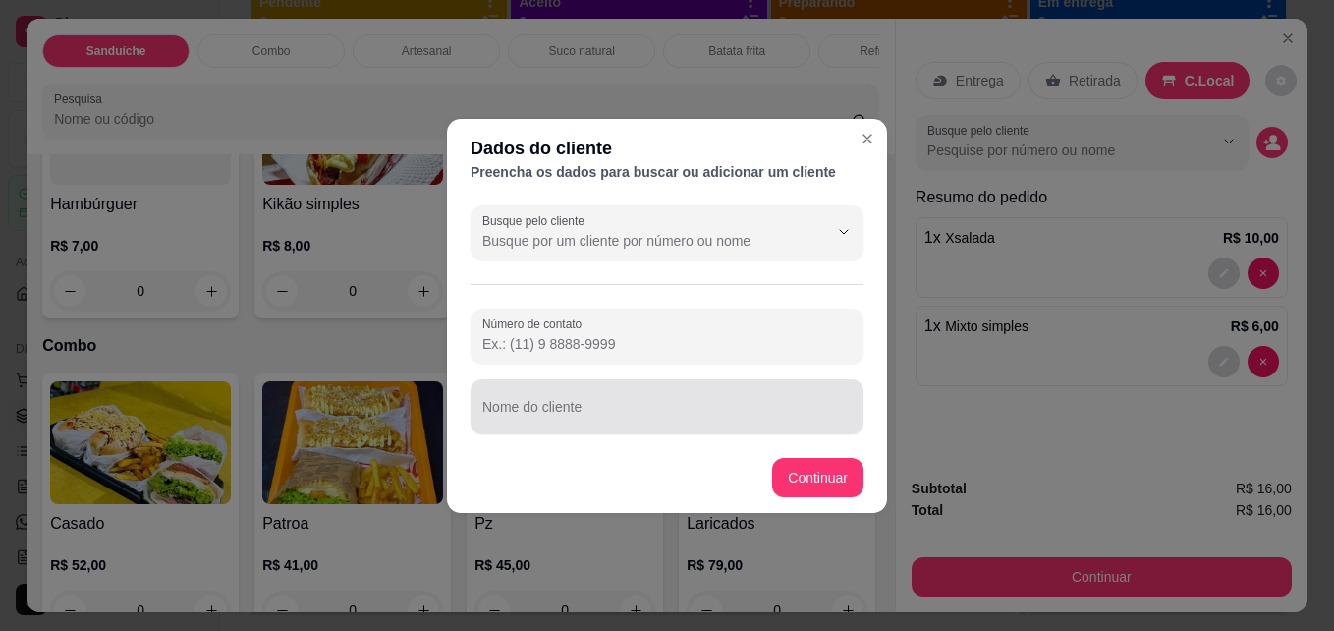
click at [681, 400] on div at bounding box center [666, 406] width 369 height 39
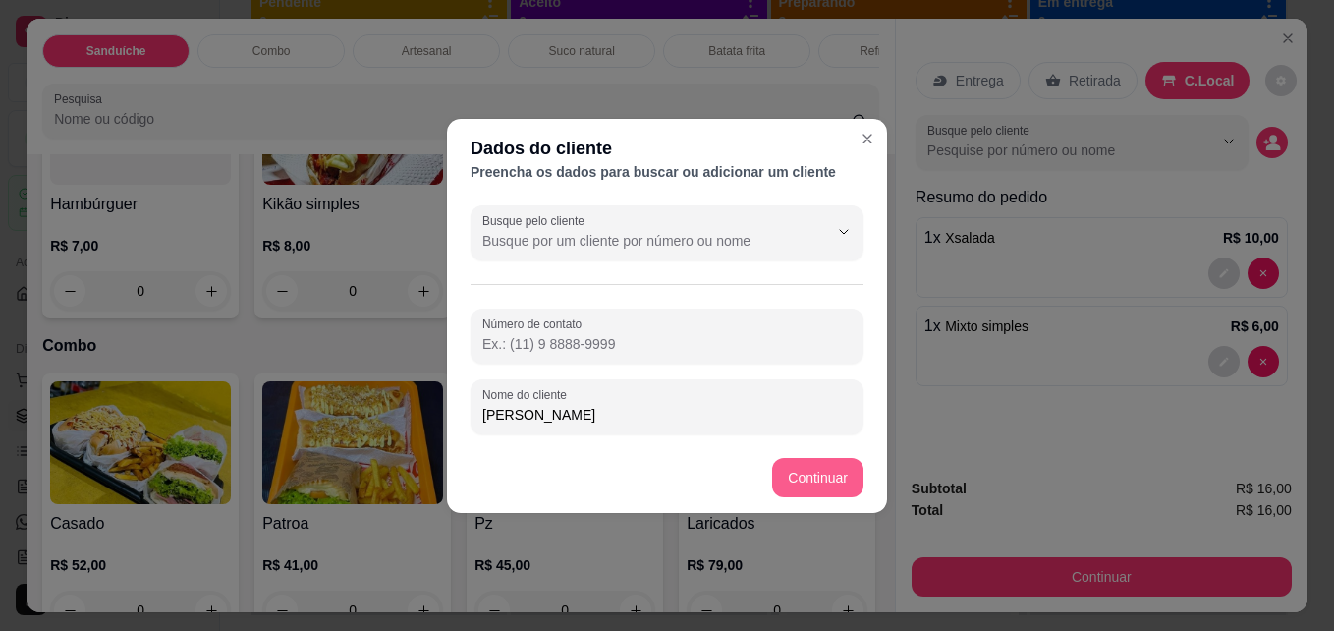
type input "[PERSON_NAME]"
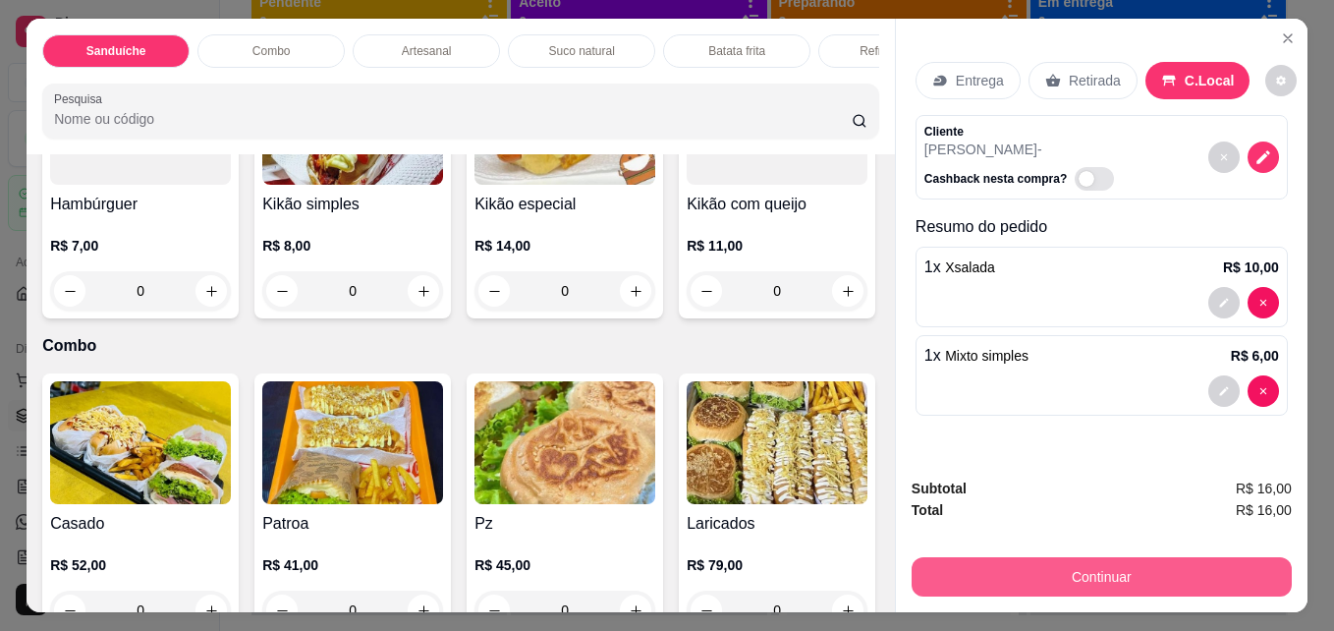
click at [1160, 564] on button "Continuar" at bounding box center [1102, 576] width 380 height 39
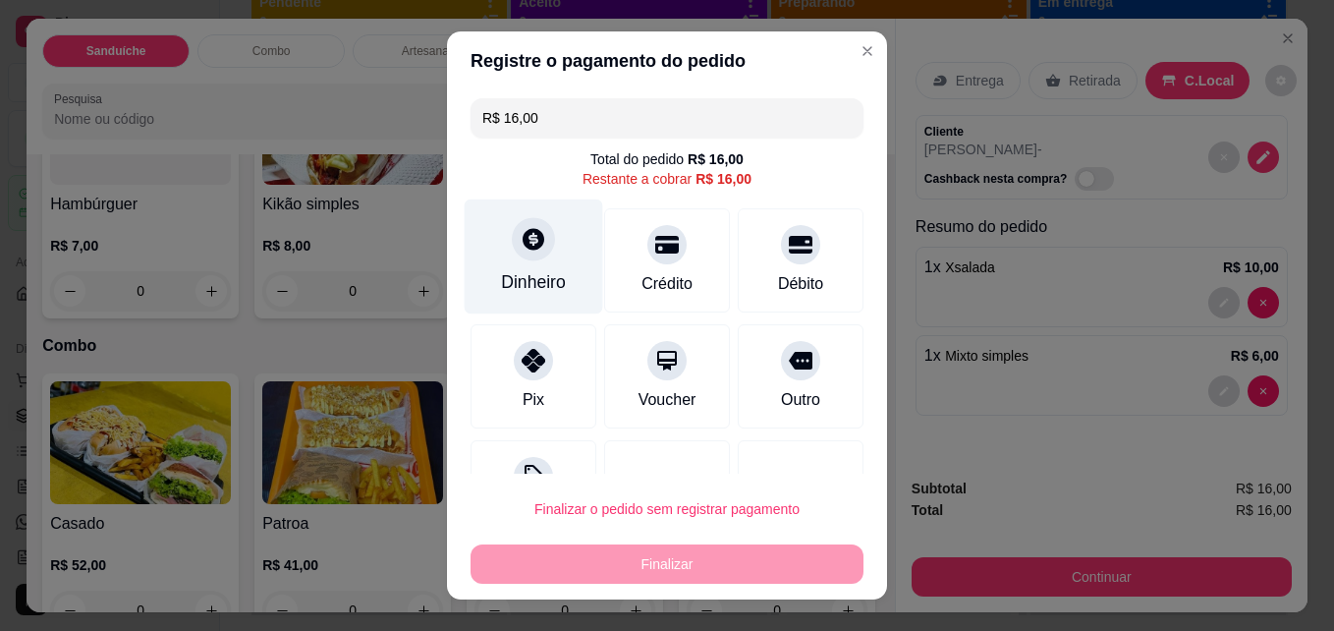
click at [512, 241] on div at bounding box center [533, 239] width 43 height 43
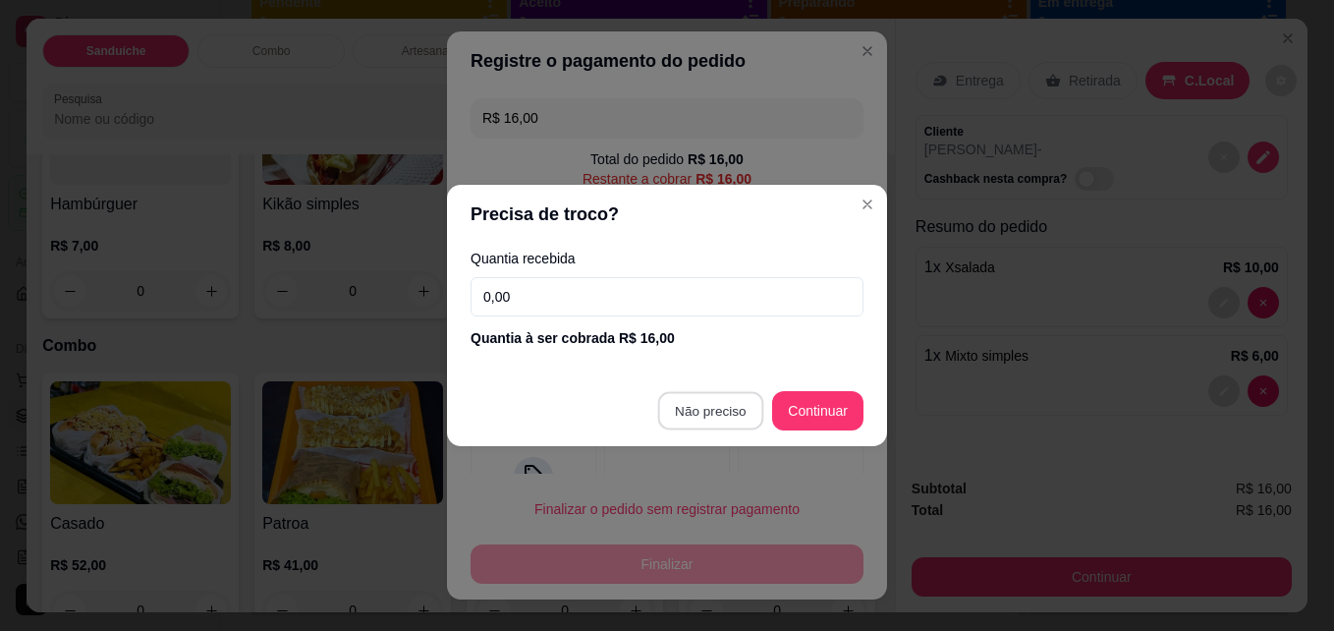
type input "R$ 0,00"
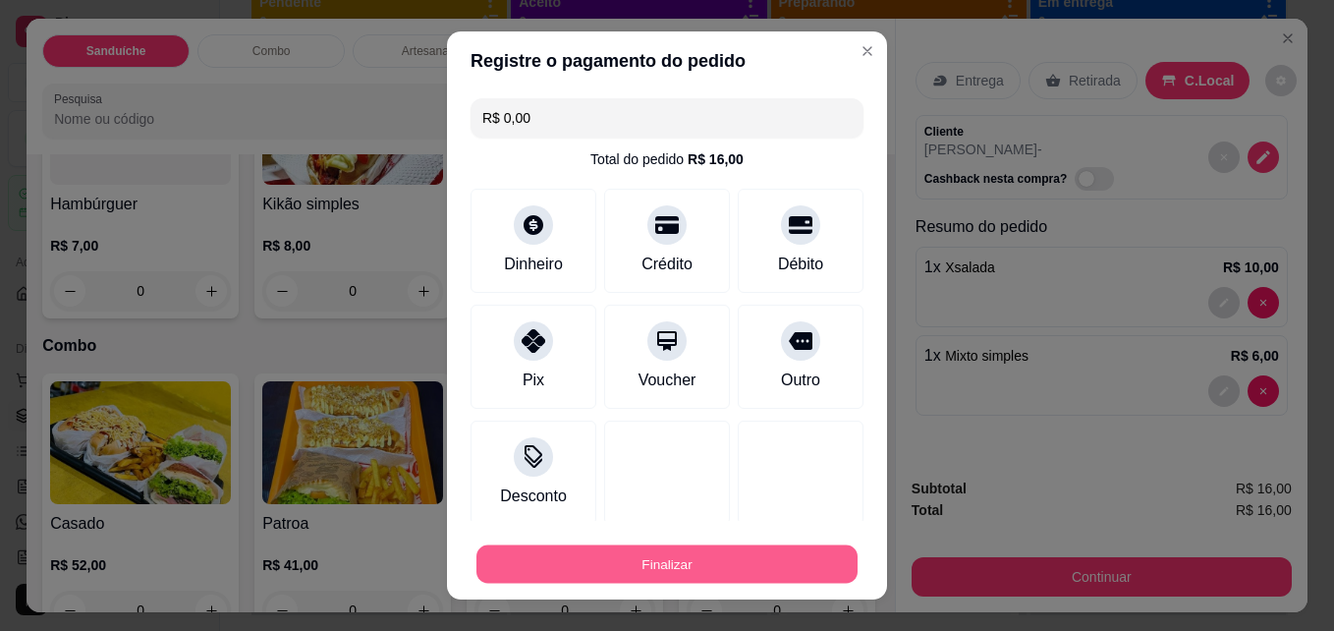
click at [672, 556] on button "Finalizar" at bounding box center [666, 564] width 381 height 38
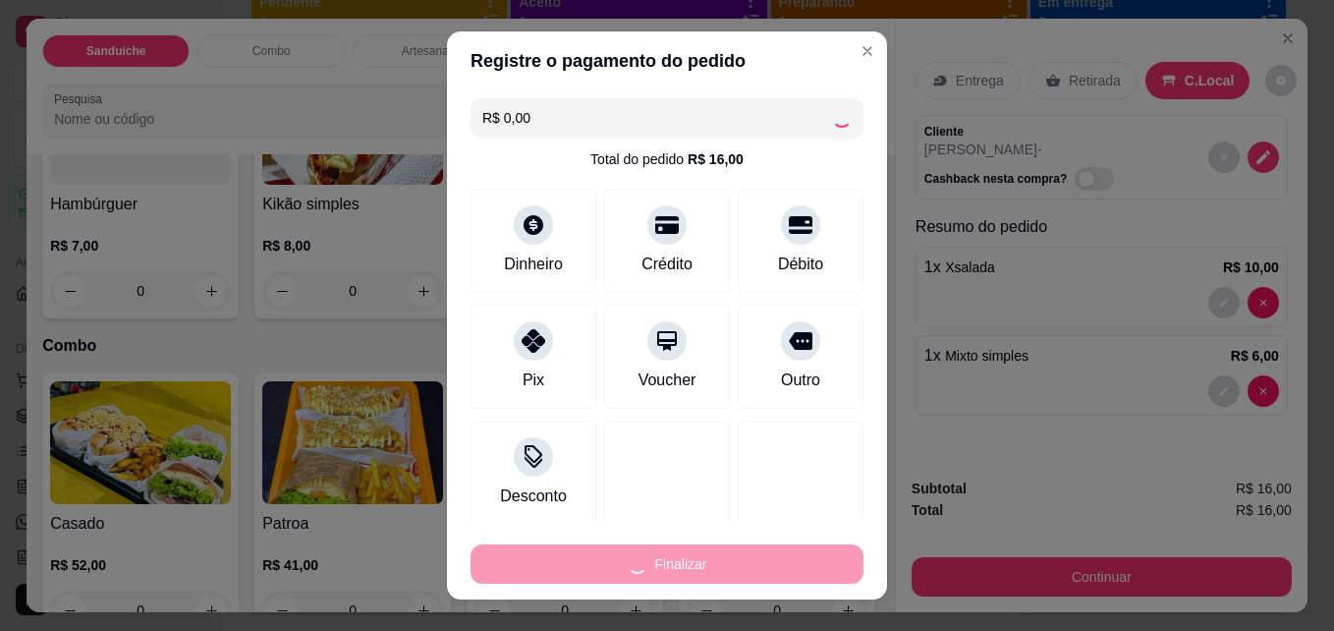
type input "0"
type input "-R$ 16,00"
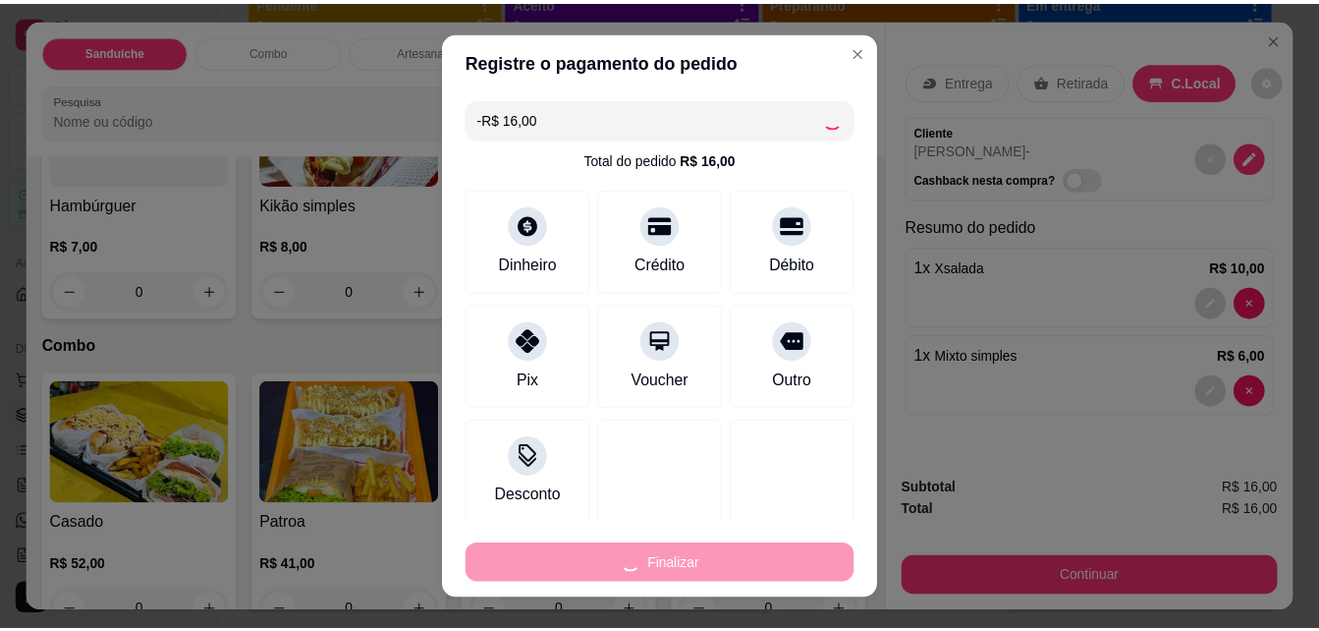
scroll to position [1373, 0]
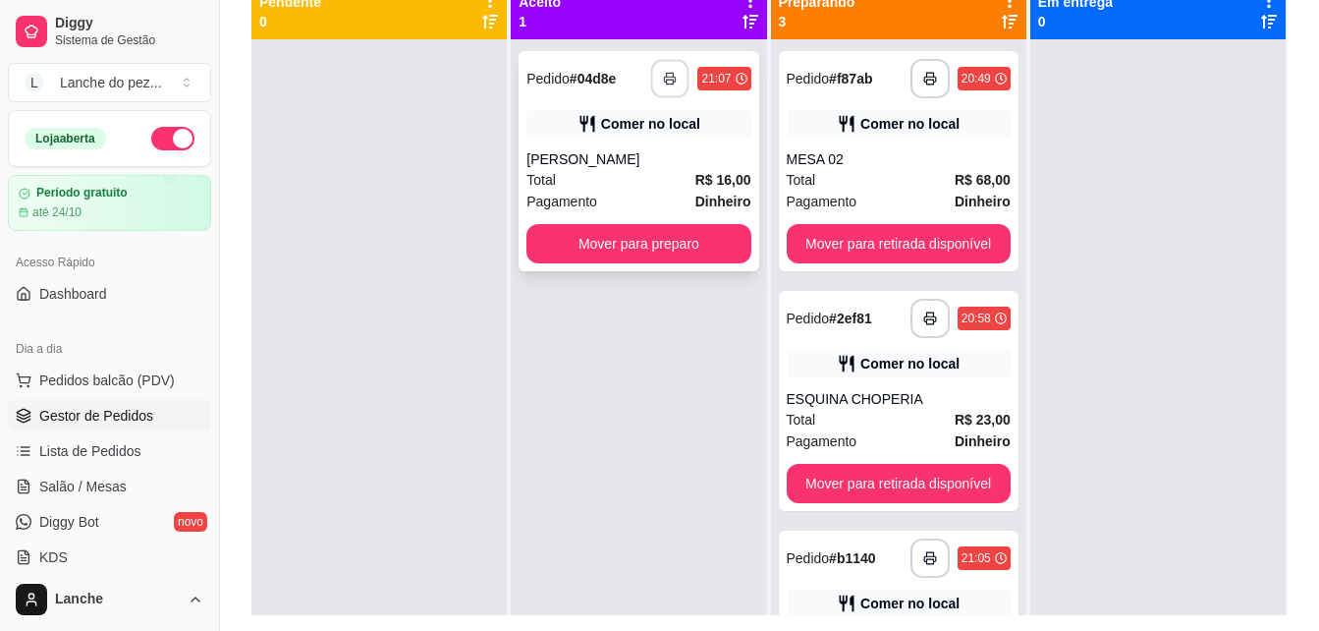
click at [661, 86] on button "button" at bounding box center [670, 79] width 38 height 38
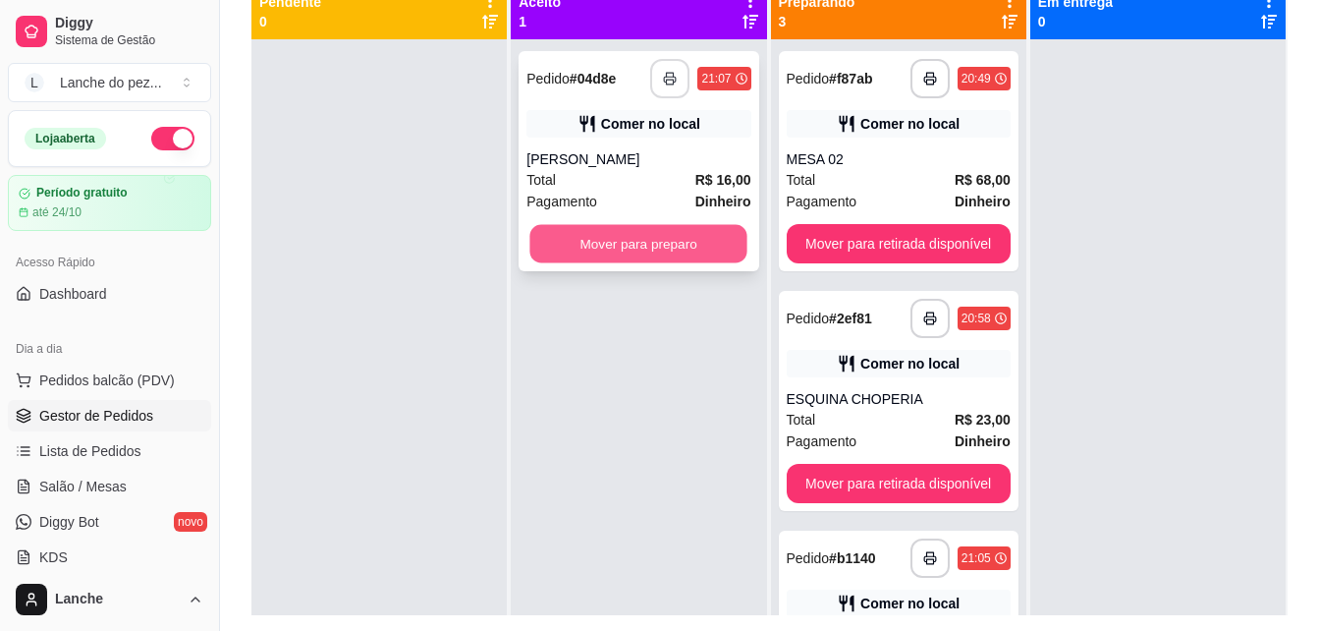
click at [641, 235] on button "Mover para preparo" at bounding box center [638, 244] width 217 height 38
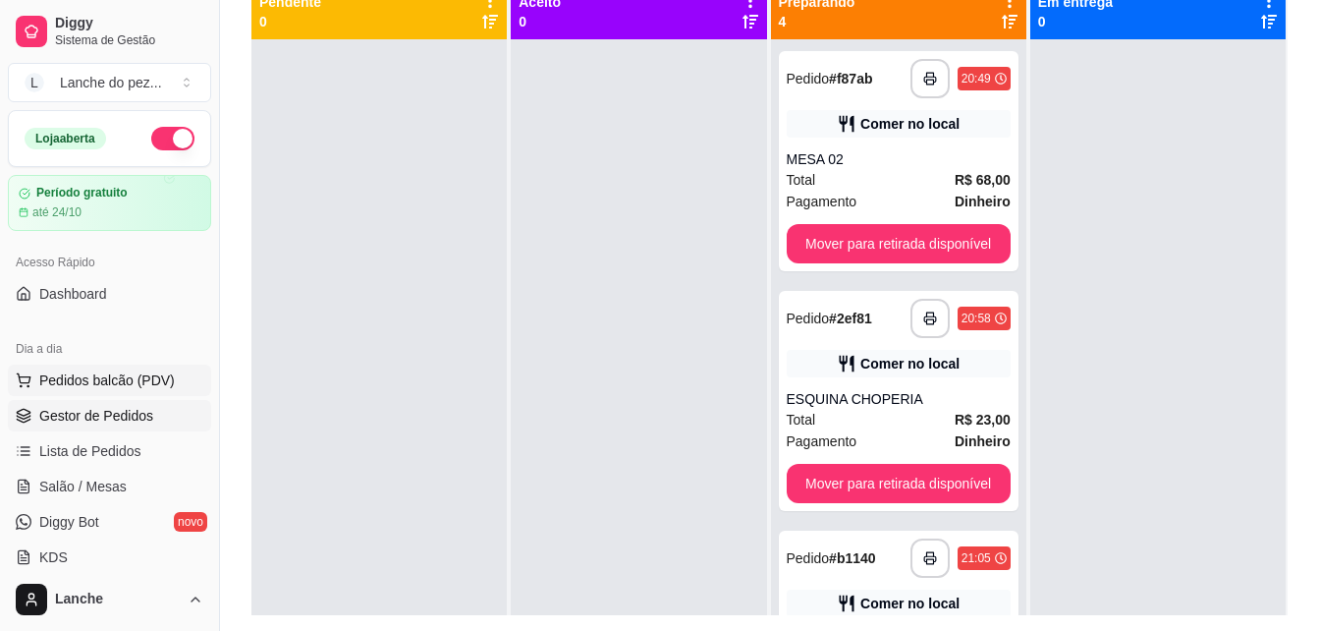
click at [105, 379] on span "Pedidos balcão (PDV)" at bounding box center [107, 380] width 136 height 20
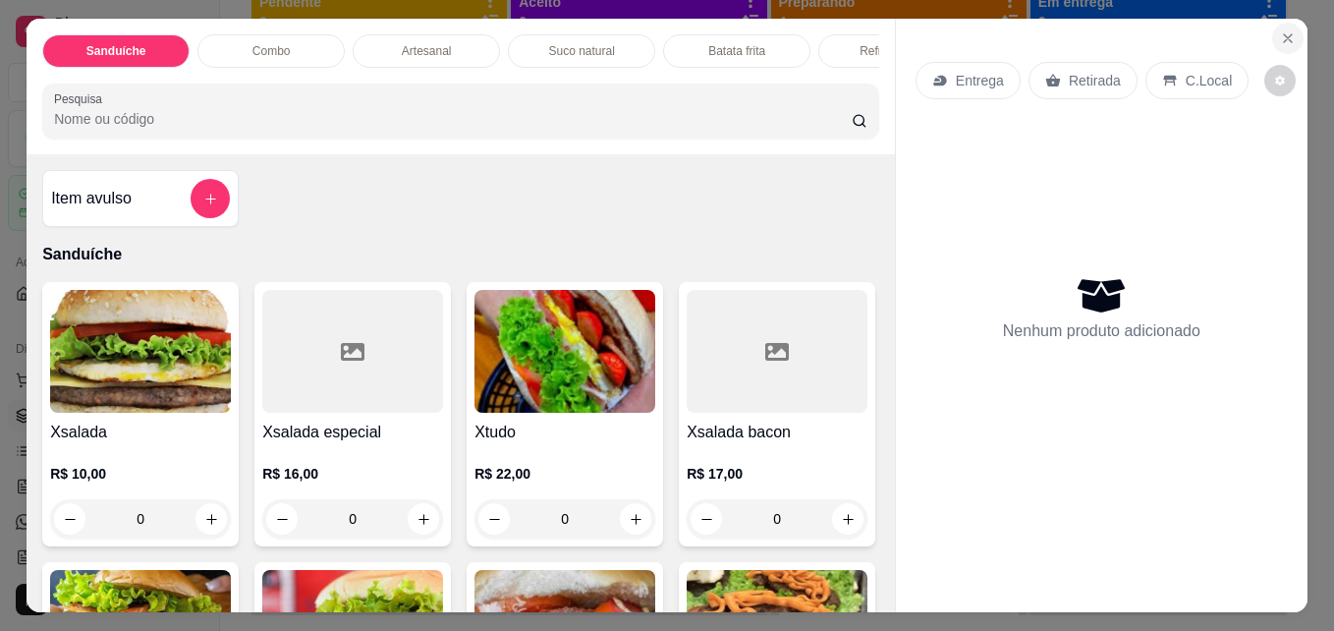
click at [1280, 36] on icon "Close" at bounding box center [1288, 38] width 16 height 16
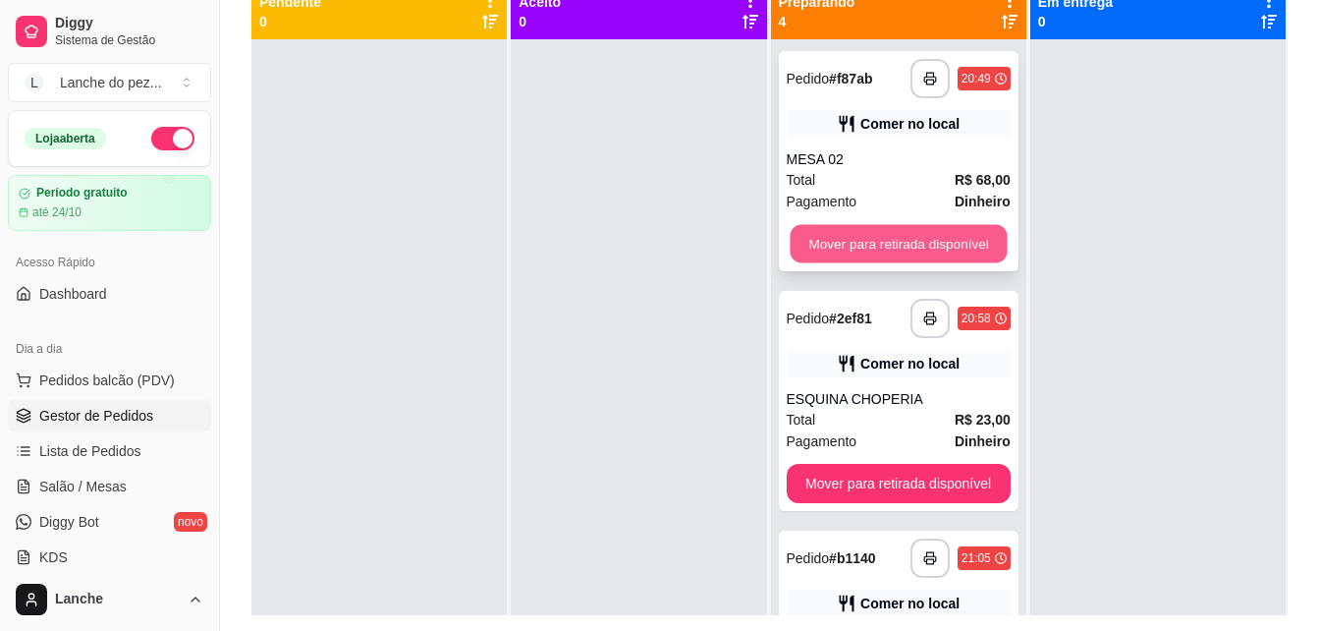
click at [923, 249] on button "Mover para retirada disponível" at bounding box center [898, 244] width 217 height 38
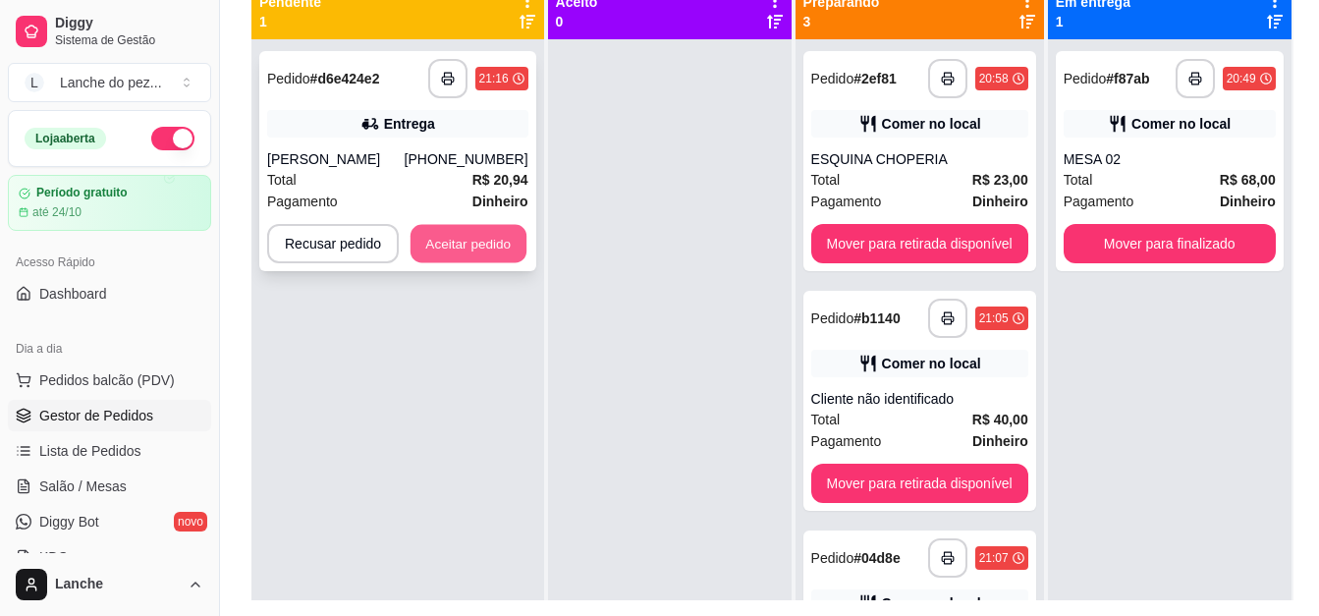
click at [463, 240] on button "Aceitar pedido" at bounding box center [469, 244] width 116 height 38
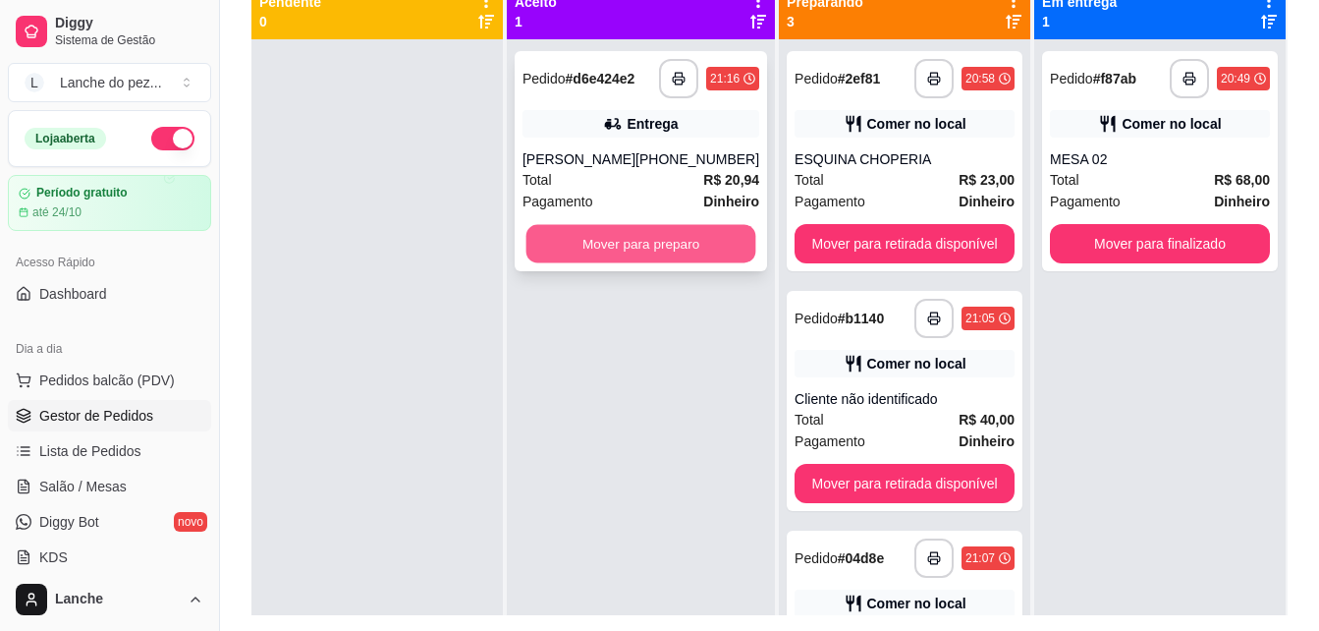
click at [645, 242] on button "Mover para preparo" at bounding box center [641, 244] width 230 height 38
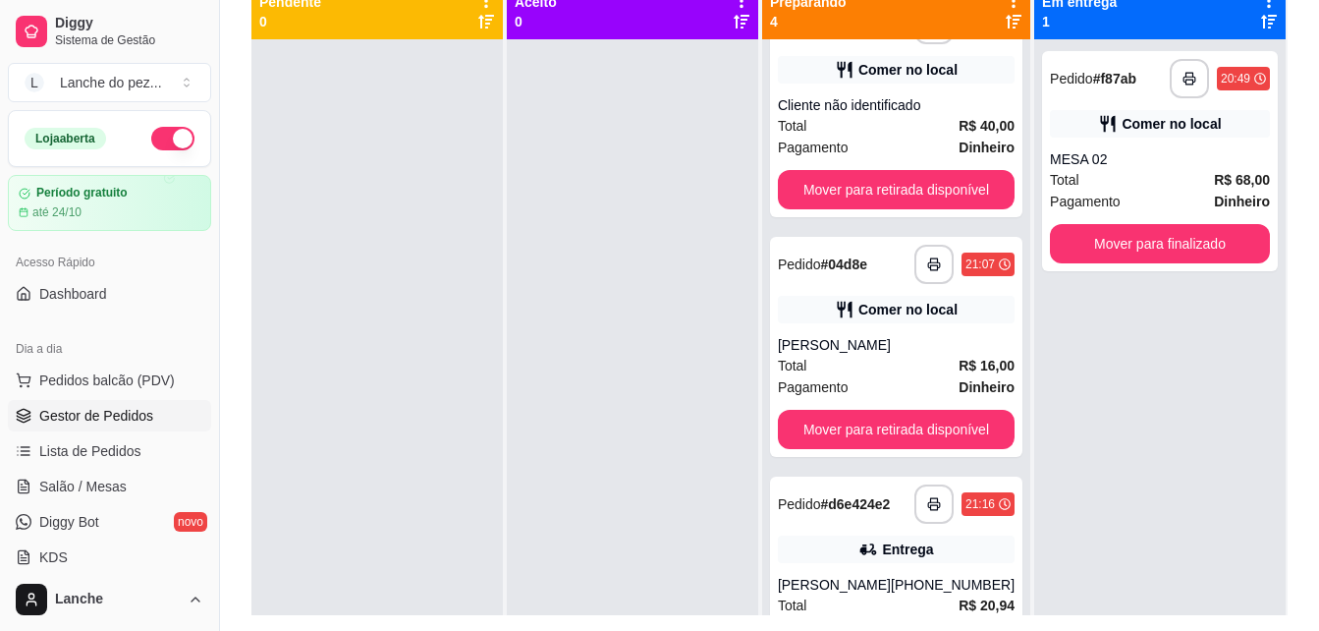
scroll to position [348, 0]
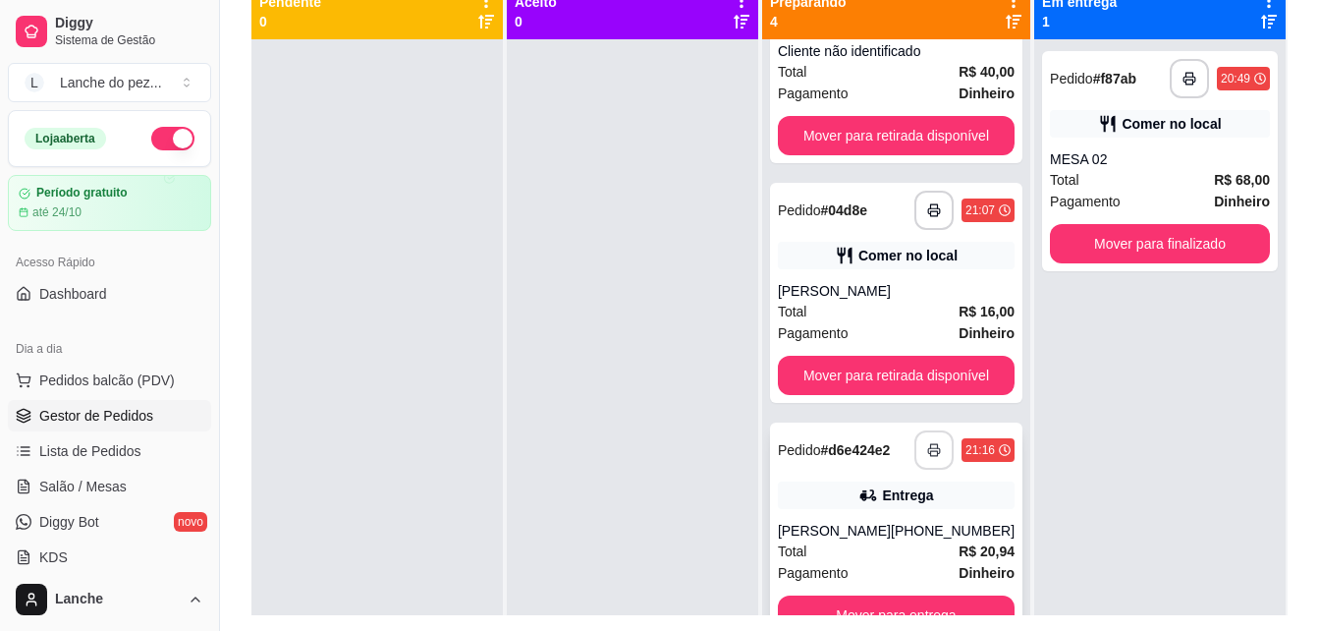
click at [927, 444] on icon "button" at bounding box center [934, 450] width 14 height 14
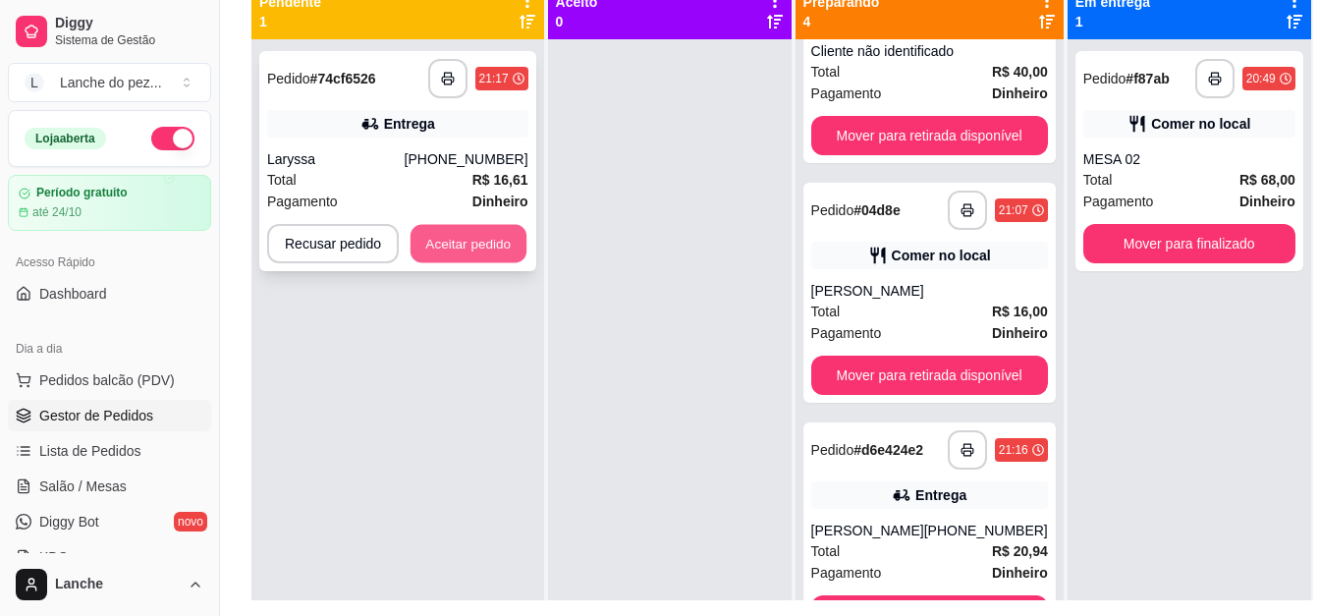
click at [485, 237] on button "Aceitar pedido" at bounding box center [469, 244] width 116 height 38
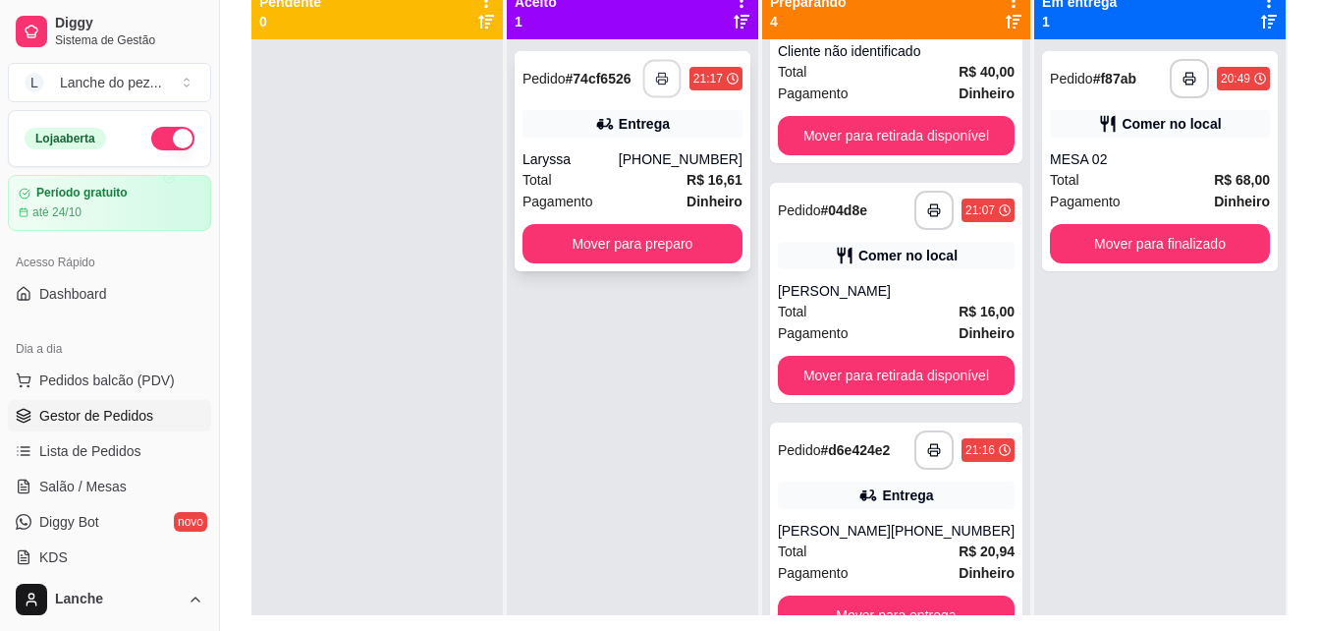
click at [656, 72] on icon "button" at bounding box center [662, 79] width 14 height 14
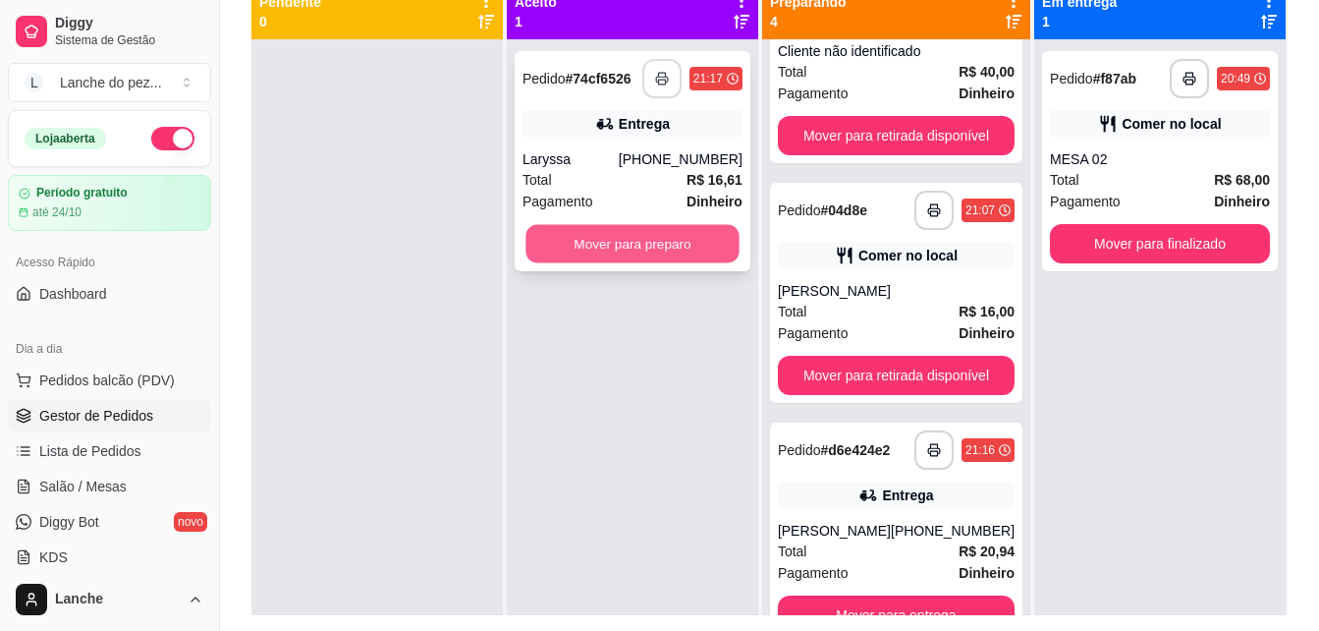
click at [658, 242] on button "Mover para preparo" at bounding box center [631, 244] width 213 height 38
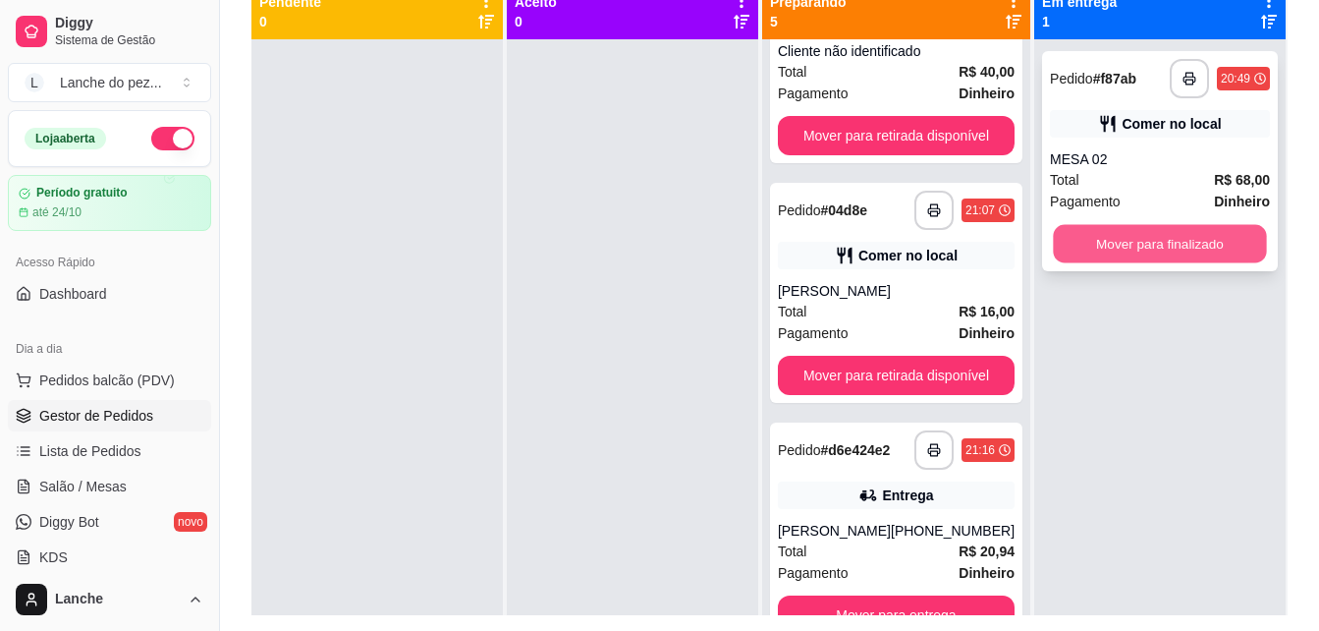
click at [1201, 255] on button "Mover para finalizado" at bounding box center [1159, 244] width 213 height 38
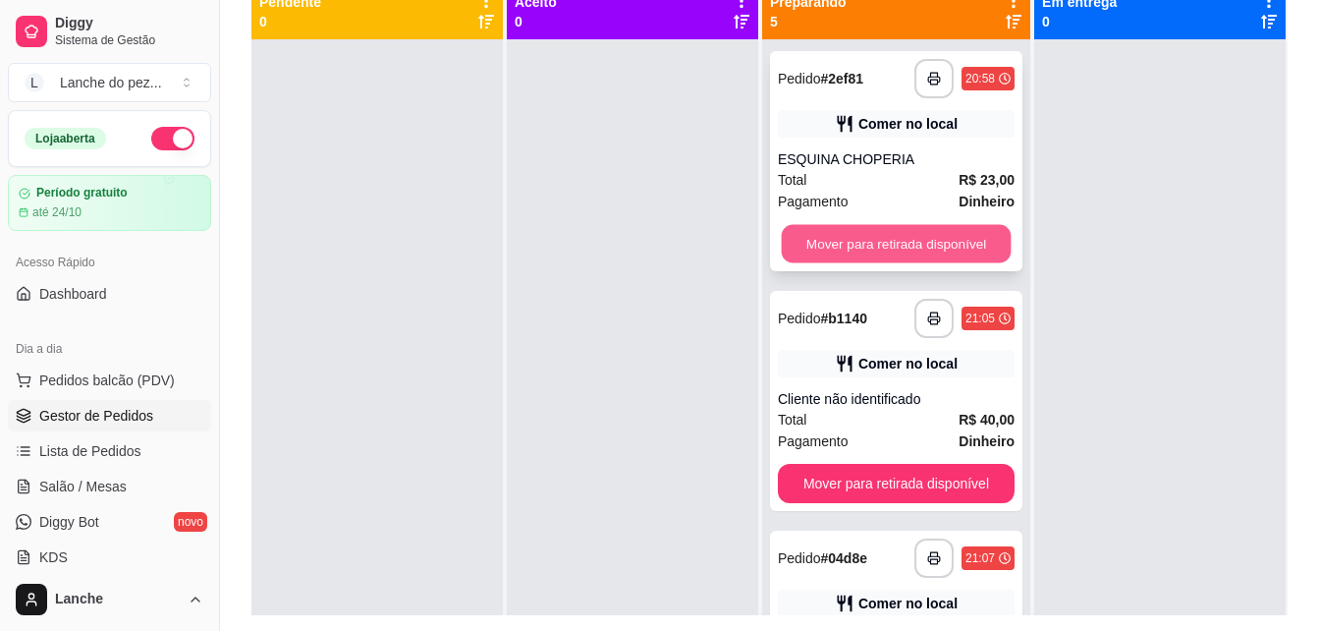
click at [898, 239] on button "Mover para retirada disponível" at bounding box center [896, 244] width 230 height 38
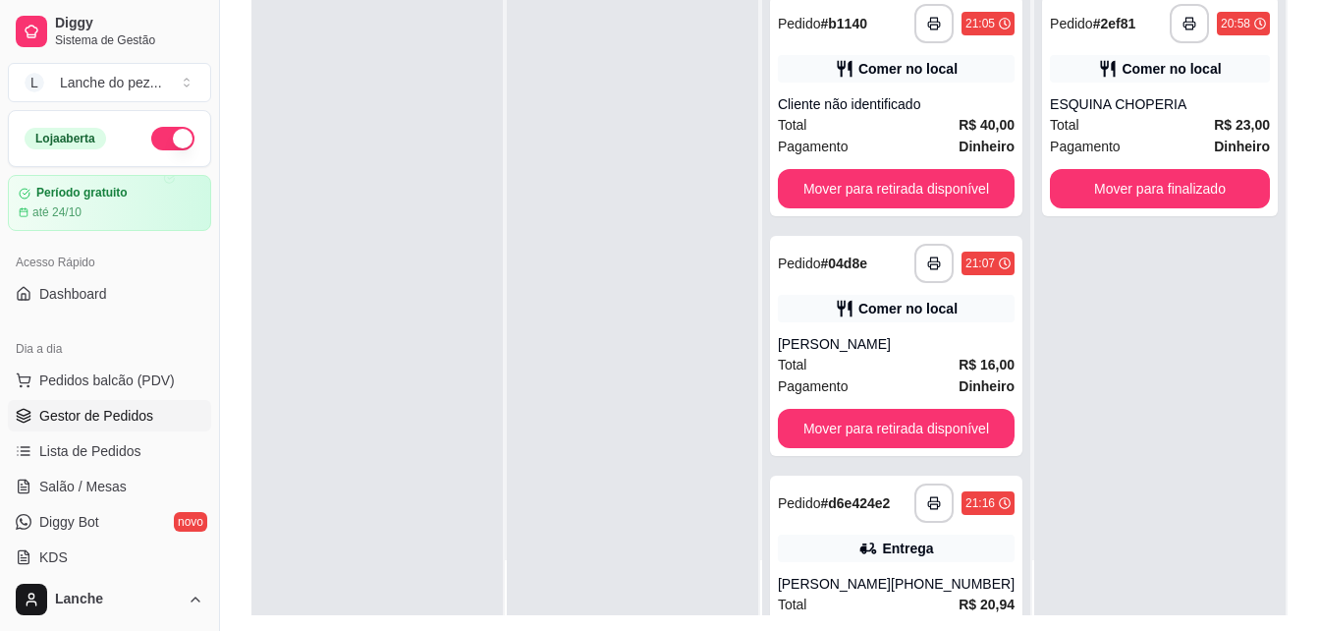
click at [736, 222] on div at bounding box center [632, 299] width 251 height 631
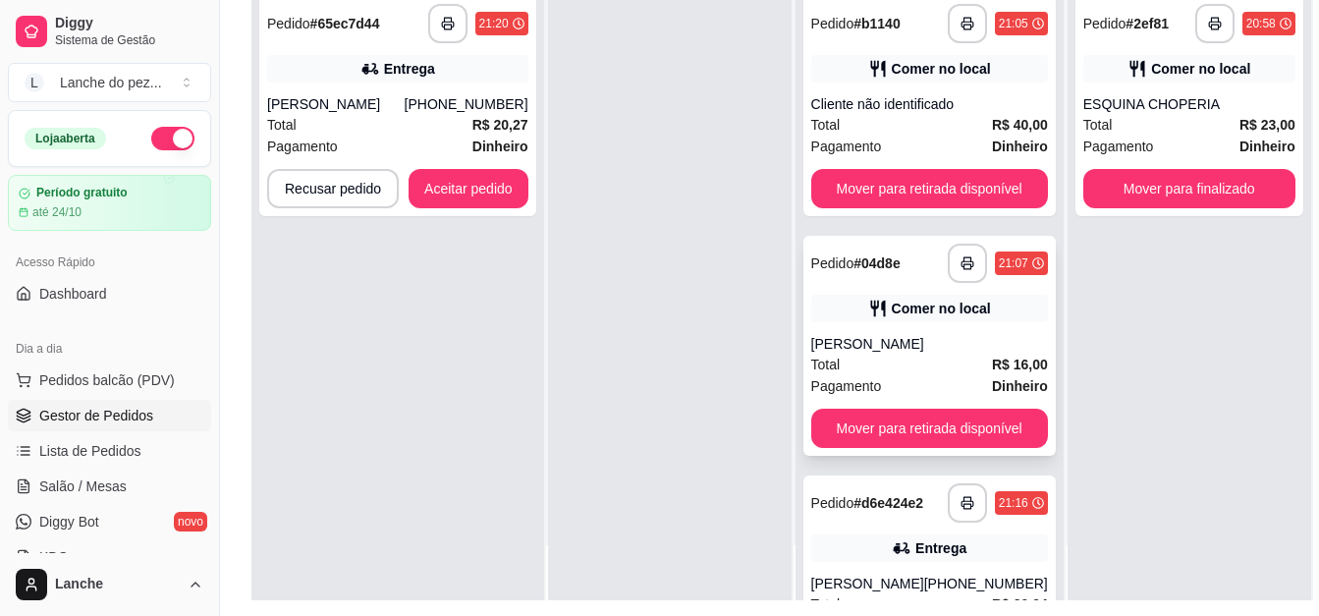
click at [835, 328] on div "**********" at bounding box center [929, 346] width 252 height 220
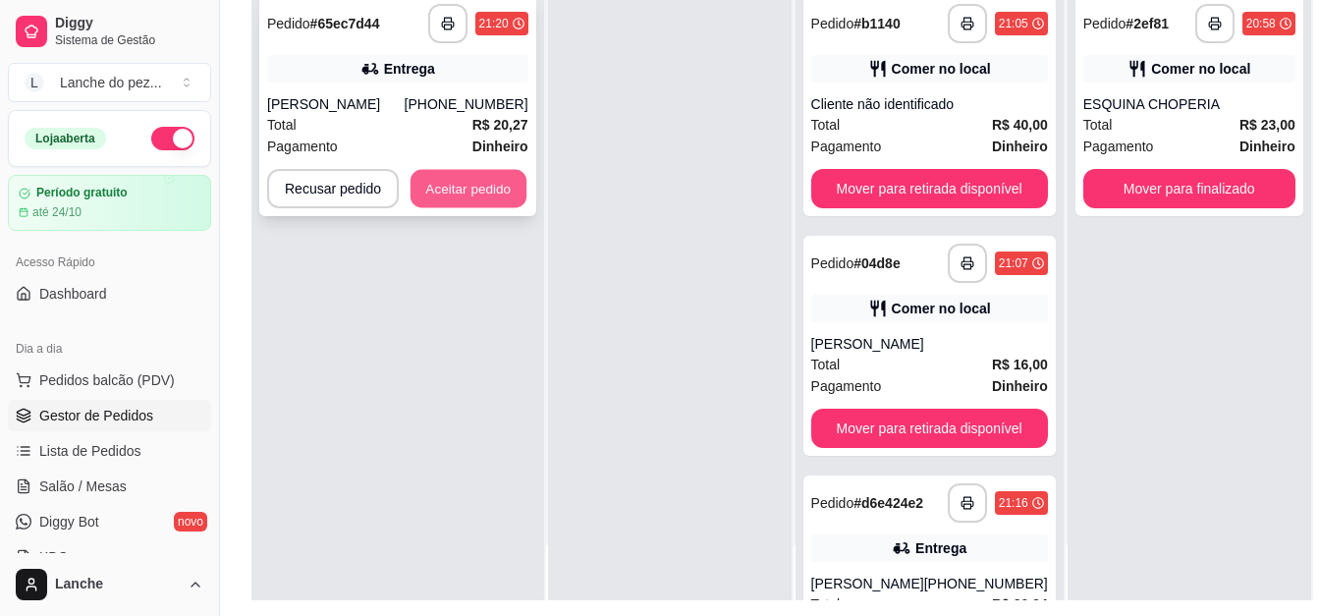
click at [476, 184] on button "Aceitar pedido" at bounding box center [469, 189] width 116 height 38
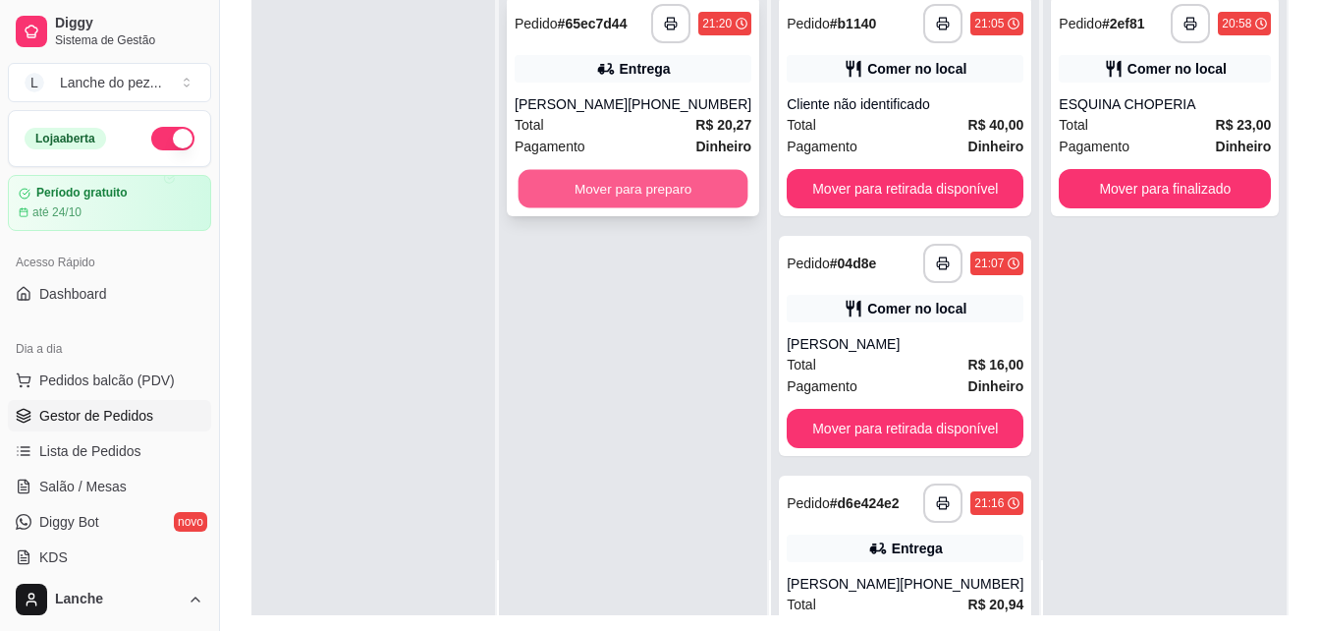
click at [665, 190] on button "Mover para preparo" at bounding box center [634, 189] width 230 height 38
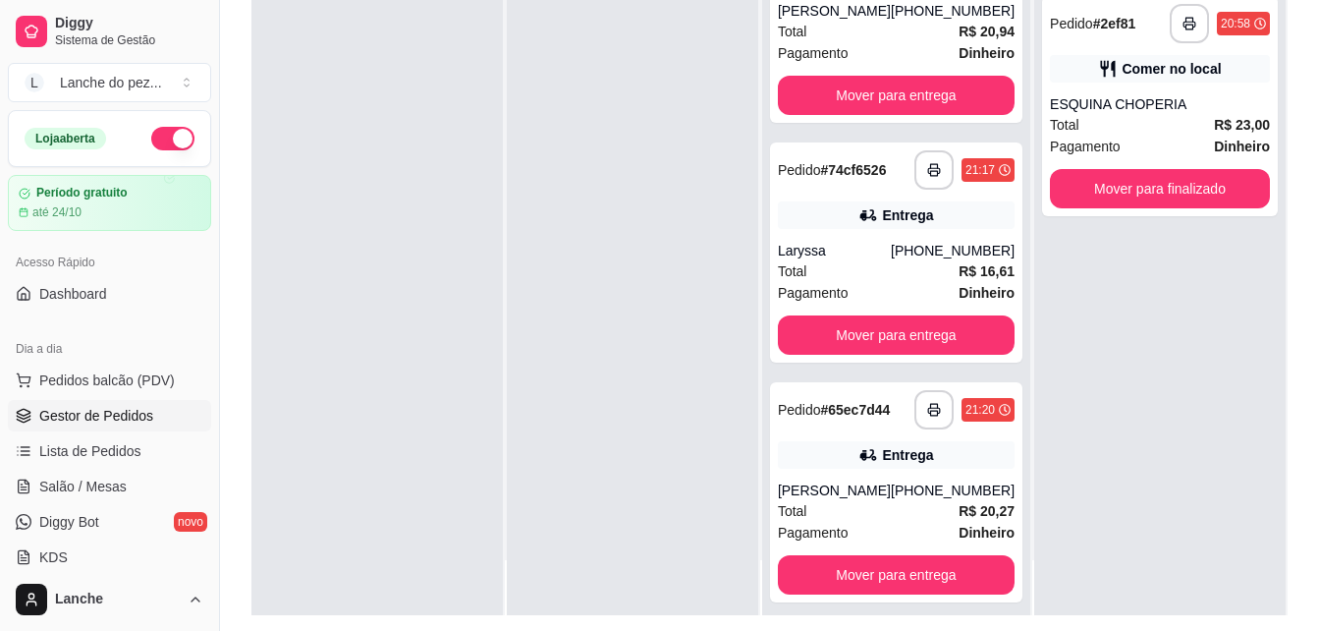
scroll to position [587, 0]
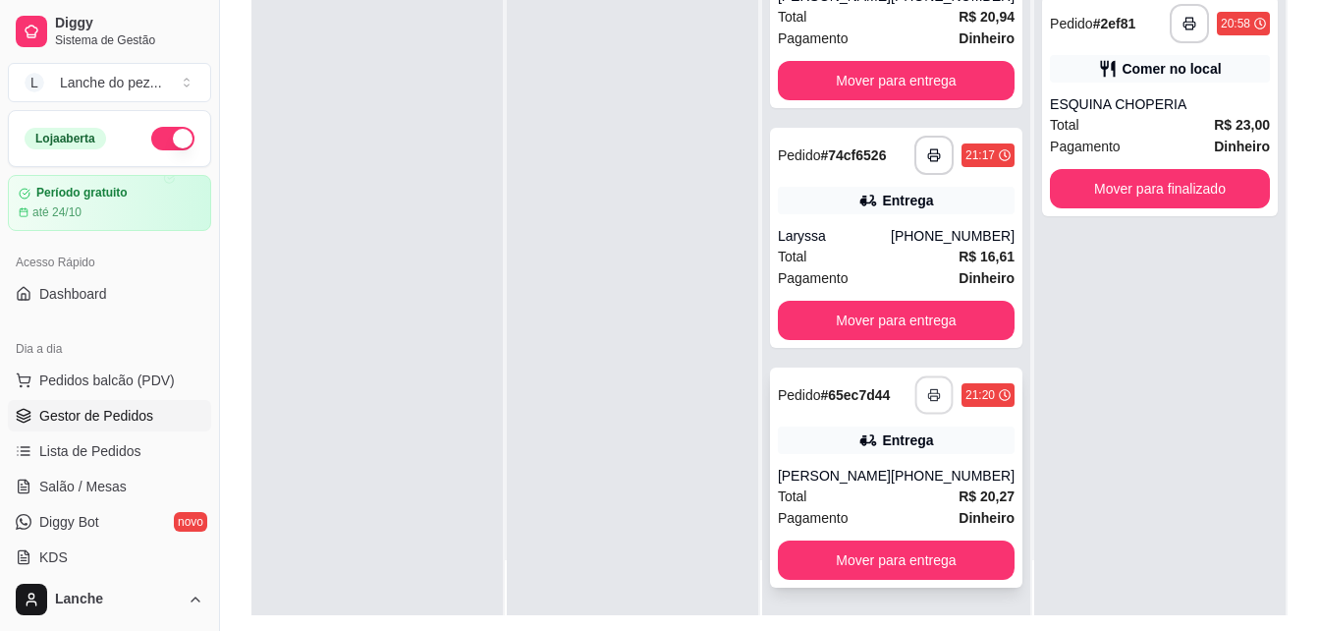
click at [927, 399] on icon "button" at bounding box center [934, 395] width 14 height 14
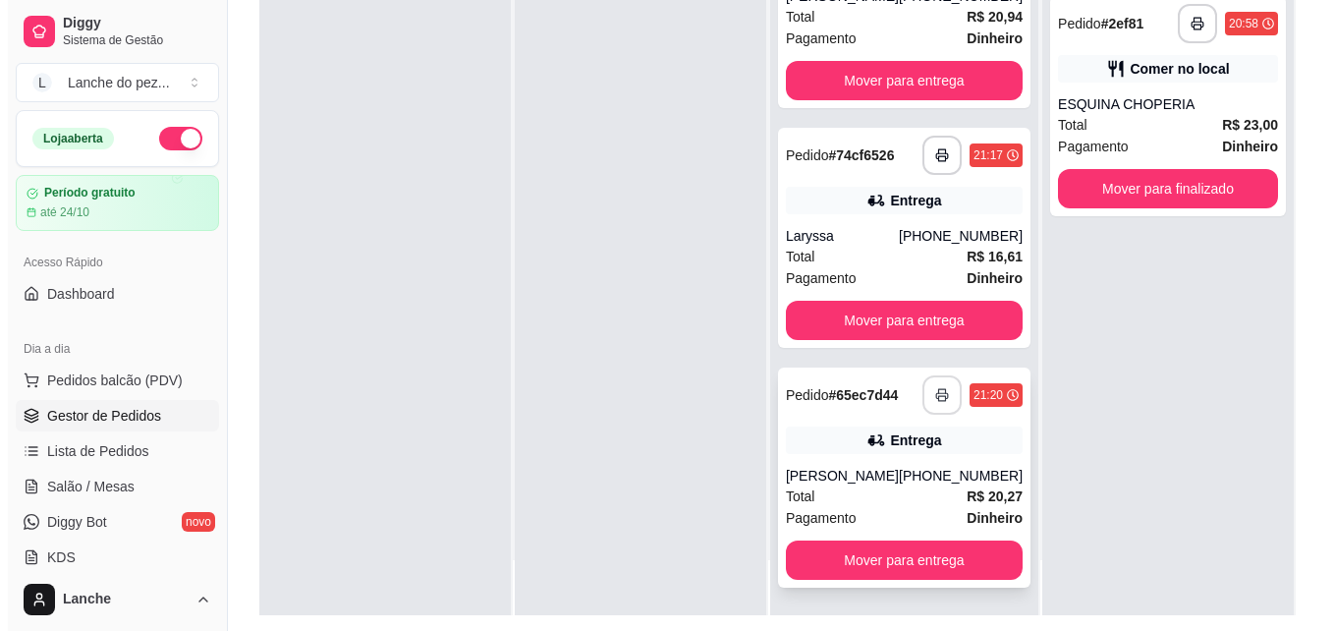
scroll to position [0, 0]
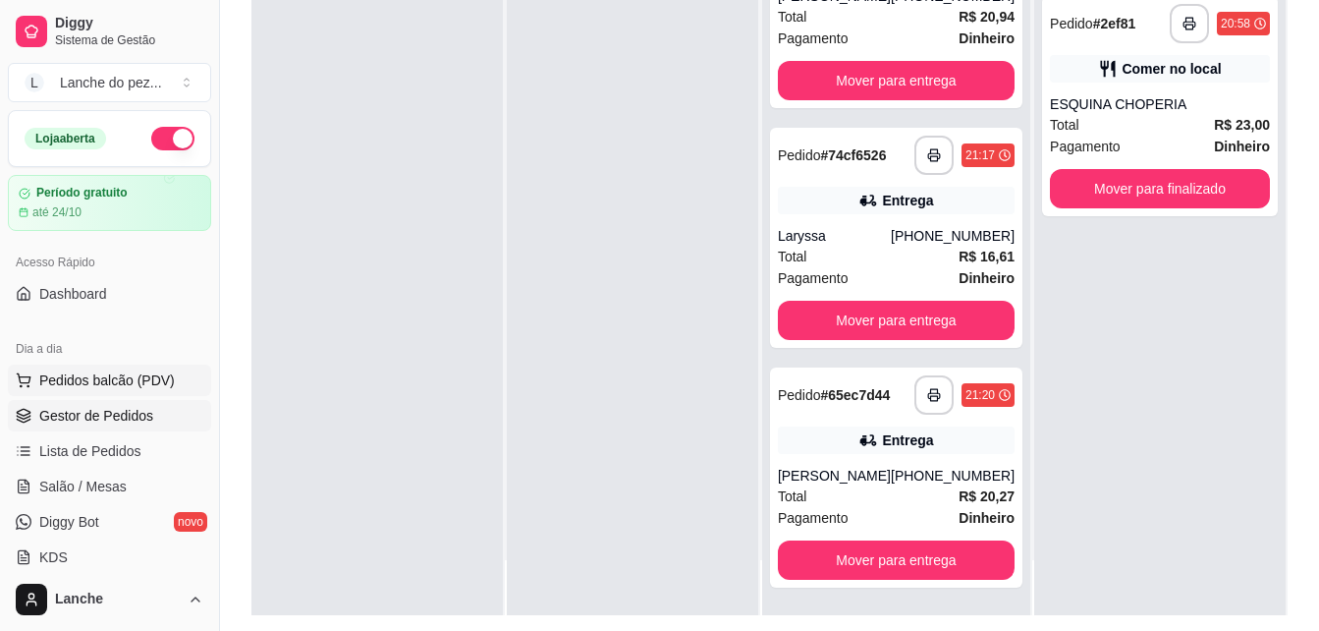
click at [79, 371] on span "Pedidos balcão (PDV)" at bounding box center [107, 380] width 136 height 20
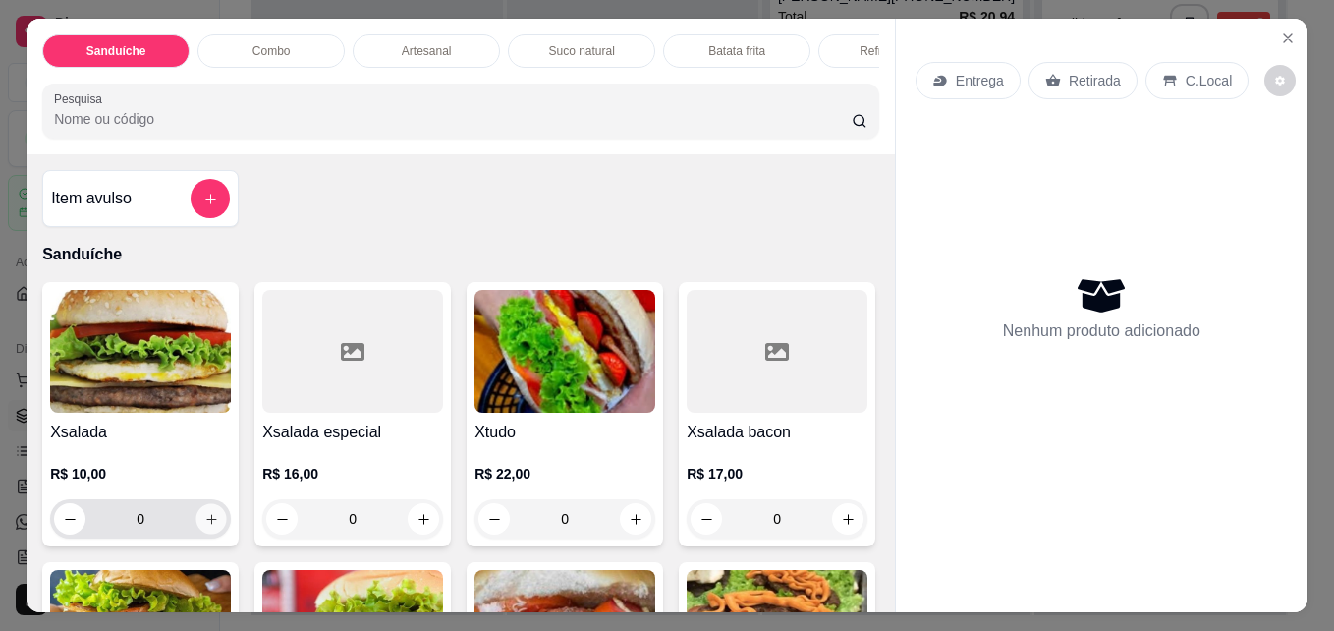
click at [204, 520] on icon "increase-product-quantity" at bounding box center [211, 519] width 15 height 15
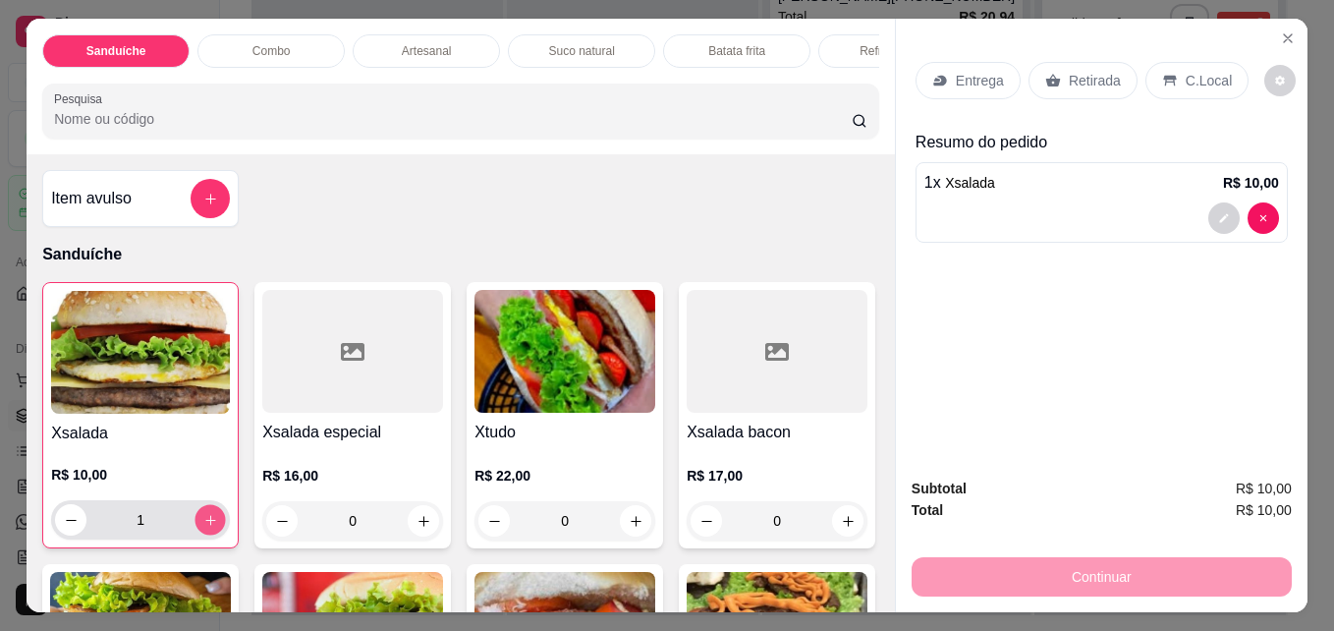
click at [203, 520] on icon "increase-product-quantity" at bounding box center [210, 520] width 15 height 15
type input "2"
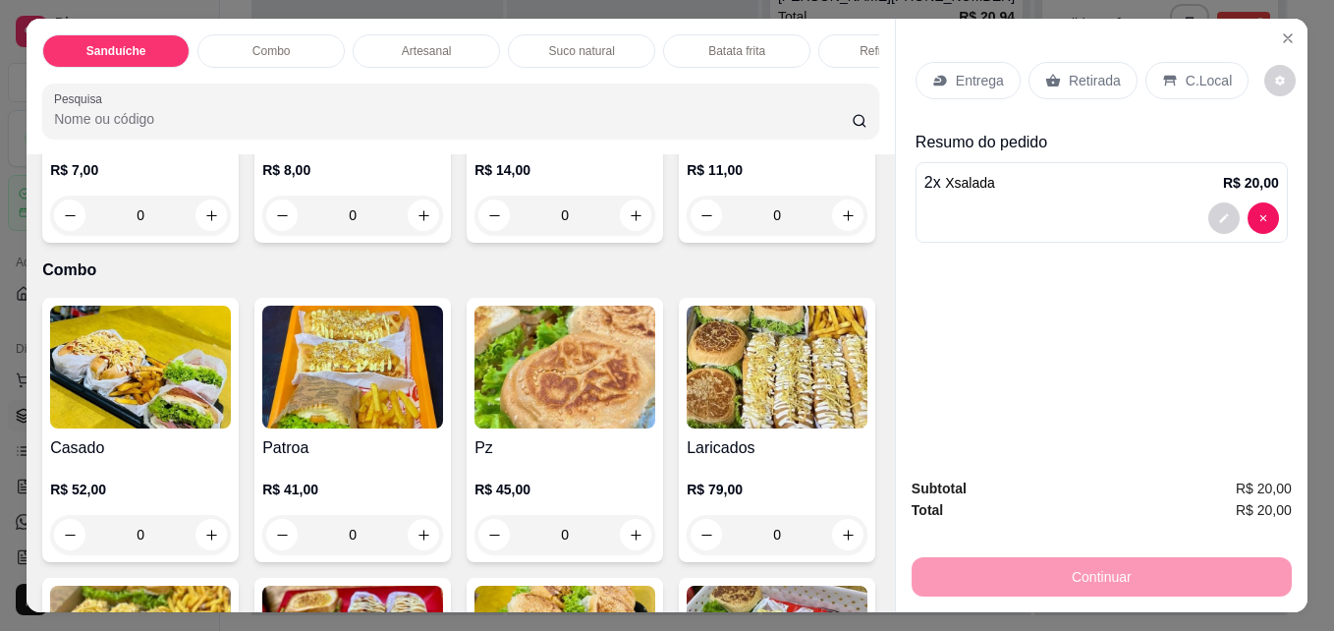
scroll to position [1532, 0]
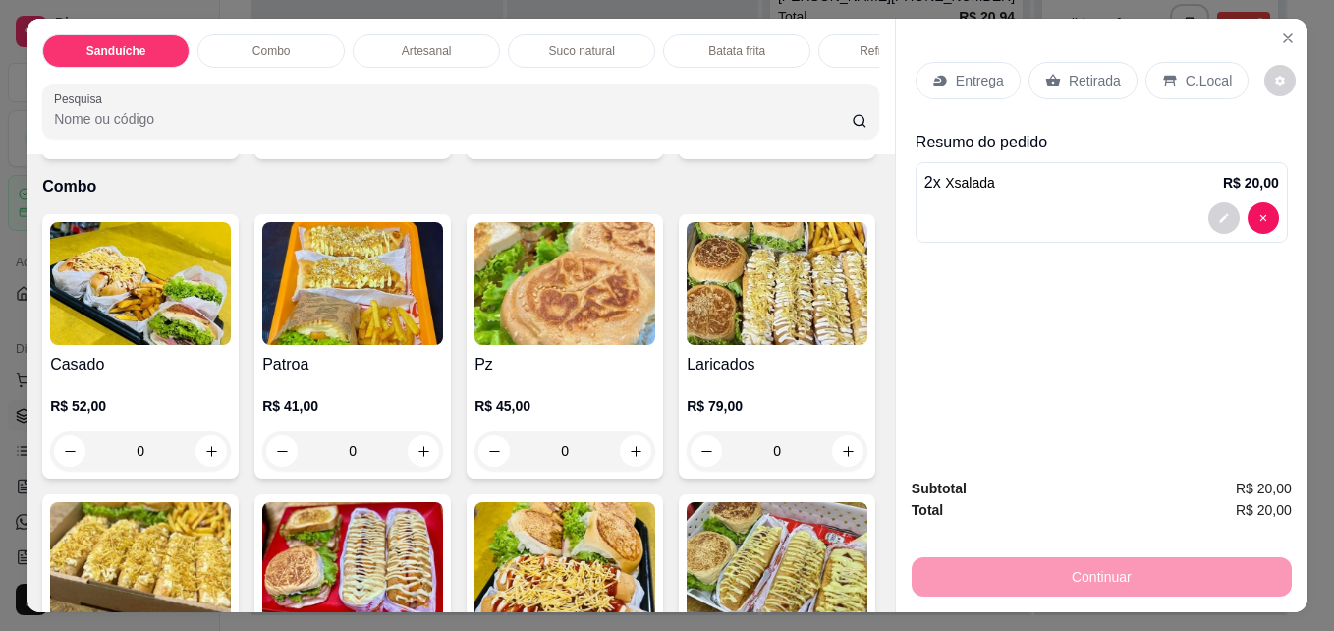
click at [431, 139] on icon "increase-product-quantity" at bounding box center [423, 132] width 15 height 15
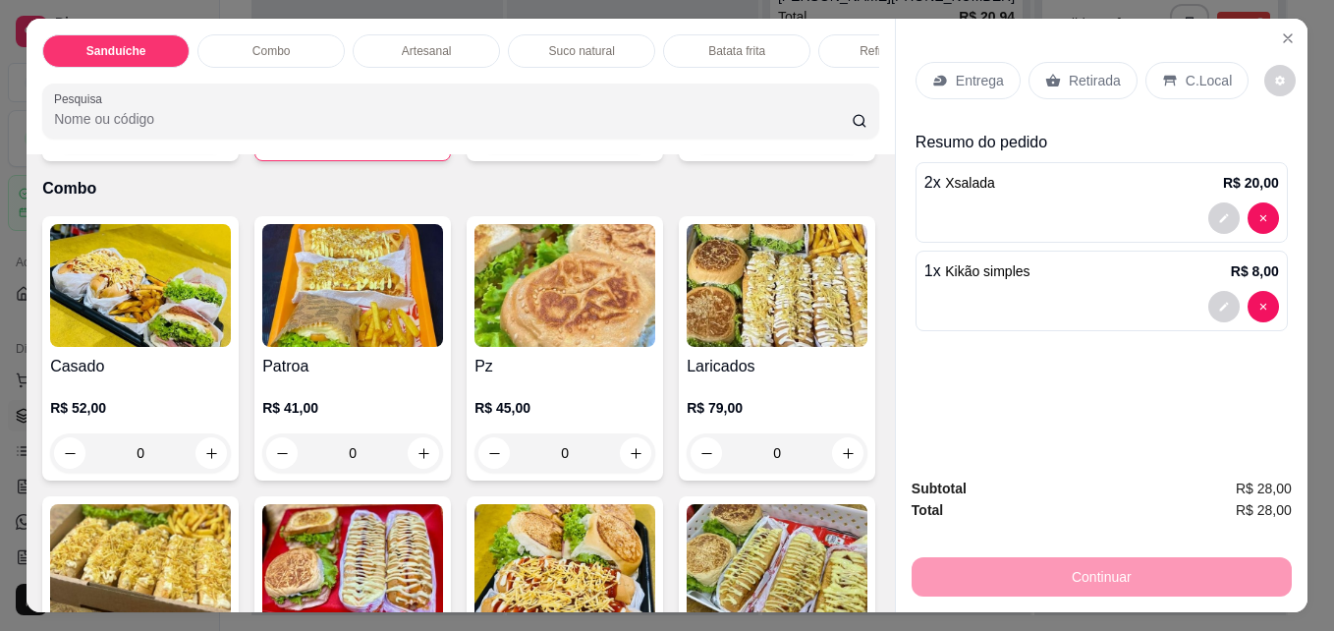
click at [427, 138] on icon "increase-product-quantity" at bounding box center [422, 133] width 10 height 10
type input "2"
click at [1186, 71] on p "C.Local" at bounding box center [1209, 81] width 46 height 20
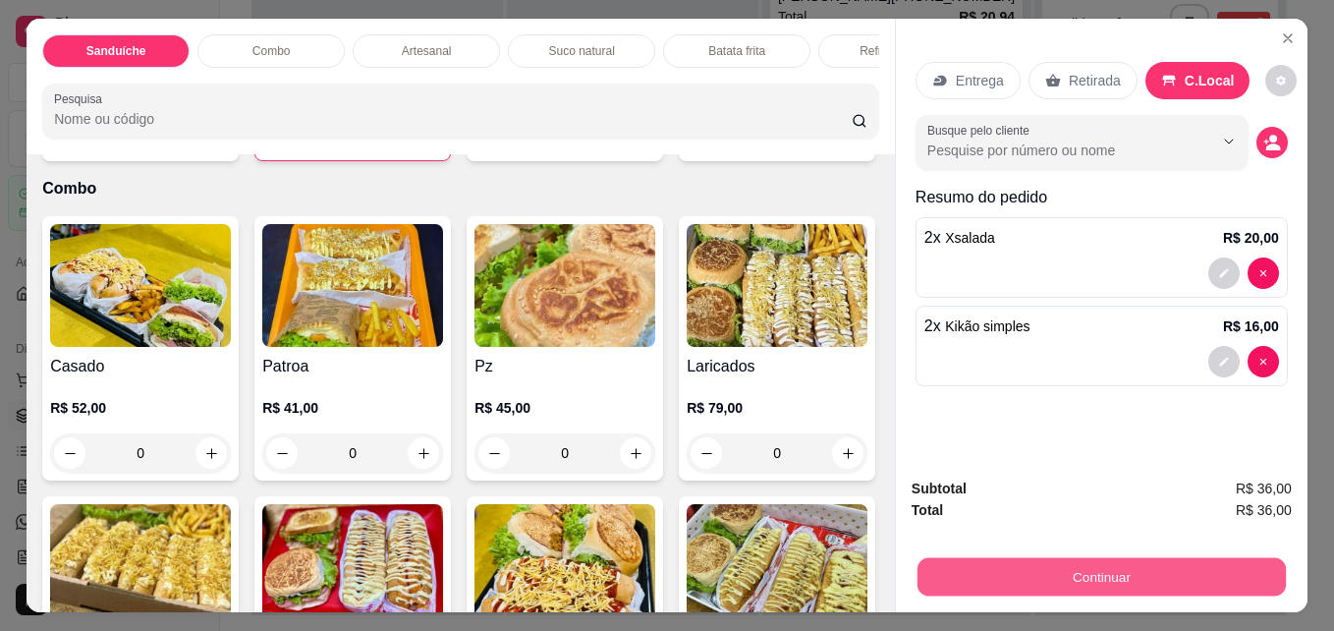
click at [1112, 564] on button "Continuar" at bounding box center [1101, 576] width 368 height 38
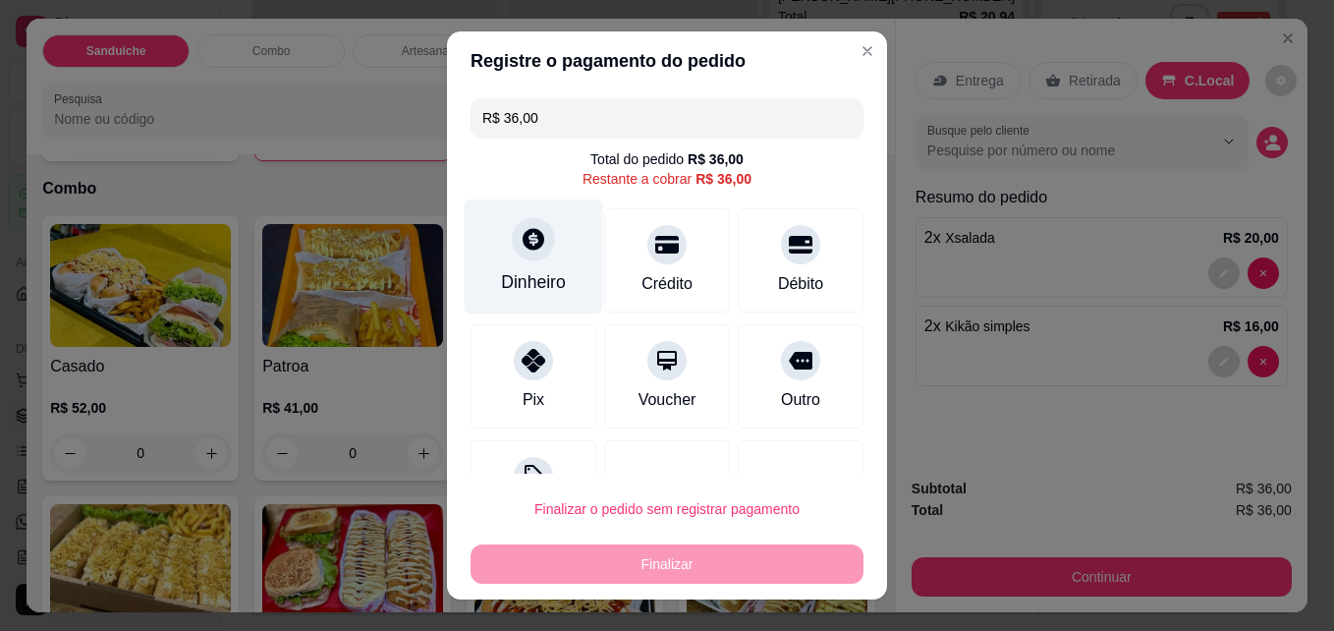
click at [512, 247] on div at bounding box center [533, 239] width 43 height 43
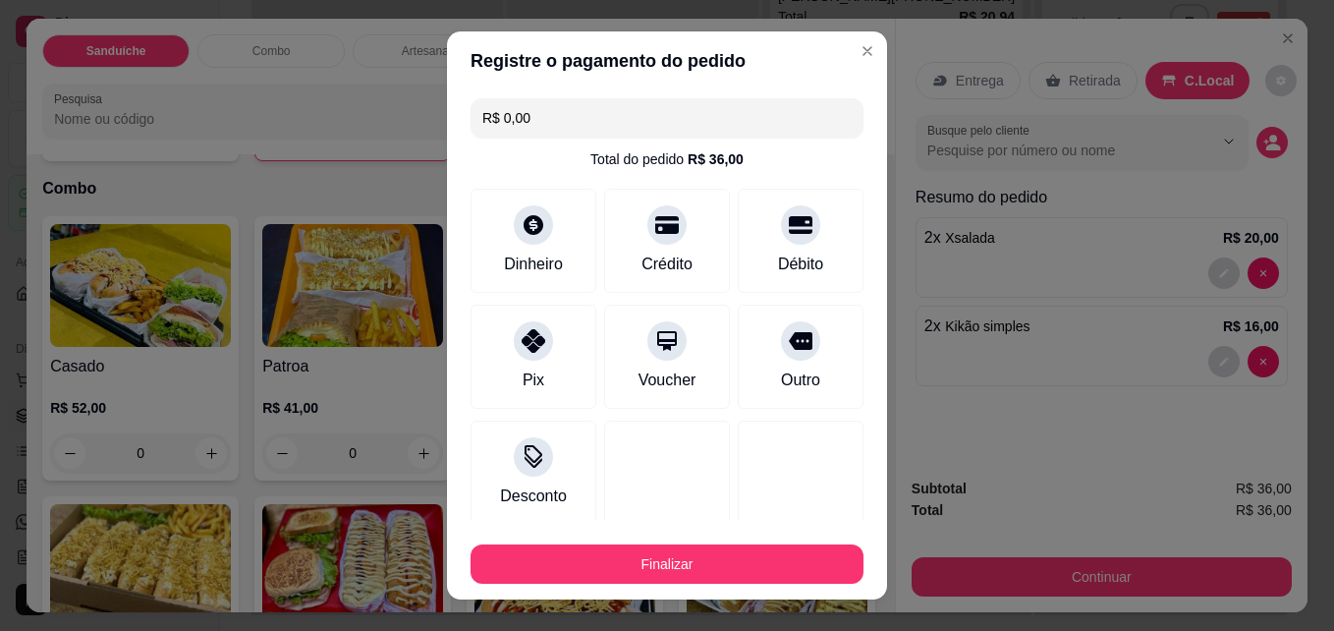
type input "R$ 0,00"
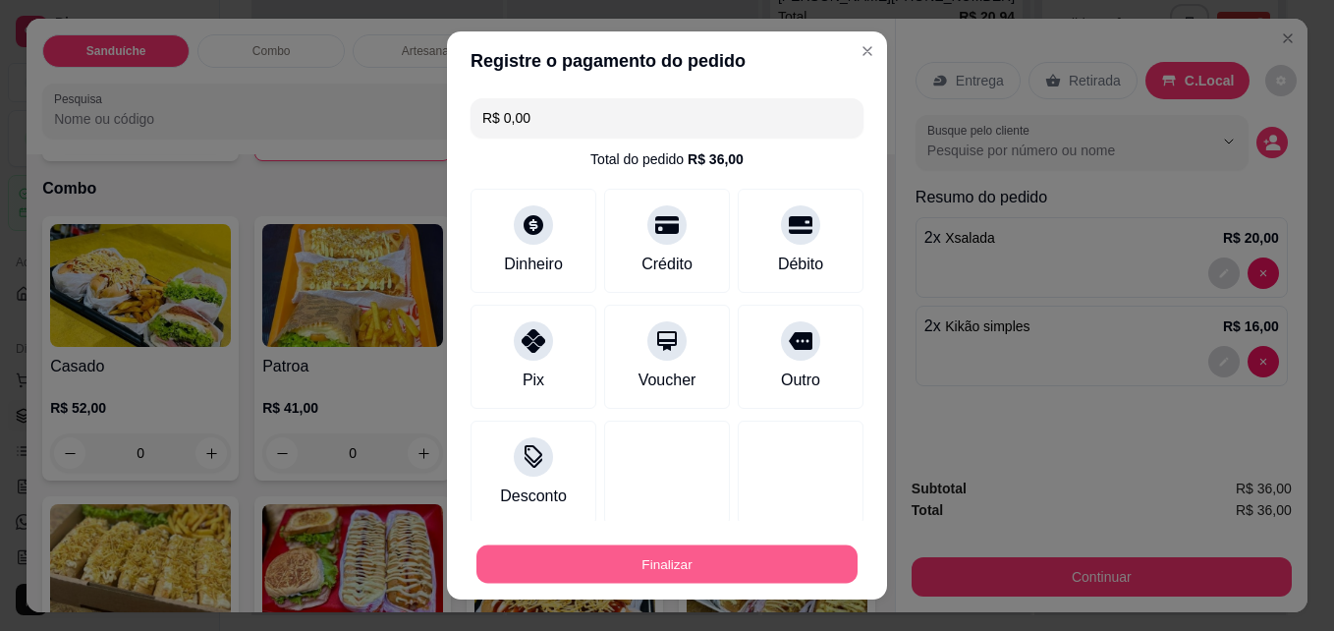
click at [687, 571] on button "Finalizar" at bounding box center [666, 564] width 381 height 38
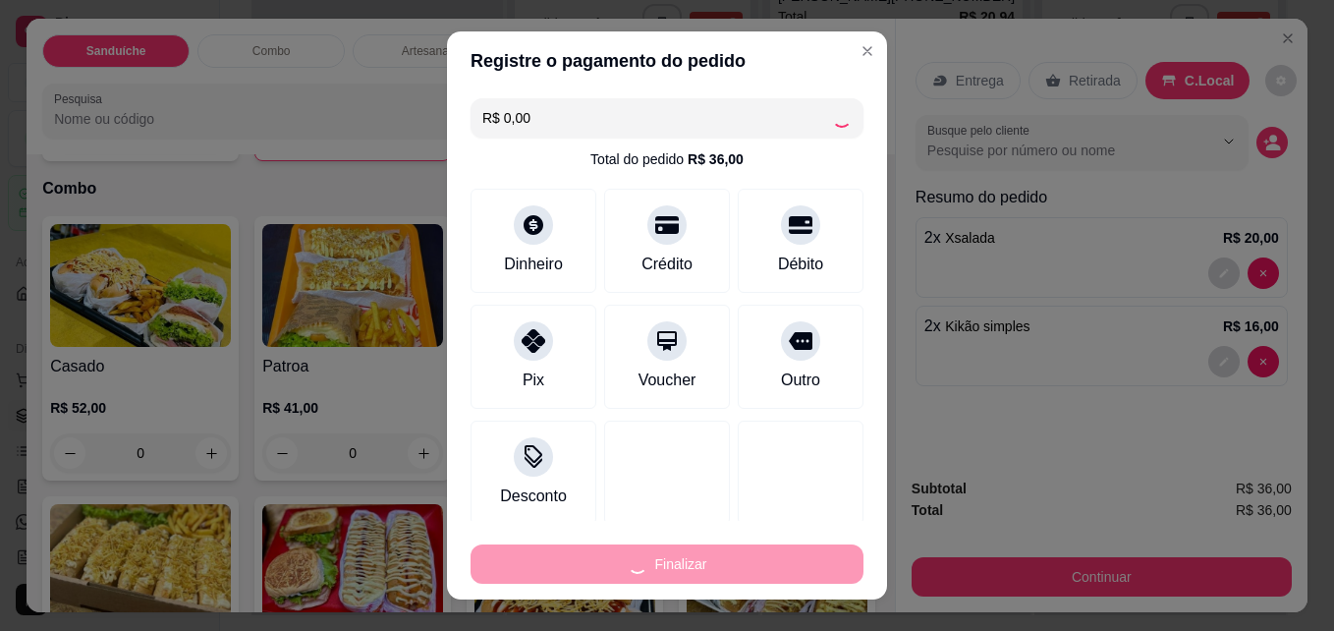
type input "0"
type input "-R$ 36,00"
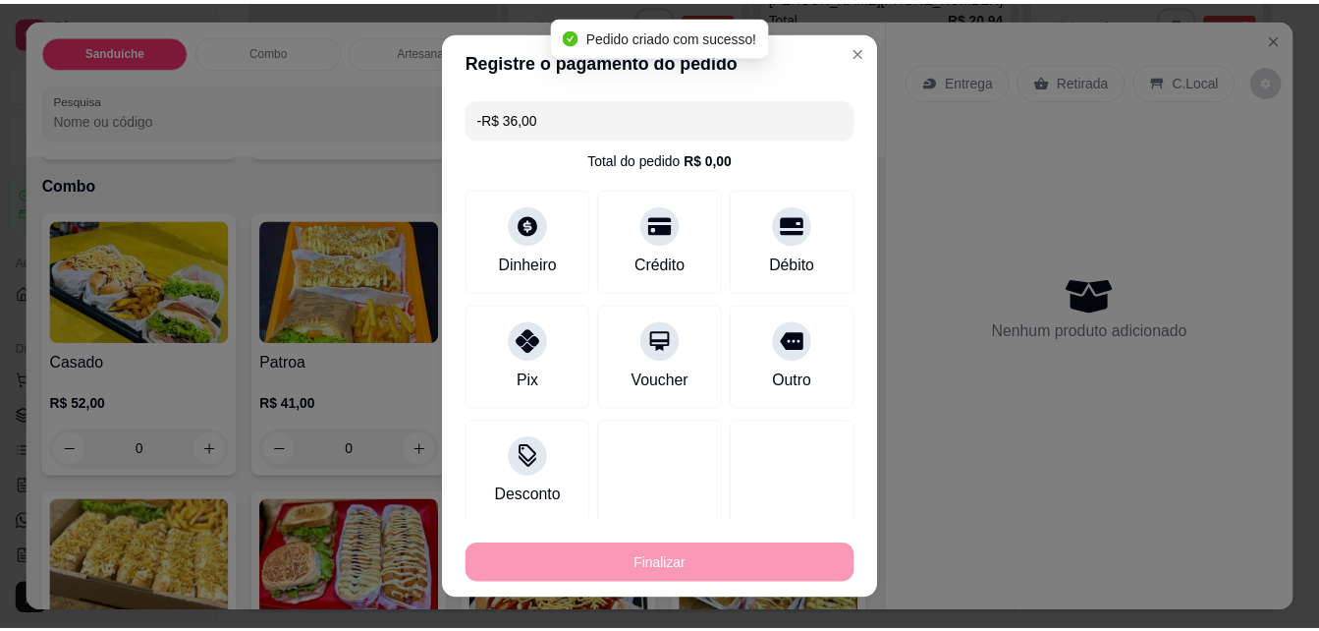
scroll to position [1530, 0]
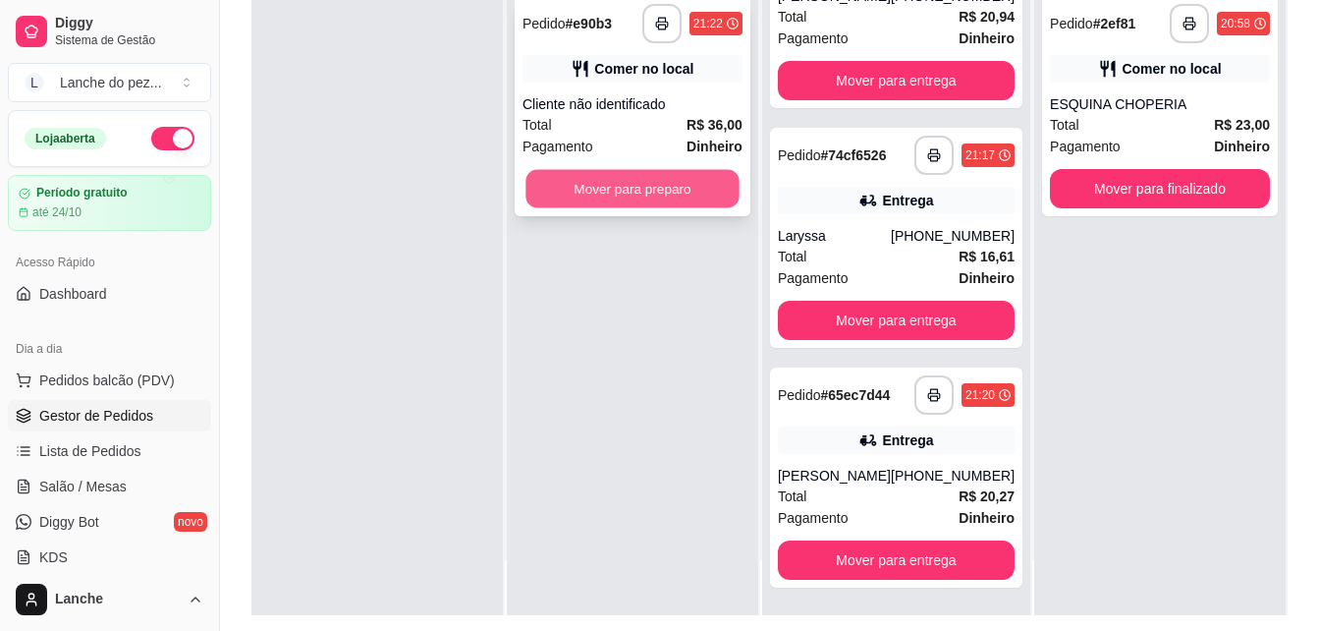
click at [645, 188] on button "Mover para preparo" at bounding box center [631, 189] width 213 height 38
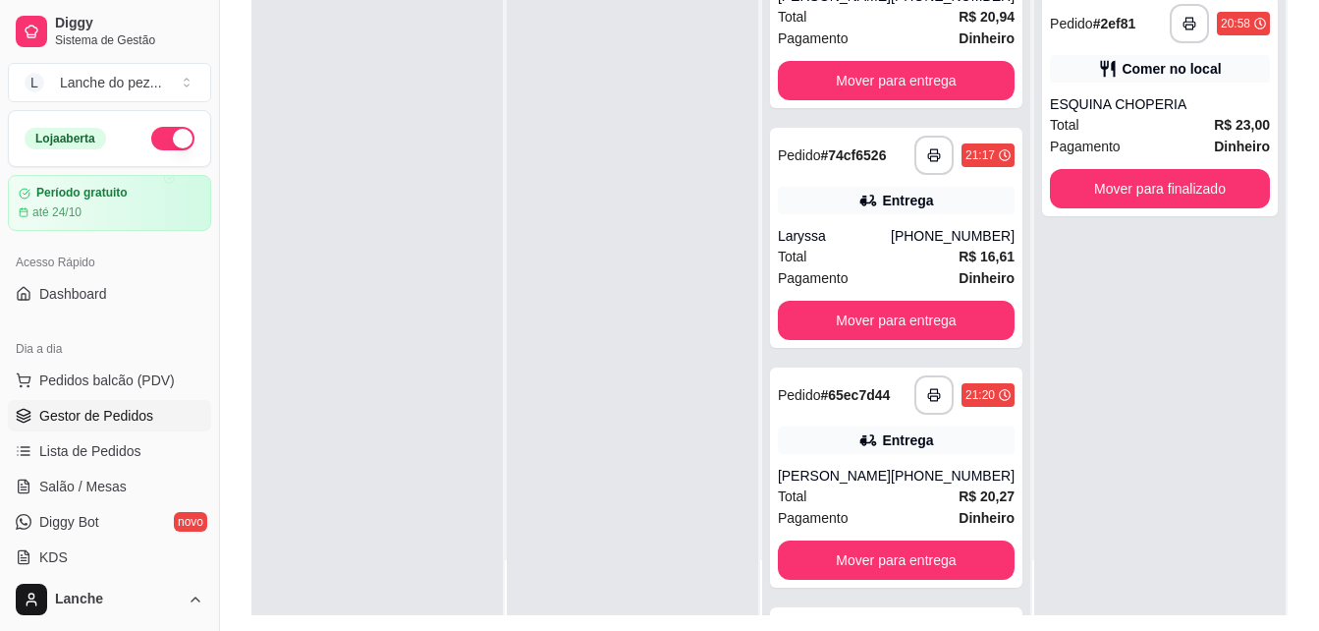
scroll to position [827, 0]
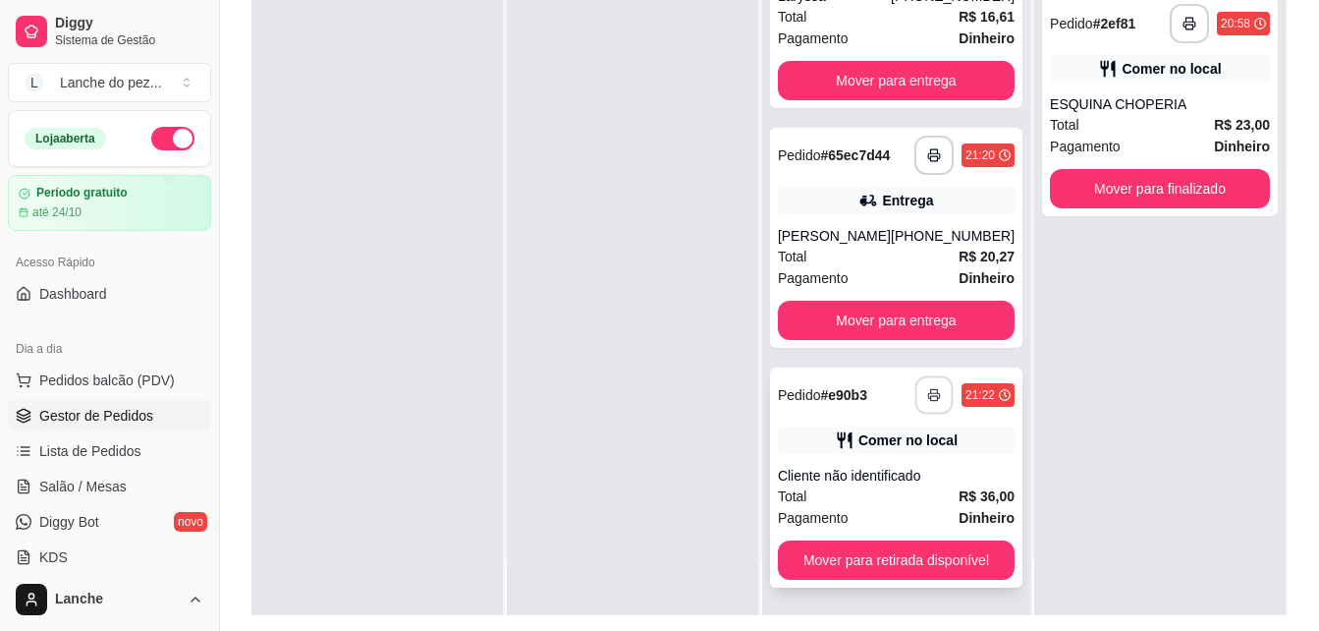
click at [927, 392] on icon "button" at bounding box center [934, 395] width 14 height 14
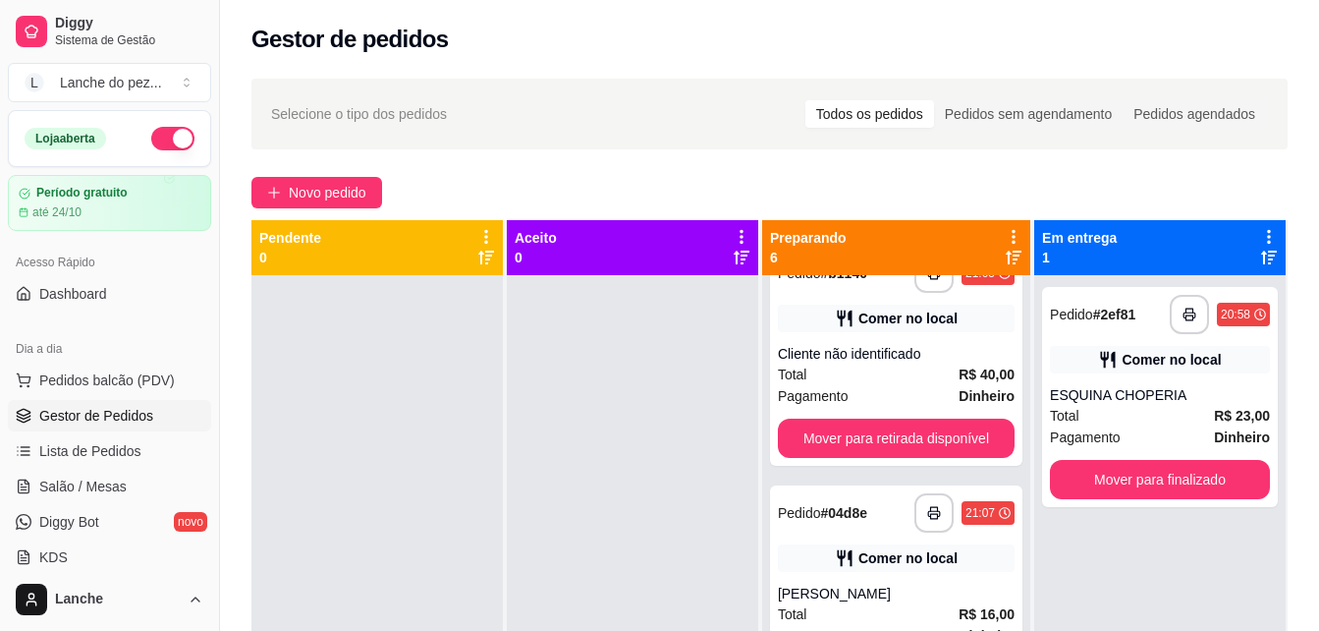
scroll to position [0, 0]
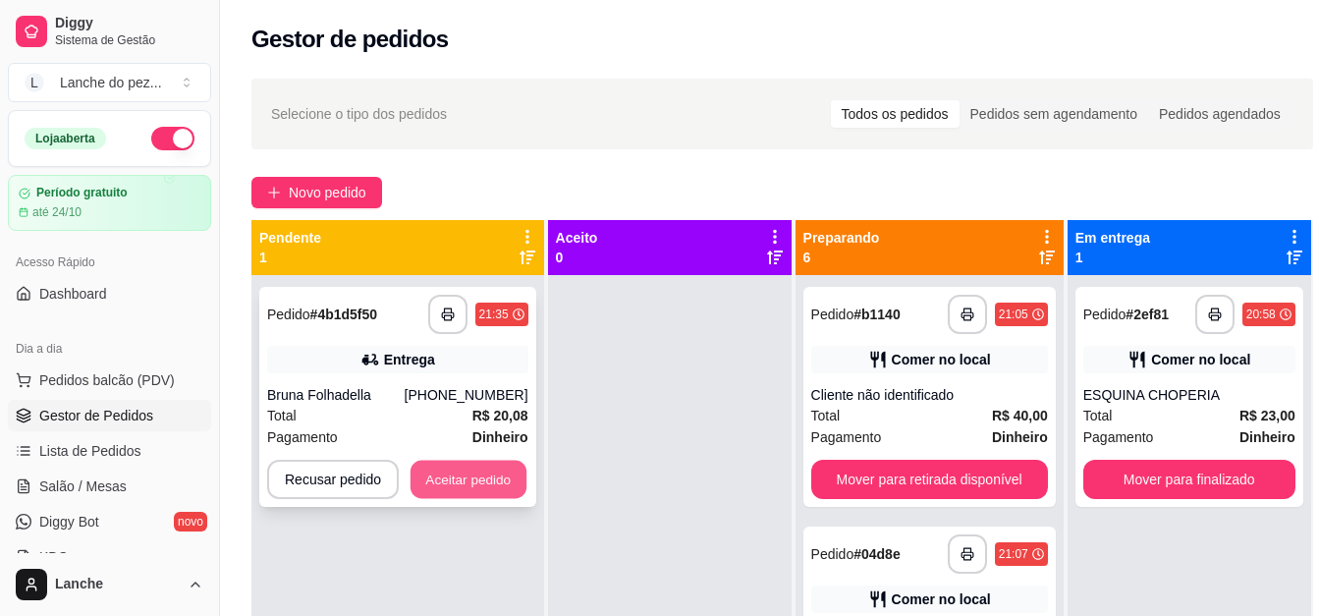
click at [467, 478] on button "Aceitar pedido" at bounding box center [469, 480] width 116 height 38
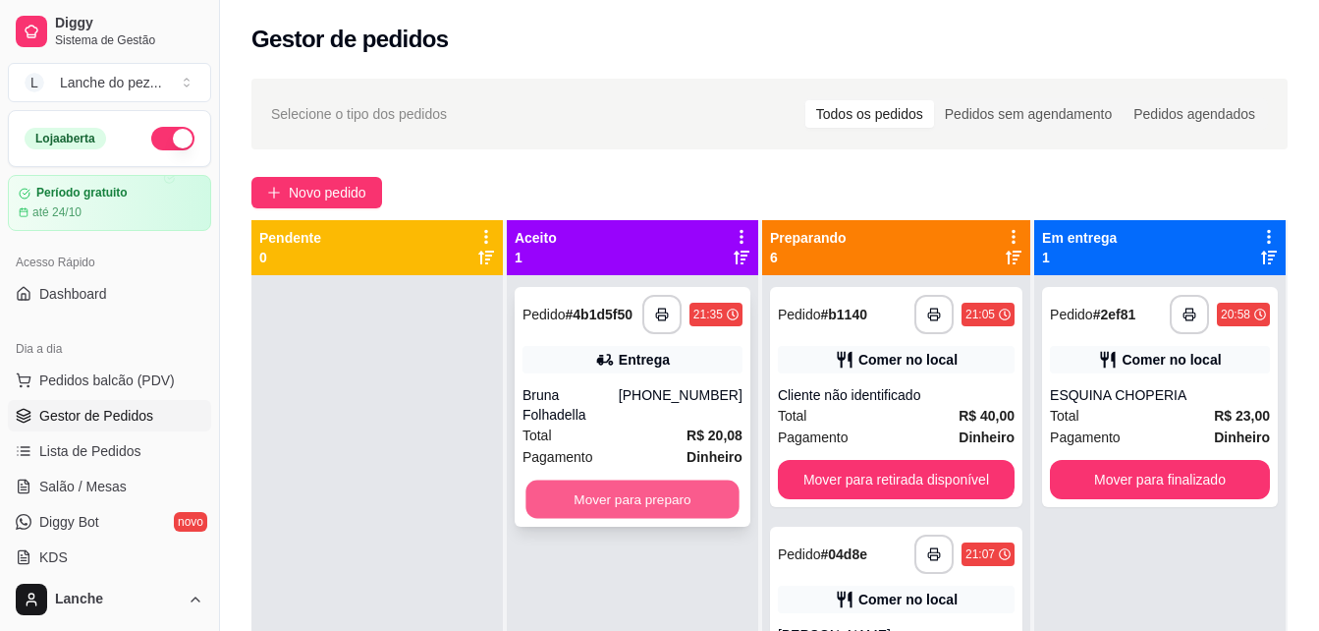
click at [642, 480] on button "Mover para preparo" at bounding box center [631, 499] width 213 height 38
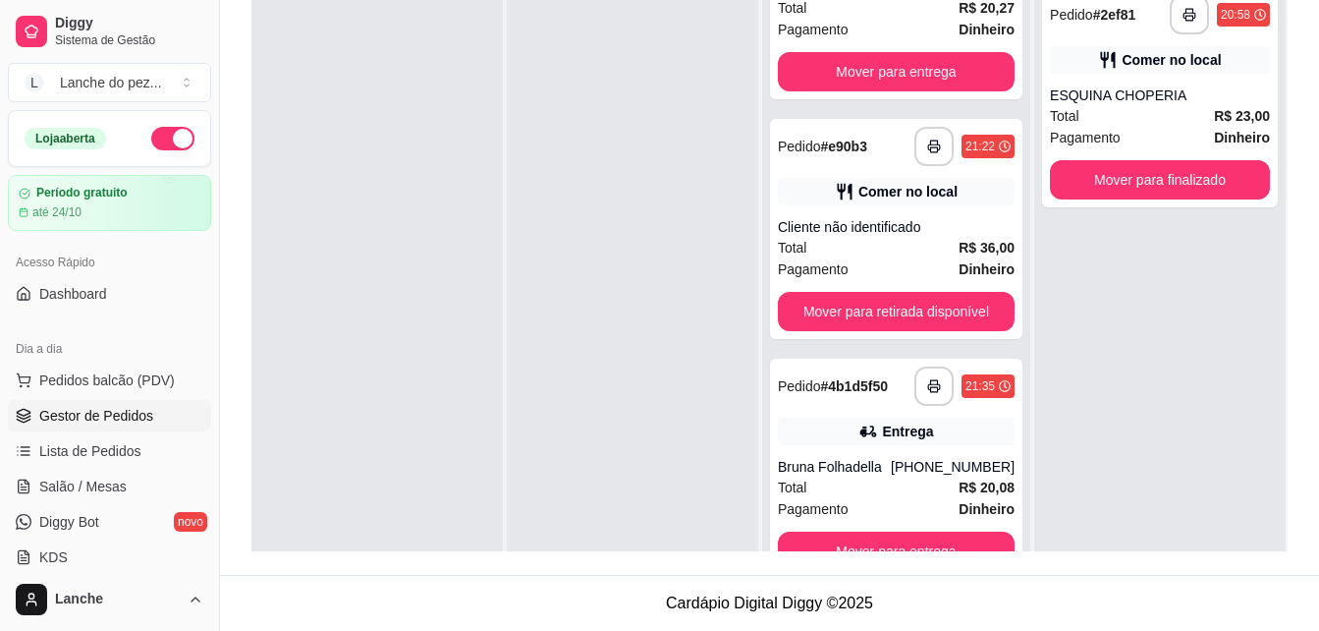
scroll to position [55, 0]
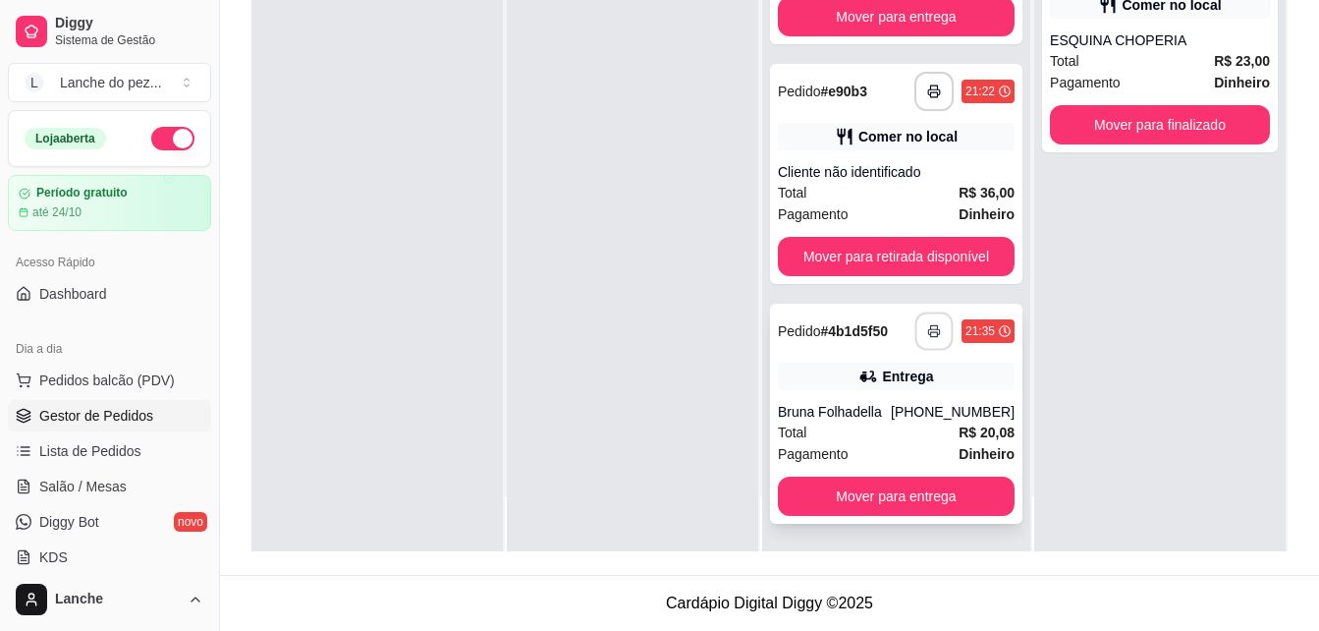
click at [927, 326] on icon "button" at bounding box center [934, 331] width 14 height 14
click at [128, 370] on span "Pedidos balcão (PDV)" at bounding box center [107, 380] width 136 height 20
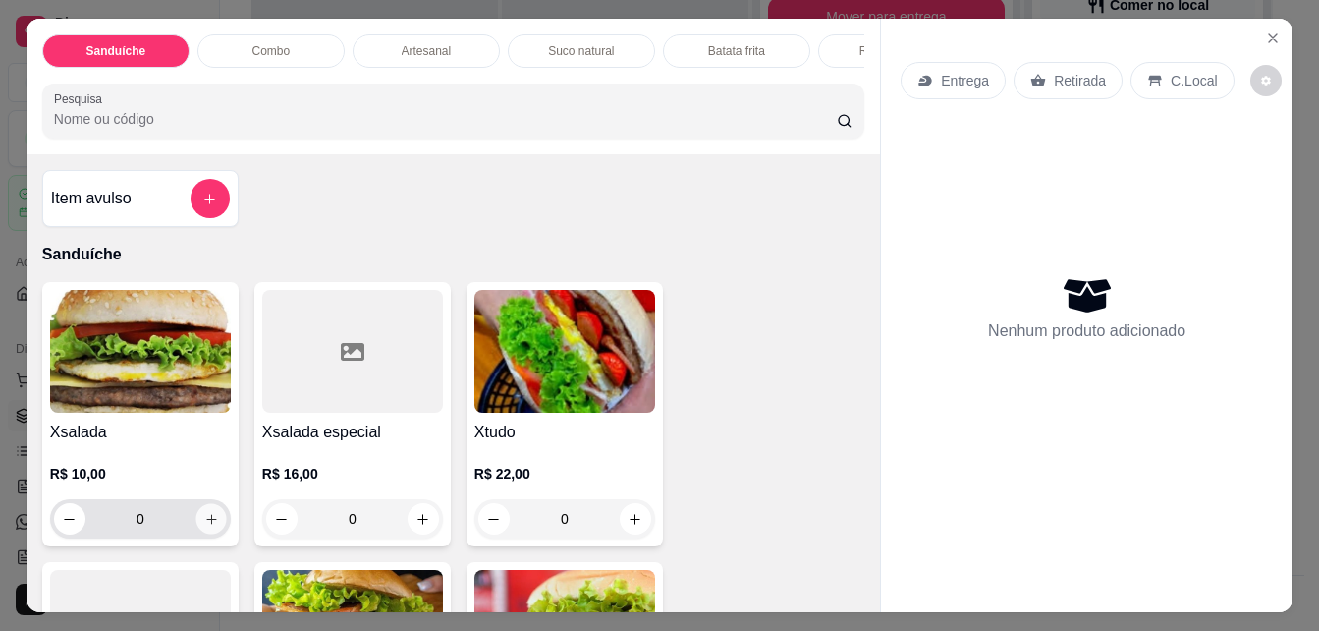
click at [204, 525] on icon "increase-product-quantity" at bounding box center [211, 519] width 15 height 15
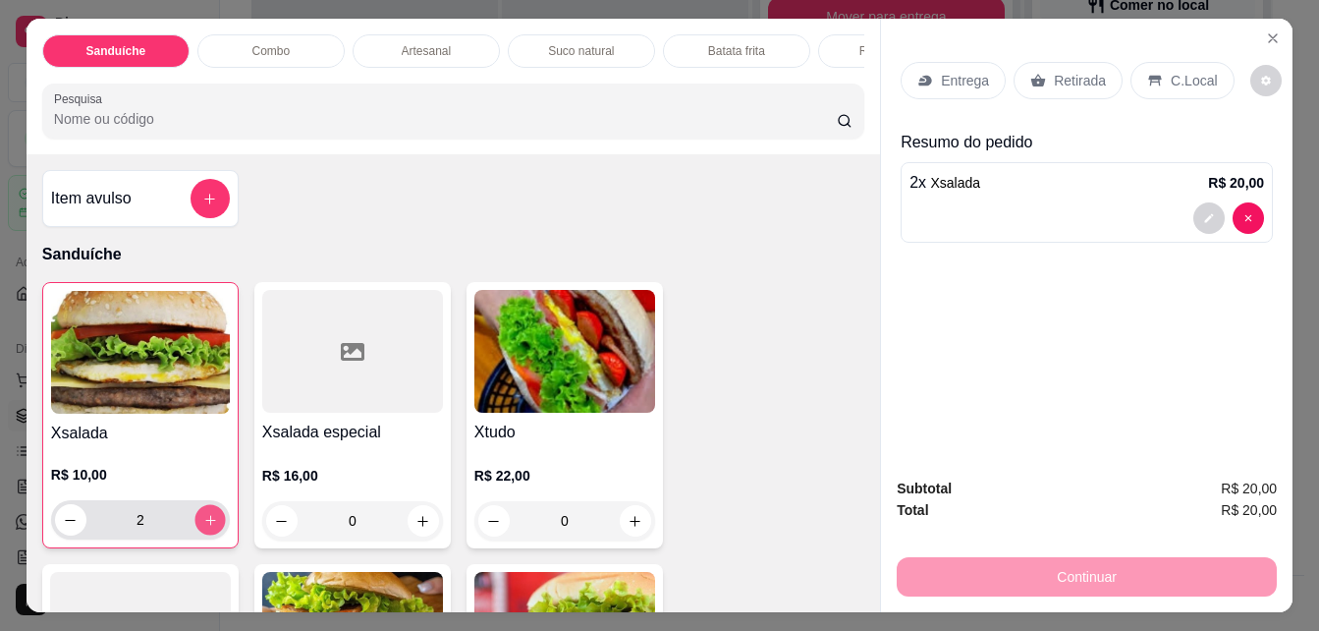
click at [203, 525] on icon "increase-product-quantity" at bounding box center [210, 520] width 15 height 15
type input "4"
type input "1"
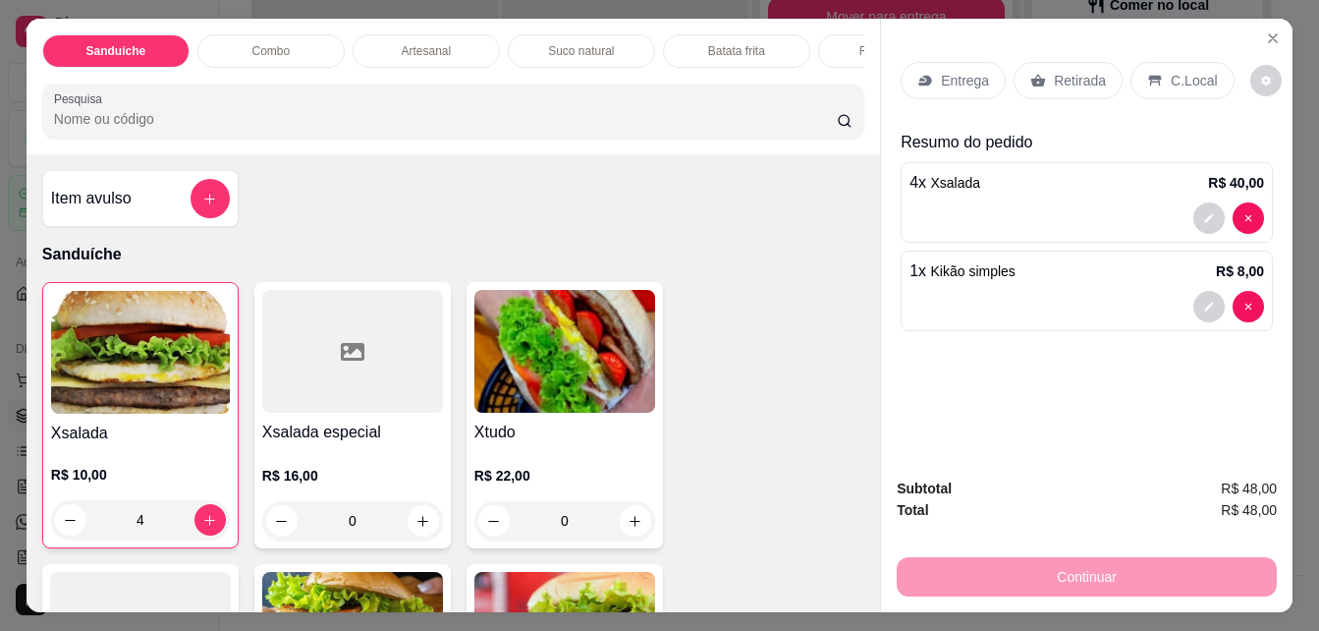
click at [1203, 73] on p "C.Local" at bounding box center [1194, 81] width 46 height 20
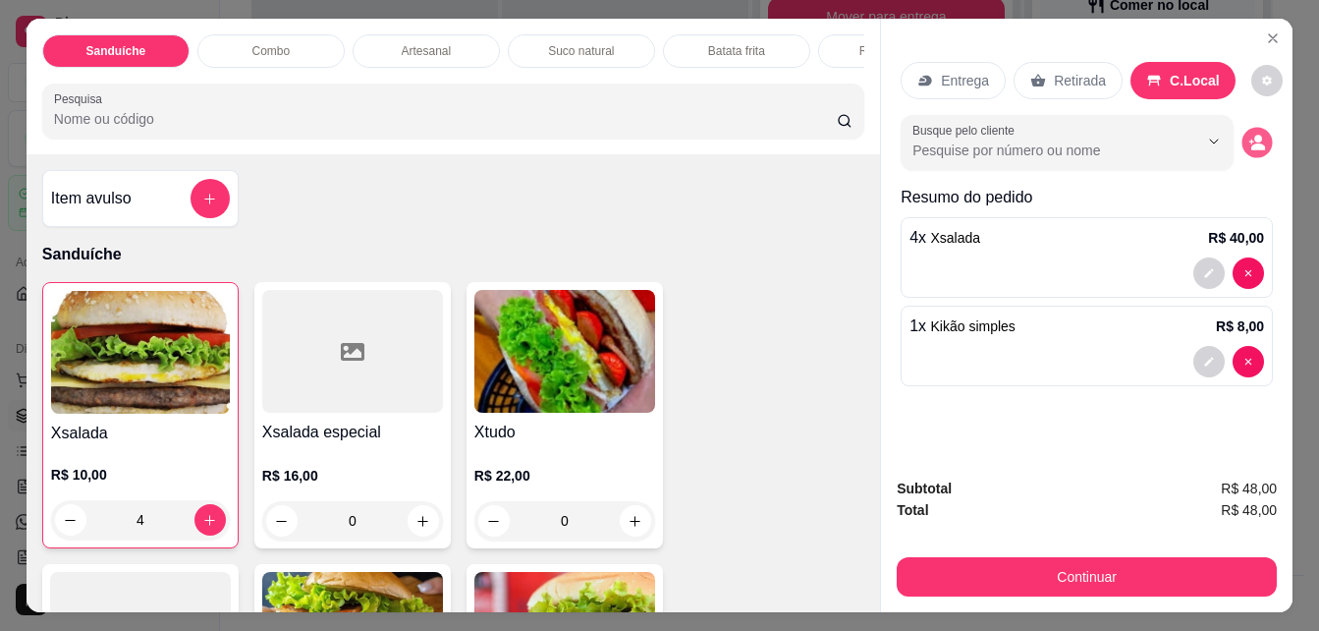
click at [1262, 136] on circle "decrease-product-quantity" at bounding box center [1258, 140] width 8 height 8
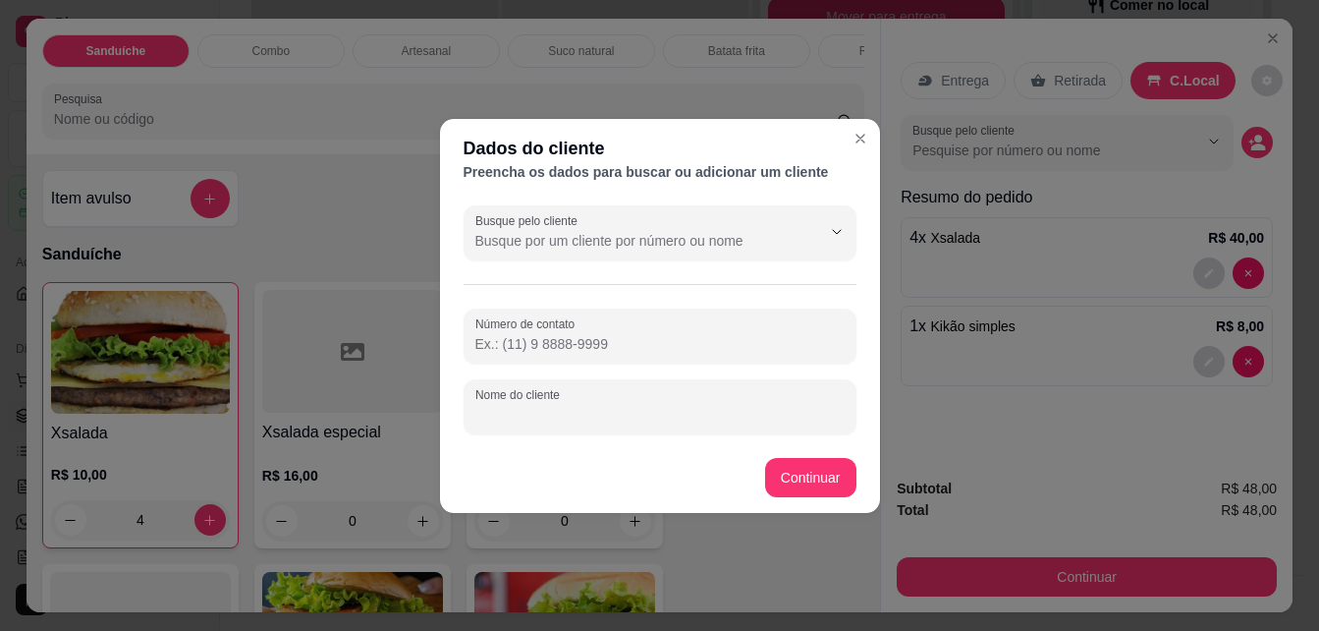
click at [639, 421] on input "Nome do cliente" at bounding box center [659, 415] width 369 height 20
type input "mesa 03"
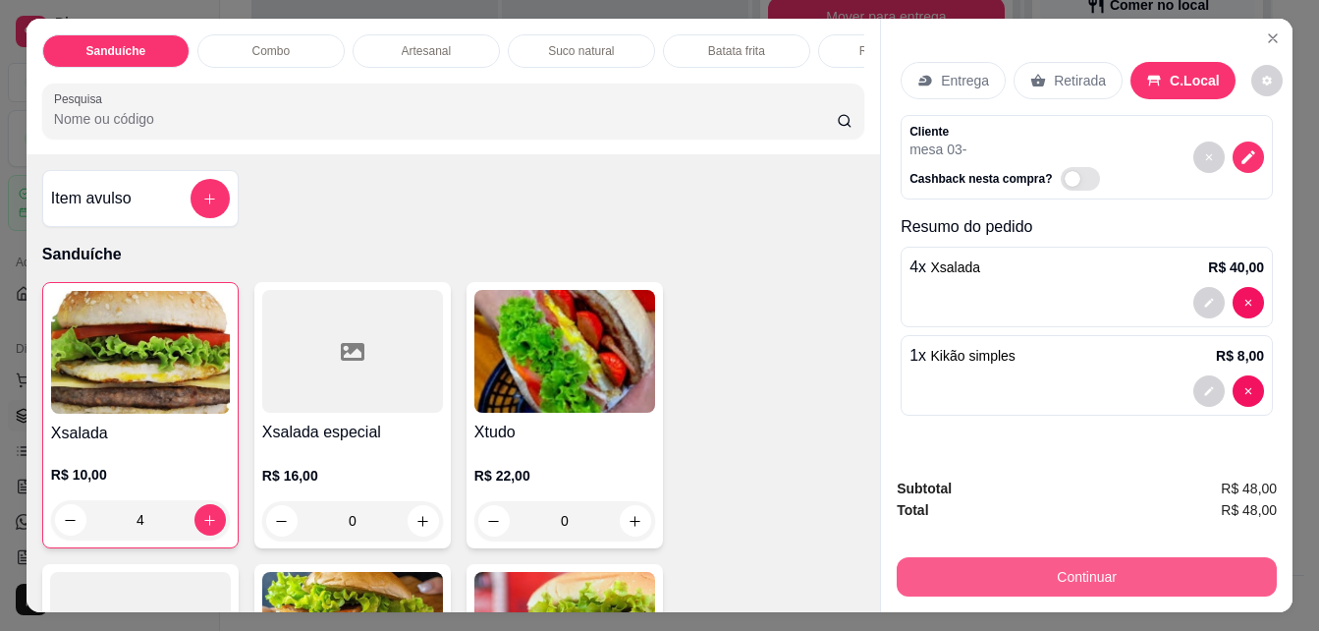
click at [1080, 574] on button "Continuar" at bounding box center [1087, 576] width 380 height 39
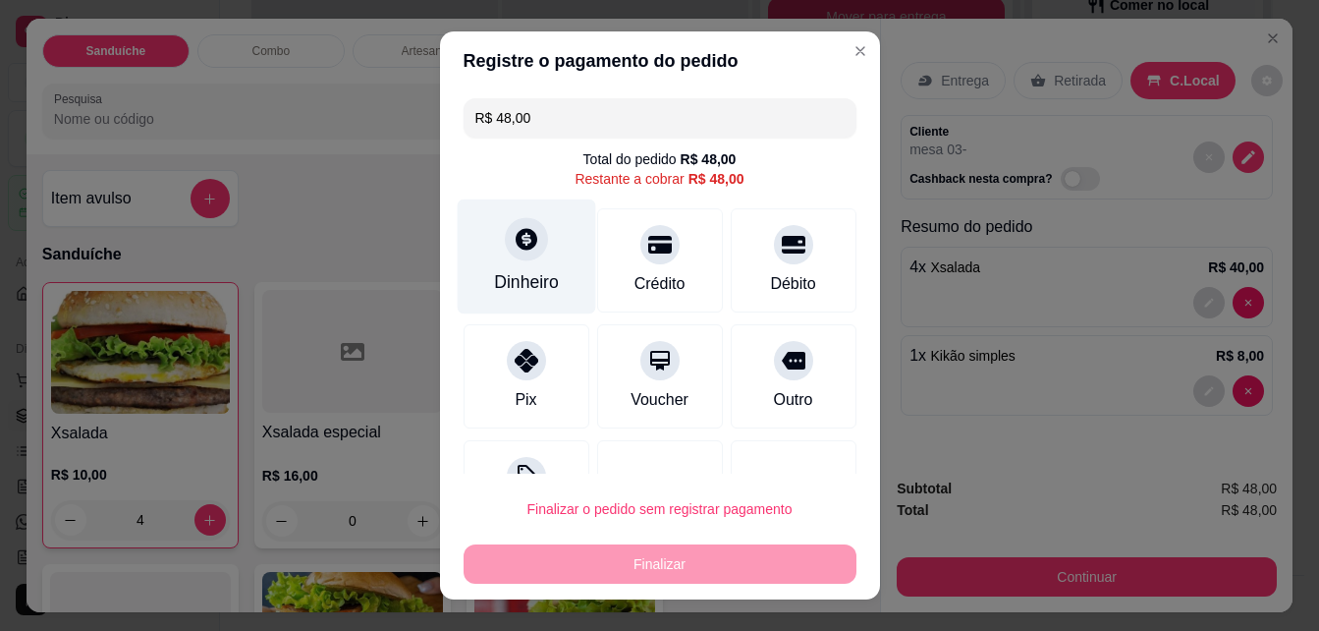
click at [482, 265] on div "Dinheiro" at bounding box center [526, 256] width 138 height 115
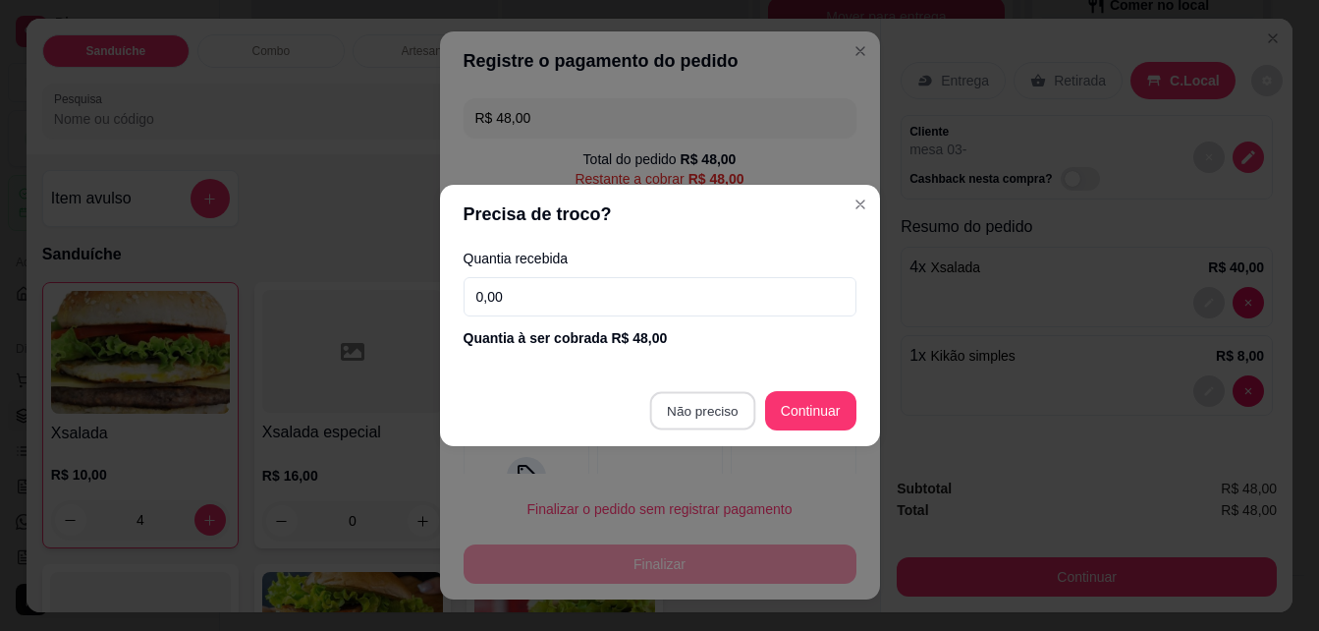
type input "R$ 0,00"
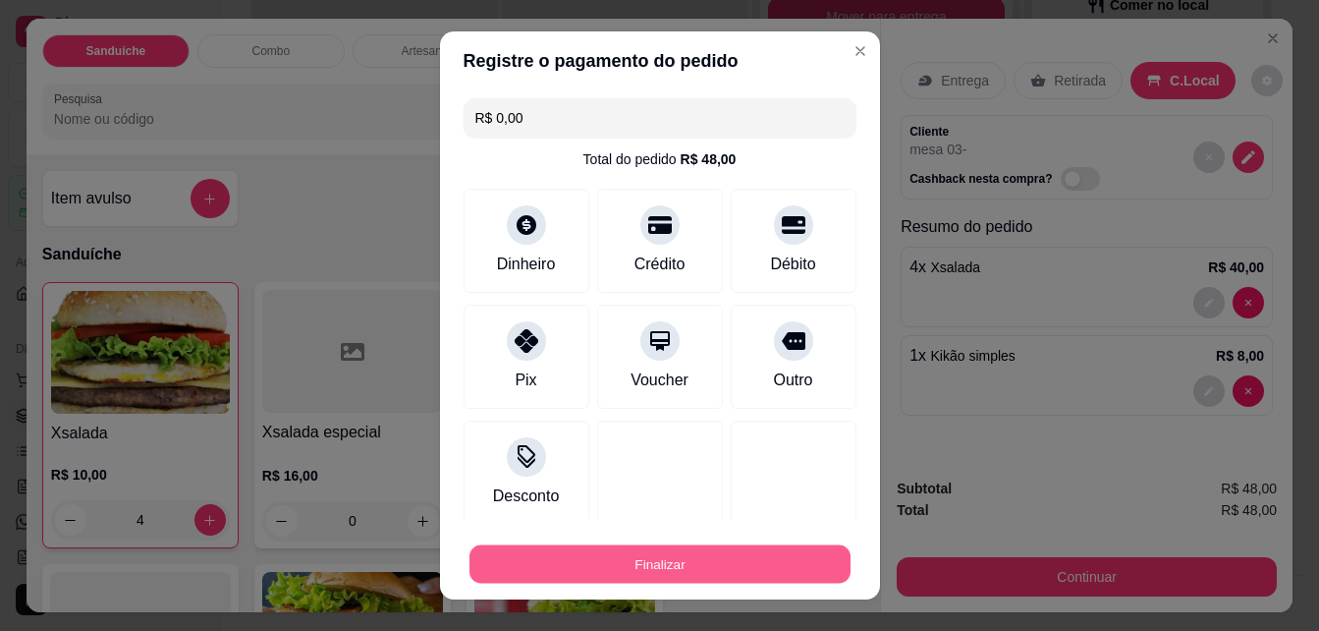
click at [664, 563] on button "Finalizar" at bounding box center [660, 564] width 381 height 38
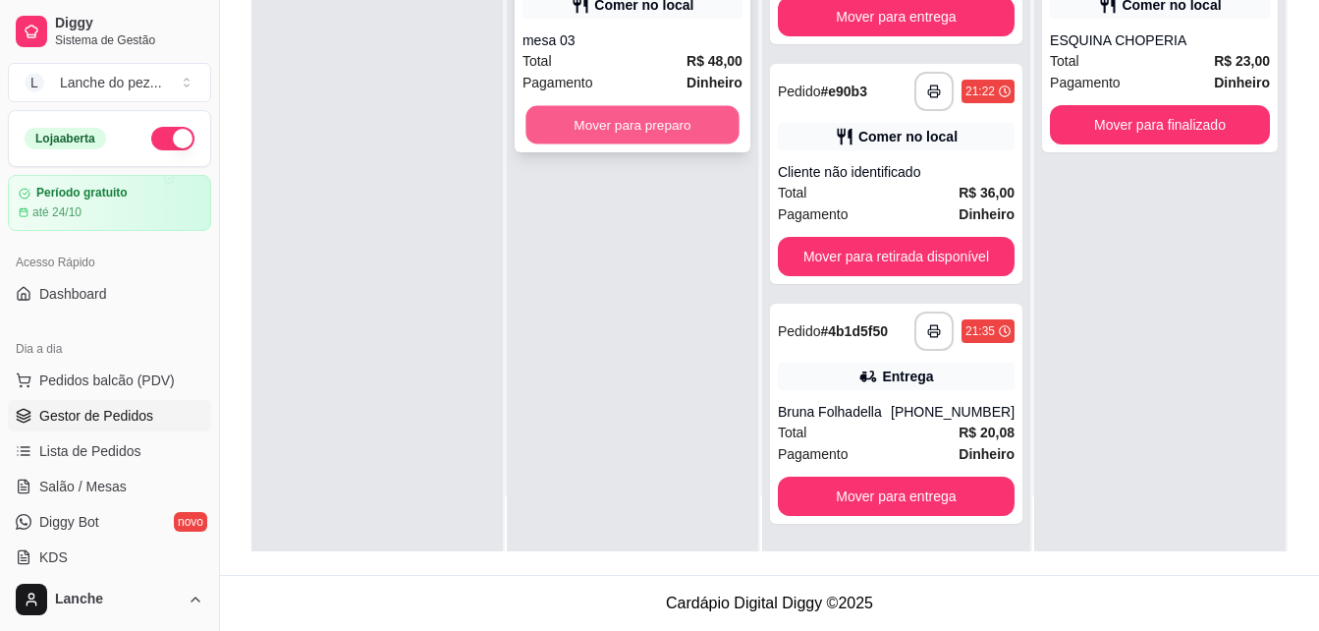
click at [615, 144] on button "Mover para preparo" at bounding box center [631, 125] width 213 height 38
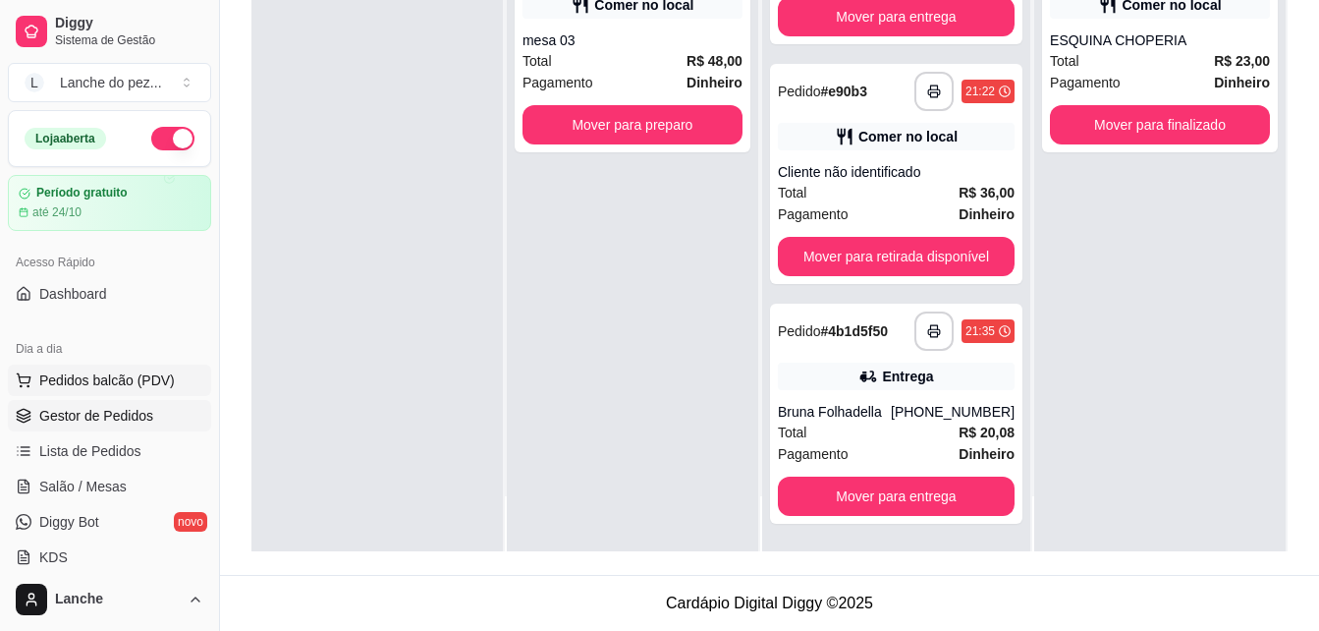
click at [119, 372] on span "Pedidos balcão (PDV)" at bounding box center [107, 380] width 136 height 20
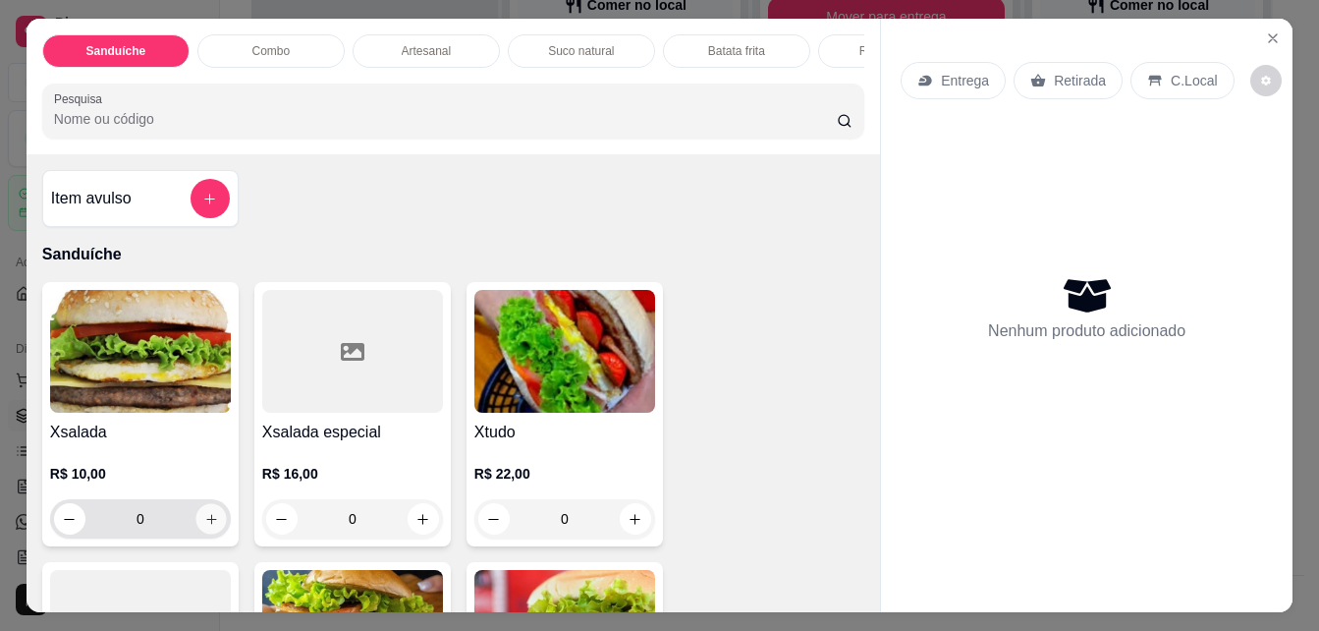
click at [204, 525] on icon "increase-product-quantity" at bounding box center [211, 519] width 15 height 15
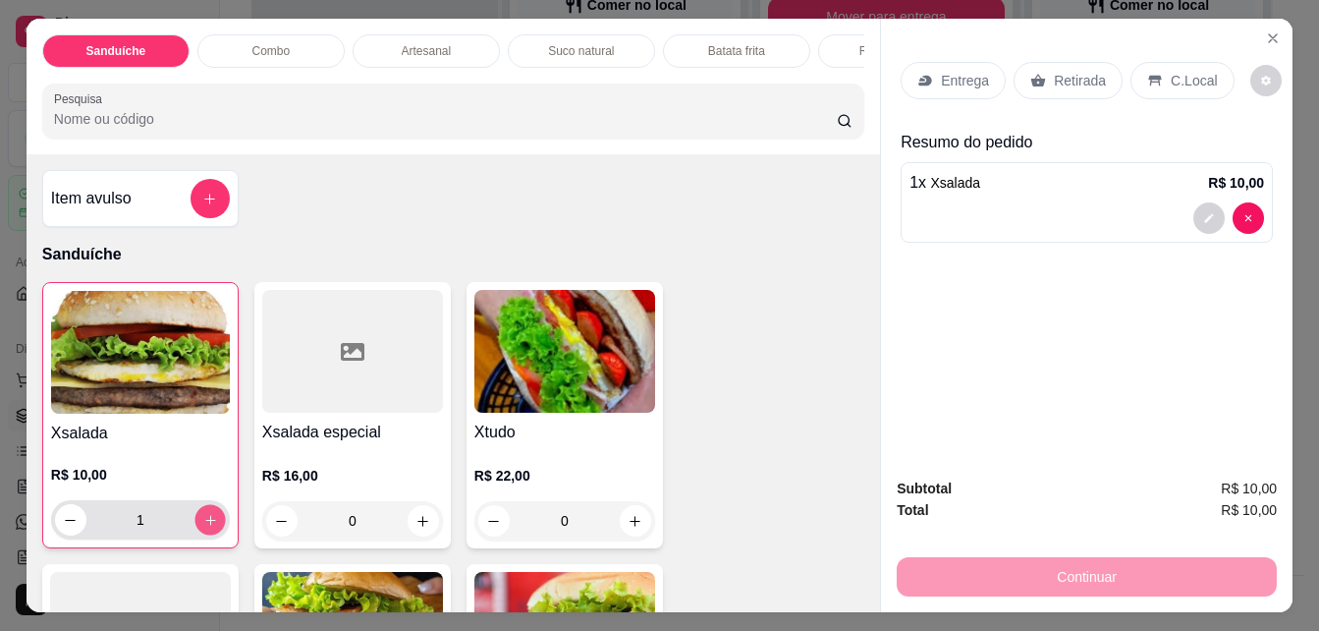
click at [205, 525] on icon "increase-product-quantity" at bounding box center [210, 520] width 10 height 10
type input "4"
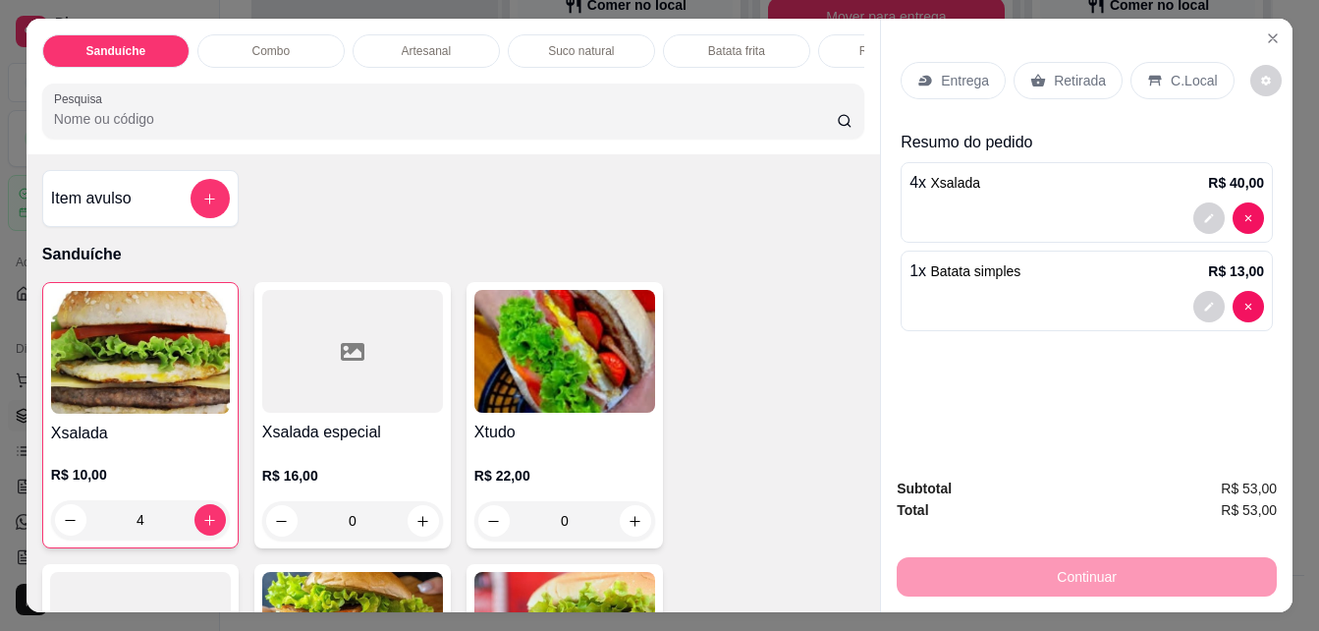
type input "2"
click at [1147, 70] on div "C.Local" at bounding box center [1182, 80] width 103 height 37
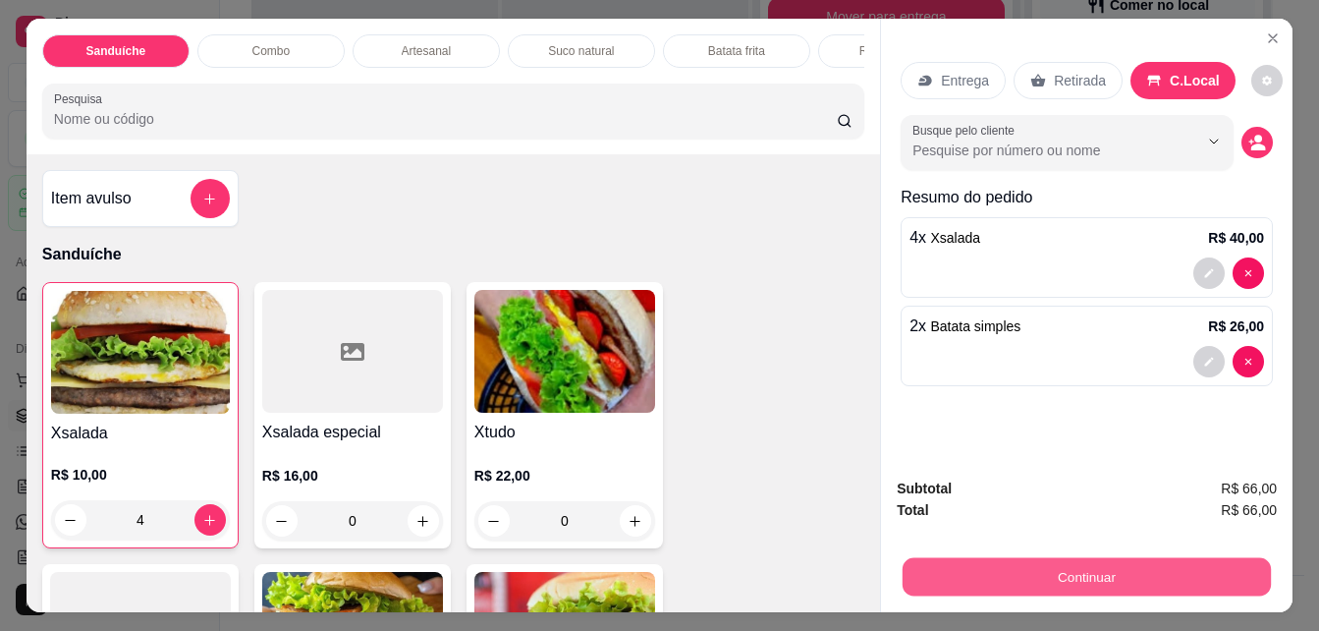
click at [1134, 564] on button "Continuar" at bounding box center [1087, 576] width 368 height 38
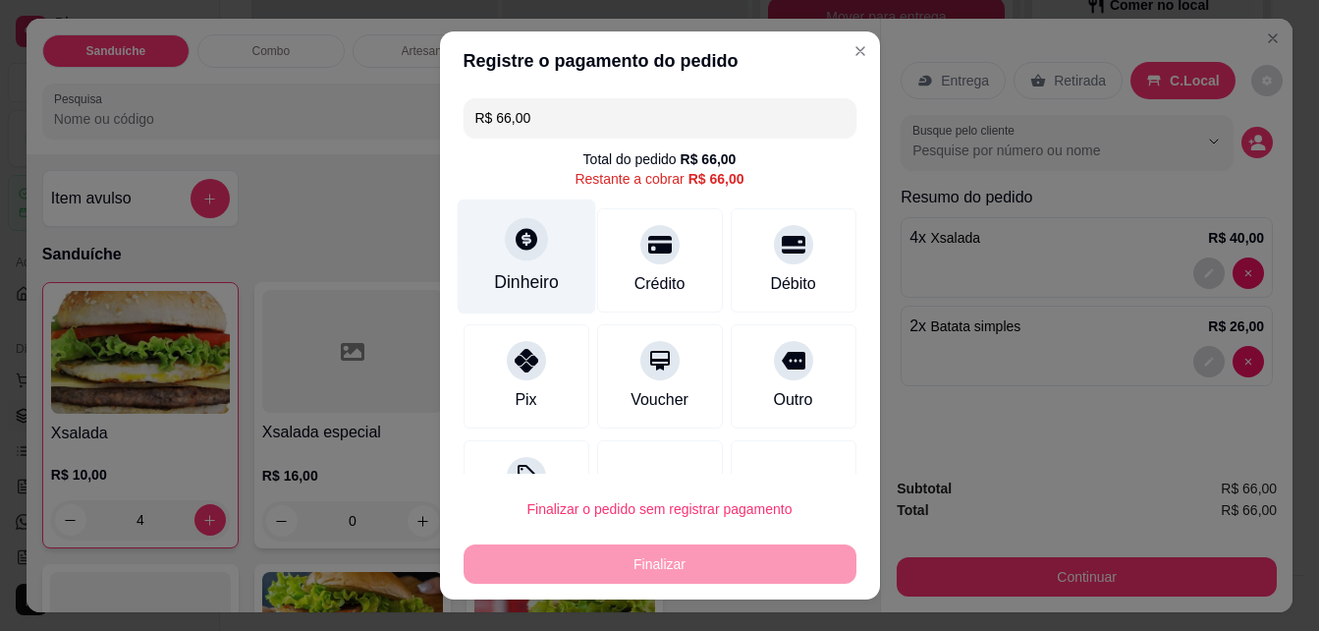
click at [524, 263] on div "Dinheiro" at bounding box center [526, 256] width 138 height 115
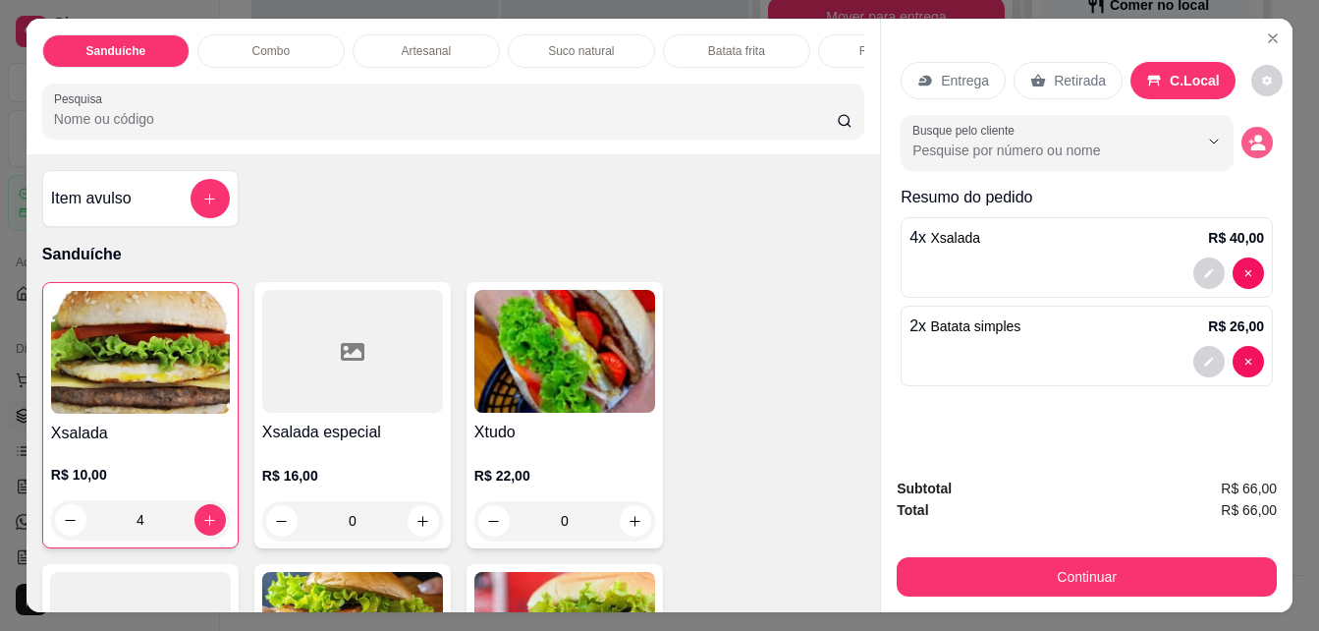
click at [1266, 136] on icon "decrease-product-quantity" at bounding box center [1257, 143] width 18 height 18
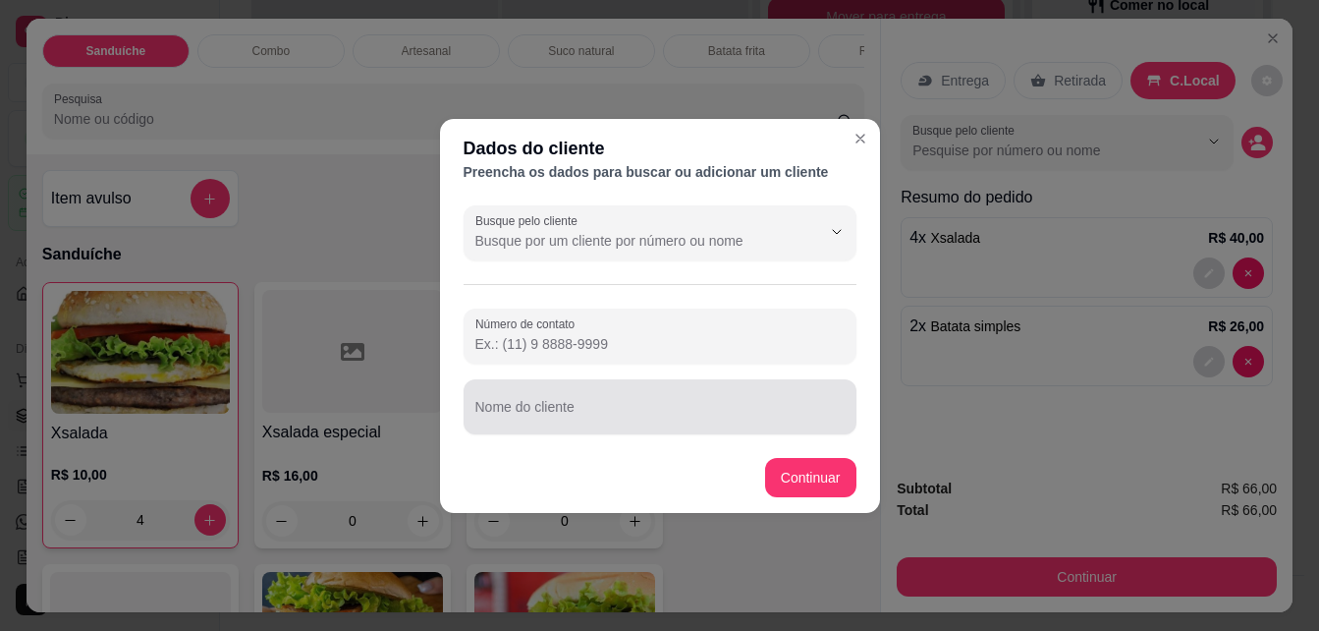
click at [699, 395] on div at bounding box center [659, 406] width 369 height 39
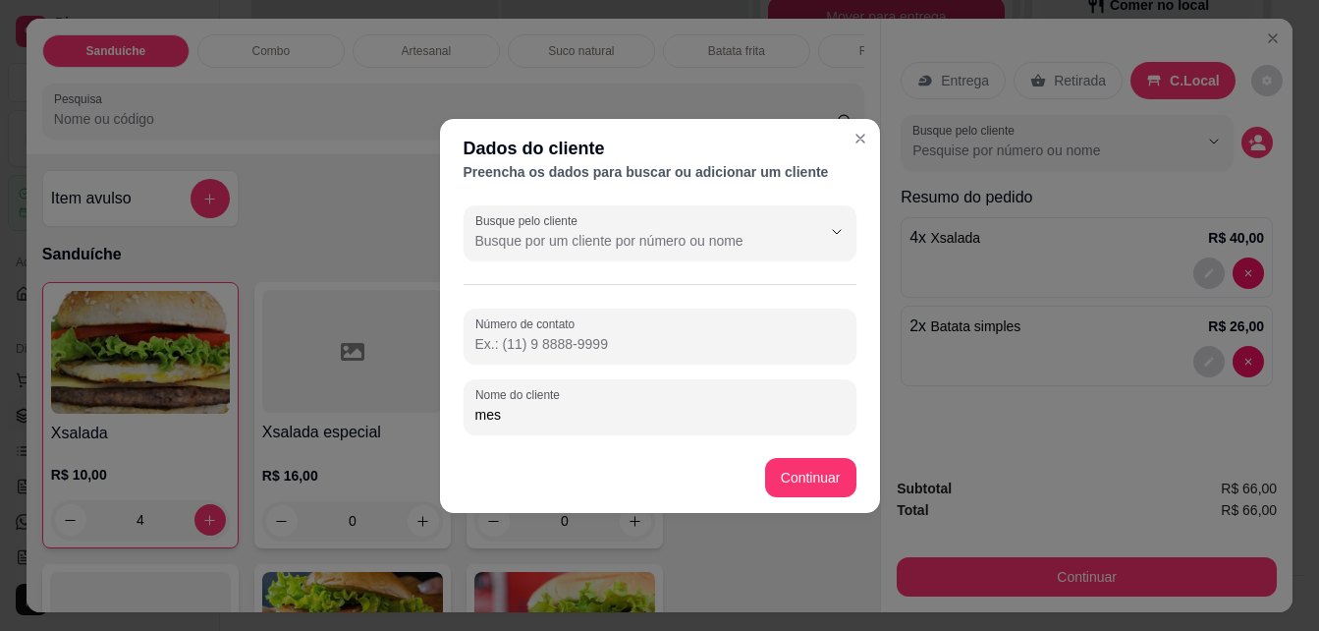
type input "mesa"
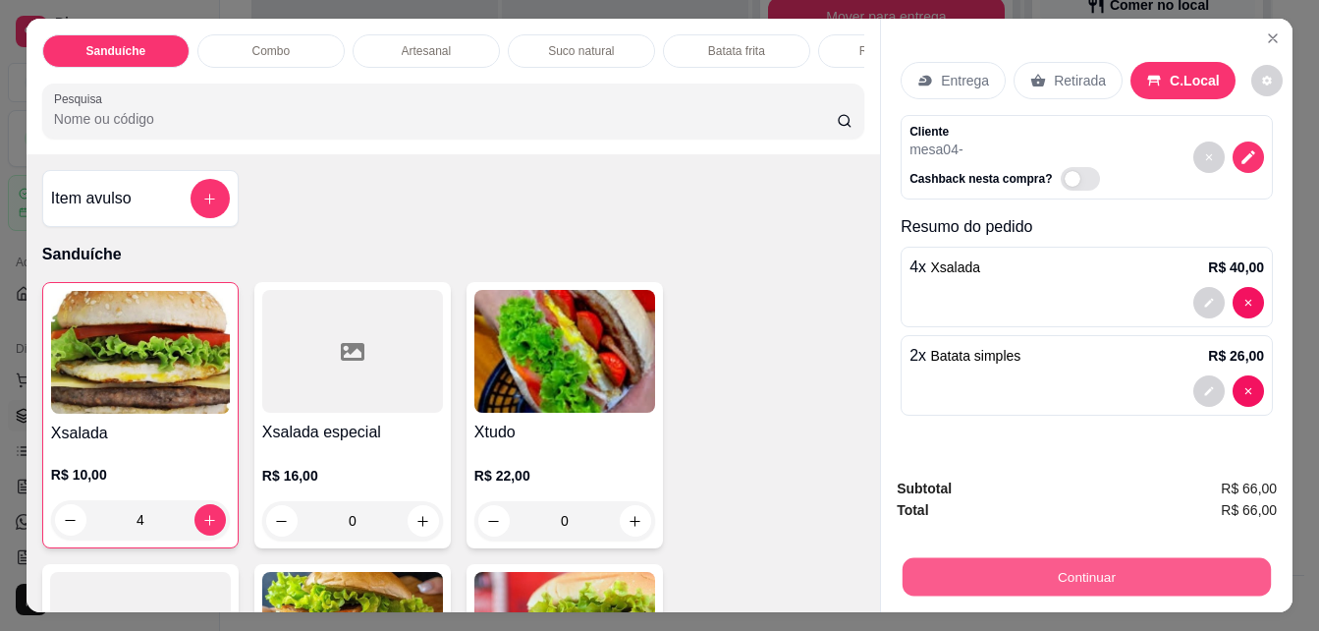
click at [1018, 557] on button "Continuar" at bounding box center [1087, 576] width 368 height 38
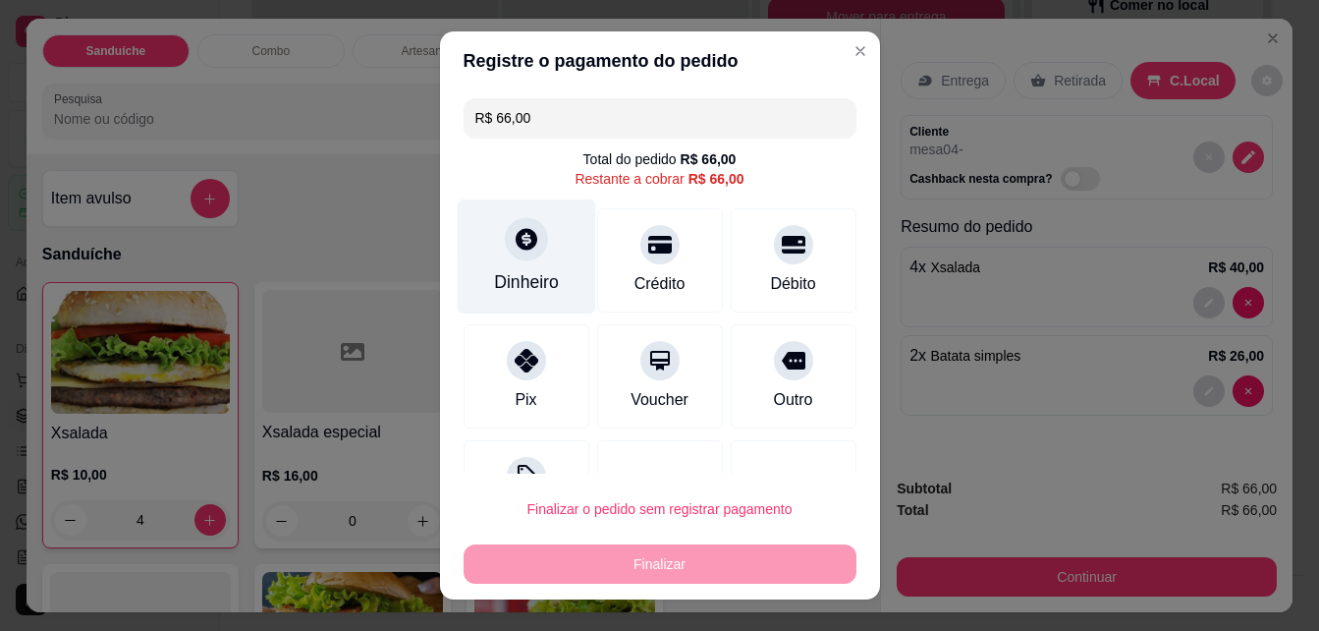
click at [519, 265] on div "Dinheiro" at bounding box center [526, 256] width 138 height 115
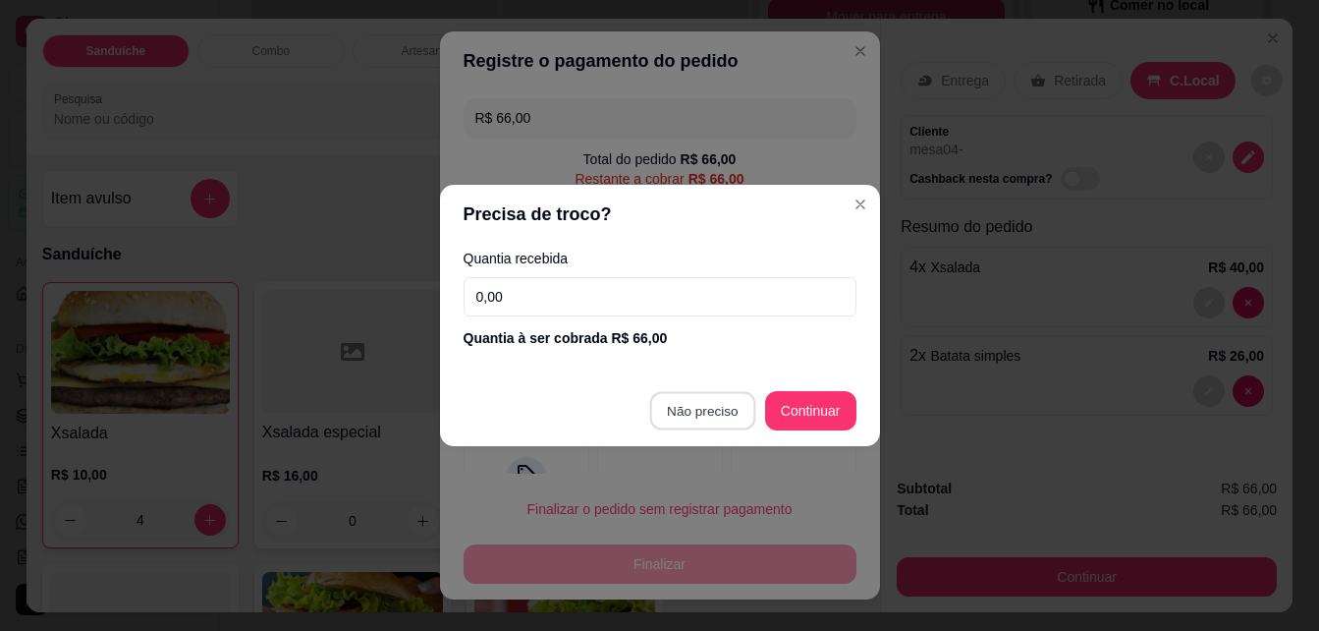
type input "R$ 0,00"
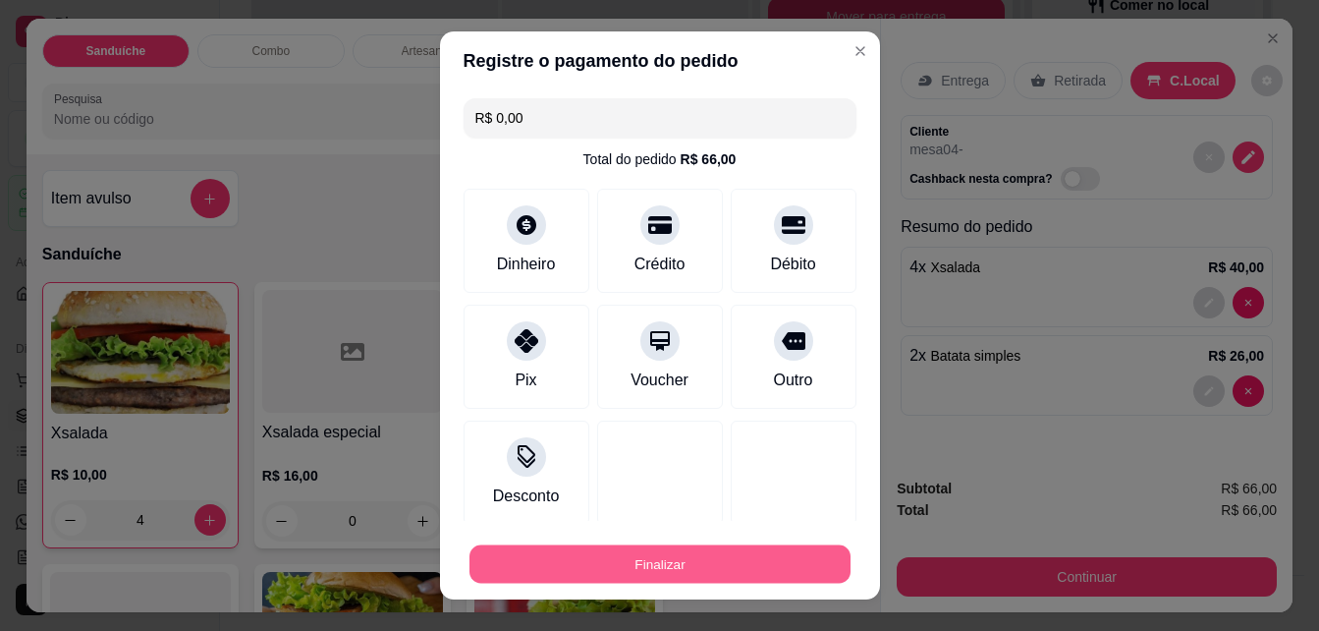
click at [589, 556] on button "Finalizar" at bounding box center [660, 564] width 381 height 38
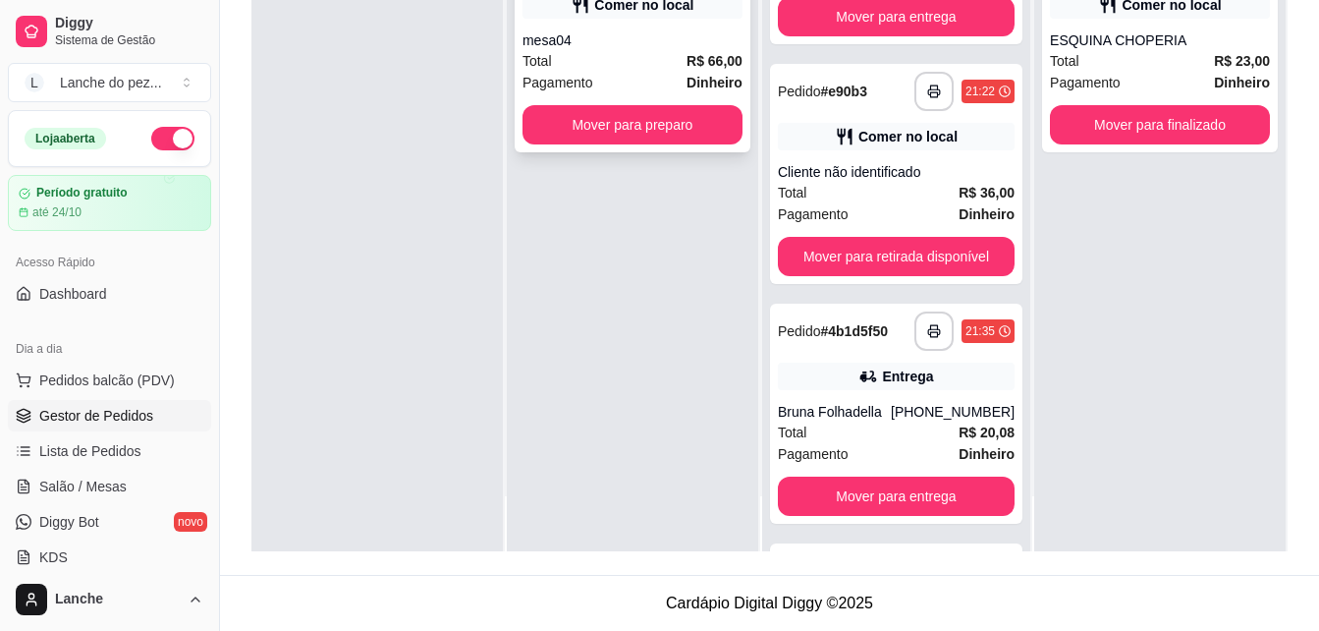
click at [642, 144] on button "Mover para preparo" at bounding box center [633, 124] width 220 height 39
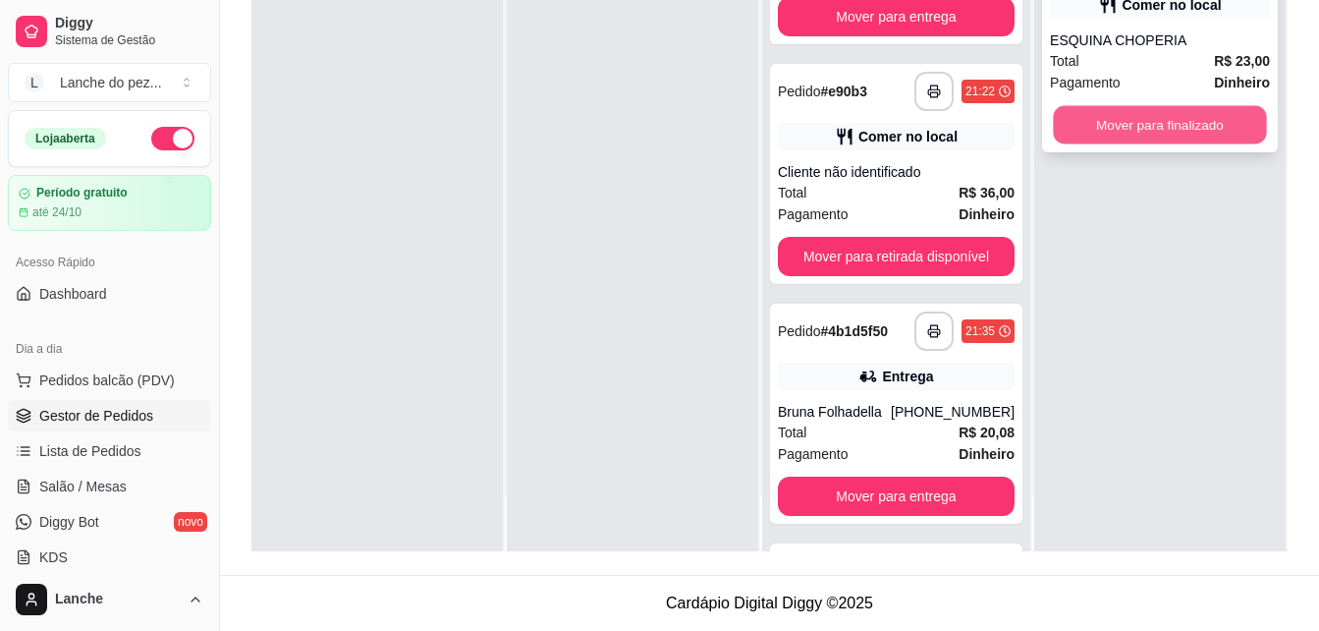
click at [1193, 144] on button "Mover para finalizado" at bounding box center [1159, 125] width 213 height 38
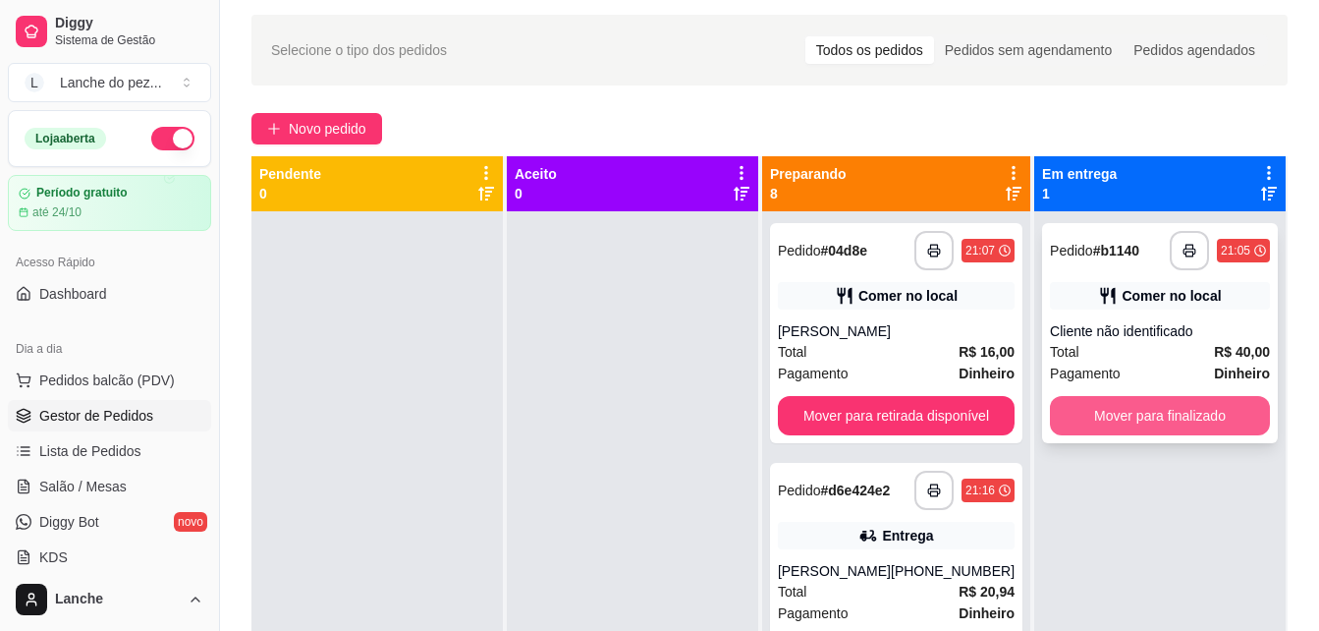
click at [1173, 421] on button "Mover para finalizado" at bounding box center [1160, 415] width 220 height 39
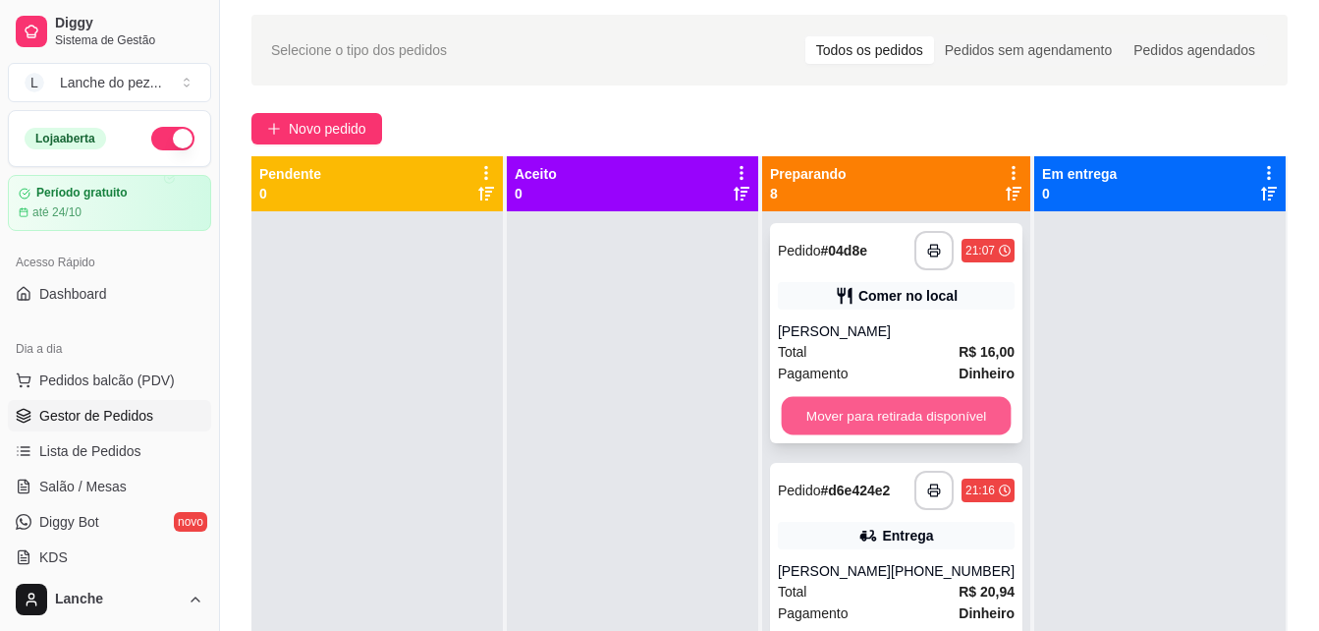
click at [946, 422] on button "Mover para retirada disponível" at bounding box center [896, 416] width 230 height 38
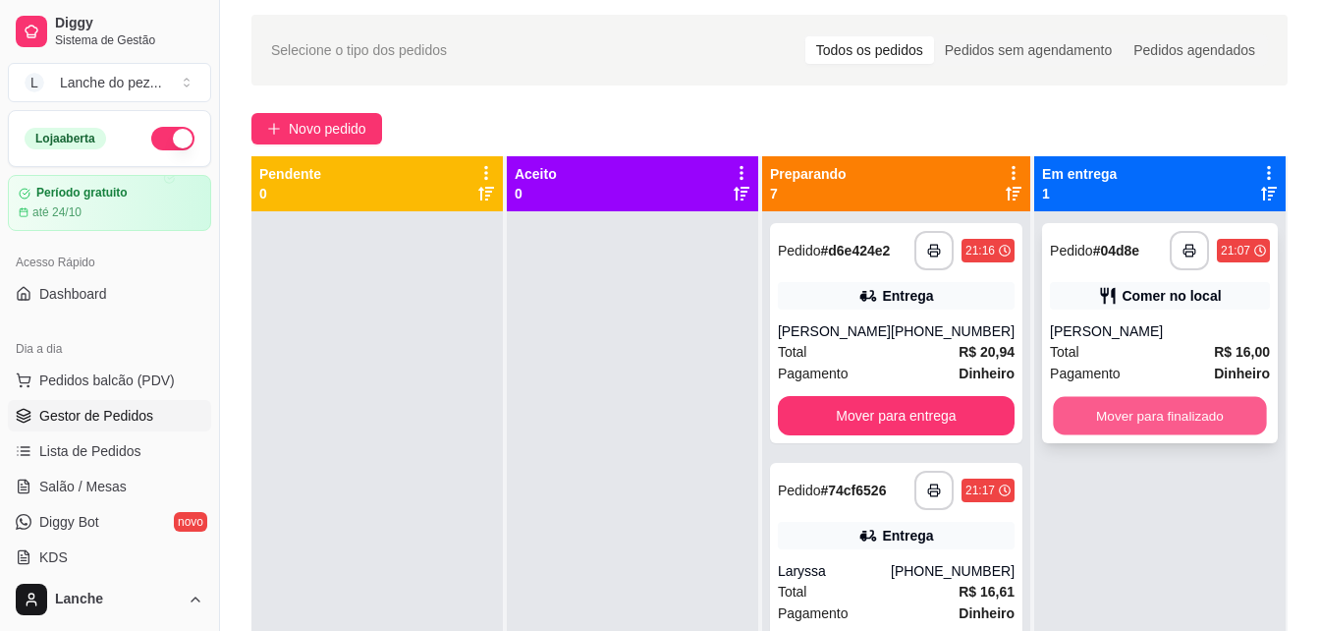
click at [1137, 404] on button "Mover para finalizado" at bounding box center [1159, 416] width 213 height 38
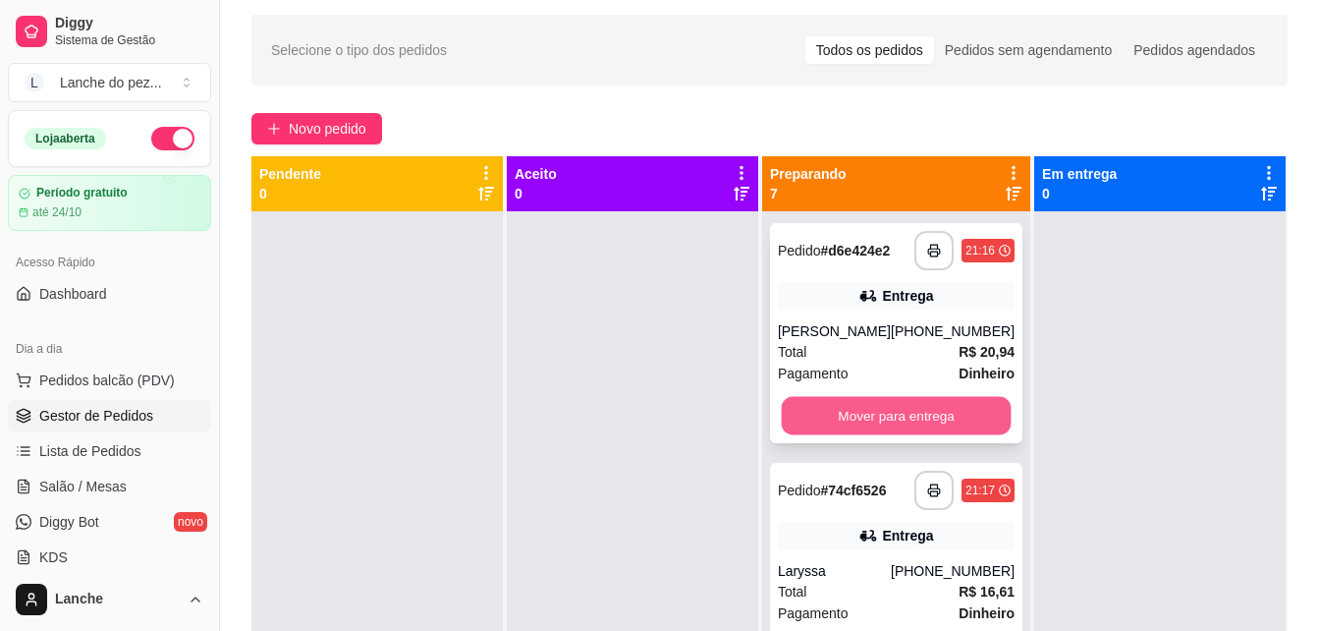
click at [950, 418] on button "Mover para entrega" at bounding box center [896, 416] width 230 height 38
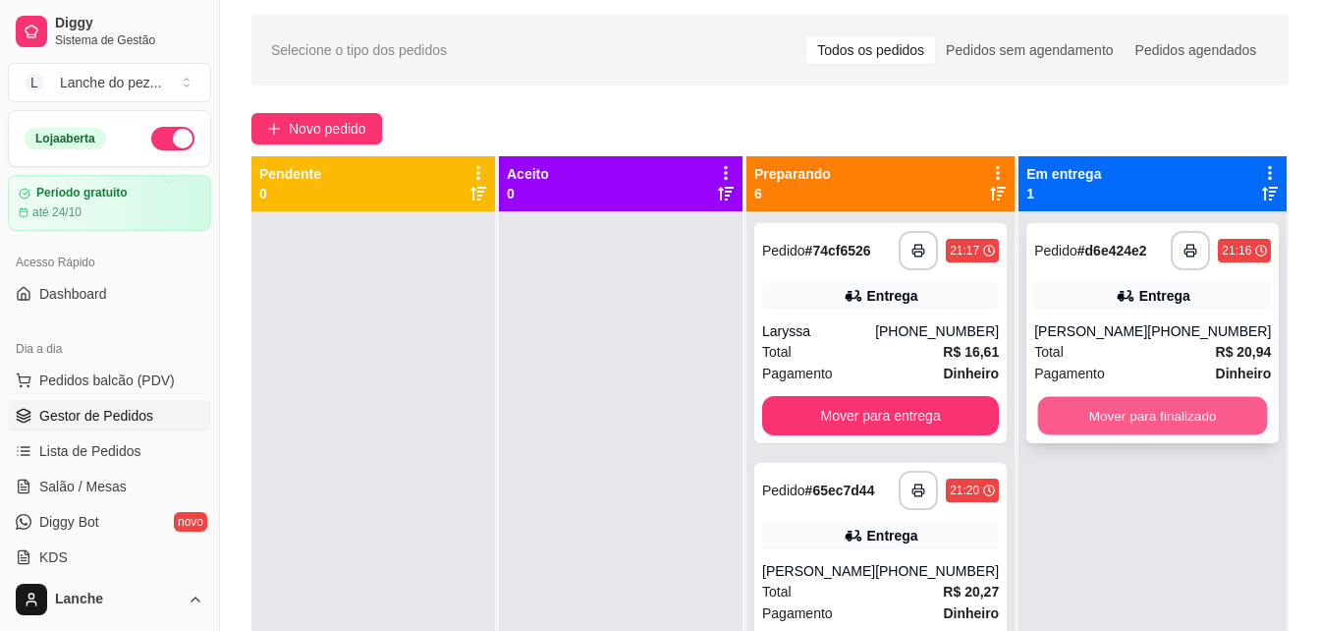
click at [1144, 429] on button "Mover para finalizado" at bounding box center [1153, 416] width 230 height 38
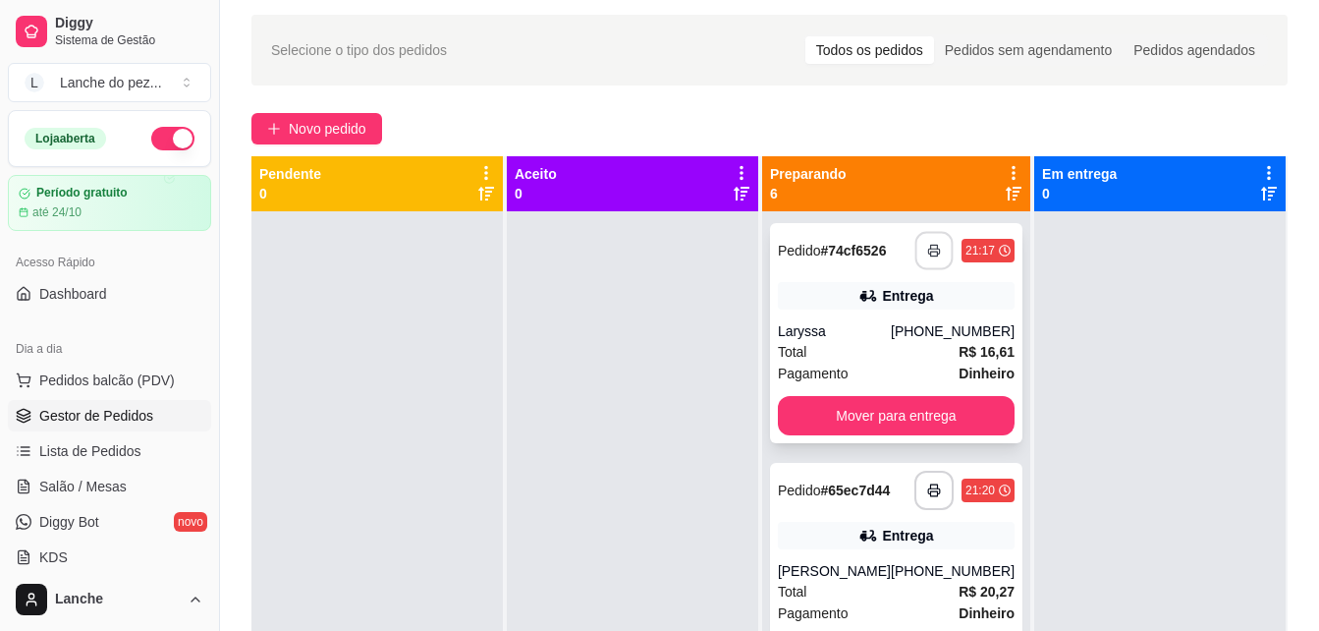
click at [915, 243] on button "button" at bounding box center [934, 251] width 38 height 38
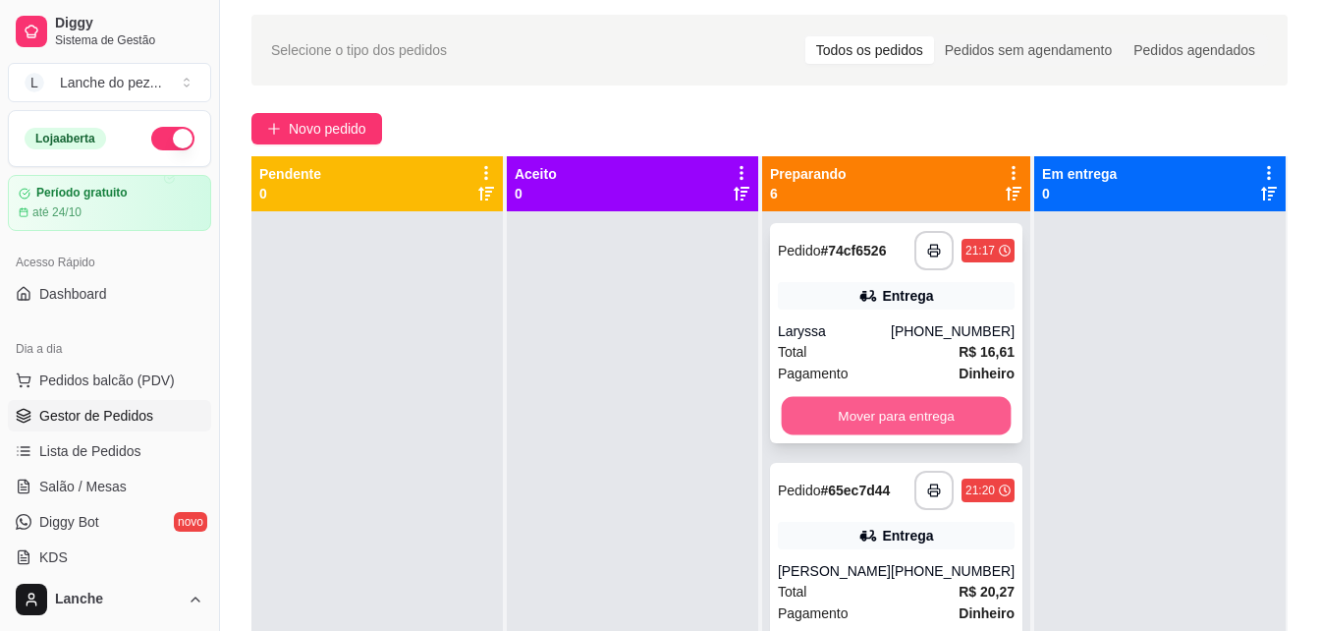
click at [935, 423] on button "Mover para entrega" at bounding box center [896, 416] width 230 height 38
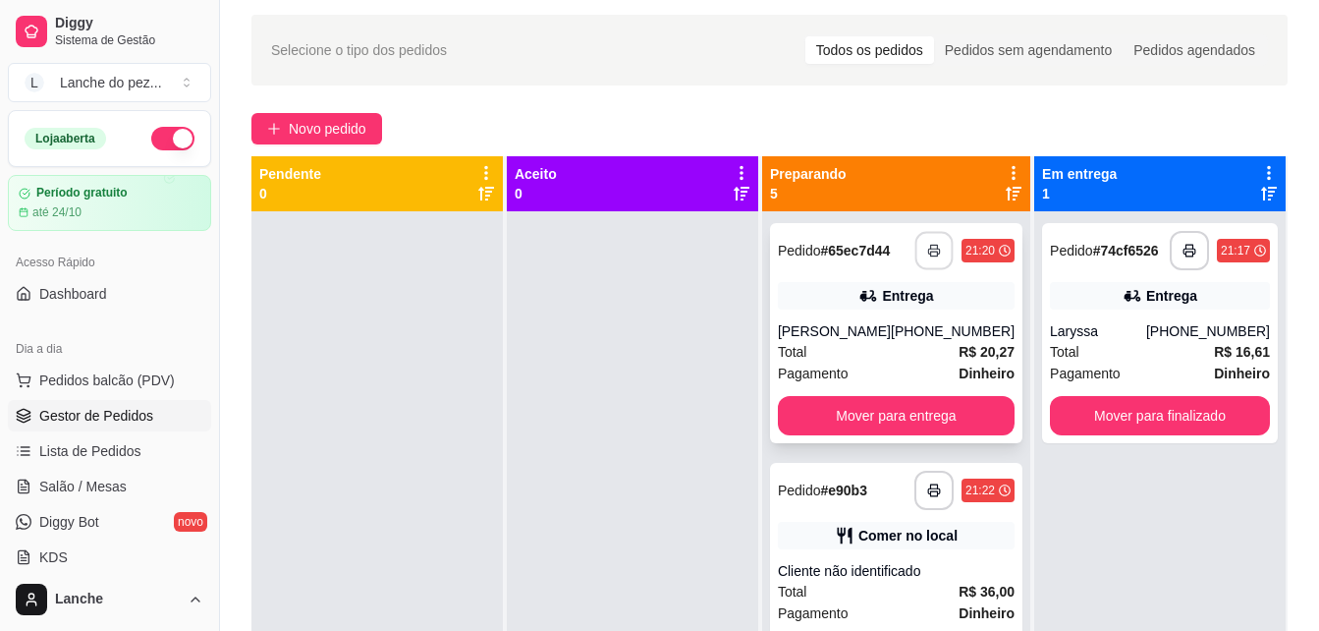
click at [927, 255] on icon "button" at bounding box center [934, 251] width 14 height 14
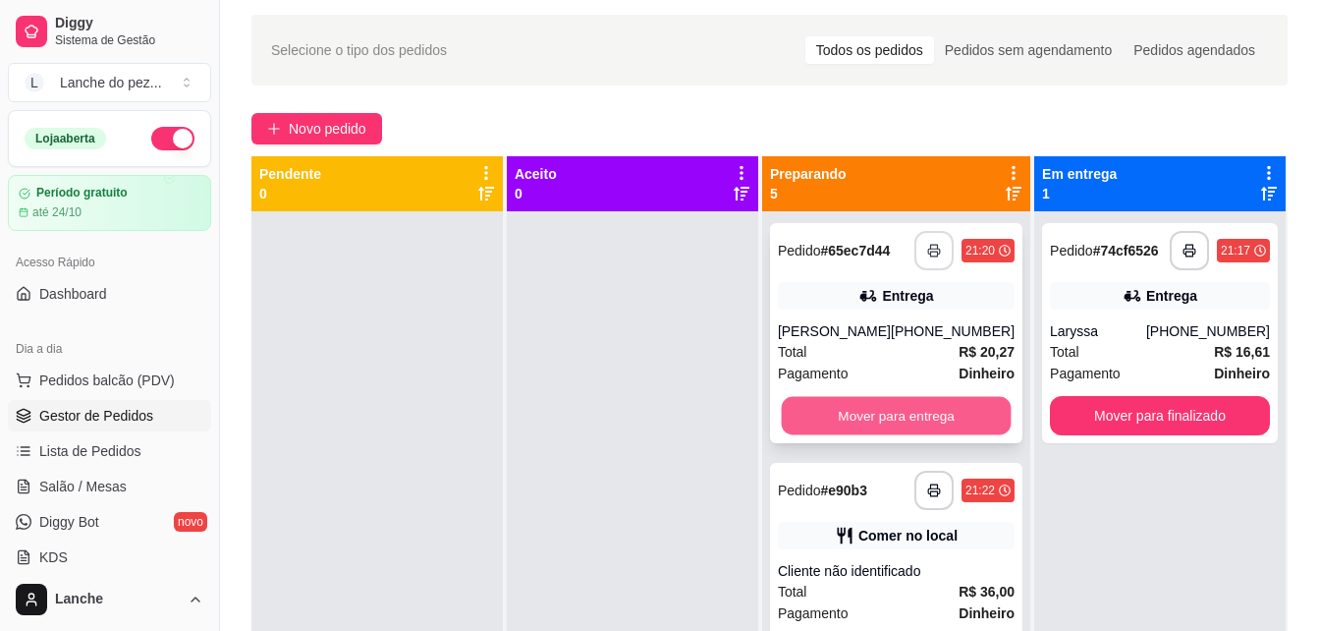
click at [874, 415] on button "Mover para entrega" at bounding box center [896, 416] width 230 height 38
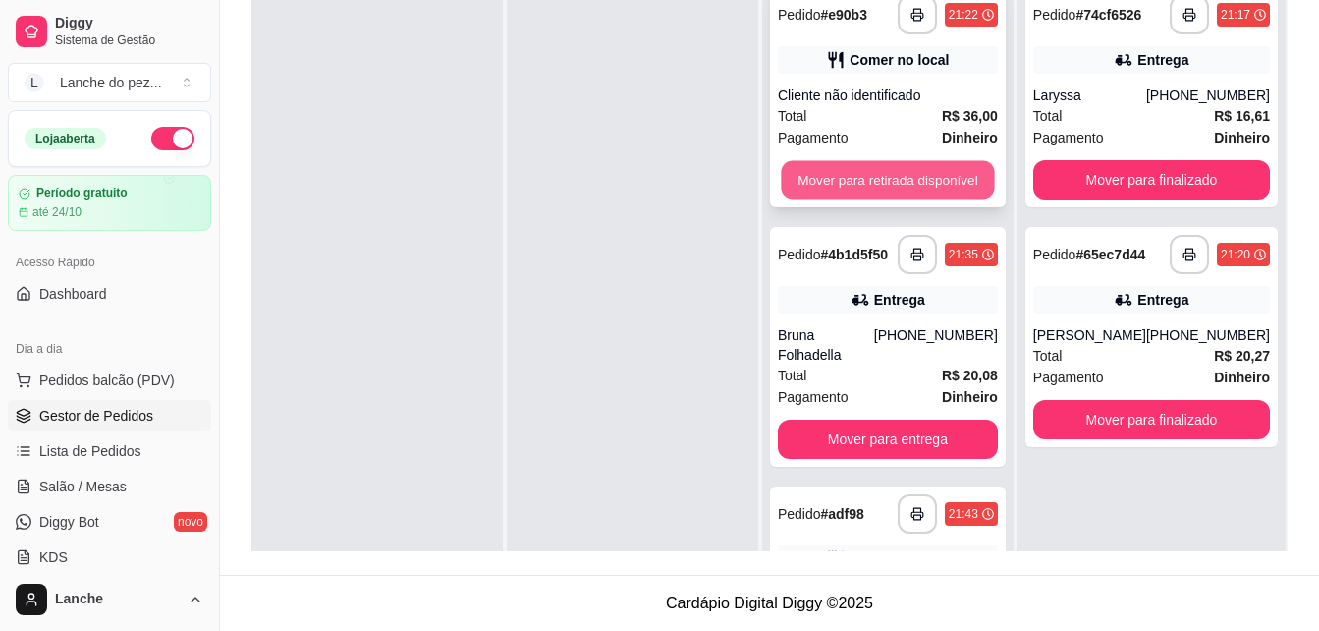
click at [900, 174] on button "Mover para retirada disponível" at bounding box center [887, 180] width 213 height 38
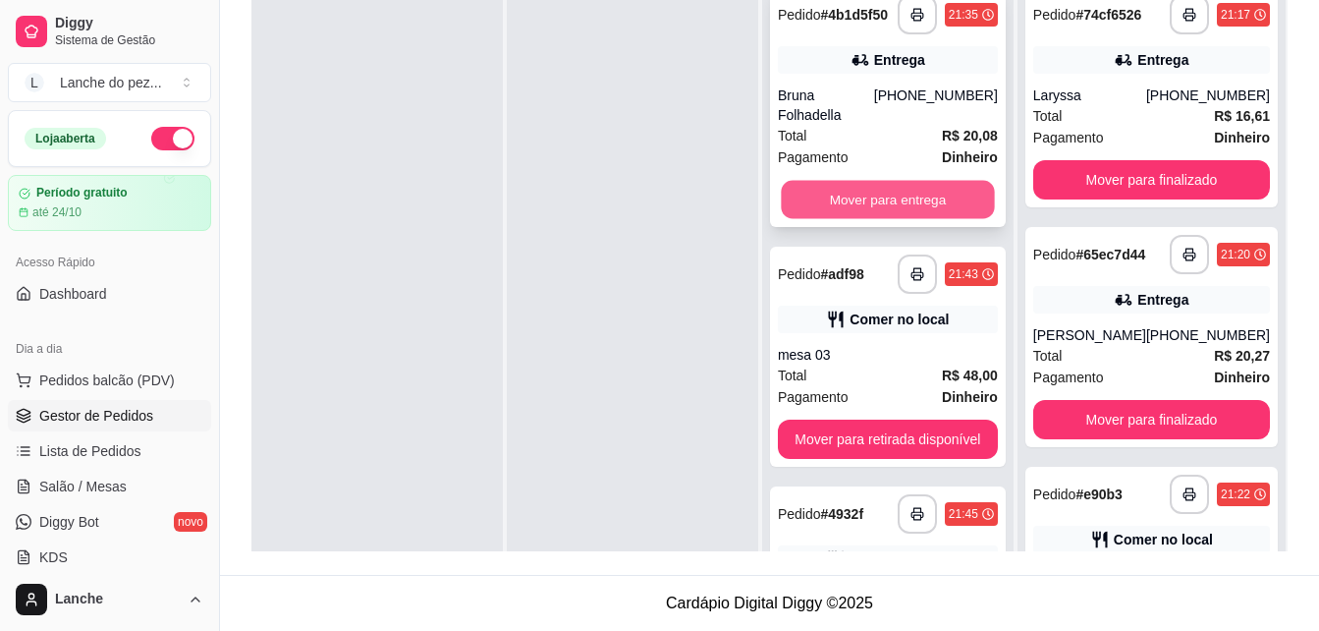
click at [868, 181] on button "Mover para entrega" at bounding box center [887, 200] width 213 height 38
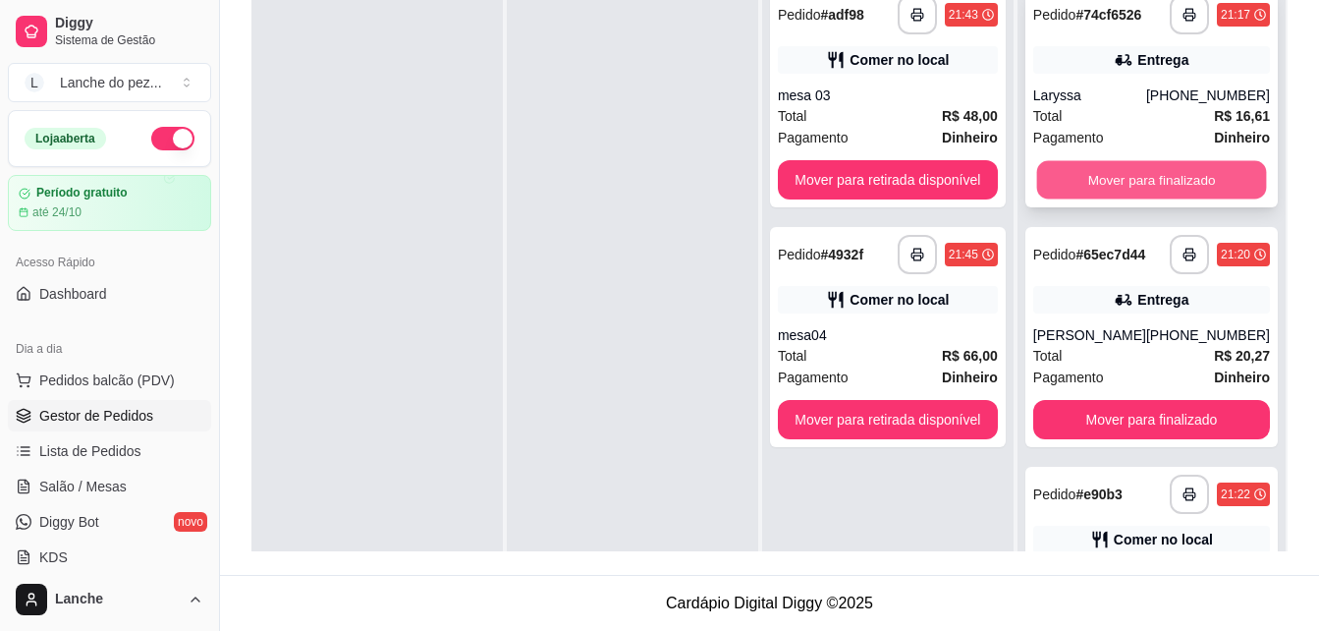
click at [1134, 192] on button "Mover para finalizado" at bounding box center [1151, 180] width 230 height 38
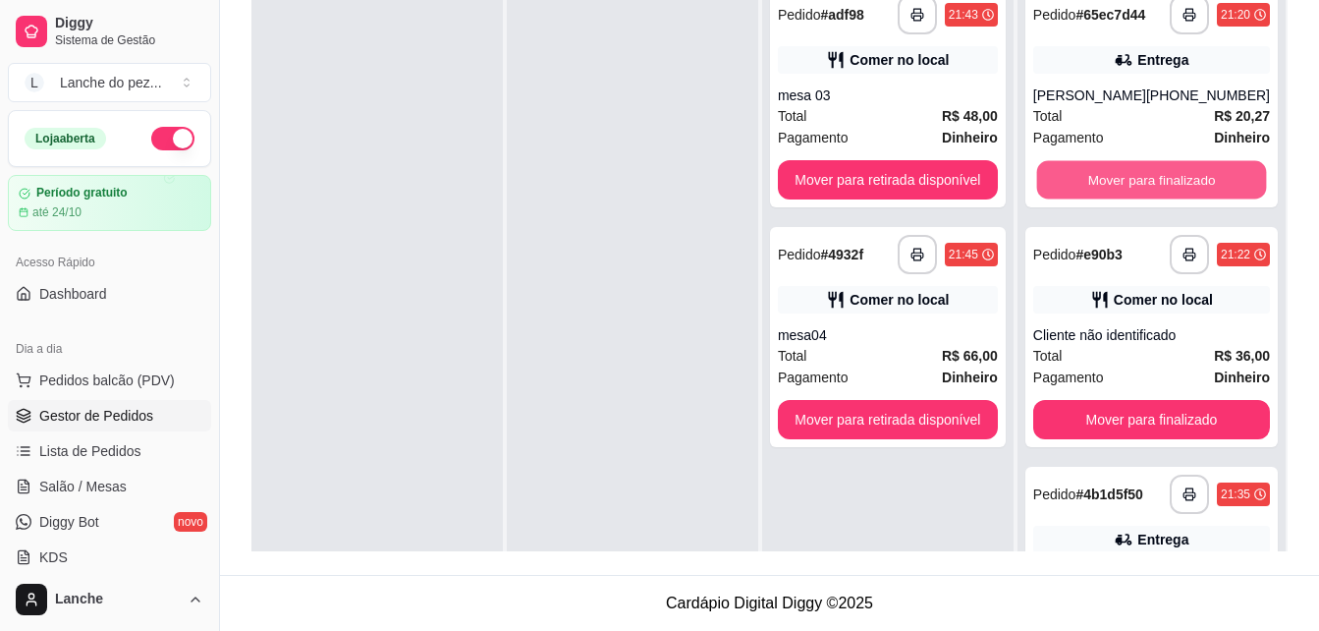
click at [1134, 192] on button "Mover para finalizado" at bounding box center [1151, 180] width 230 height 38
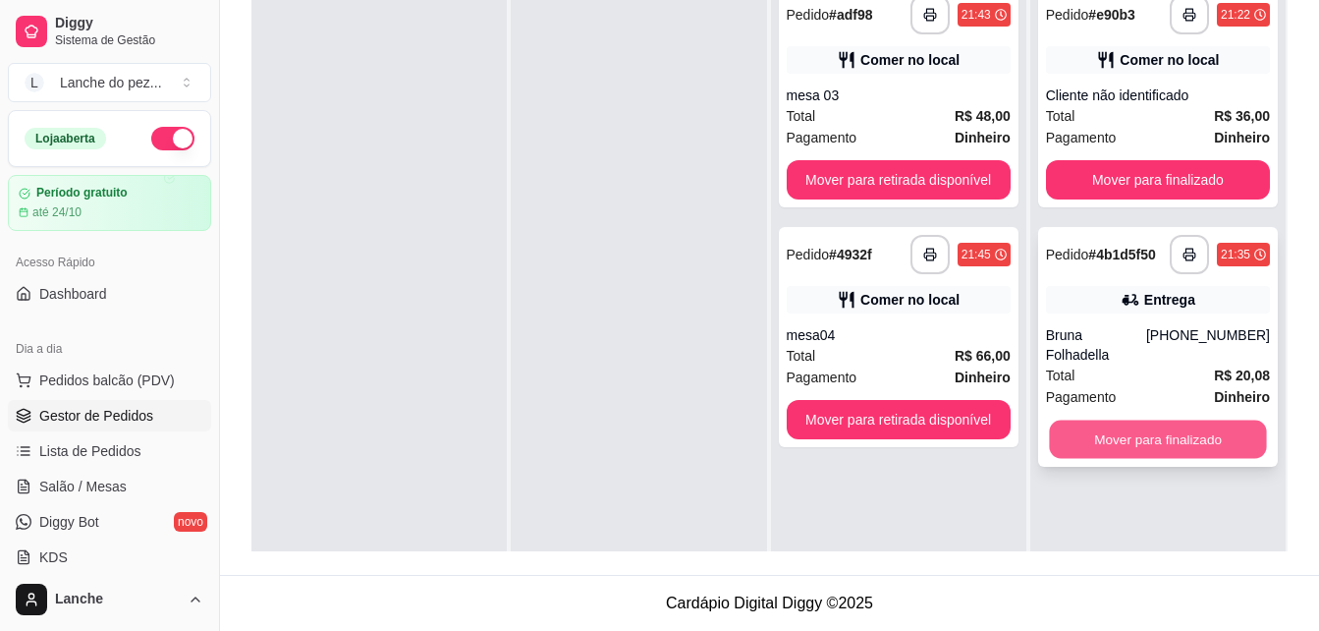
click at [1163, 423] on button "Mover para finalizado" at bounding box center [1157, 439] width 217 height 38
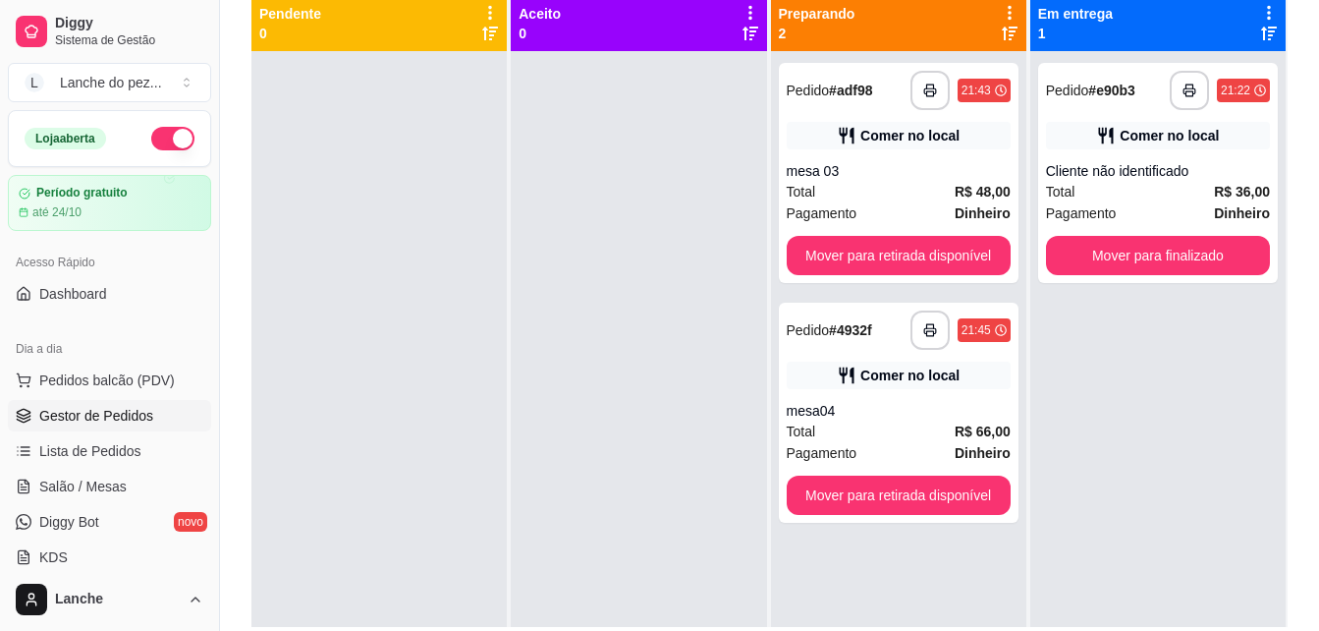
scroll to position [221, 0]
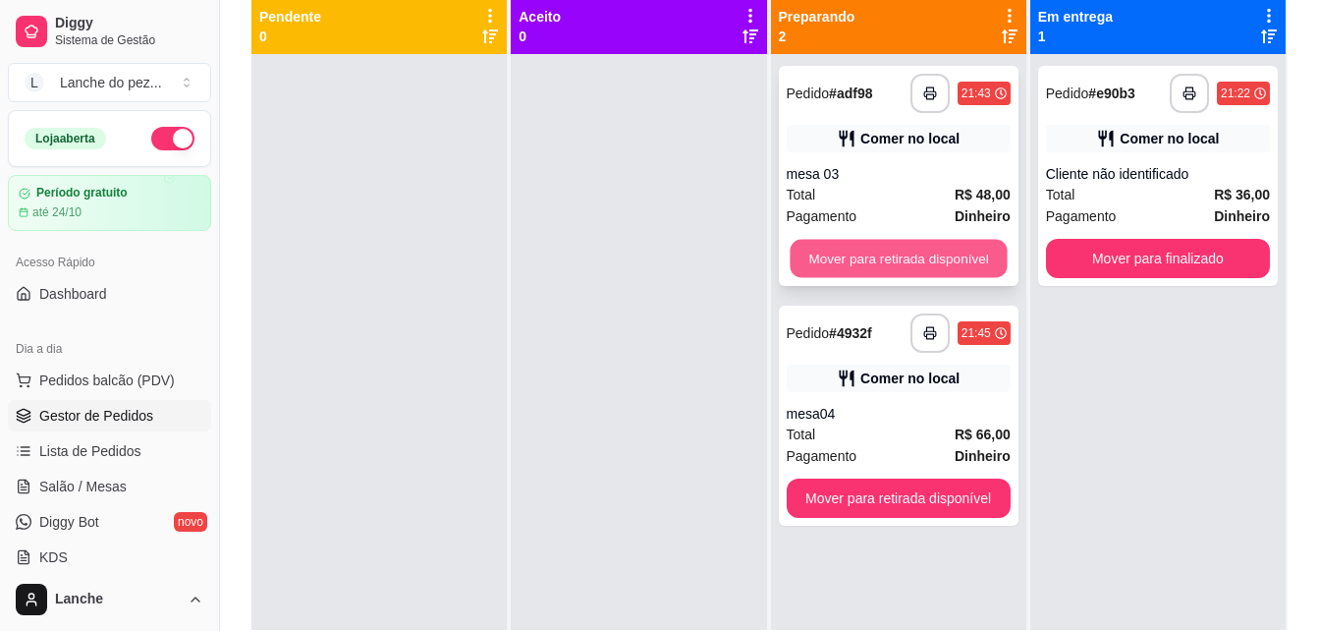
click at [905, 256] on button "Mover para retirada disponível" at bounding box center [898, 259] width 217 height 38
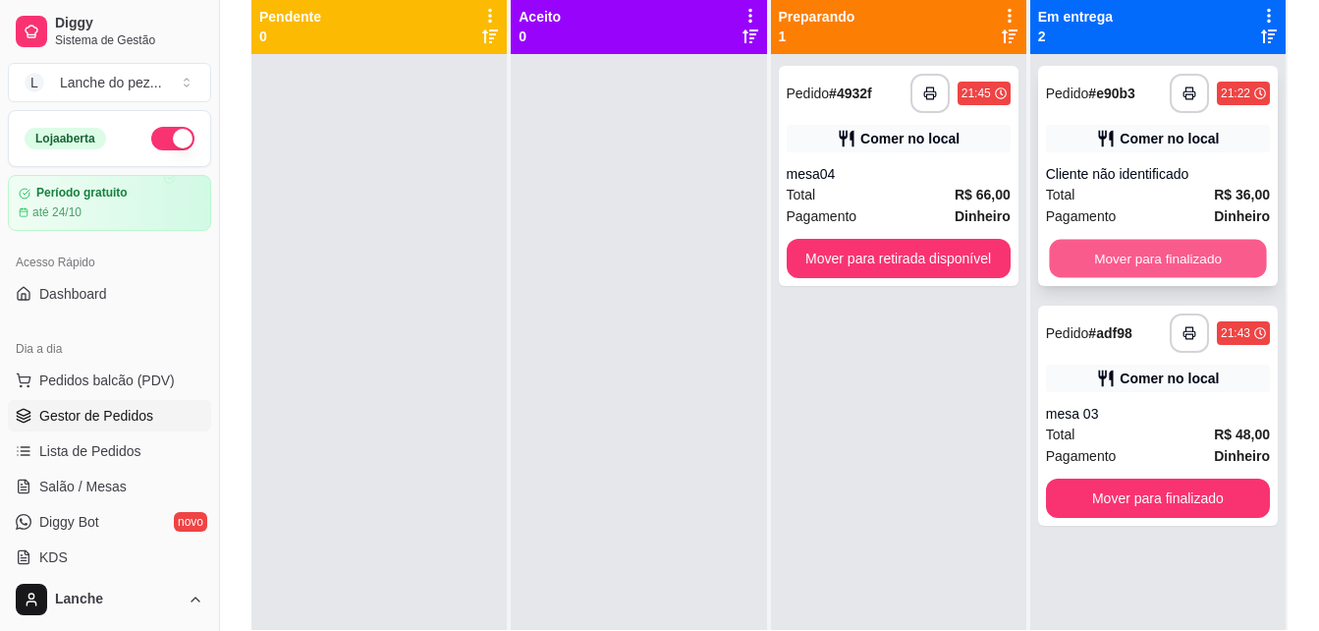
click at [1116, 270] on button "Mover para finalizado" at bounding box center [1157, 259] width 217 height 38
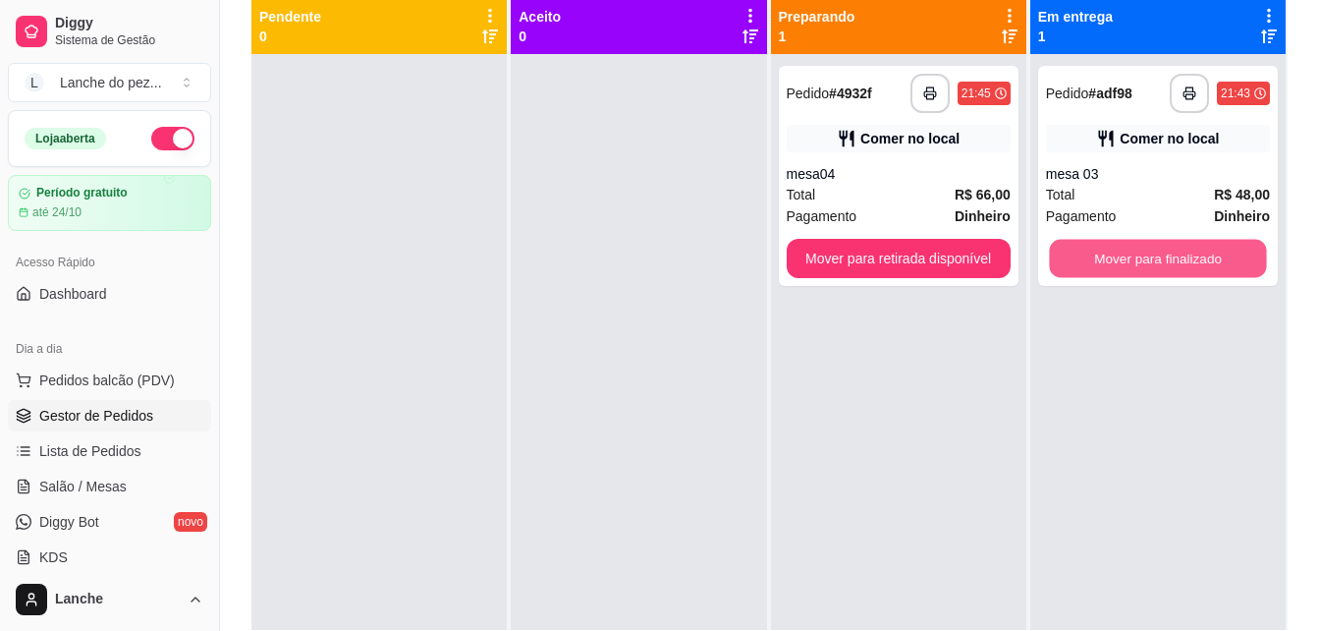
click at [1116, 270] on button "Mover para finalizado" at bounding box center [1157, 259] width 217 height 38
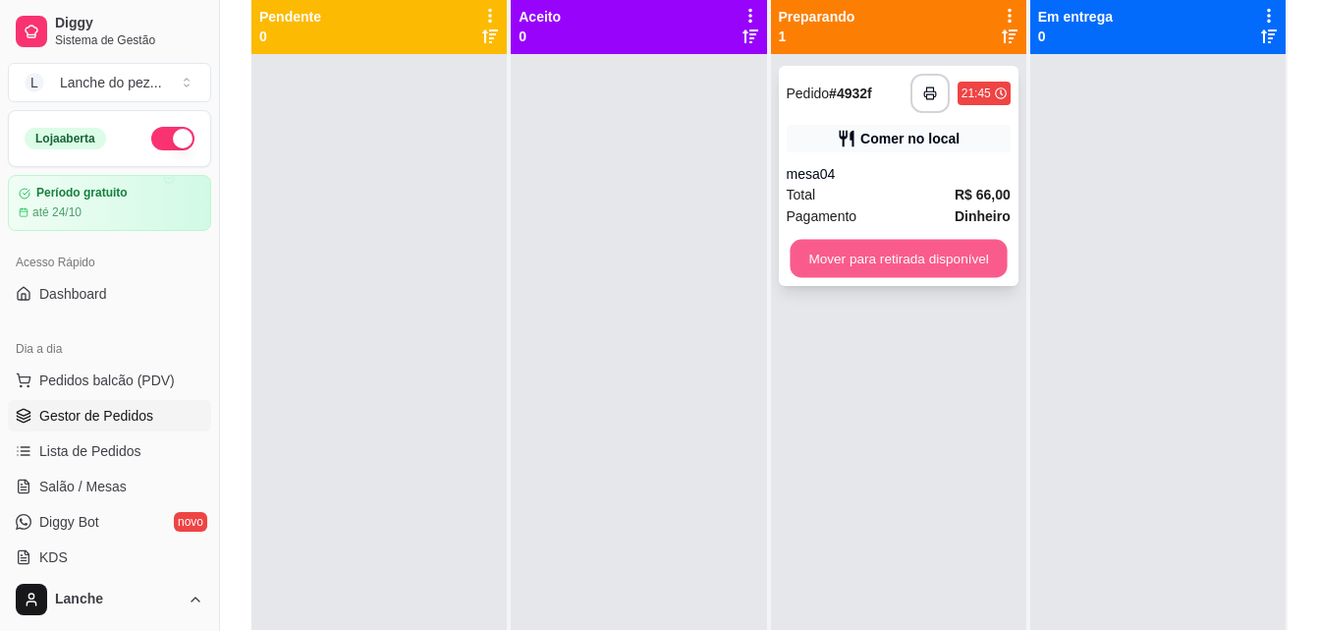
click at [973, 256] on button "Mover para retirada disponível" at bounding box center [898, 259] width 217 height 38
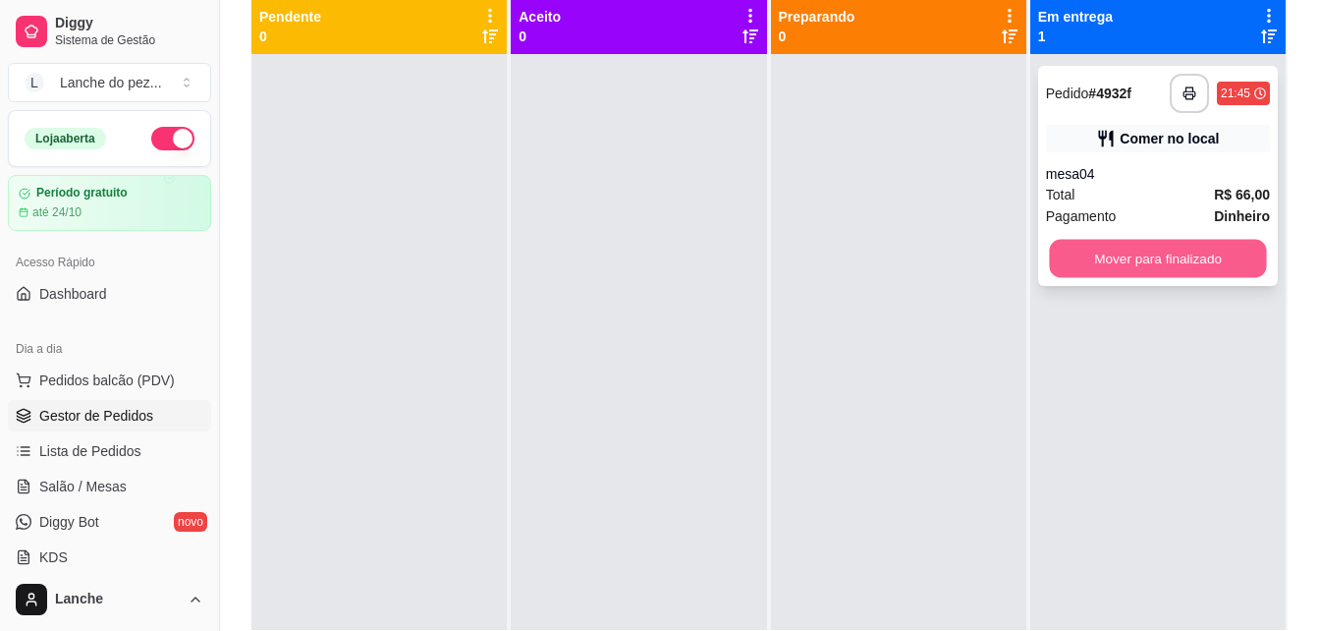
click at [1164, 246] on button "Mover para finalizado" at bounding box center [1157, 259] width 217 height 38
